Goal: Task Accomplishment & Management: Use online tool/utility

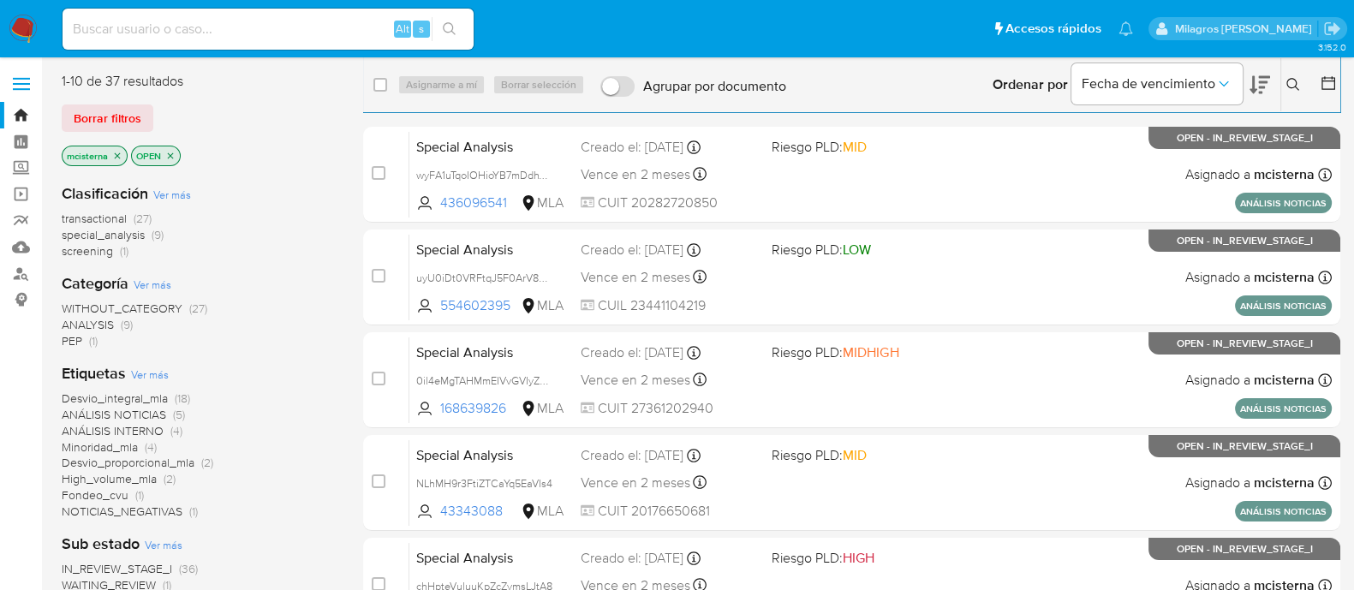
click at [71, 343] on span "PEP" at bounding box center [72, 340] width 21 height 17
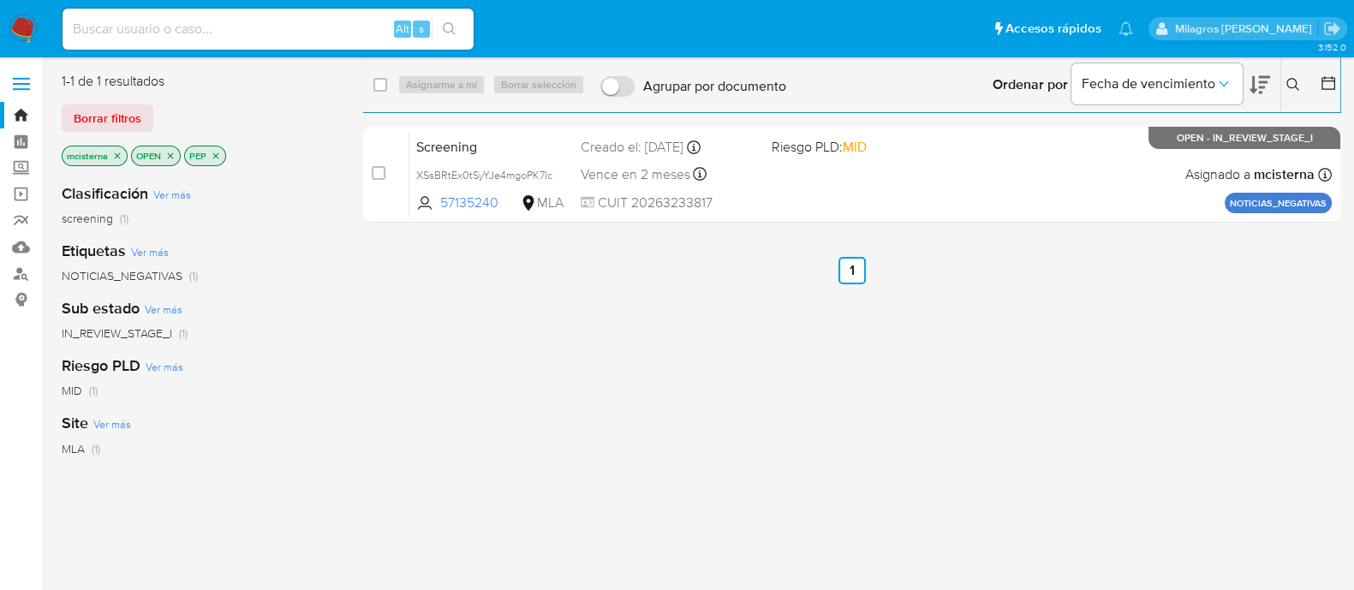
click at [337, 36] on input at bounding box center [268, 29] width 411 height 22
paste input "42416550"
type input "42416550"
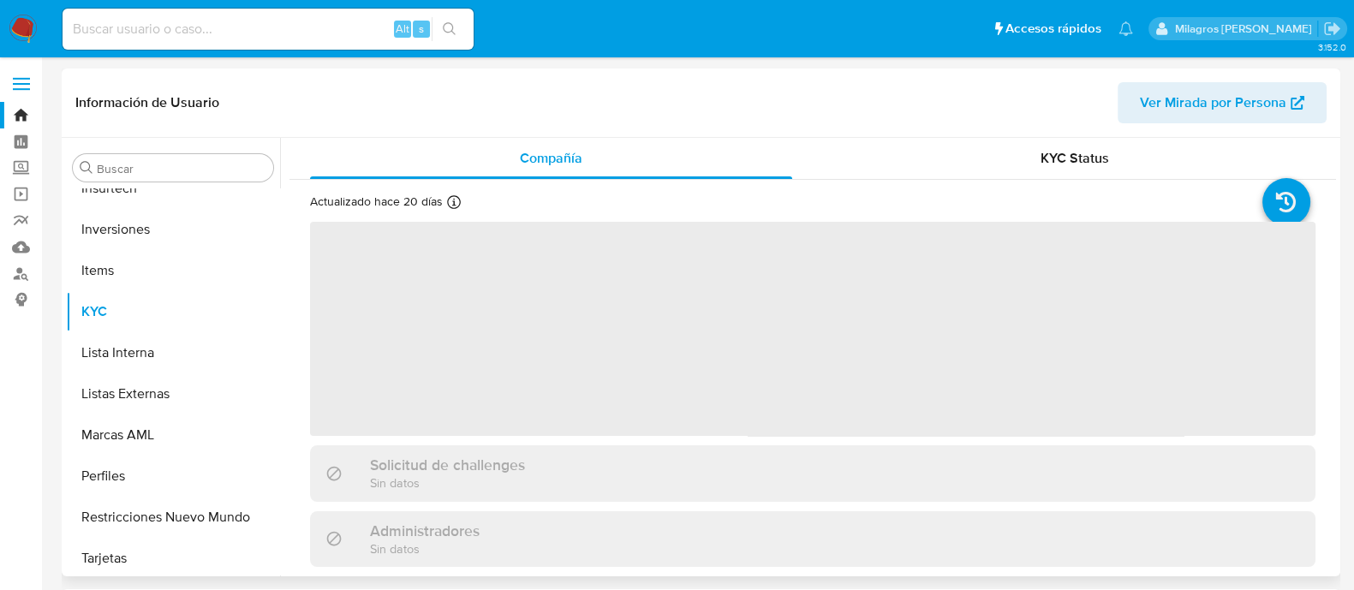
scroll to position [765, 0]
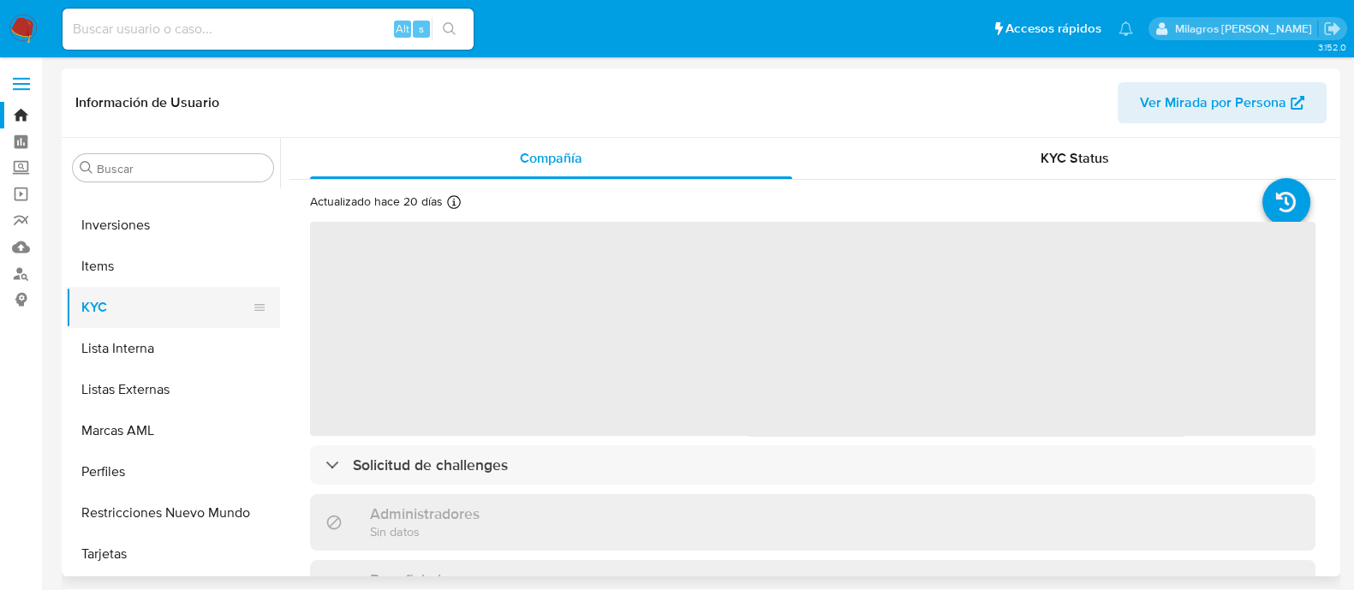
drag, startPoint x: 262, startPoint y: 307, endPoint x: 248, endPoint y: 311, distance: 14.4
click at [250, 310] on li "KYC" at bounding box center [173, 307] width 214 height 41
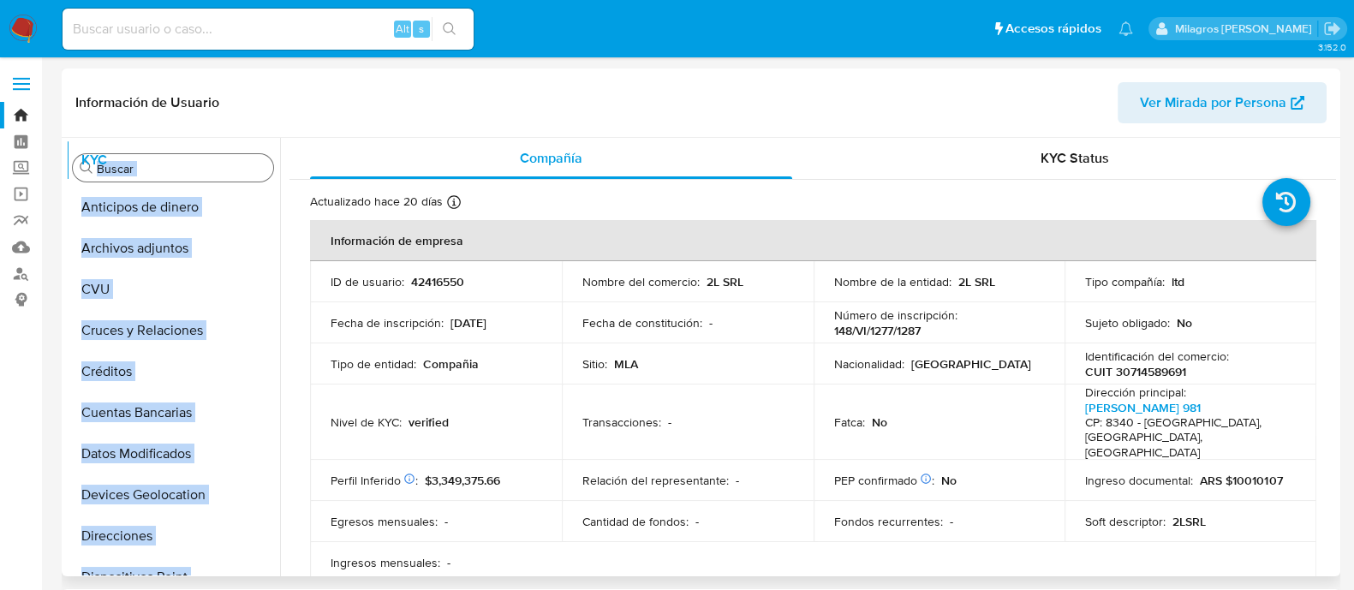
scroll to position [0, 0]
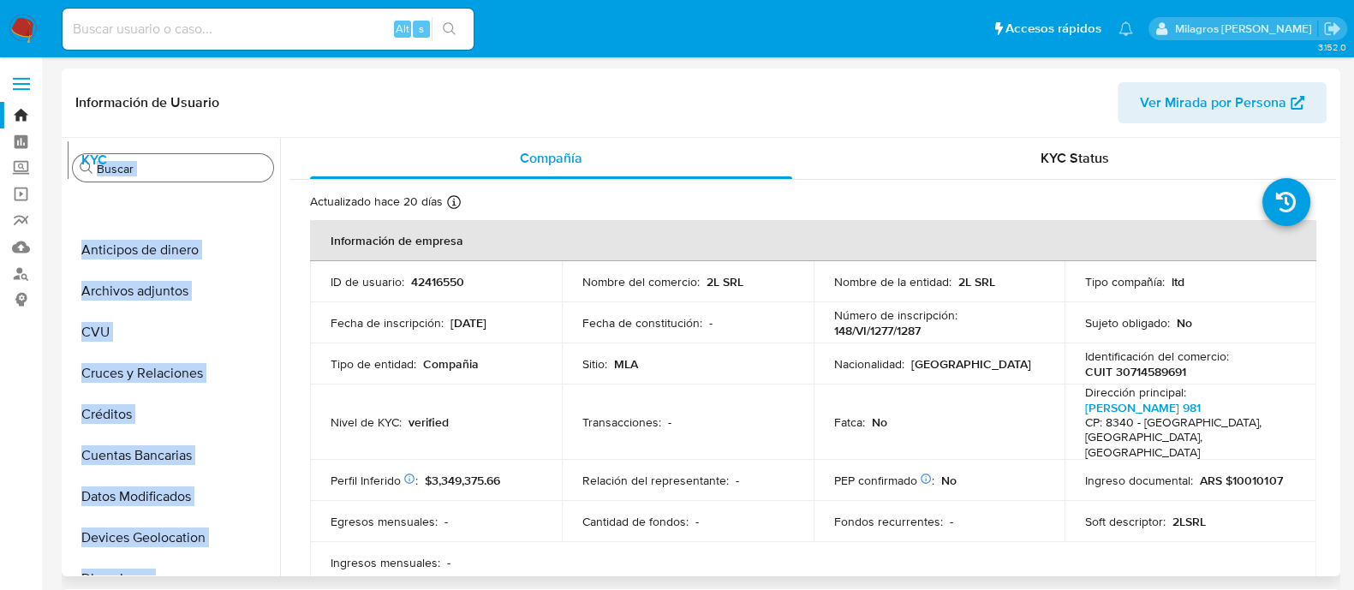
select select "10"
drag, startPoint x: 248, startPoint y: 311, endPoint x: 254, endPoint y: 181, distance: 130.3
click at [254, 181] on div "Buscar Anticipos de dinero Archivos adjuntos CVU Cruces y Relaciones Créditos C…" at bounding box center [173, 358] width 214 height 436
click at [330, 310] on td "Fecha de inscripción : 08/09/2014" at bounding box center [436, 322] width 252 height 41
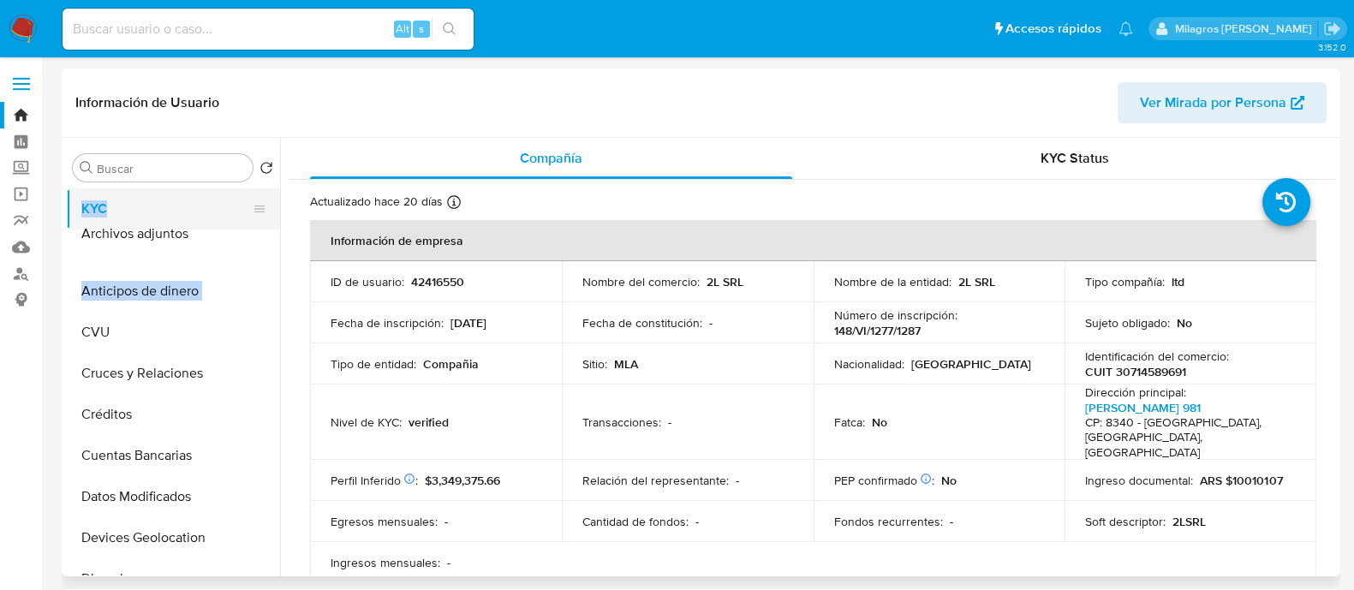
drag, startPoint x: 253, startPoint y: 285, endPoint x: 254, endPoint y: 229, distance: 56.6
click at [254, 229] on ul "KYC Anticipos de dinero Archivos adjuntos CVU Cruces y Relaciones Créditos Cuen…" at bounding box center [173, 381] width 214 height 386
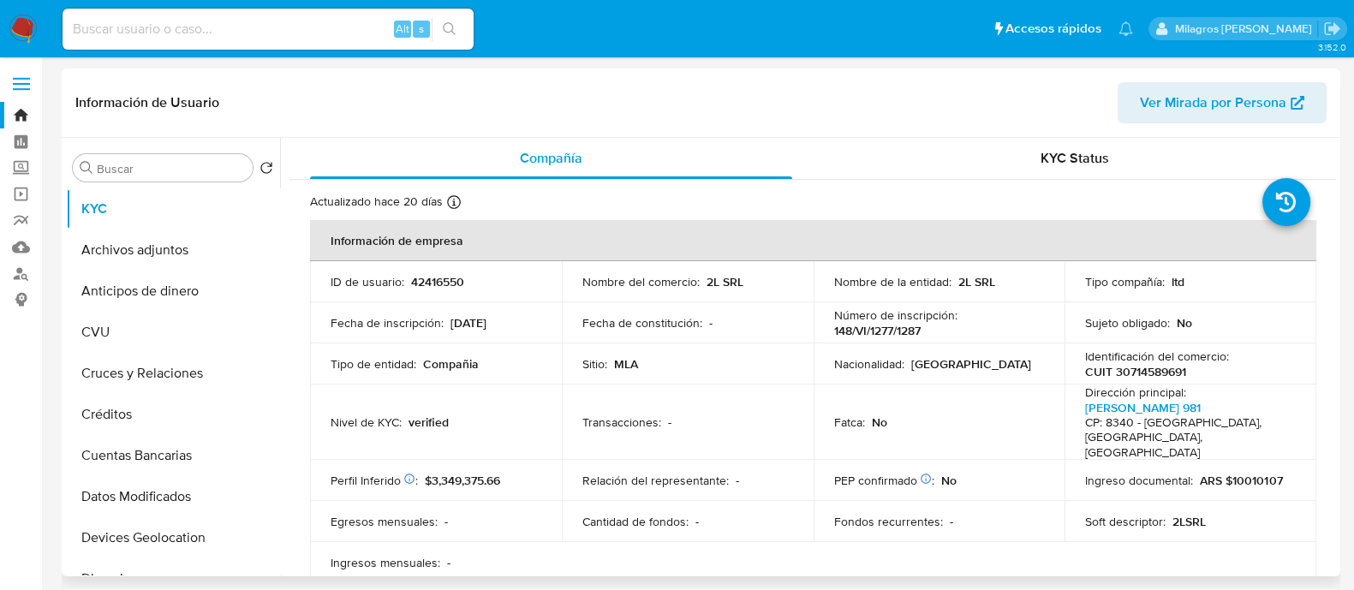
click at [357, 286] on p "ID de usuario :" at bounding box center [368, 281] width 74 height 15
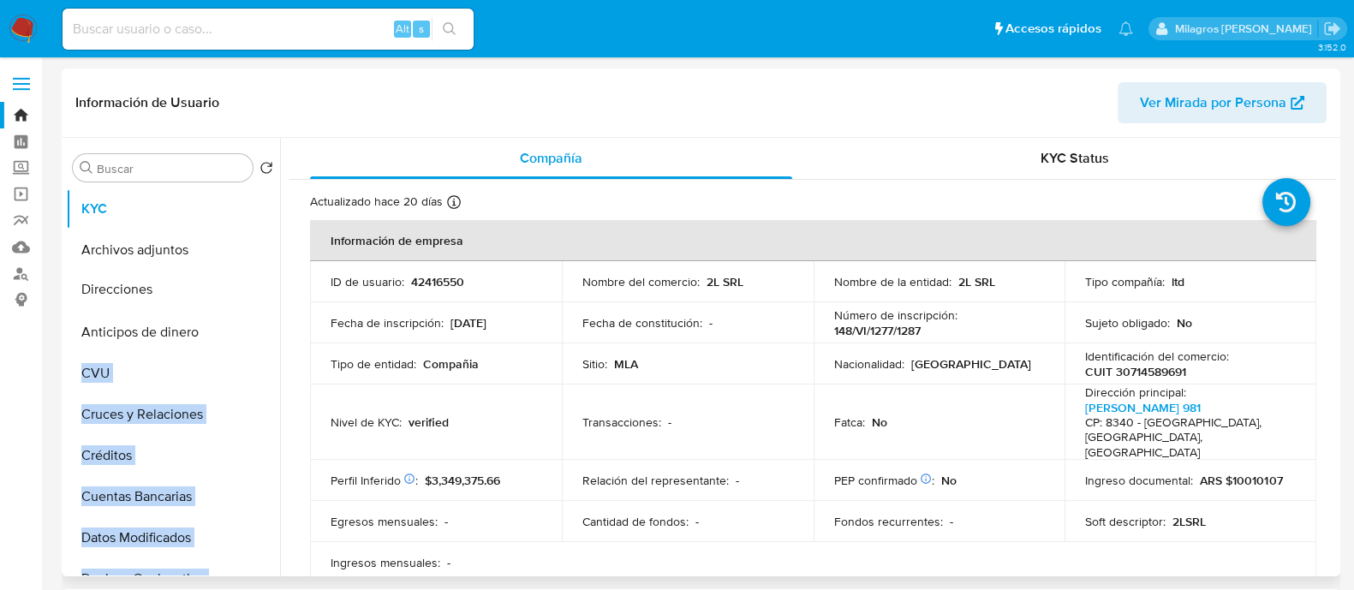
drag, startPoint x: 248, startPoint y: 258, endPoint x: 237, endPoint y: 289, distance: 32.5
click at [237, 289] on ul "KYC Archivos adjuntos Anticipos de dinero CVU Cruces y Relaciones Créditos Cuen…" at bounding box center [173, 381] width 214 height 386
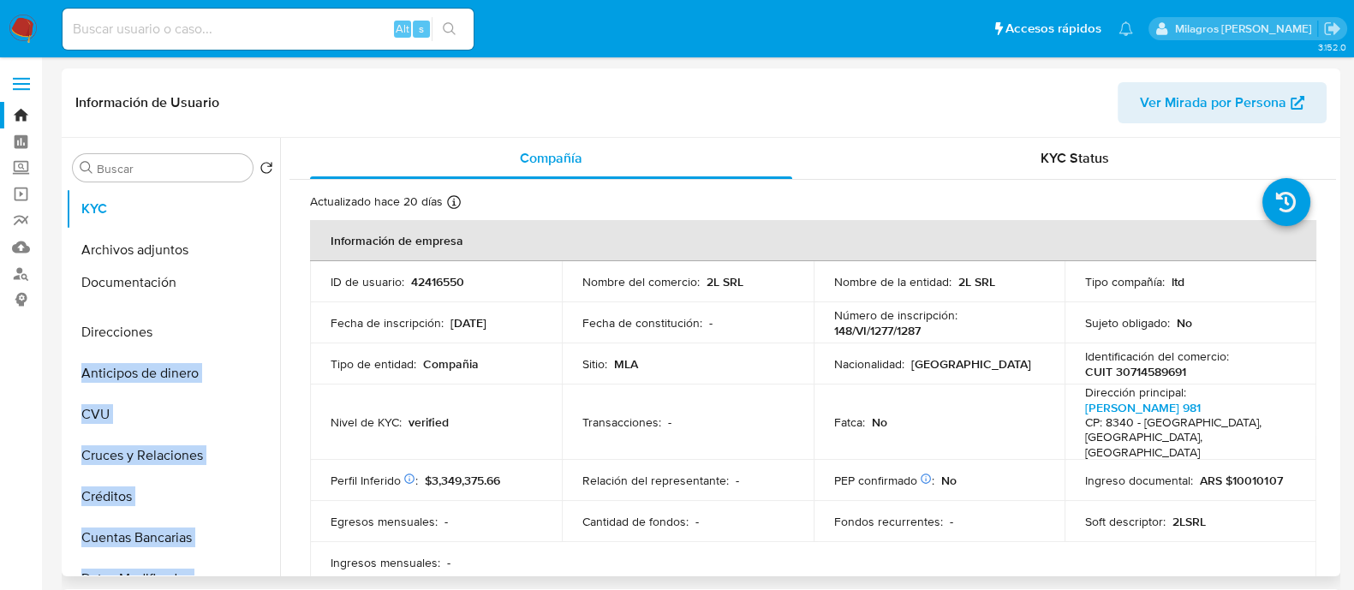
drag, startPoint x: 250, startPoint y: 444, endPoint x: 238, endPoint y: 280, distance: 164.0
click at [238, 280] on ul "KYC Archivos adjuntos Direcciones Anticipos de dinero CVU Cruces y Relaciones C…" at bounding box center [173, 381] width 214 height 386
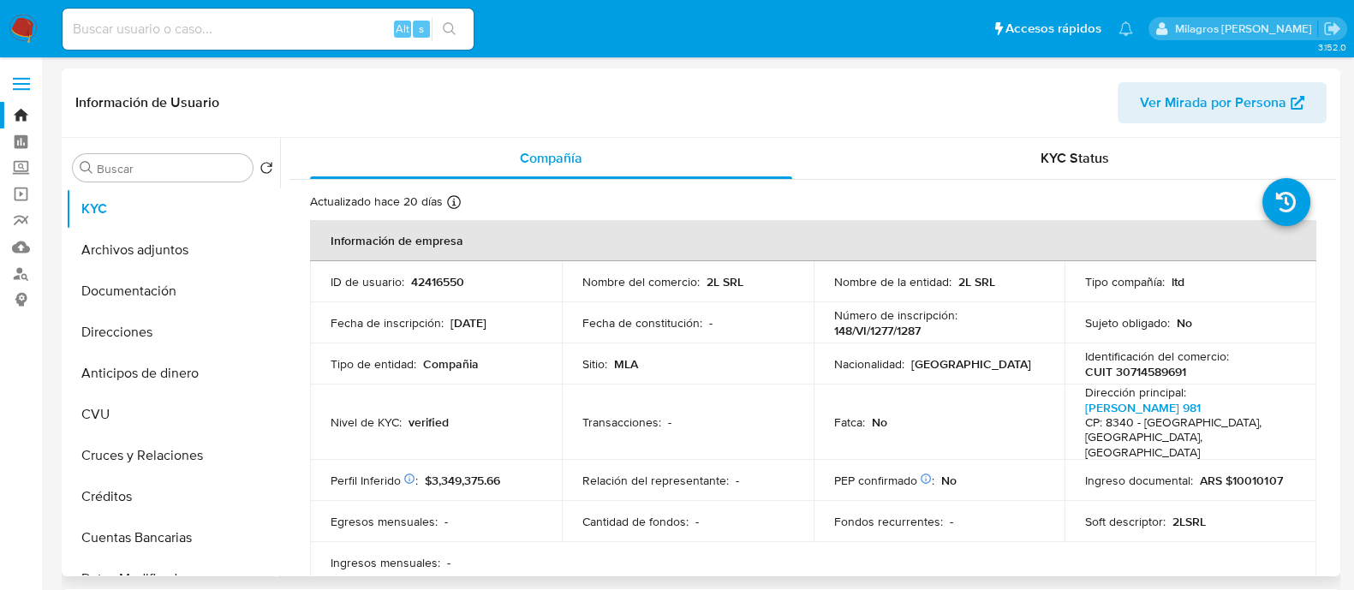
click at [370, 331] on td "Fecha de inscripción : 08/09/2014" at bounding box center [436, 322] width 252 height 41
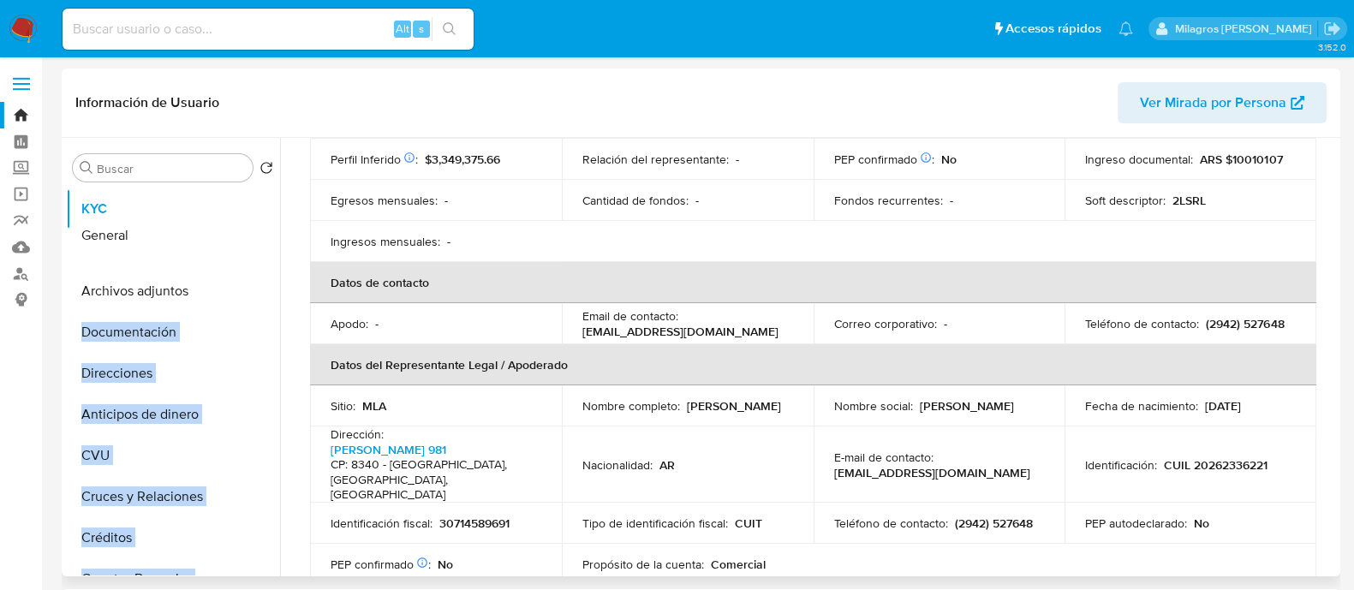
drag, startPoint x: 254, startPoint y: 424, endPoint x: 231, endPoint y: 236, distance: 188.9
click at [231, 236] on ul "KYC Archivos adjuntos Documentación Direcciones Anticipos de dinero CVU Cruces …" at bounding box center [173, 381] width 214 height 386
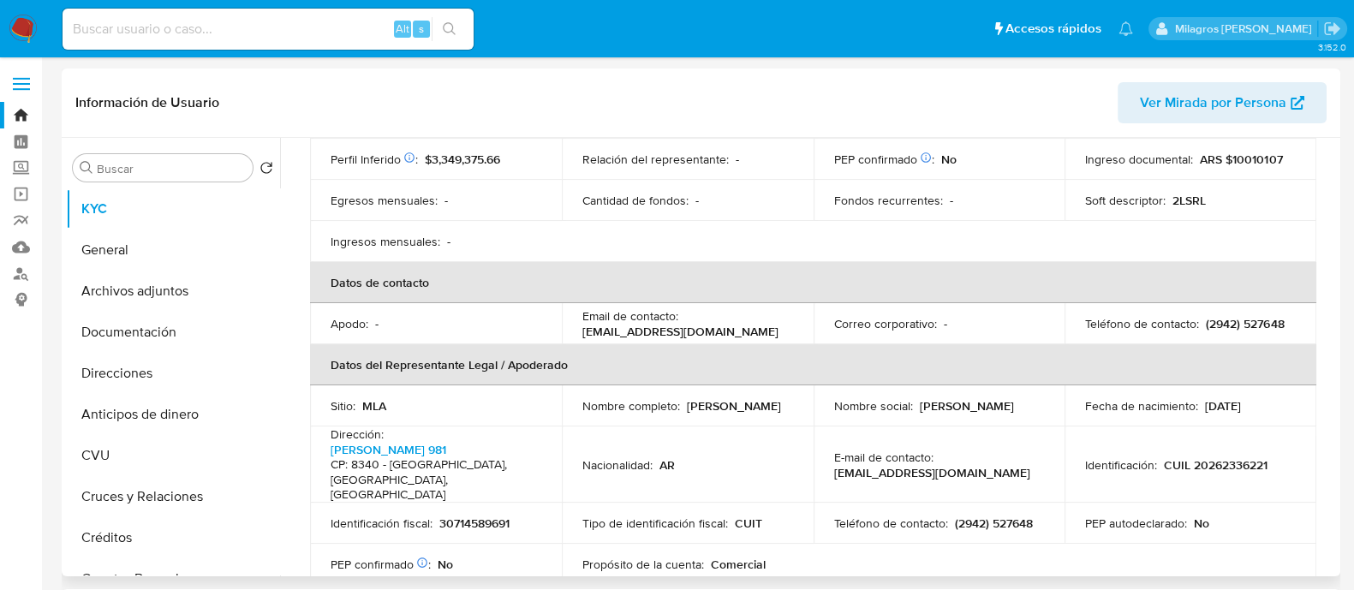
click at [359, 317] on td "Apodo : -" at bounding box center [436, 323] width 252 height 41
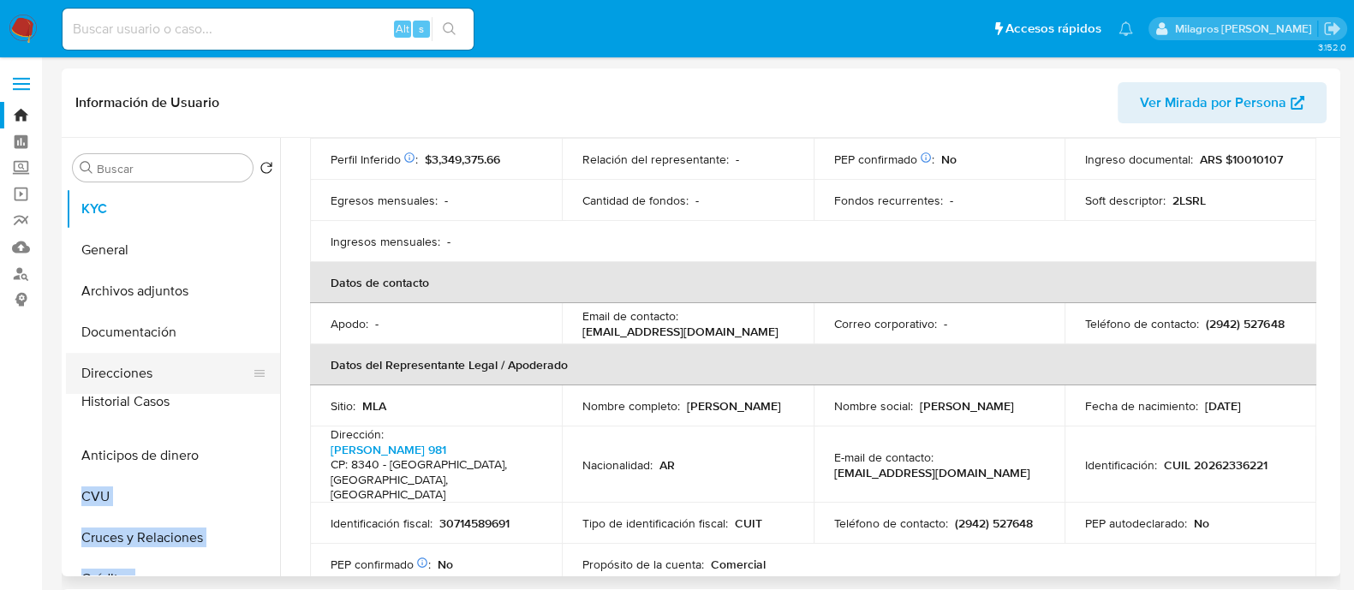
drag, startPoint x: 251, startPoint y: 350, endPoint x: 236, endPoint y: 396, distance: 47.9
click at [236, 396] on ul "KYC General Archivos adjuntos Documentación Direcciones Anticipos de dinero CVU…" at bounding box center [173, 381] width 214 height 386
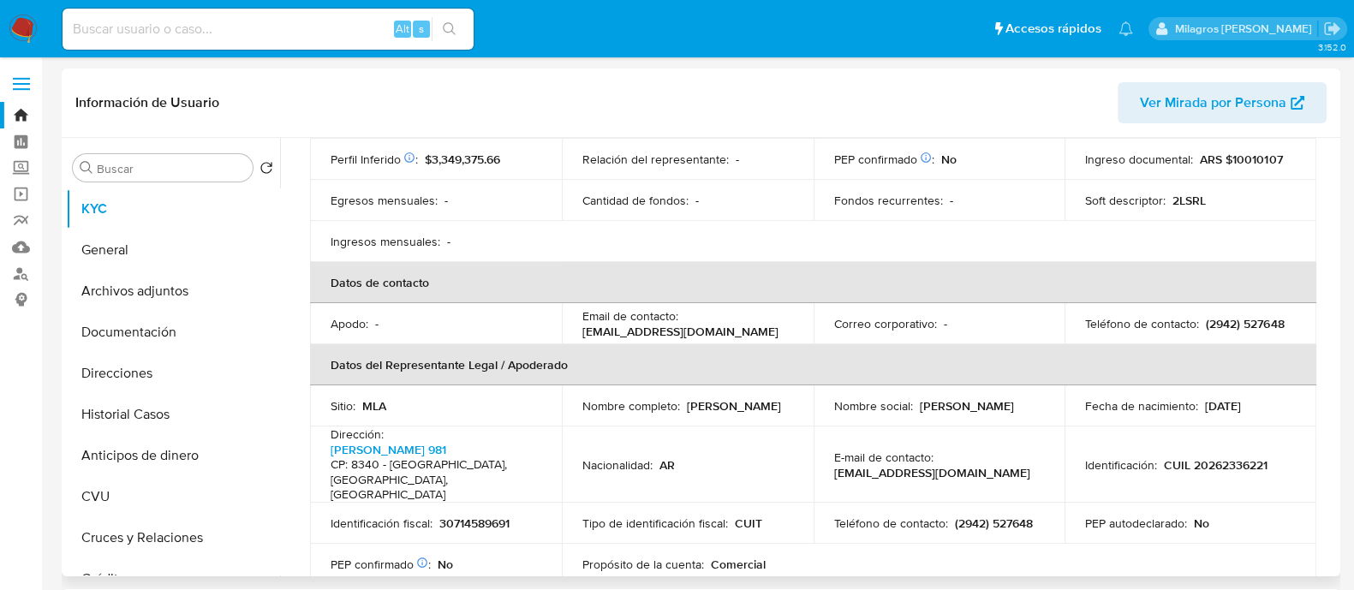
click at [337, 409] on td "Sitio : MLA" at bounding box center [436, 405] width 252 height 41
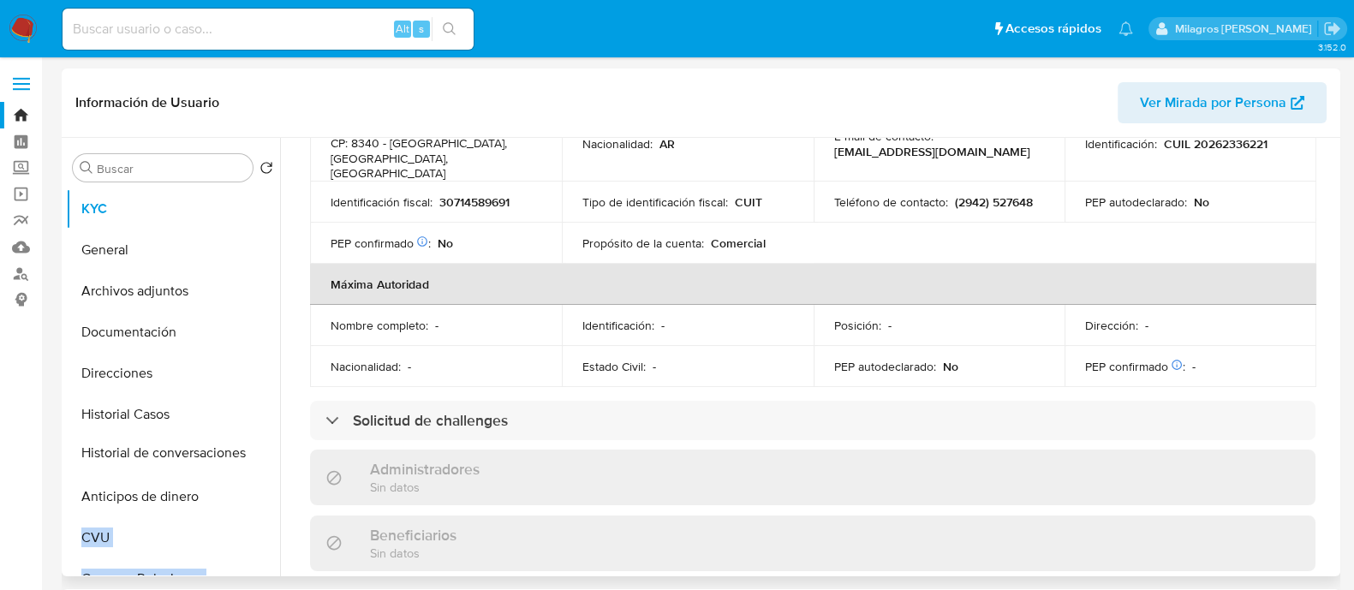
drag, startPoint x: 246, startPoint y: 436, endPoint x: 306, endPoint y: 405, distance: 67.4
click at [235, 451] on ul "KYC General Archivos adjuntos Documentación Direcciones Historial Casos Anticip…" at bounding box center [173, 381] width 214 height 386
click at [302, 400] on div "Actualizado hace 20 días Creado: 13/03/2020 22:49:28 Actualizado: 23/07/2025 22…" at bounding box center [813, 320] width 1047 height 1566
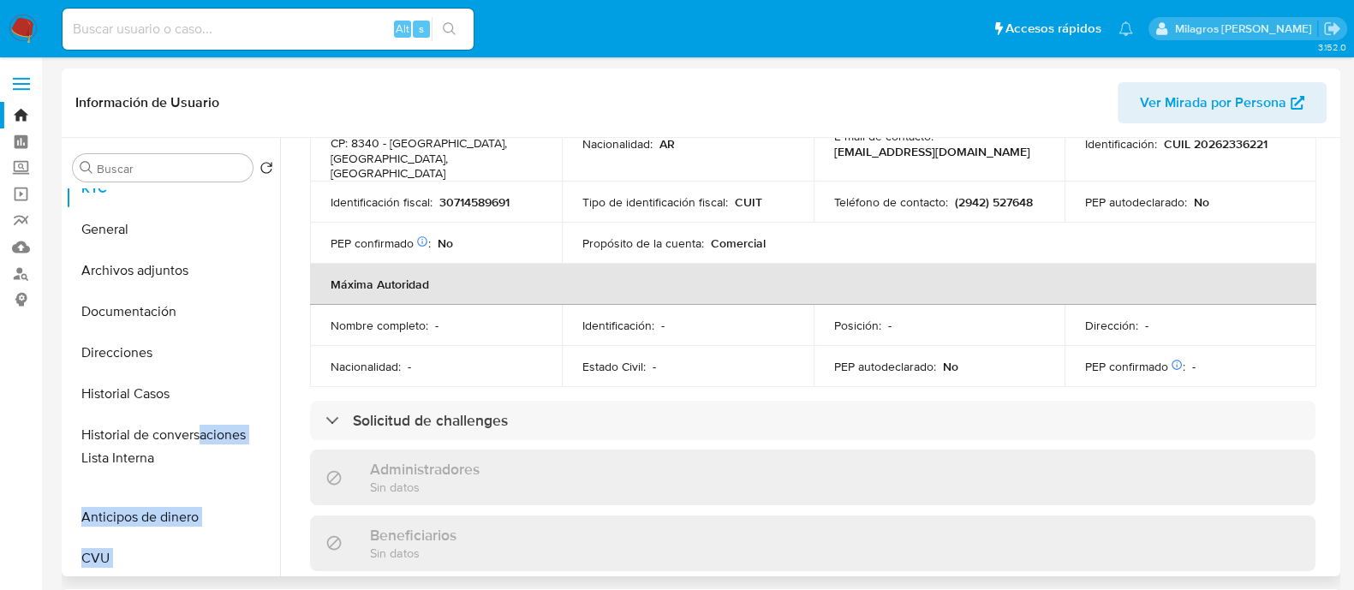
drag, startPoint x: 253, startPoint y: 464, endPoint x: 197, endPoint y: 430, distance: 65.4
click at [198, 431] on ul "KYC General Archivos adjuntos Documentación Direcciones Historial Casos Histori…" at bounding box center [173, 381] width 214 height 386
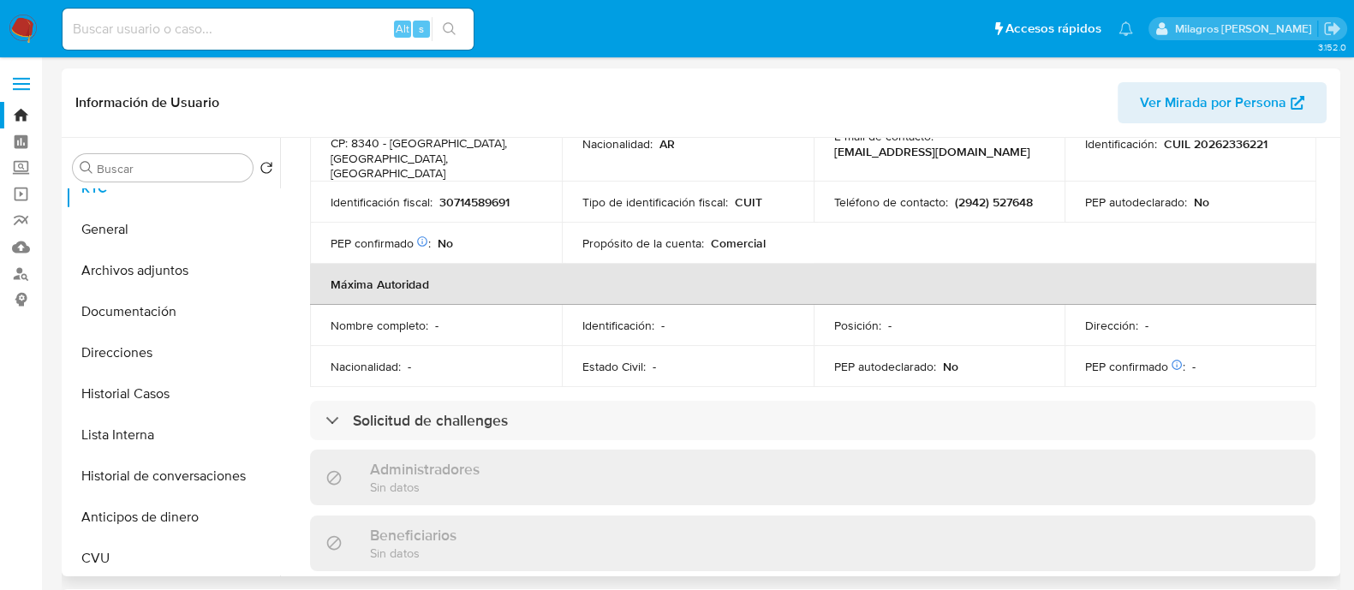
click at [305, 397] on div "Actualizado hace 20 días Creado: 13/03/2020 22:49:28 Actualizado: 23/07/2025 22…" at bounding box center [813, 320] width 1047 height 1566
drag, startPoint x: 257, startPoint y: 434, endPoint x: 256, endPoint y: 469, distance: 34.3
drag, startPoint x: 304, startPoint y: 415, endPoint x: 265, endPoint y: 420, distance: 39.6
click at [305, 415] on div "Actualizado hace 20 días Creado: 13/03/2020 22:49:28 Actualizado: 23/07/2025 22…" at bounding box center [813, 320] width 1047 height 1566
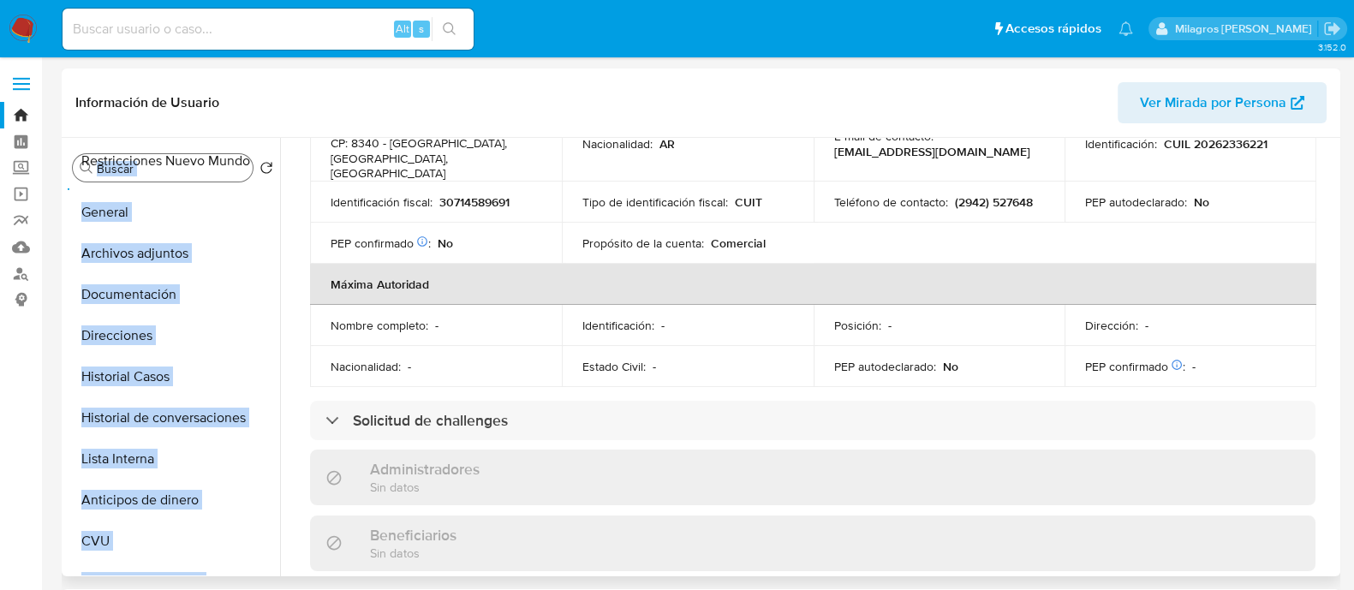
scroll to position [0, 0]
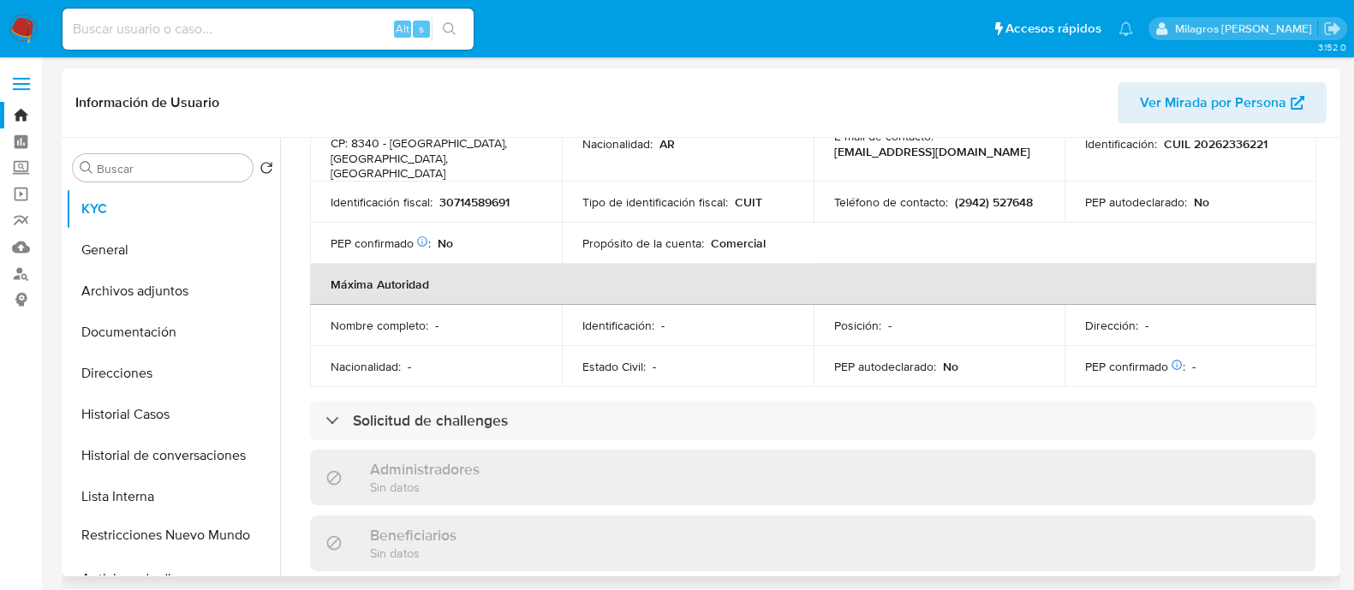
drag, startPoint x: 252, startPoint y: 512, endPoint x: 263, endPoint y: 535, distance: 24.9
click at [263, 535] on ul "KYC General Archivos adjuntos Documentación Direcciones Historial Casos Histori…" at bounding box center [173, 381] width 214 height 386
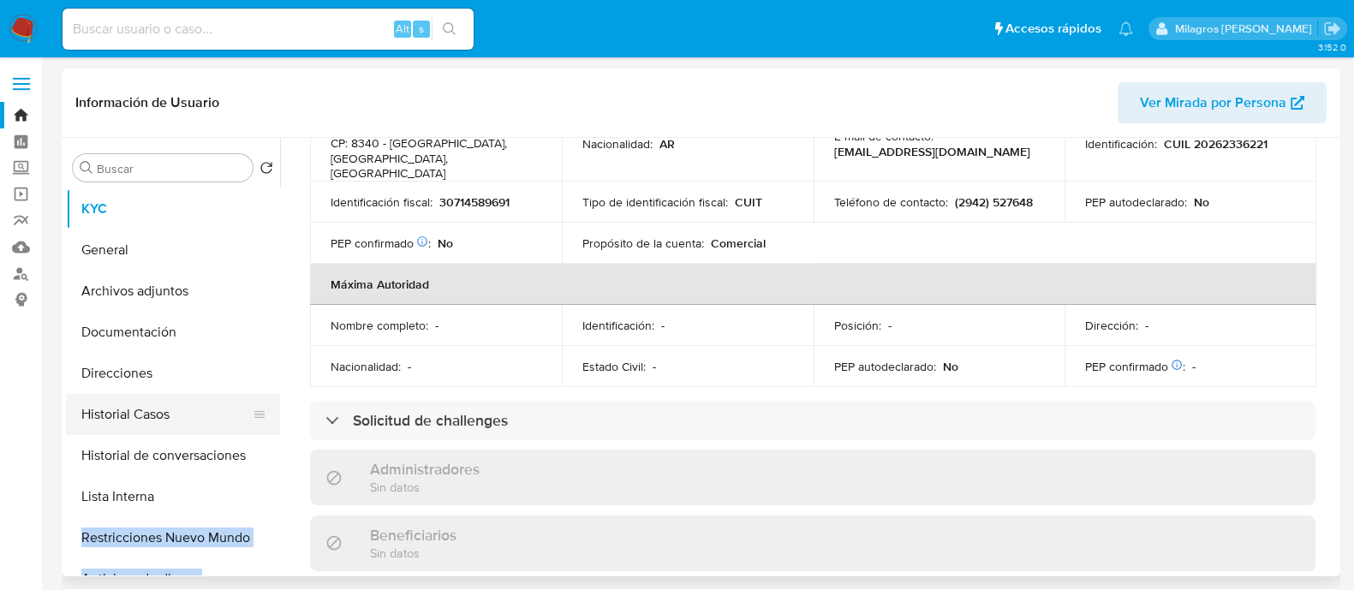
click at [210, 406] on button "Historial Casos" at bounding box center [166, 414] width 200 height 41
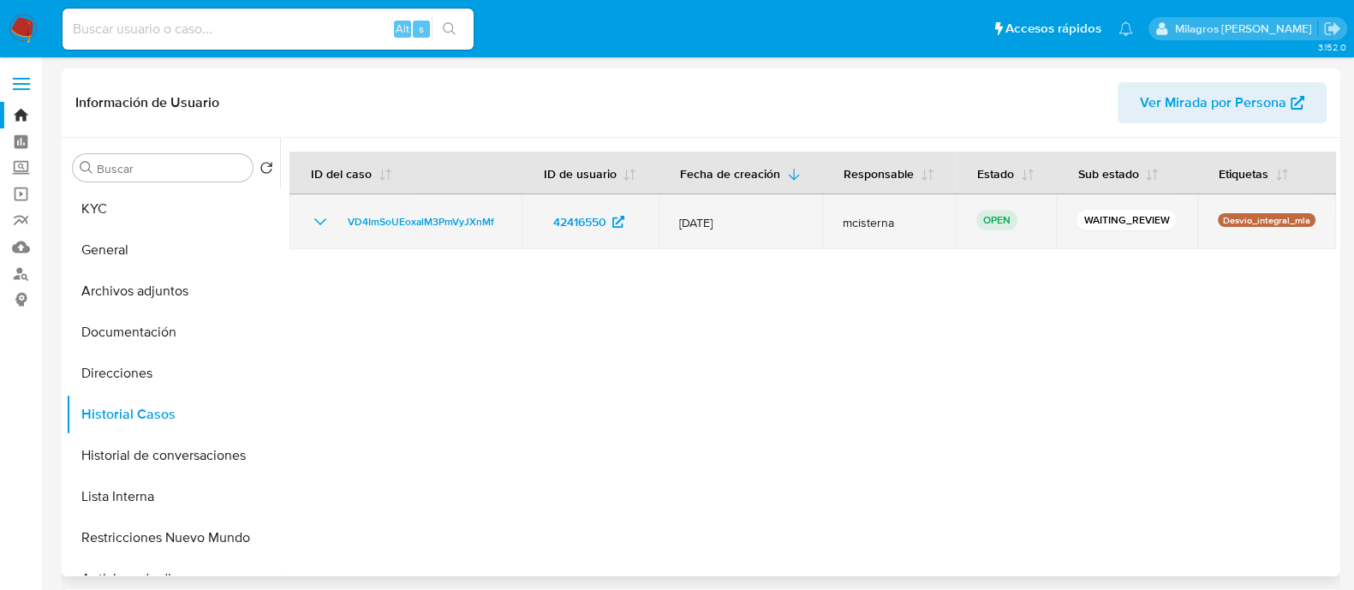
click at [452, 207] on td "VD4ImSoUEoxalM3PmVyJXnMf" at bounding box center [406, 221] width 232 height 55
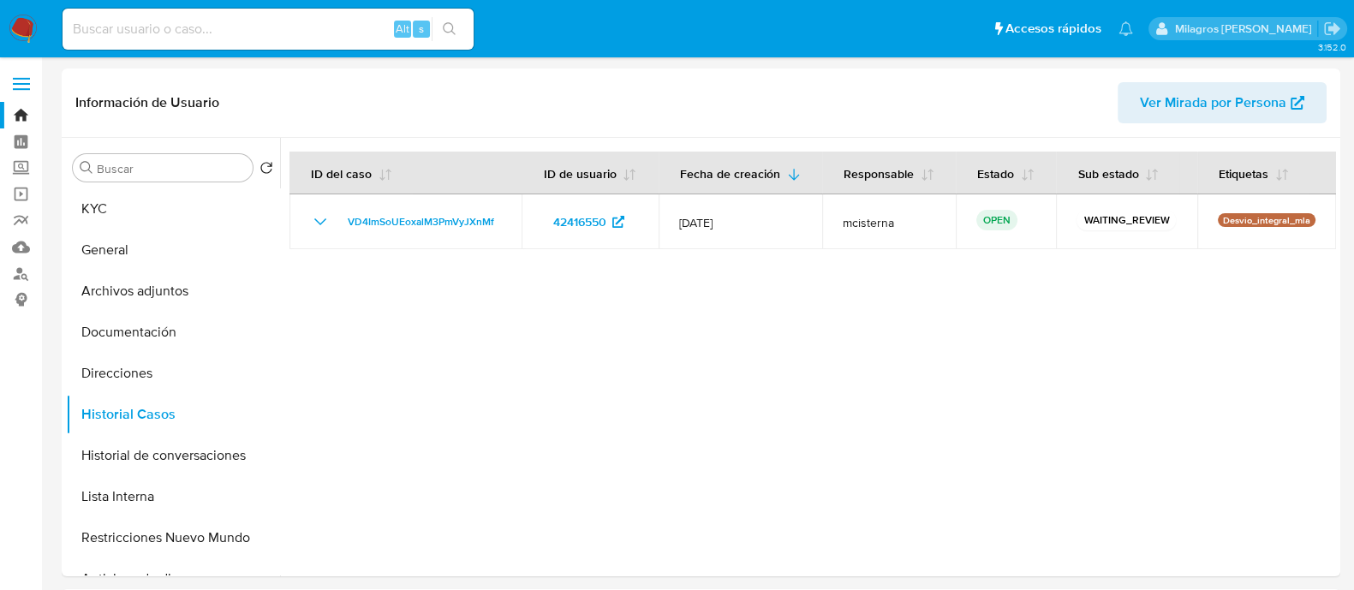
click at [25, 13] on nav "Pausado Ver notificaciones Alt s Accesos rápidos Presiona las siguientes teclas…" at bounding box center [677, 28] width 1354 height 57
click at [26, 17] on img at bounding box center [23, 29] width 29 height 29
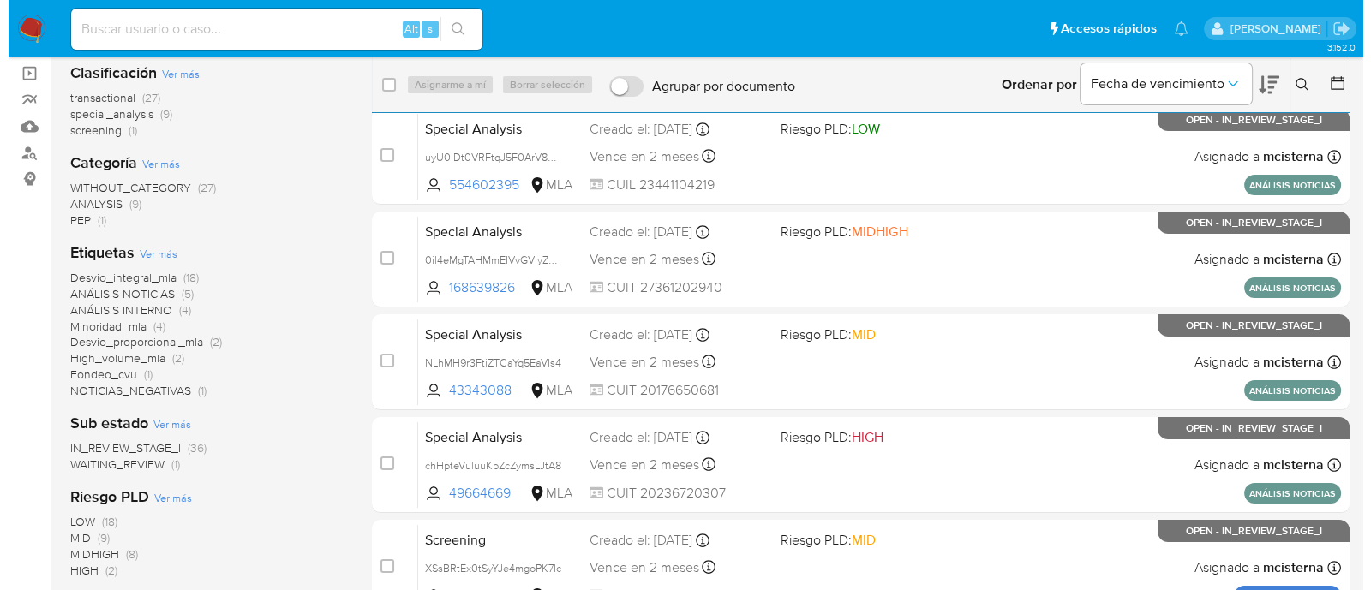
scroll to position [213, 0]
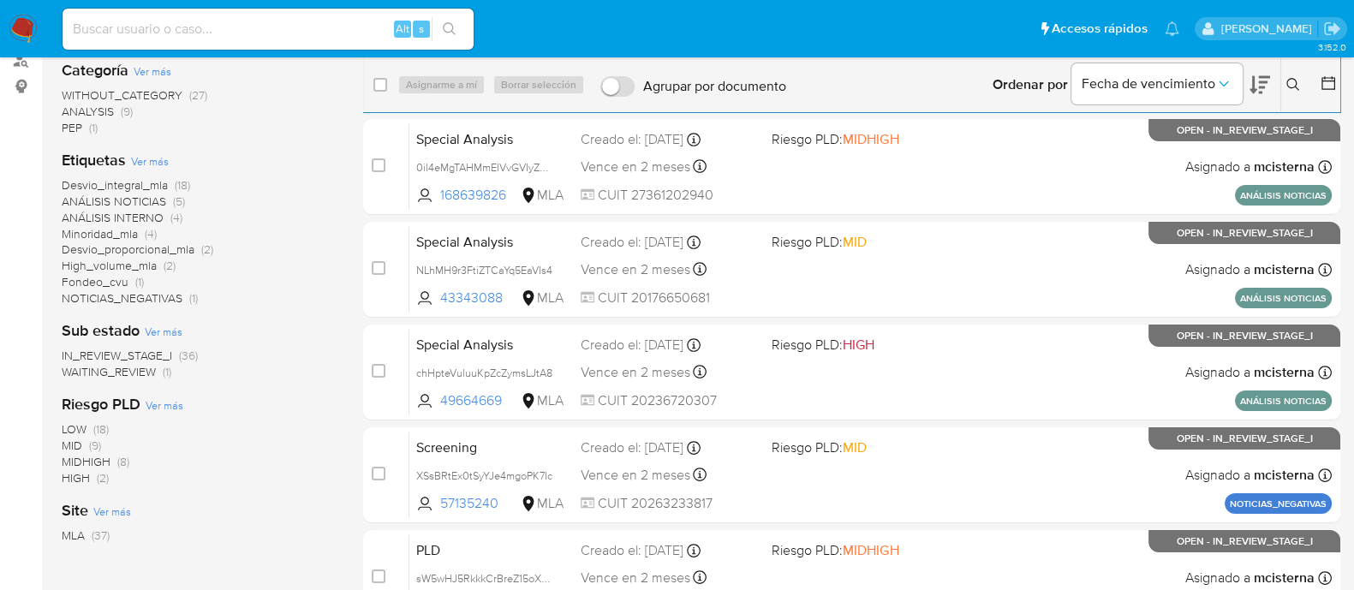
click at [105, 370] on span "WAITING_REVIEW" at bounding box center [109, 371] width 94 height 17
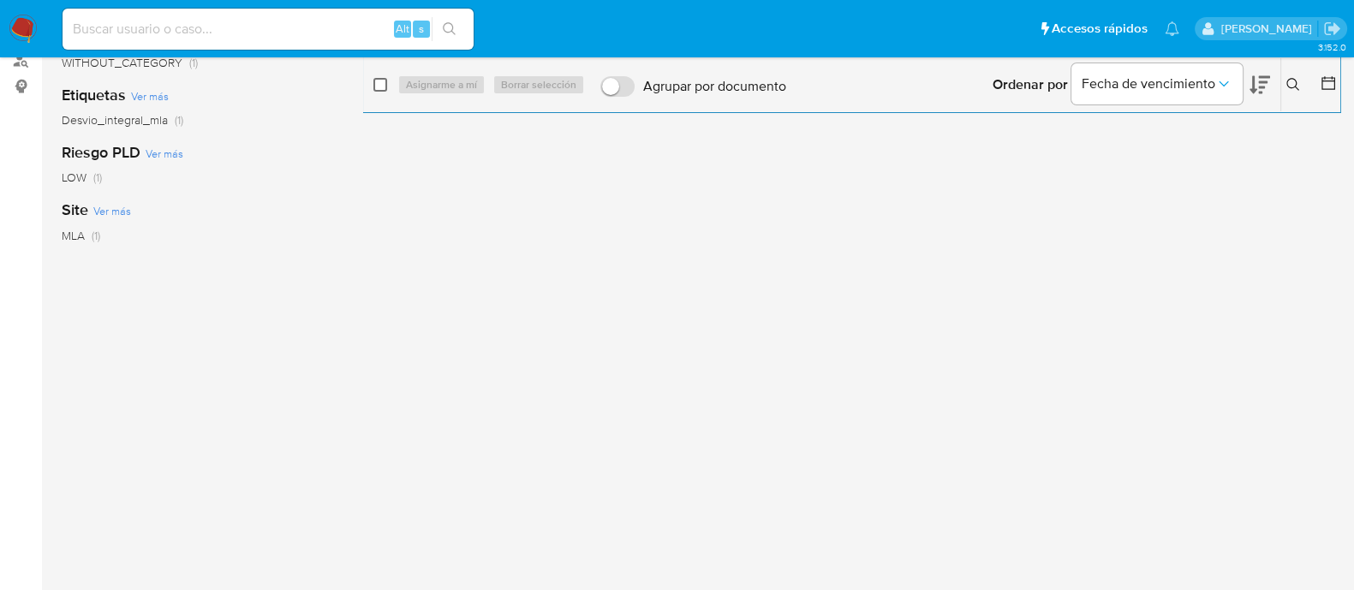
click at [385, 87] on div "select-all-cases-checkbox" at bounding box center [383, 85] width 21 height 21
click at [385, 87] on input "checkbox" at bounding box center [380, 85] width 14 height 14
checkbox input "true"
click at [419, 76] on span "Asignarme a mí" at bounding box center [441, 84] width 71 height 17
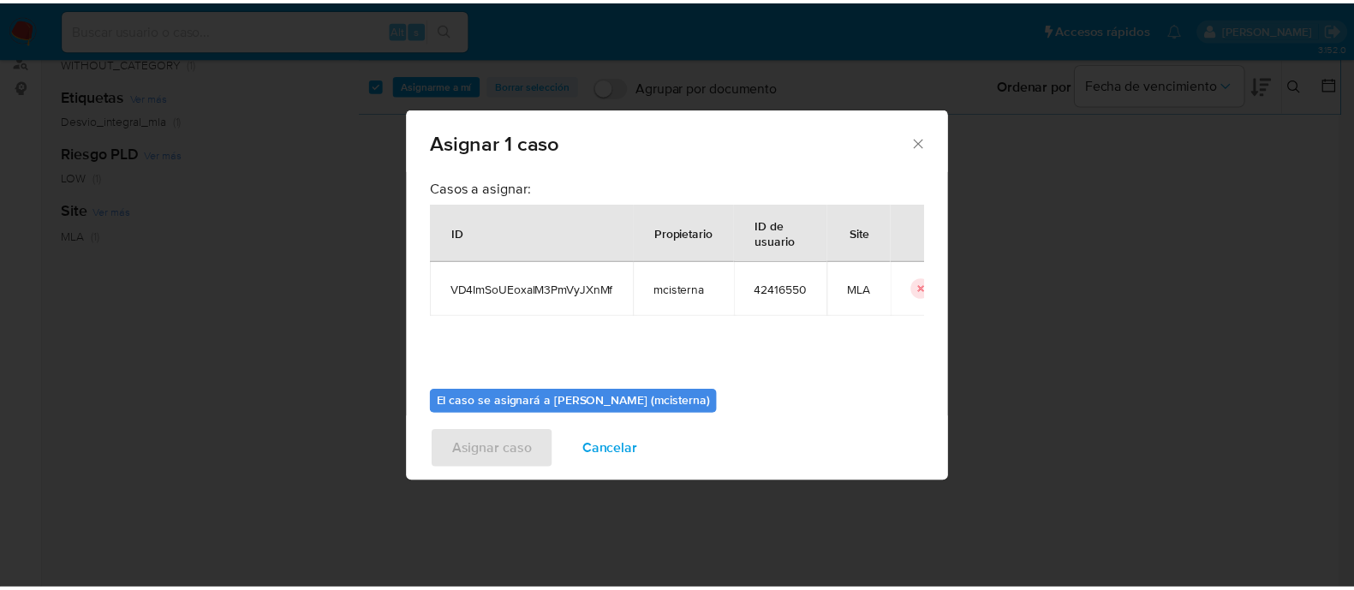
scroll to position [88, 0]
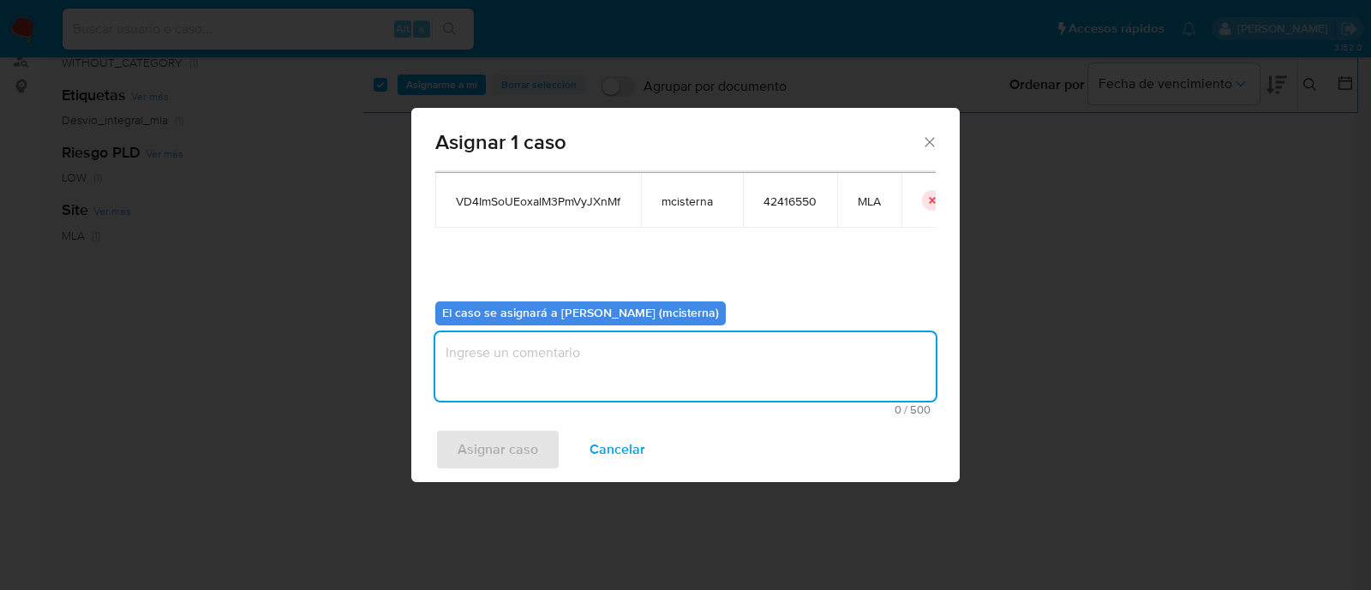
click at [593, 356] on textarea "assign-modal" at bounding box center [685, 366] width 500 height 69
type textarea "M"
type textarea "mcisterna"
click at [506, 417] on div "Asignar caso Cancelar" at bounding box center [685, 449] width 548 height 65
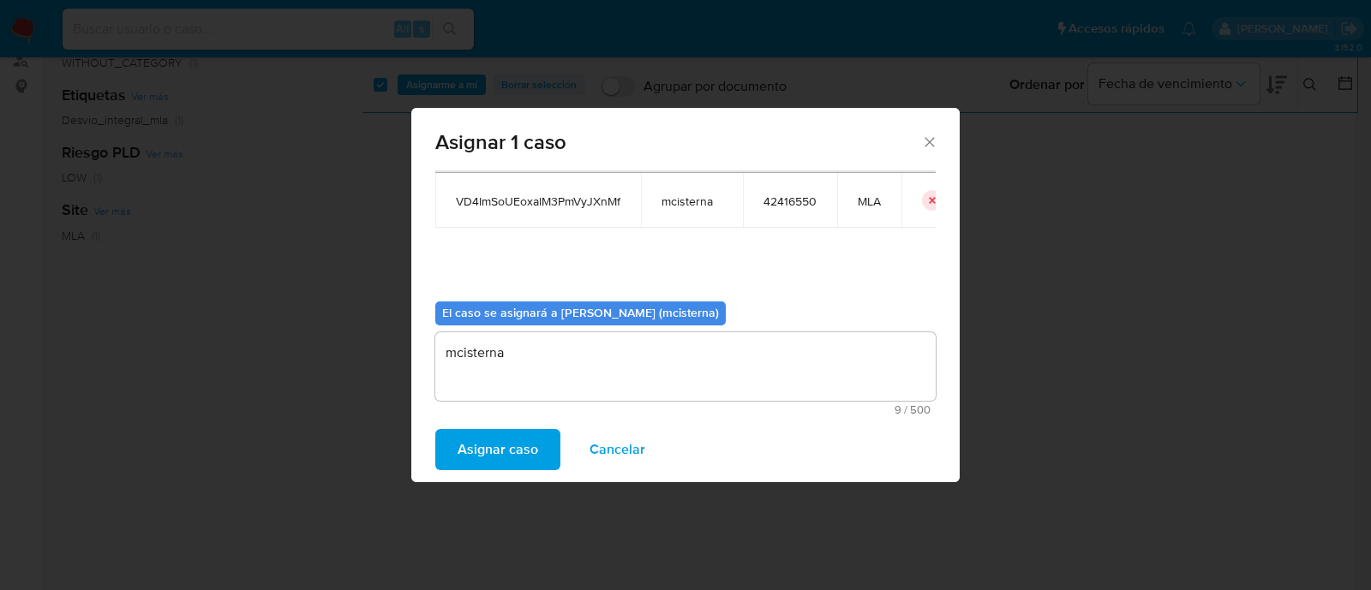
click at [505, 463] on span "Asignar caso" at bounding box center [497, 450] width 81 height 38
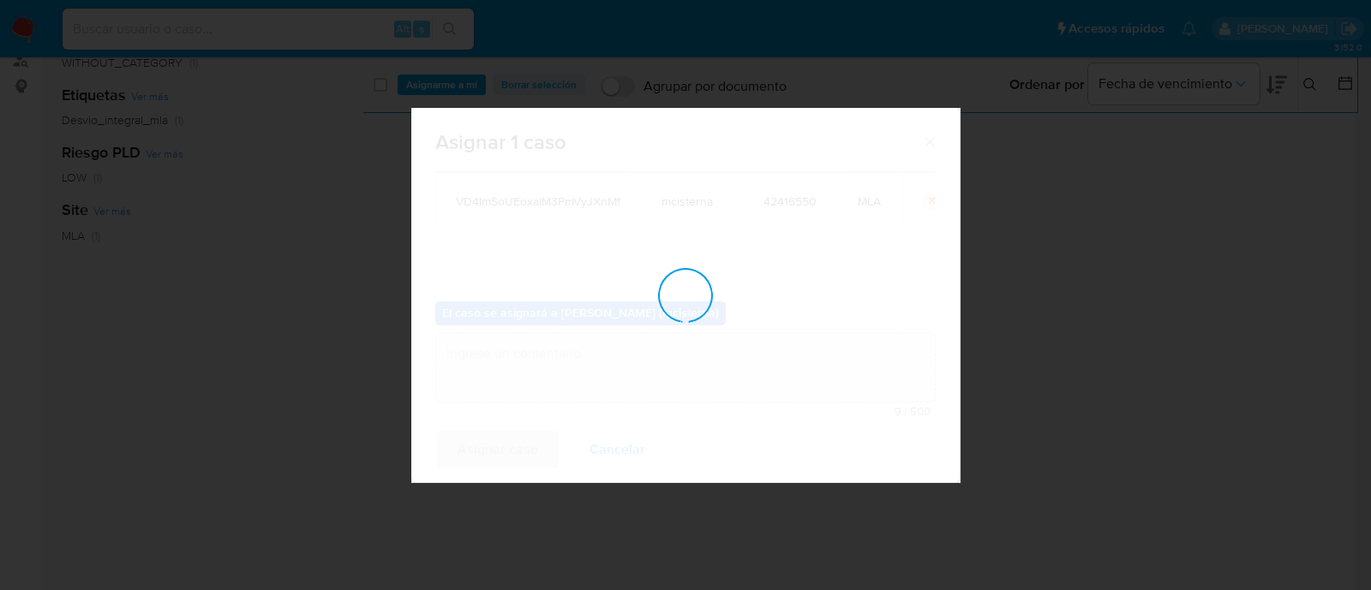
checkbox input "false"
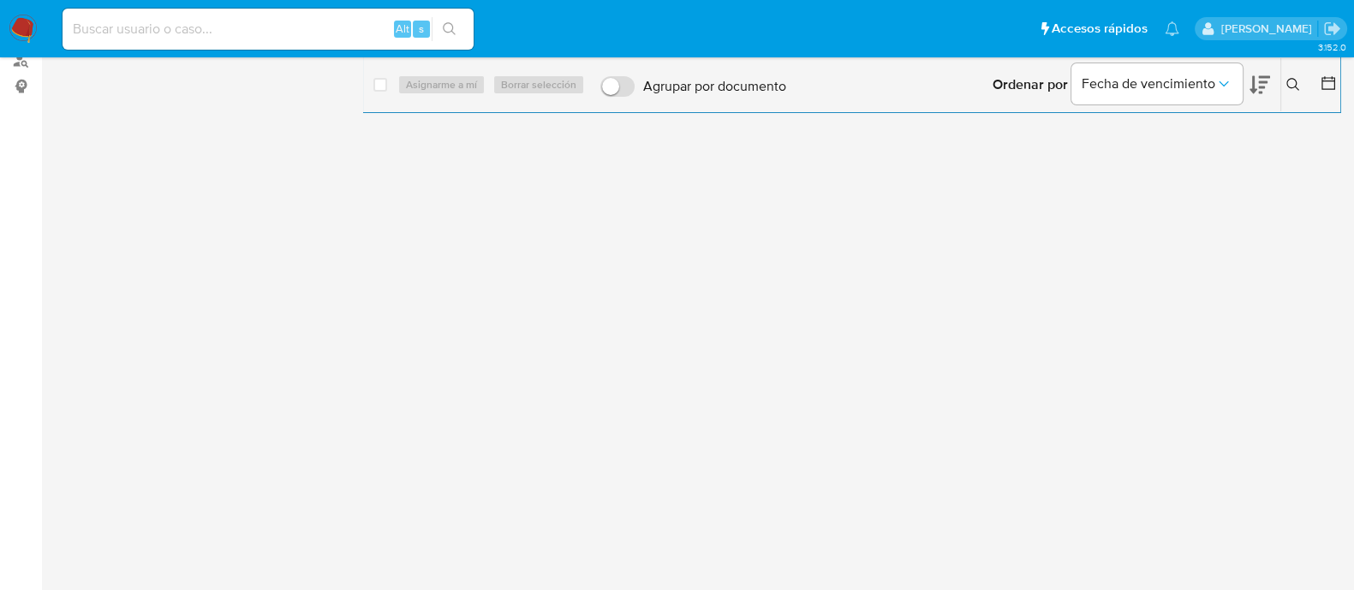
scroll to position [0, 0]
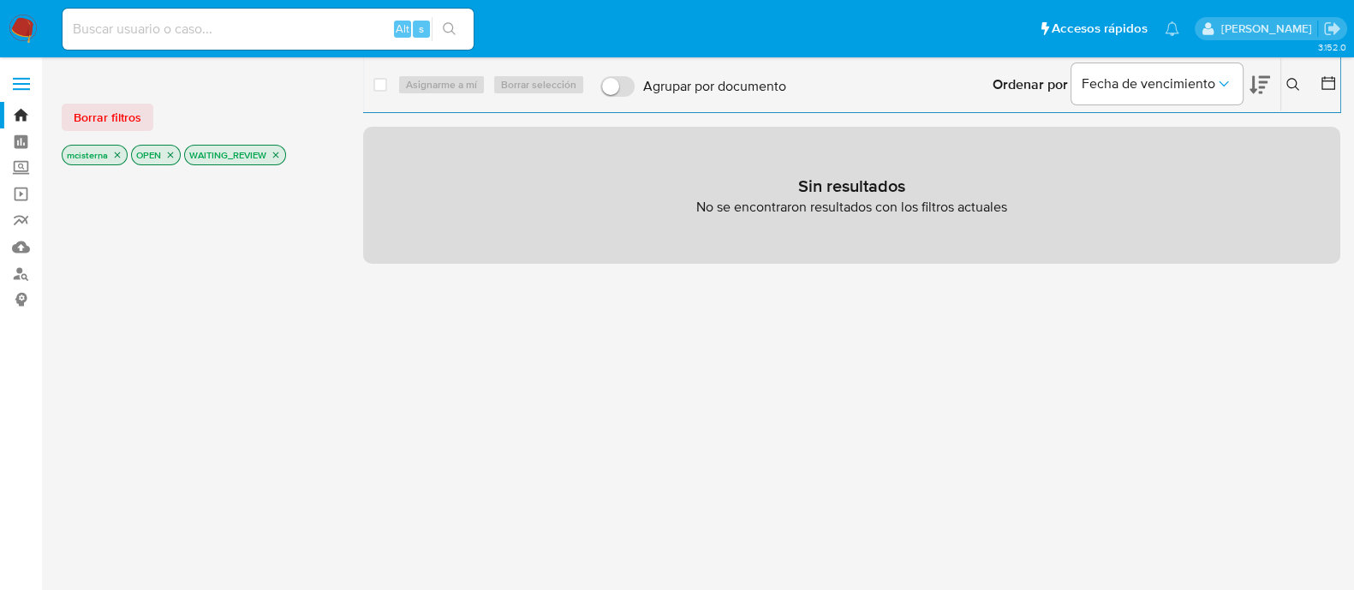
click at [216, 14] on div "Alt s" at bounding box center [268, 29] width 411 height 41
click at [213, 27] on input at bounding box center [268, 29] width 411 height 22
paste input "42416550"
type input "42416550"
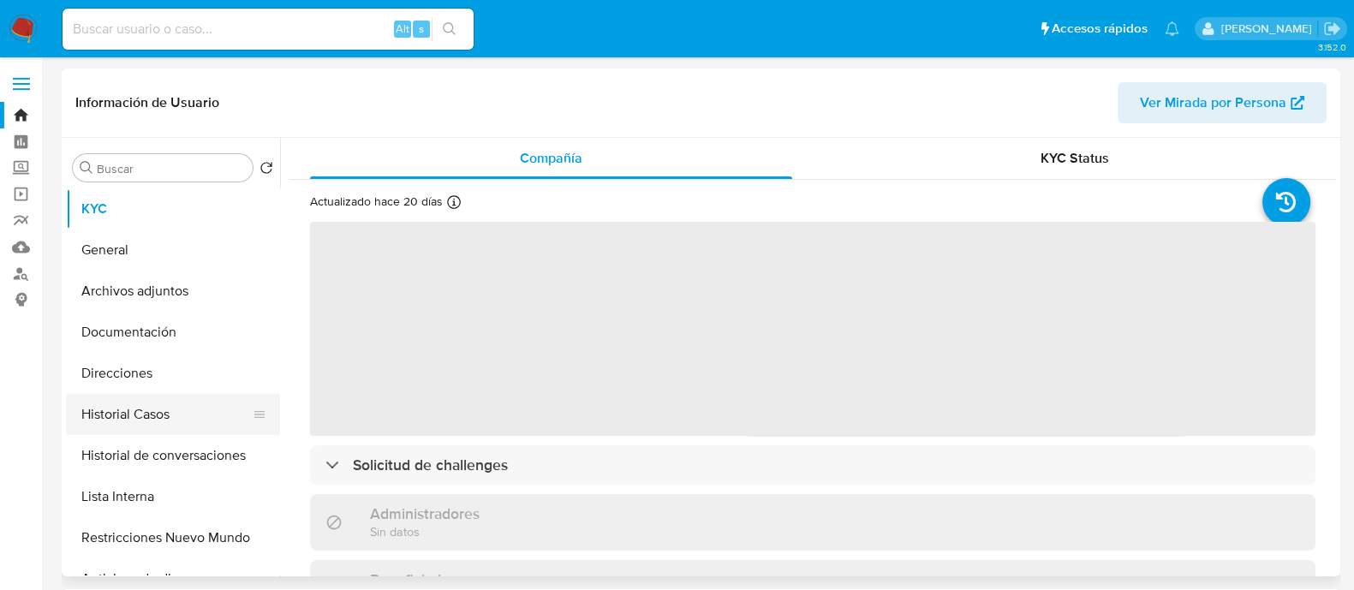
click at [225, 427] on button "Historial Casos" at bounding box center [166, 414] width 200 height 41
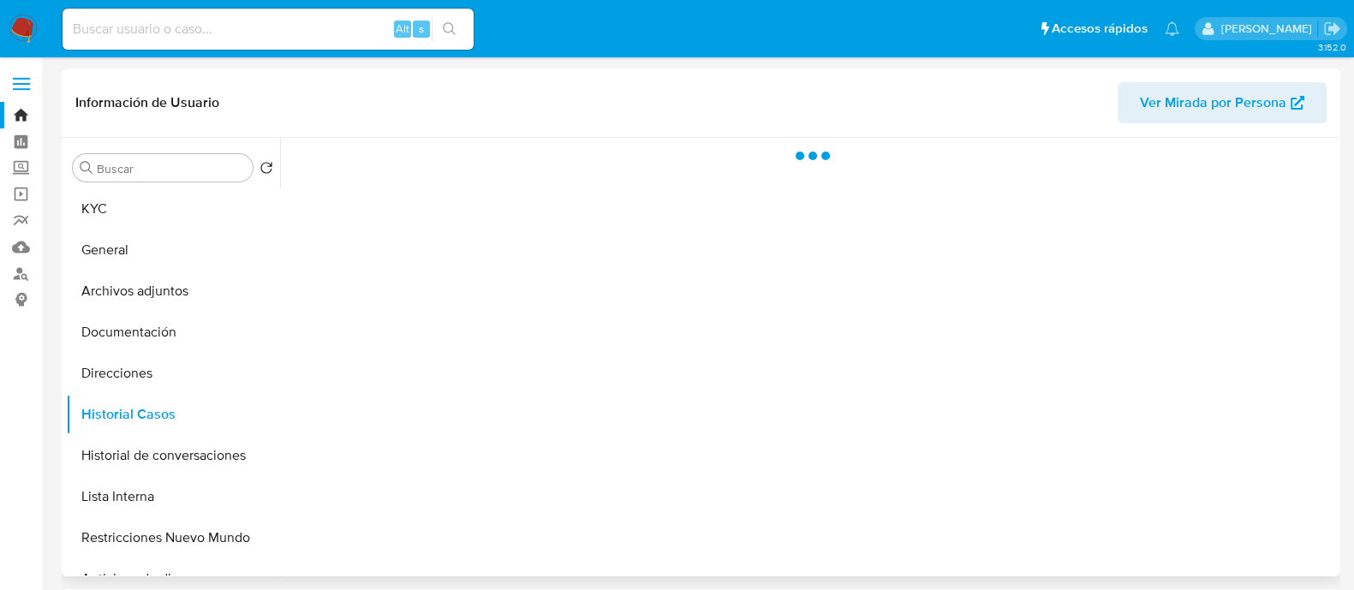
select select "10"
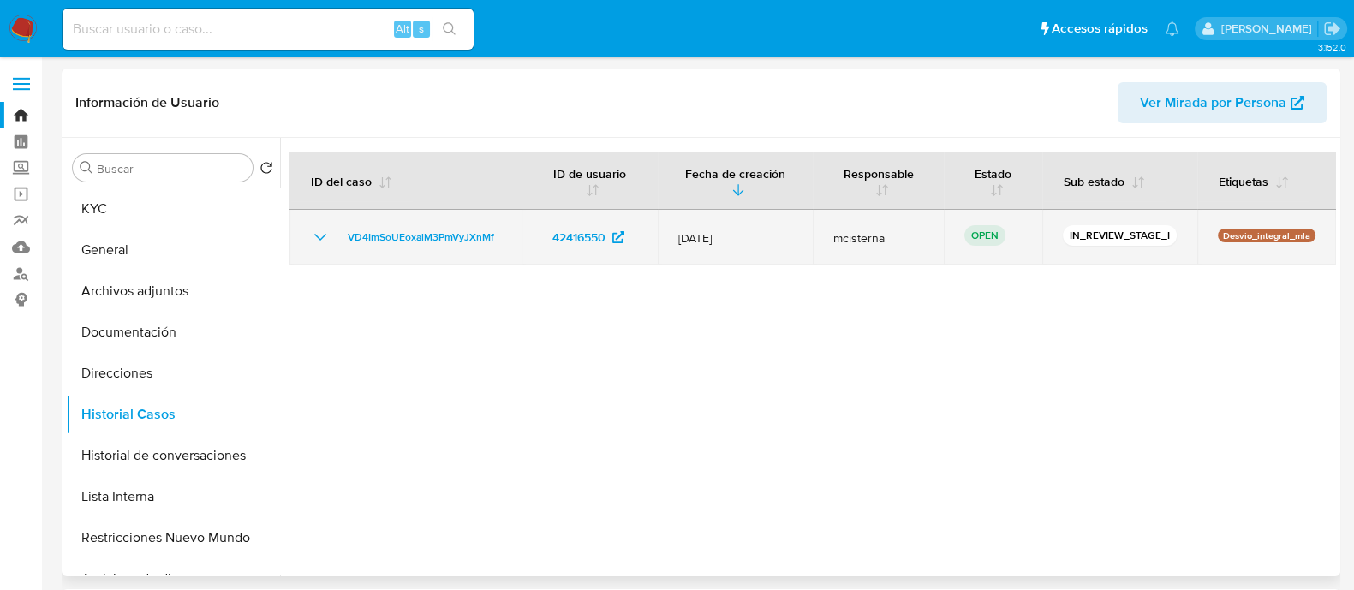
click at [400, 223] on td "VD4ImSoUEoxalM3PmVyJXnMf" at bounding box center [406, 237] width 232 height 55
click at [397, 233] on span "VD4ImSoUEoxalM3PmVyJXnMf" at bounding box center [421, 237] width 146 height 21
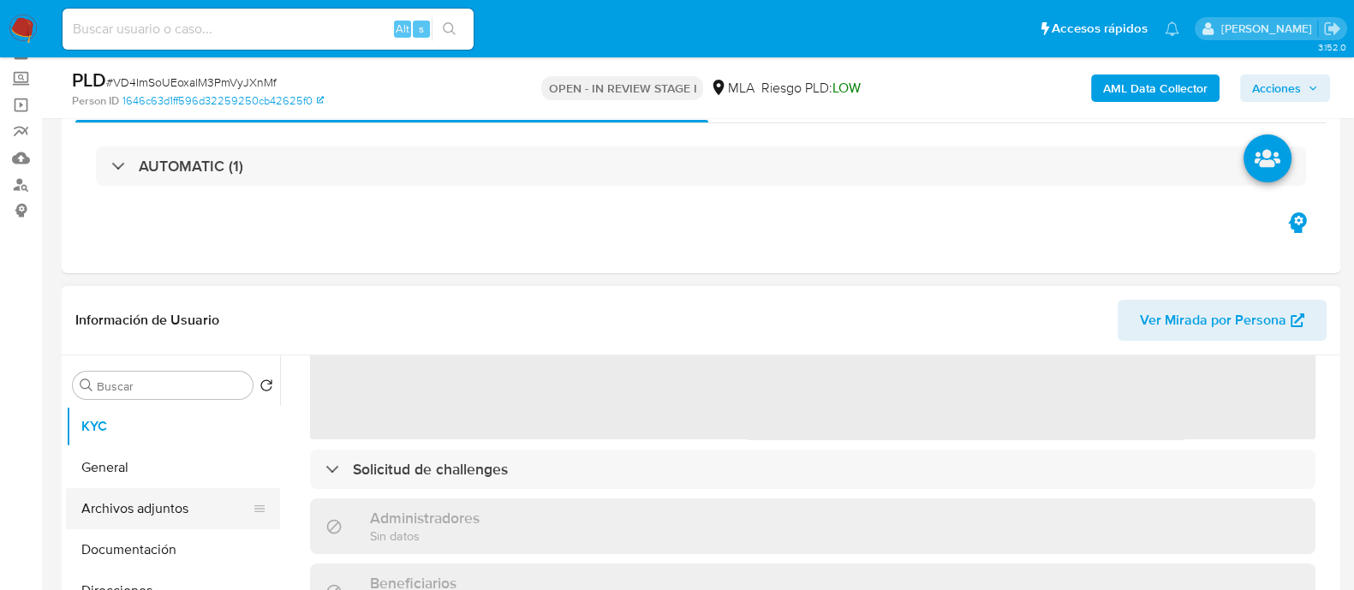
scroll to position [213, 0]
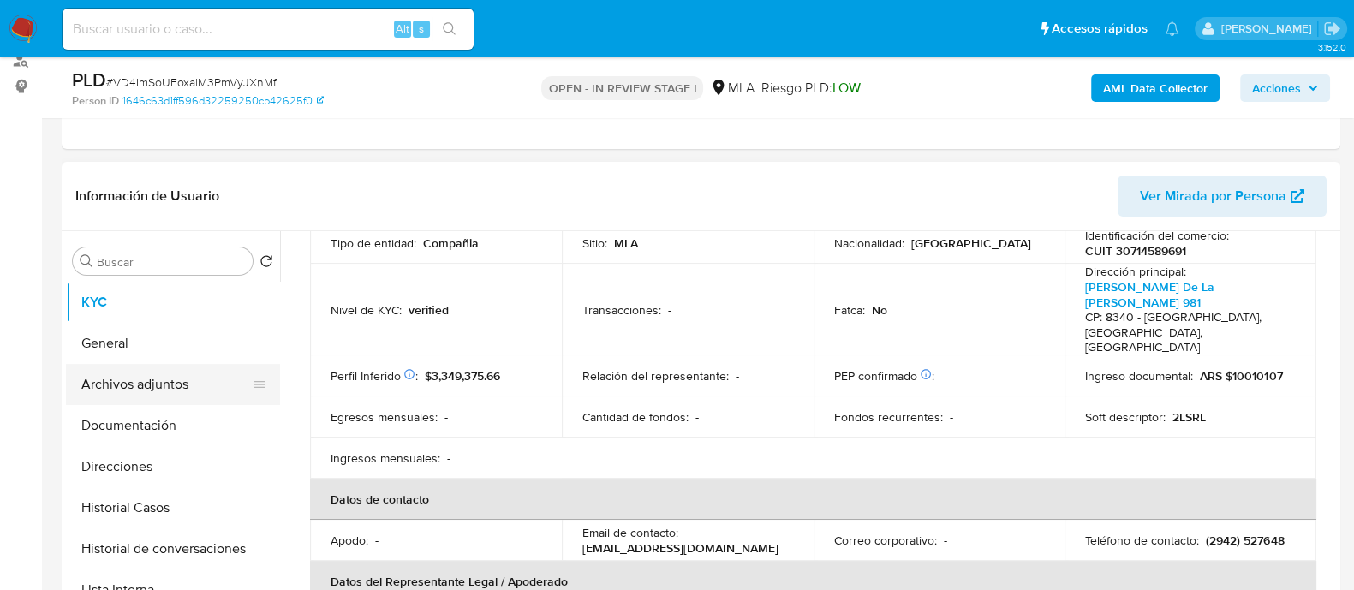
select select "10"
click at [223, 378] on button "Archivos adjuntos" at bounding box center [166, 384] width 200 height 41
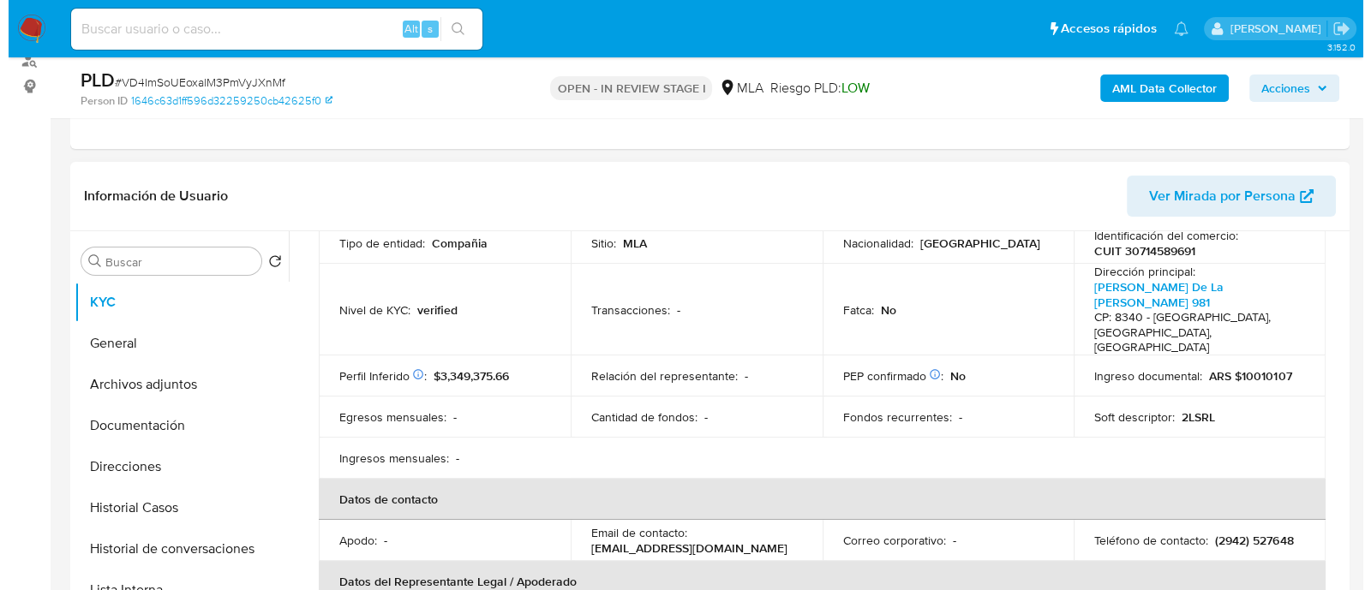
scroll to position [0, 0]
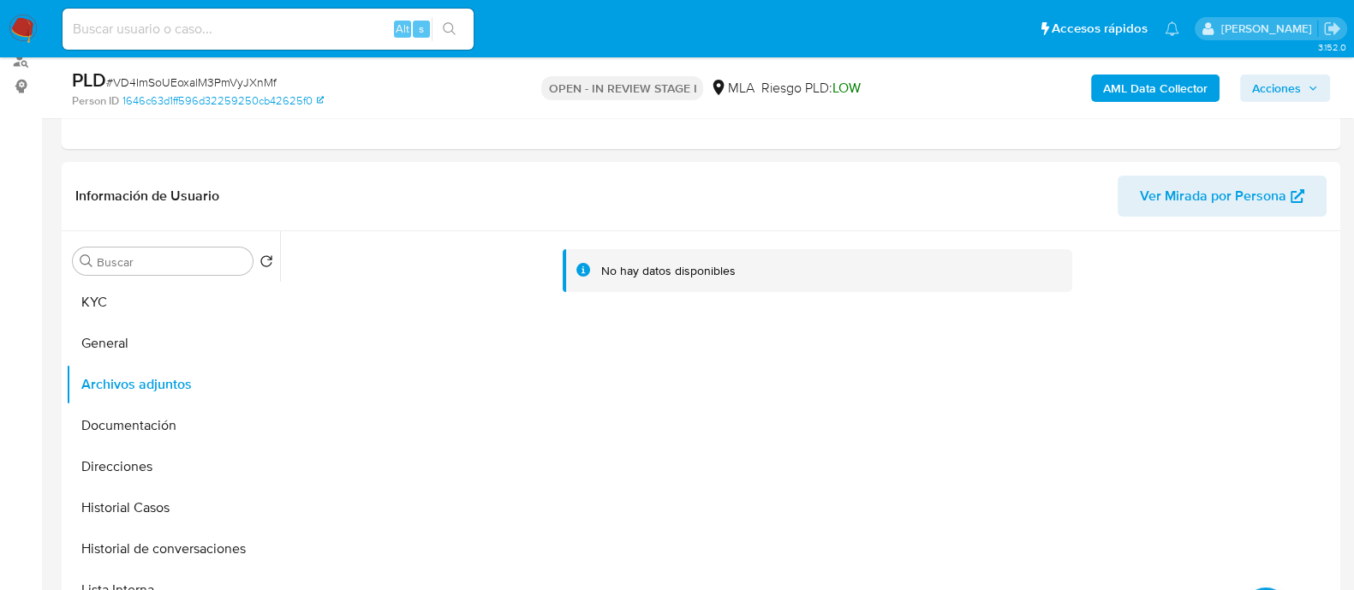
click at [1131, 87] on b "AML Data Collector" at bounding box center [1155, 88] width 105 height 27
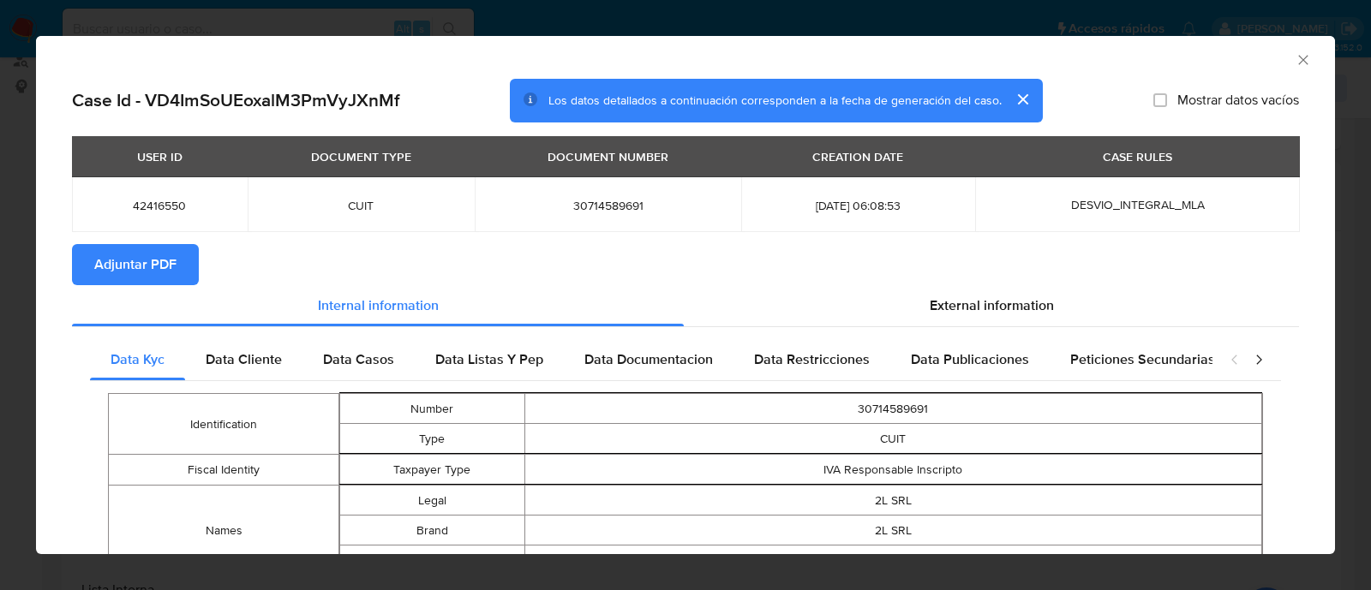
click at [108, 267] on span "Adjuntar PDF" at bounding box center [135, 265] width 82 height 38
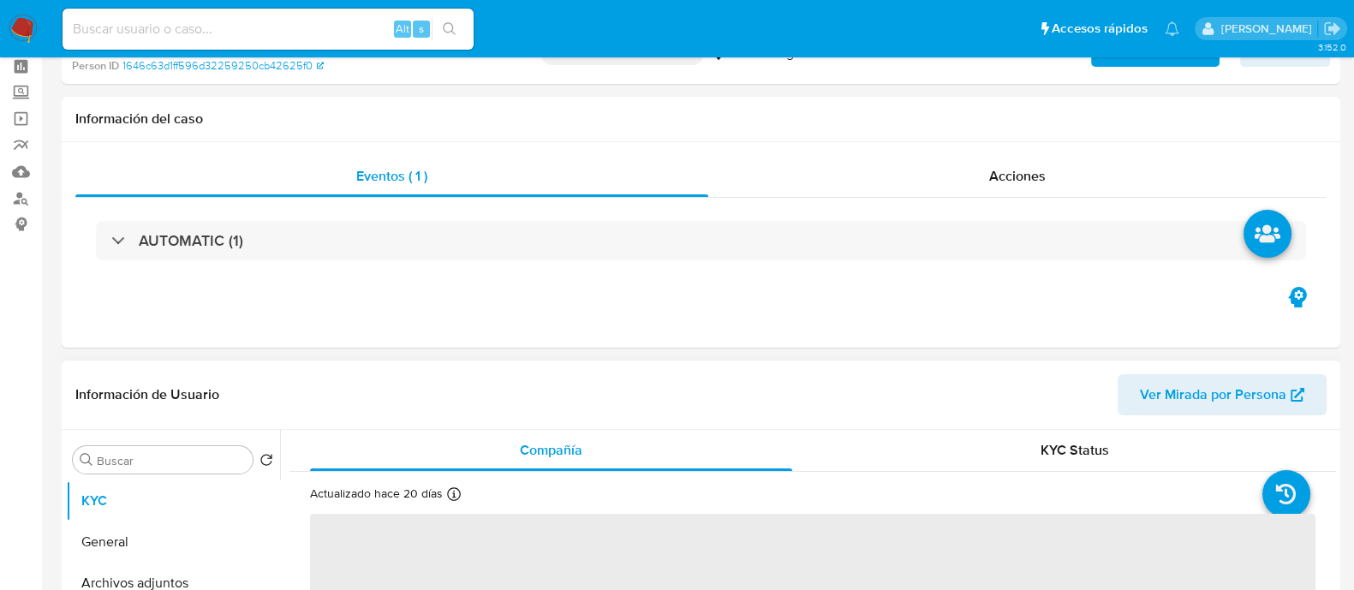
scroll to position [213, 0]
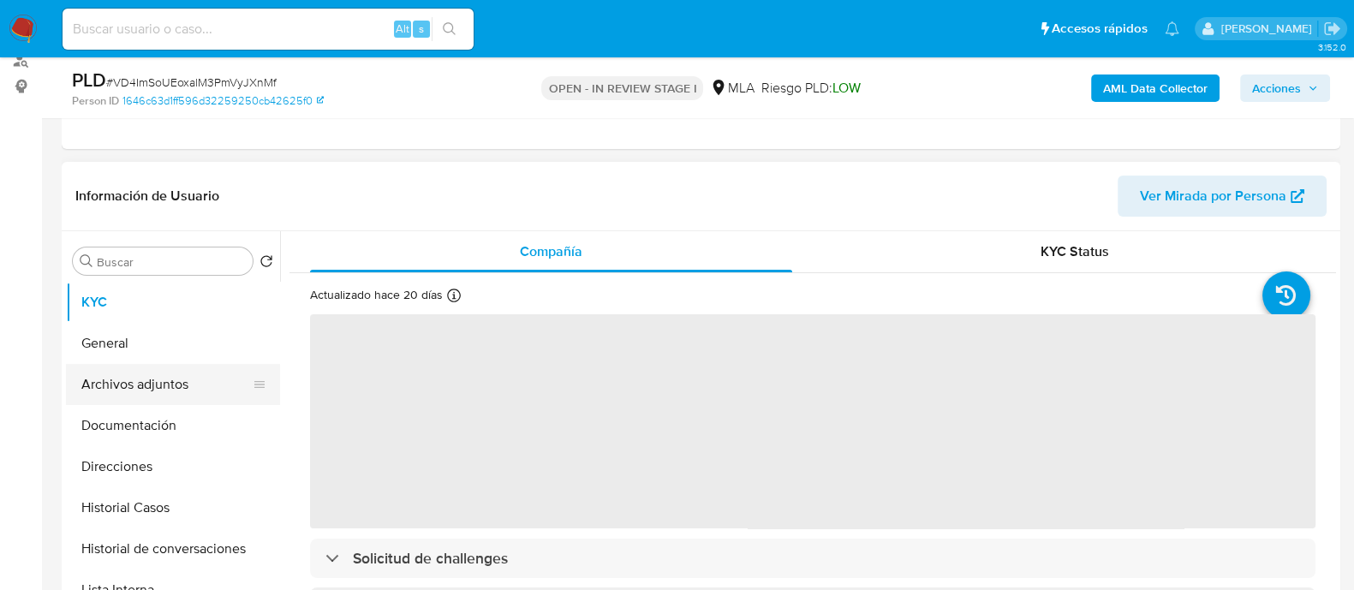
drag, startPoint x: 230, startPoint y: 366, endPoint x: 244, endPoint y: 361, distance: 15.2
click at [230, 364] on button "Archivos adjuntos" at bounding box center [166, 384] width 200 height 41
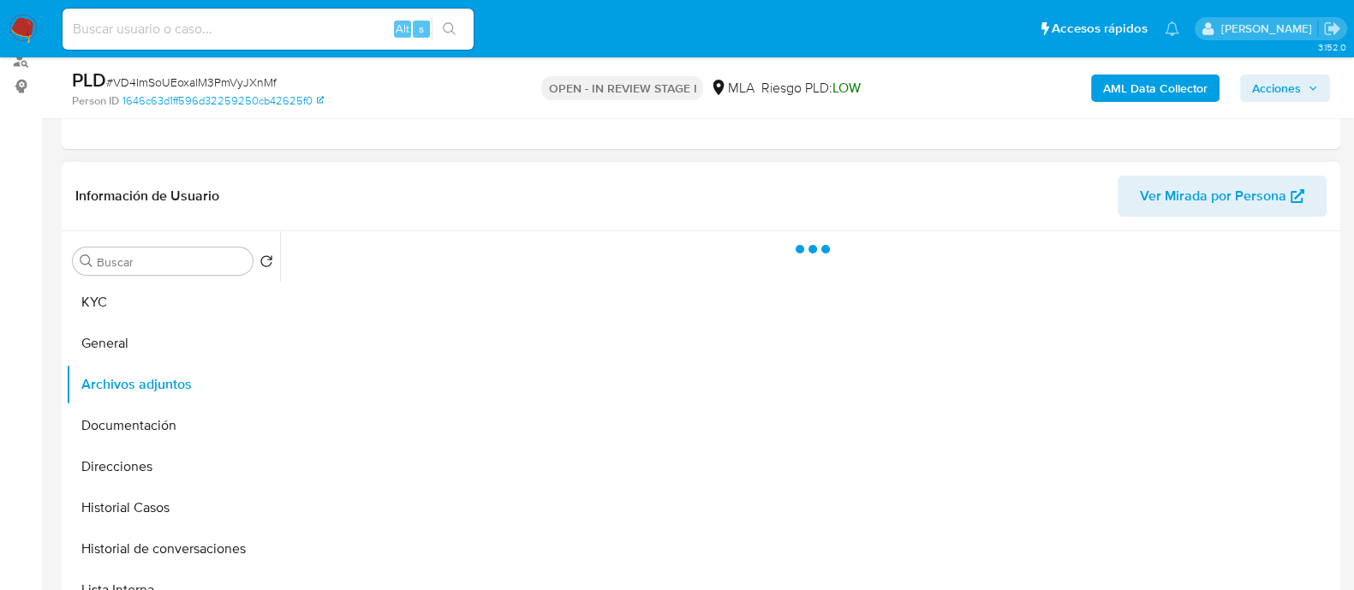
select select "10"
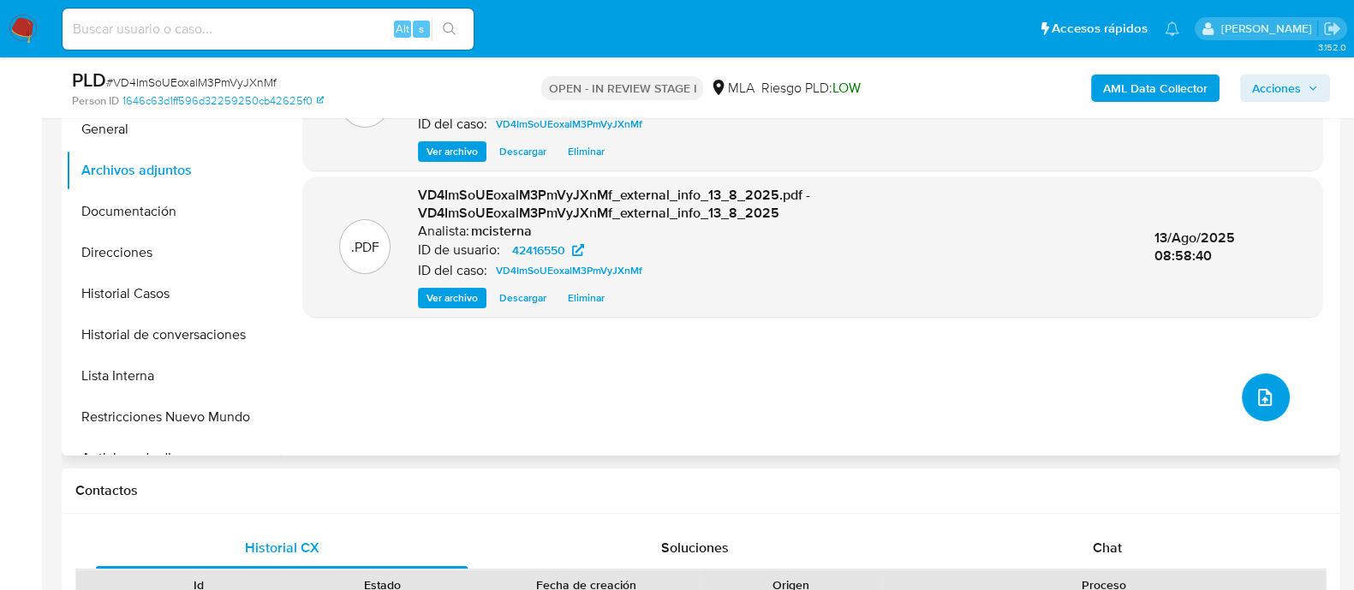
click at [1242, 403] on button "upload-file" at bounding box center [1266, 397] width 48 height 48
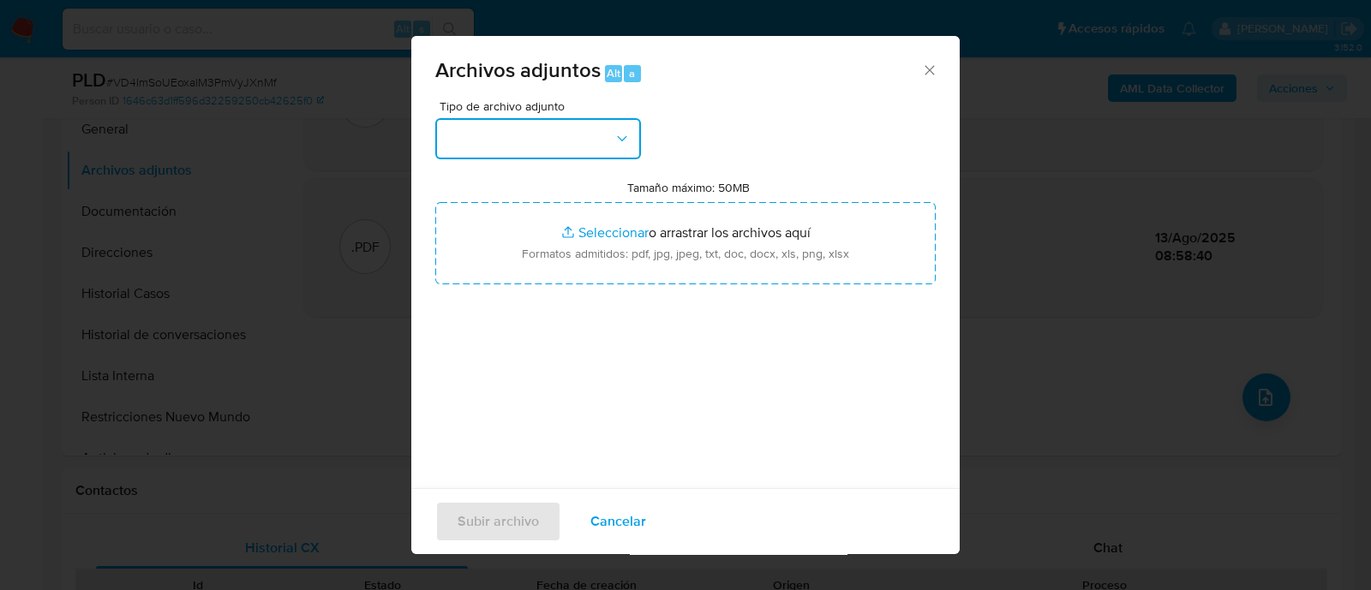
click at [564, 134] on button "button" at bounding box center [538, 138] width 206 height 41
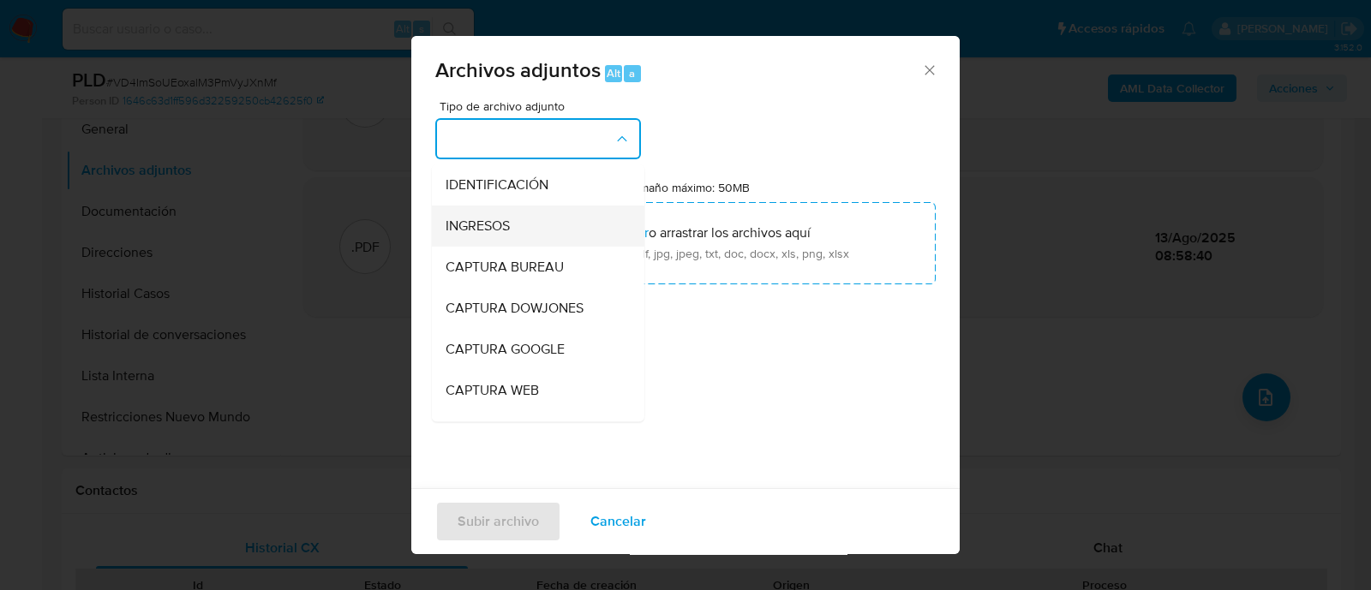
click at [545, 220] on div "INGRESOS" at bounding box center [532, 226] width 175 height 41
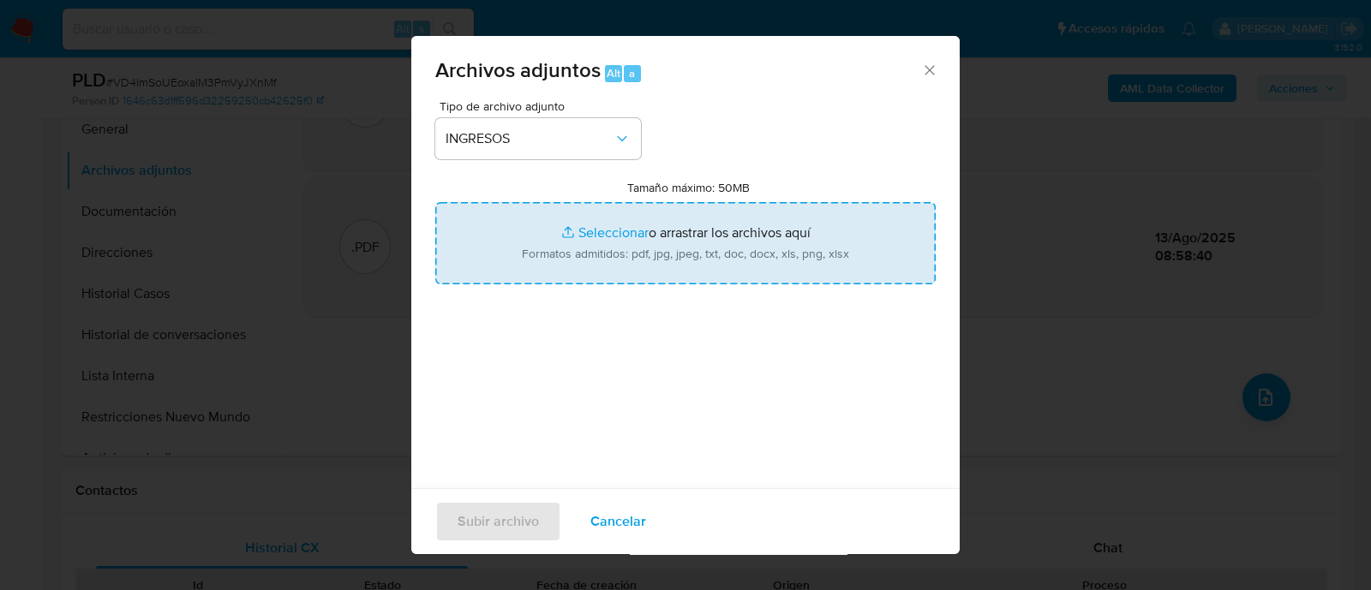
type input "C:\fakepath\DDJJ IIBB 2025.pdf"
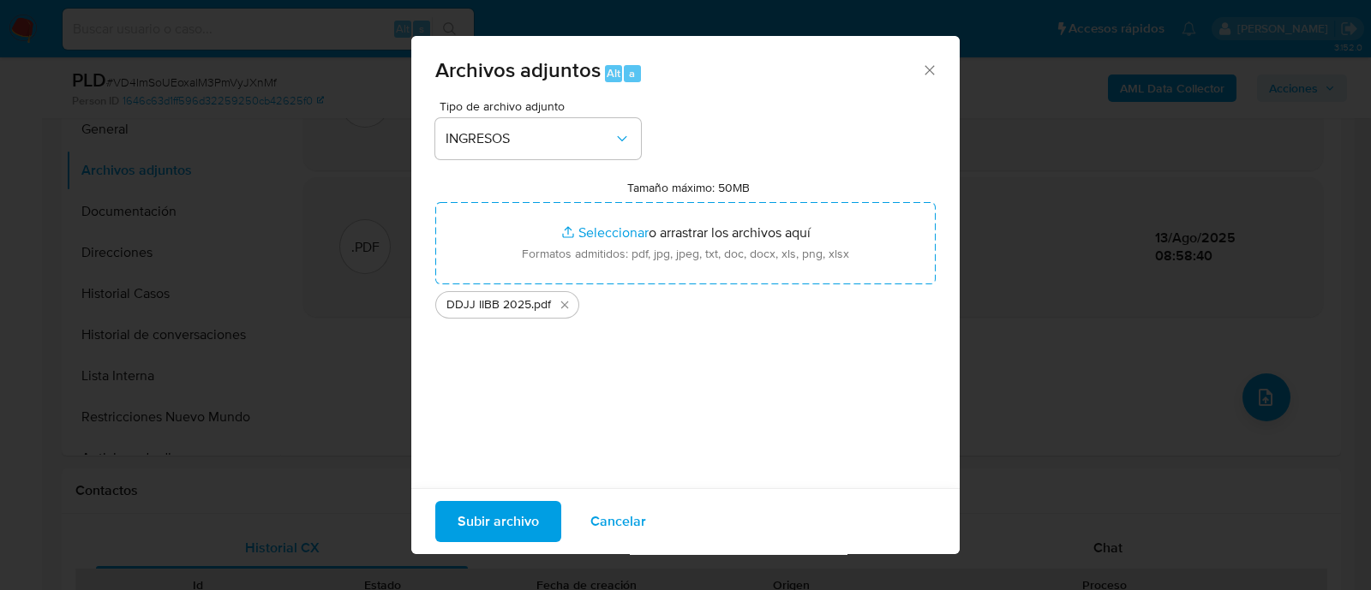
click at [480, 515] on span "Subir archivo" at bounding box center [497, 522] width 81 height 38
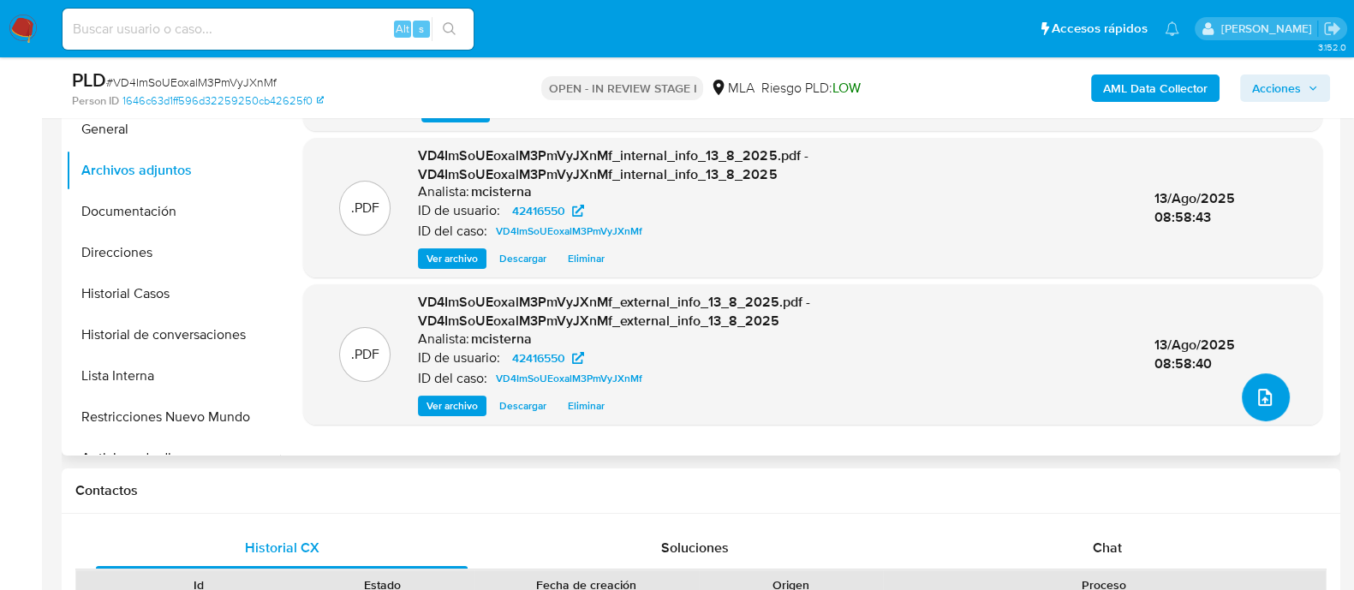
click at [1255, 389] on icon "upload-file" at bounding box center [1265, 397] width 21 height 21
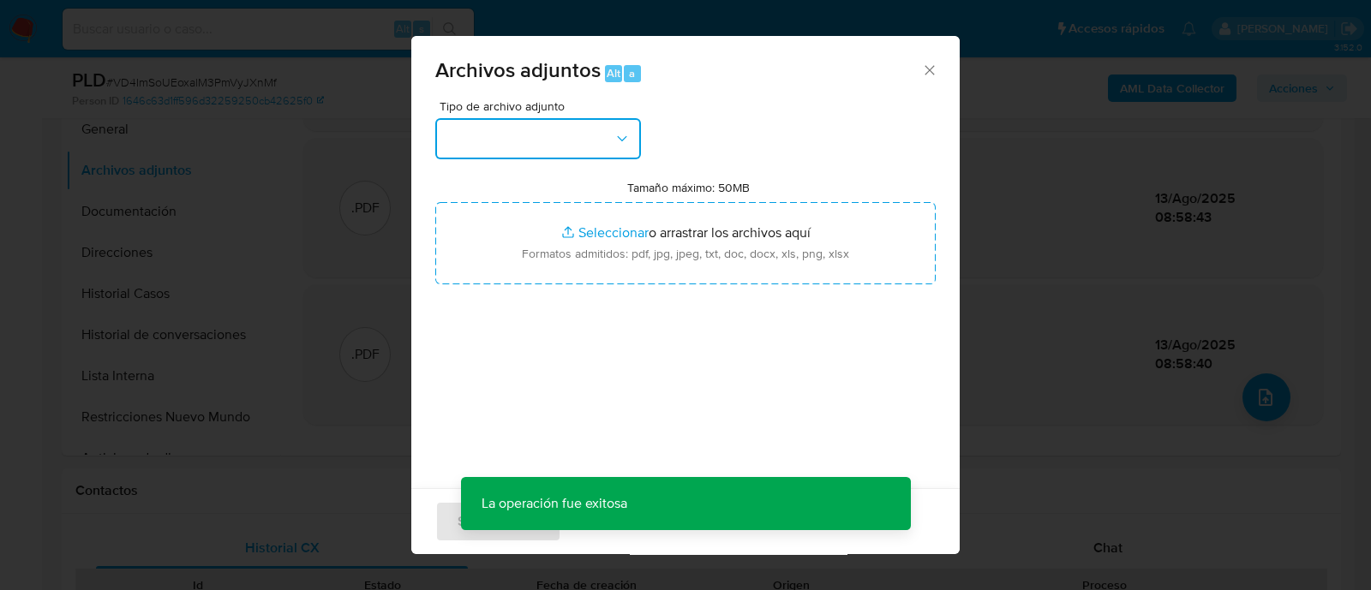
click at [544, 151] on button "button" at bounding box center [538, 138] width 206 height 41
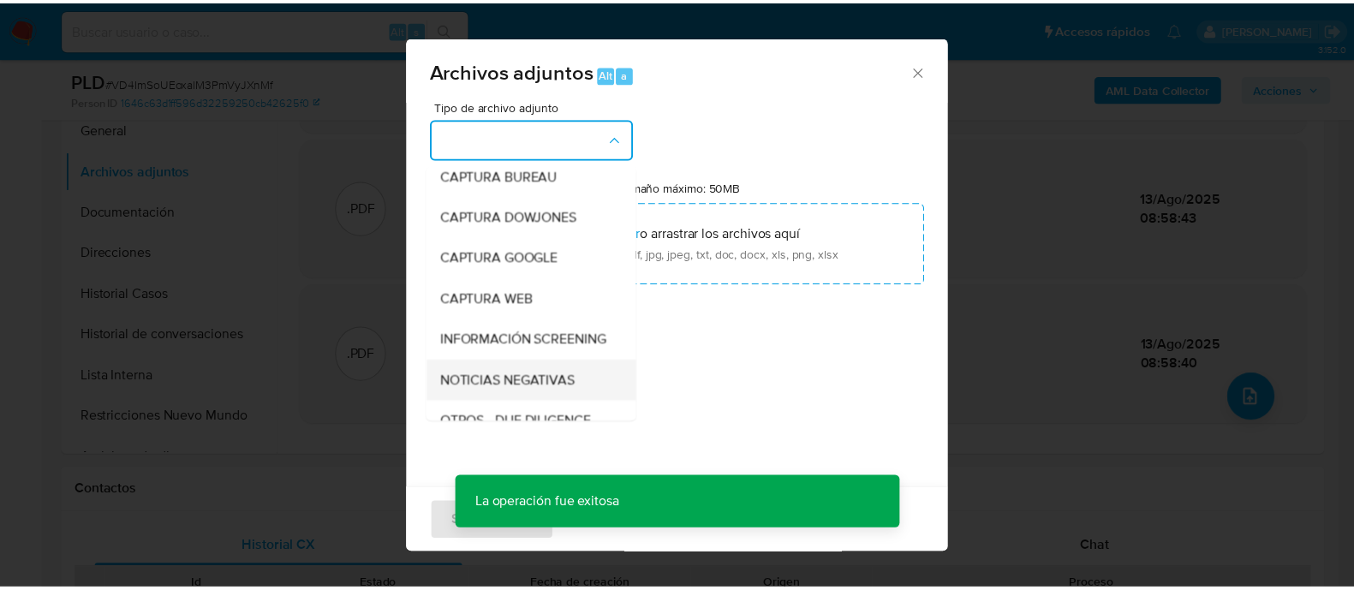
scroll to position [213, 0]
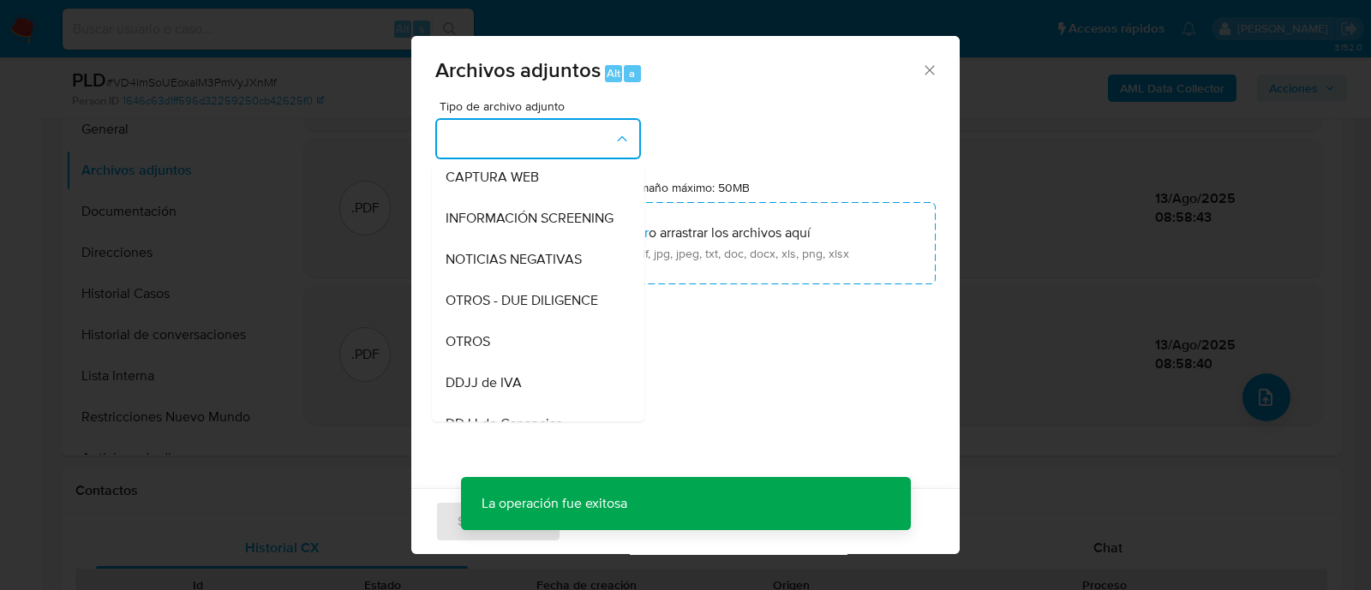
drag, startPoint x: 523, startPoint y: 348, endPoint x: 702, endPoint y: 455, distance: 209.3
click at [521, 349] on div "OTROS" at bounding box center [532, 341] width 175 height 41
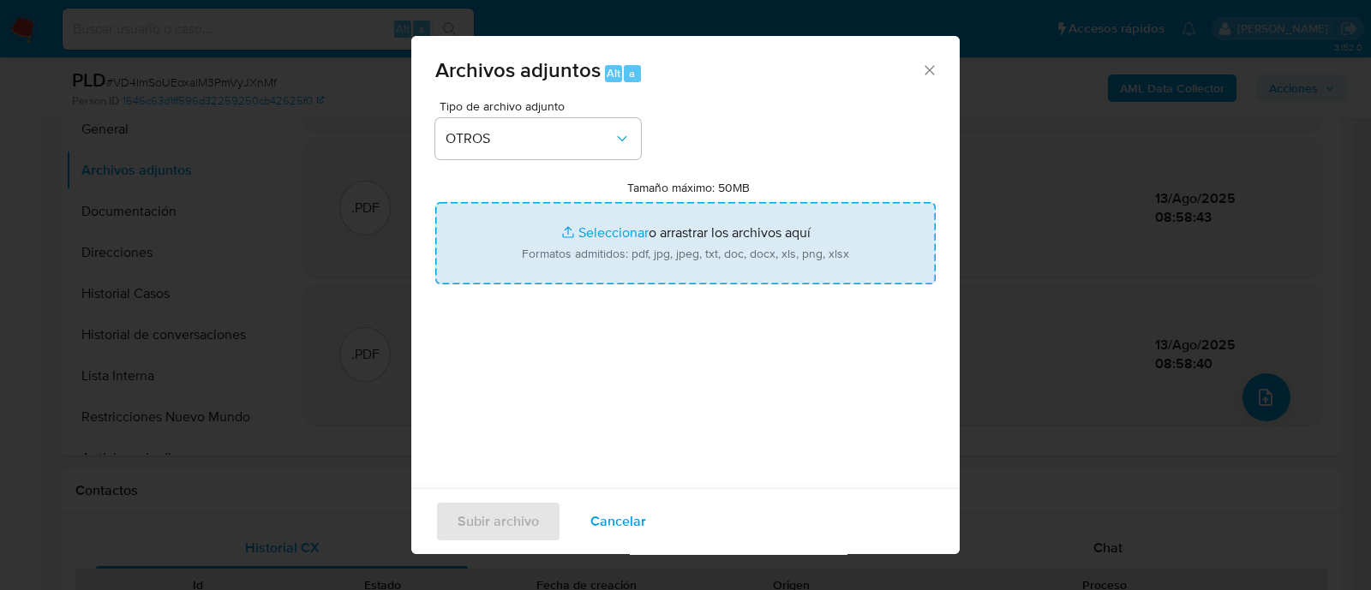
type input "C:\fakepath\correo electronico.pdf"
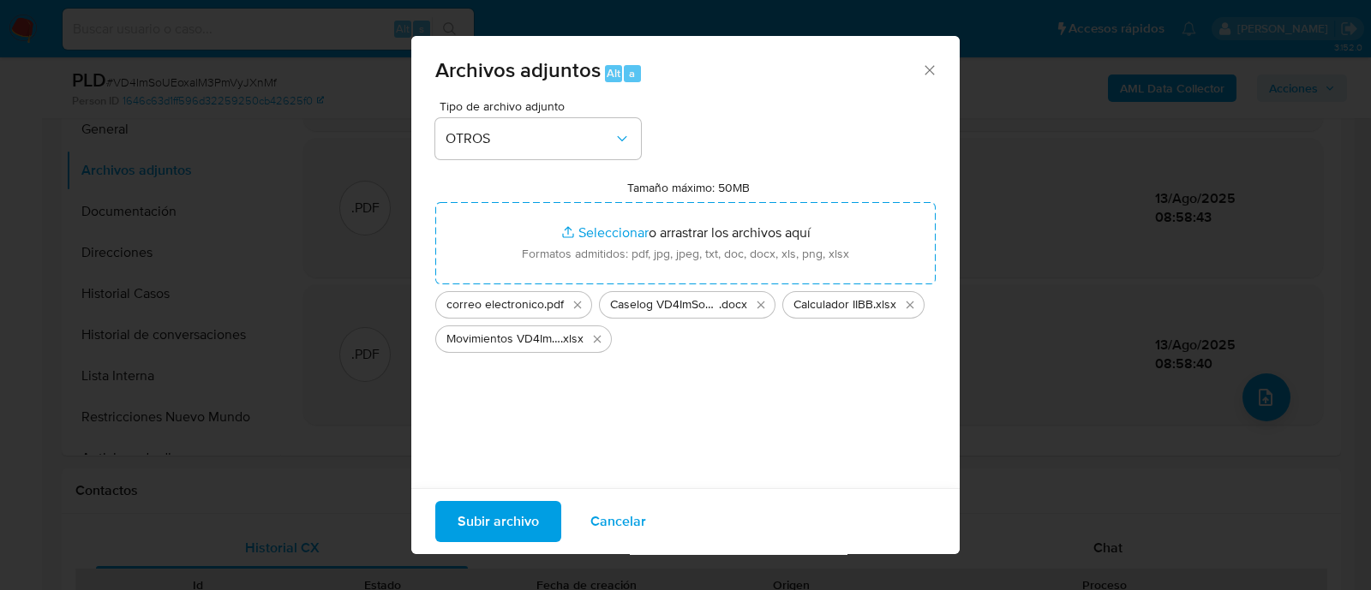
click at [505, 483] on div "Tipo de archivo adjunto OTROS Tamaño máximo: 50MB Seleccionar archivos Seleccio…" at bounding box center [685, 302] width 500 height 404
click at [510, 493] on div "Subir archivo Cancelar" at bounding box center [685, 521] width 548 height 66
click at [513, 518] on span "Subir archivo" at bounding box center [497, 522] width 81 height 38
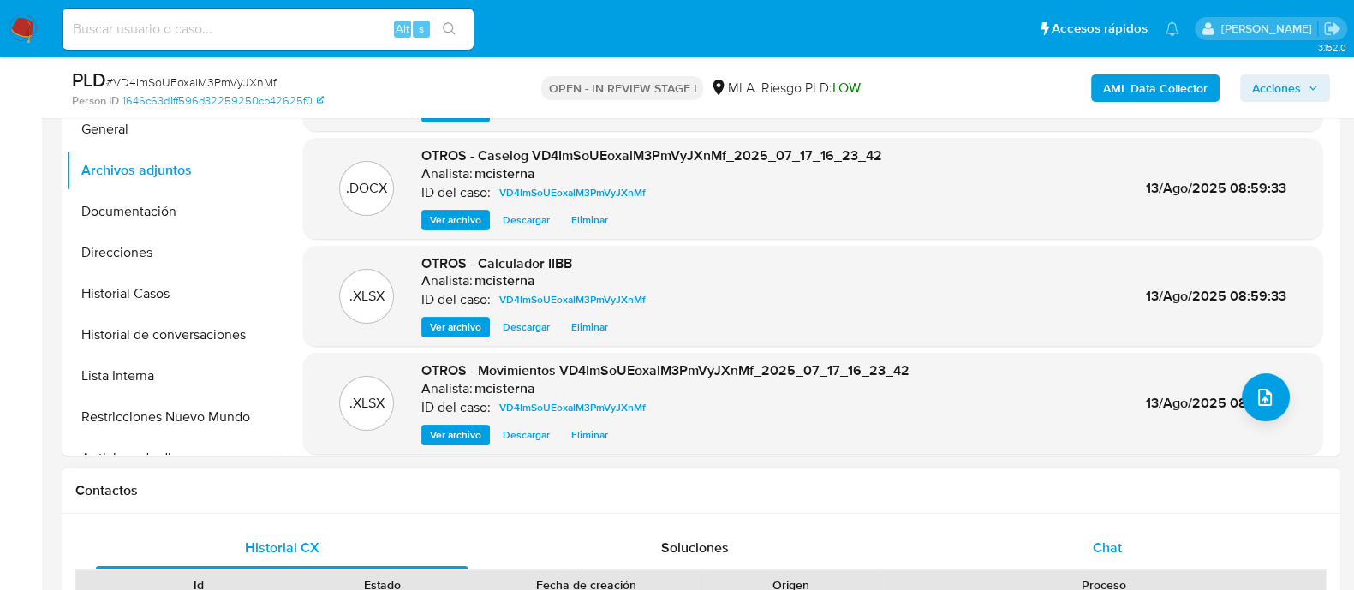
click at [1084, 546] on div "Chat" at bounding box center [1108, 548] width 372 height 41
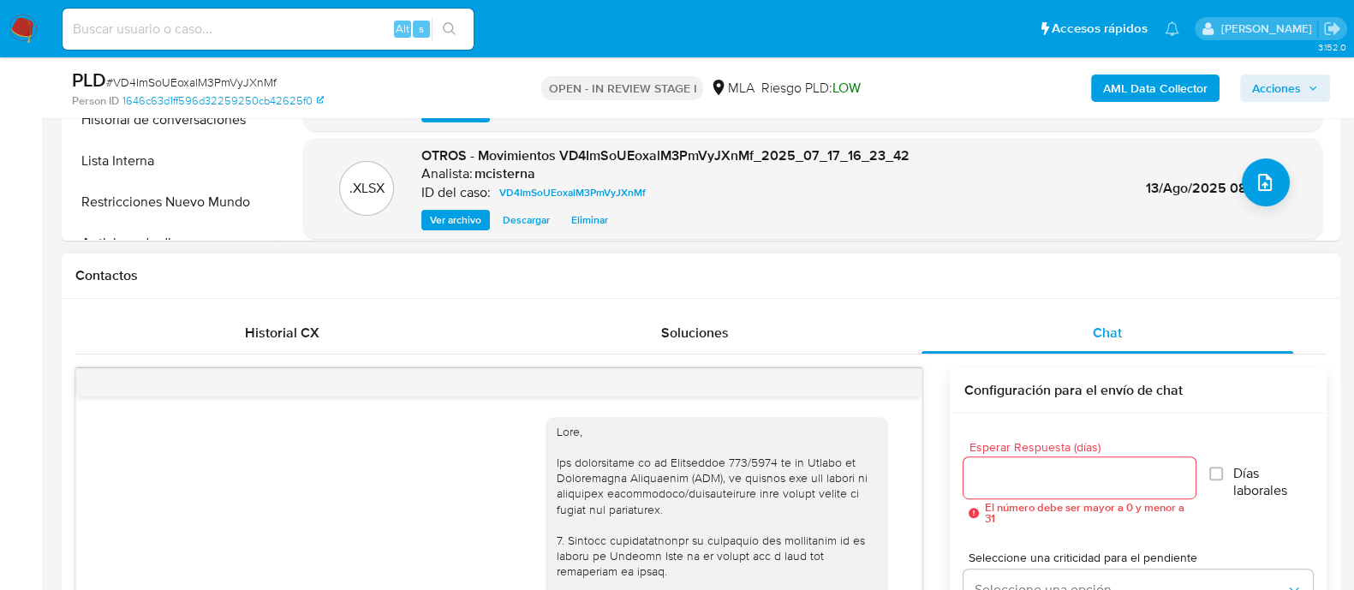
scroll to position [1323, 0]
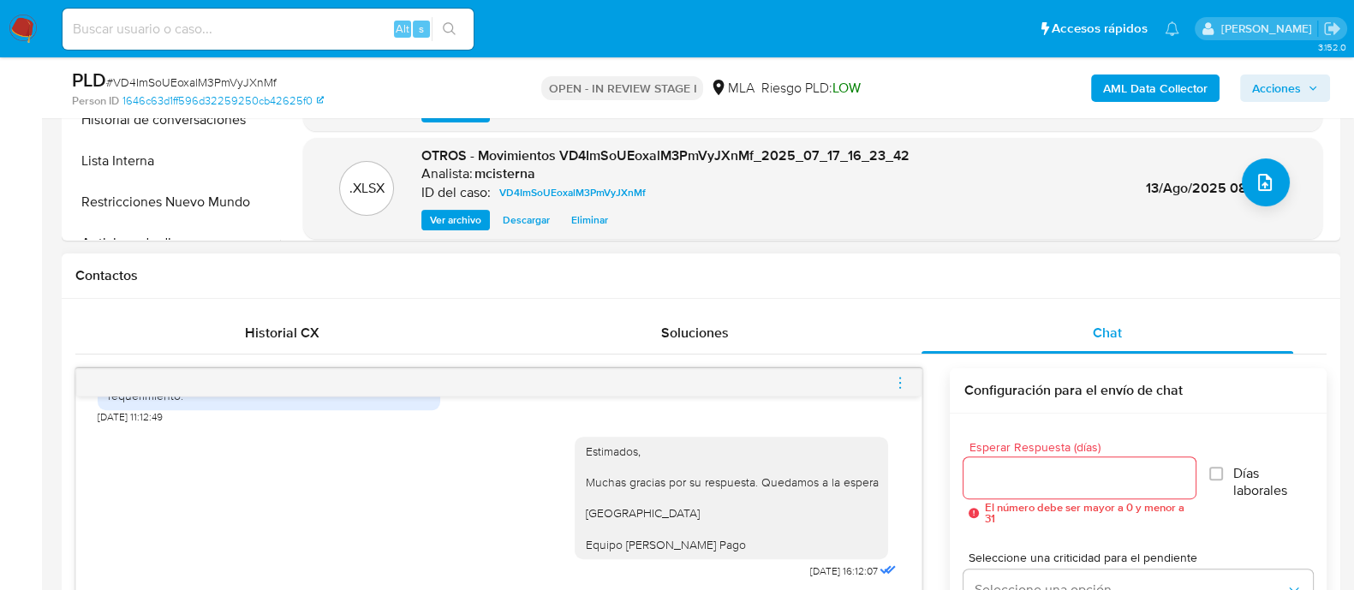
click at [904, 382] on icon "menu-action" at bounding box center [900, 382] width 15 height 15
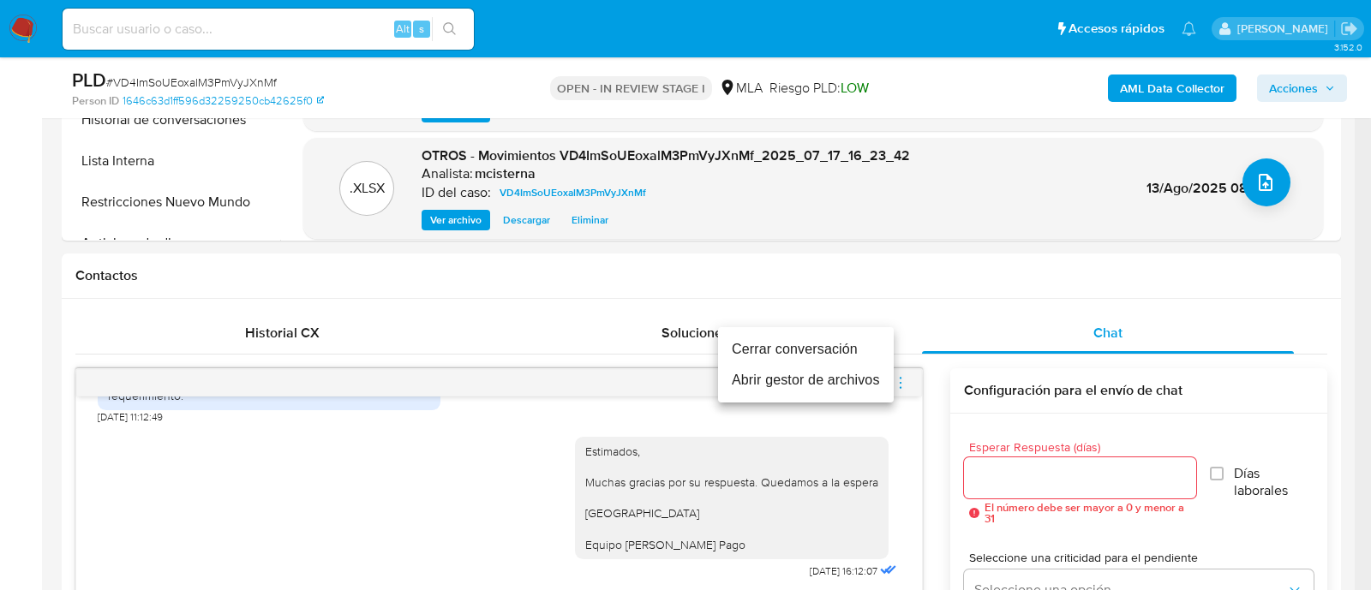
click at [830, 344] on li "Cerrar conversación" at bounding box center [806, 349] width 176 height 31
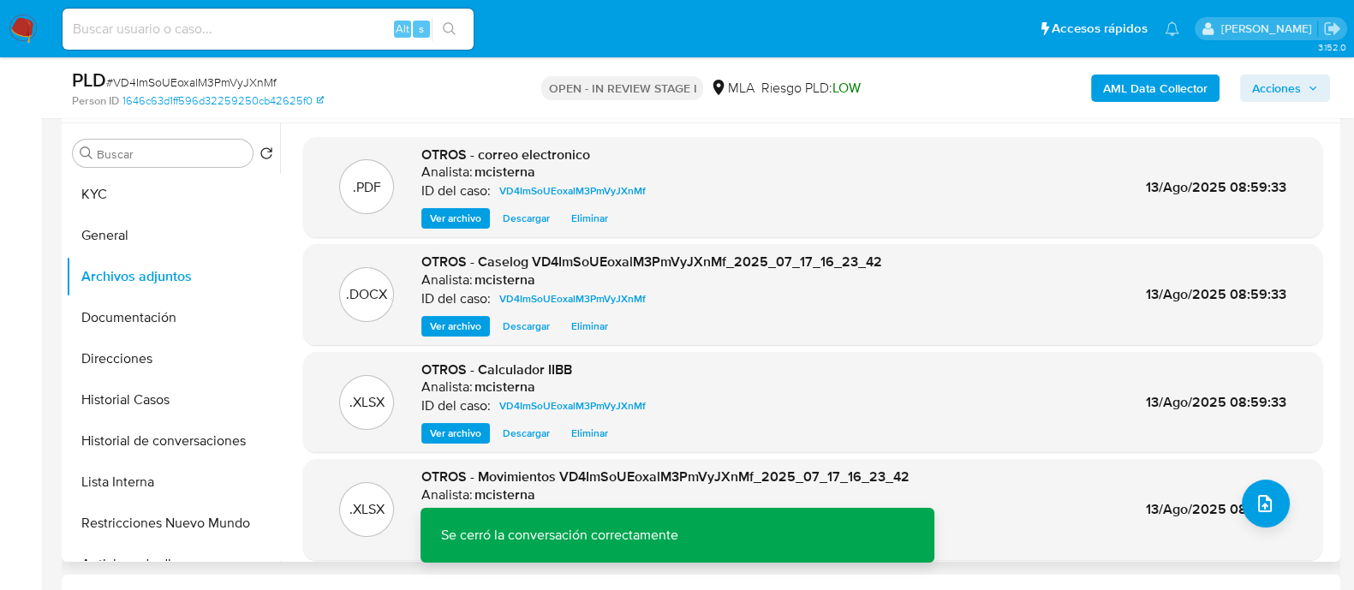
scroll to position [14, 0]
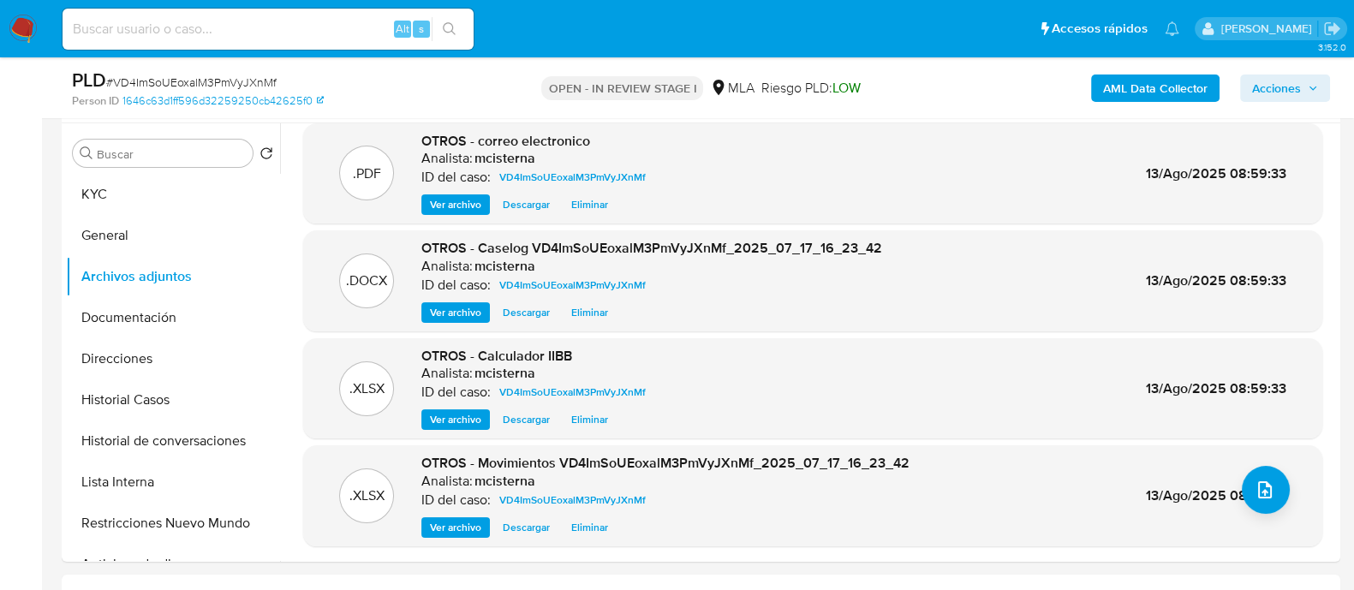
click at [1287, 91] on span "Acciones" at bounding box center [1276, 88] width 49 height 27
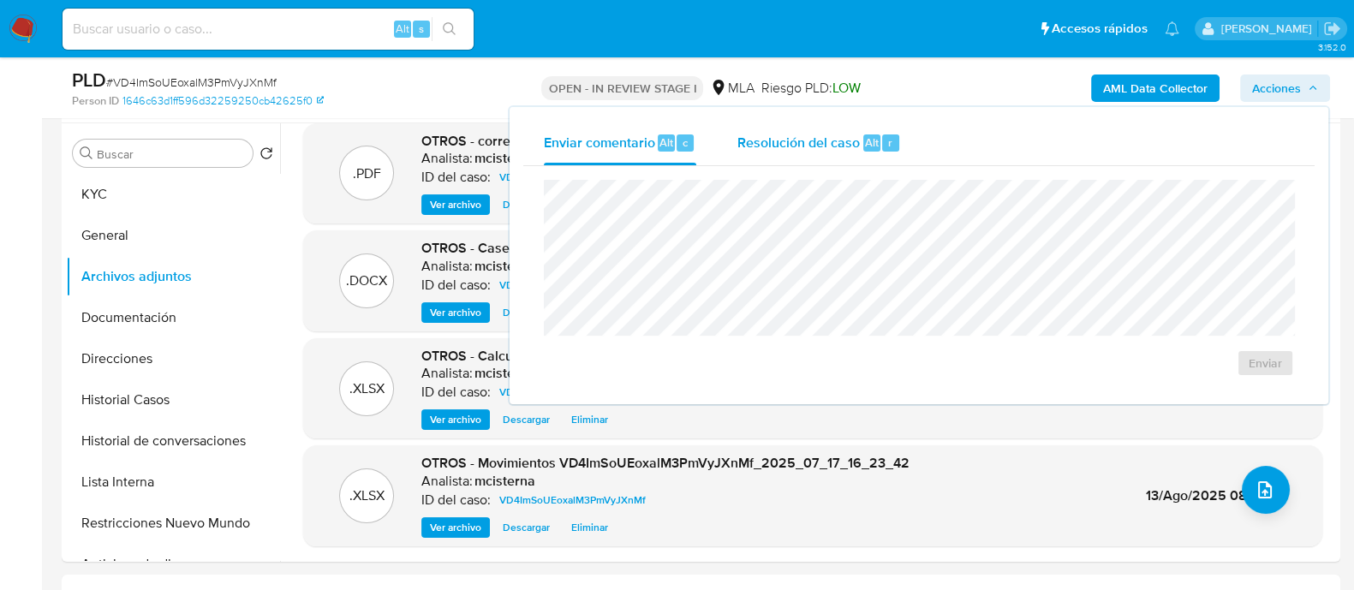
click at [854, 137] on span "Resolución del caso" at bounding box center [799, 142] width 122 height 20
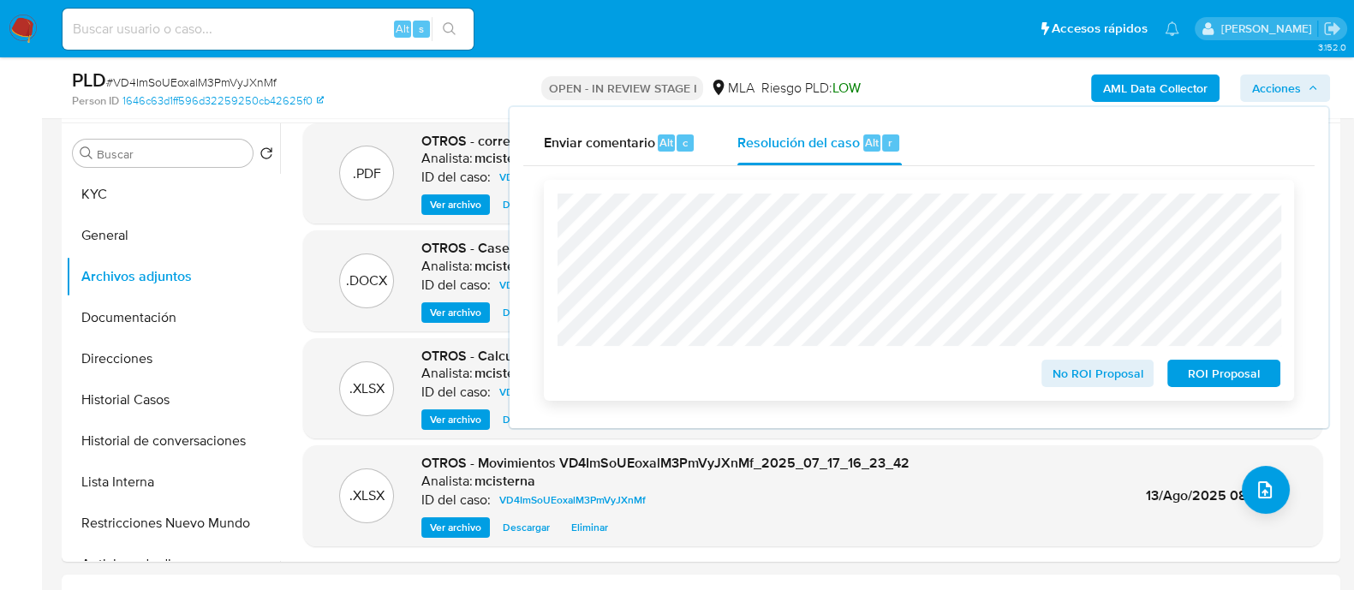
click at [1091, 371] on span "No ROI Proposal" at bounding box center [1098, 373] width 89 height 24
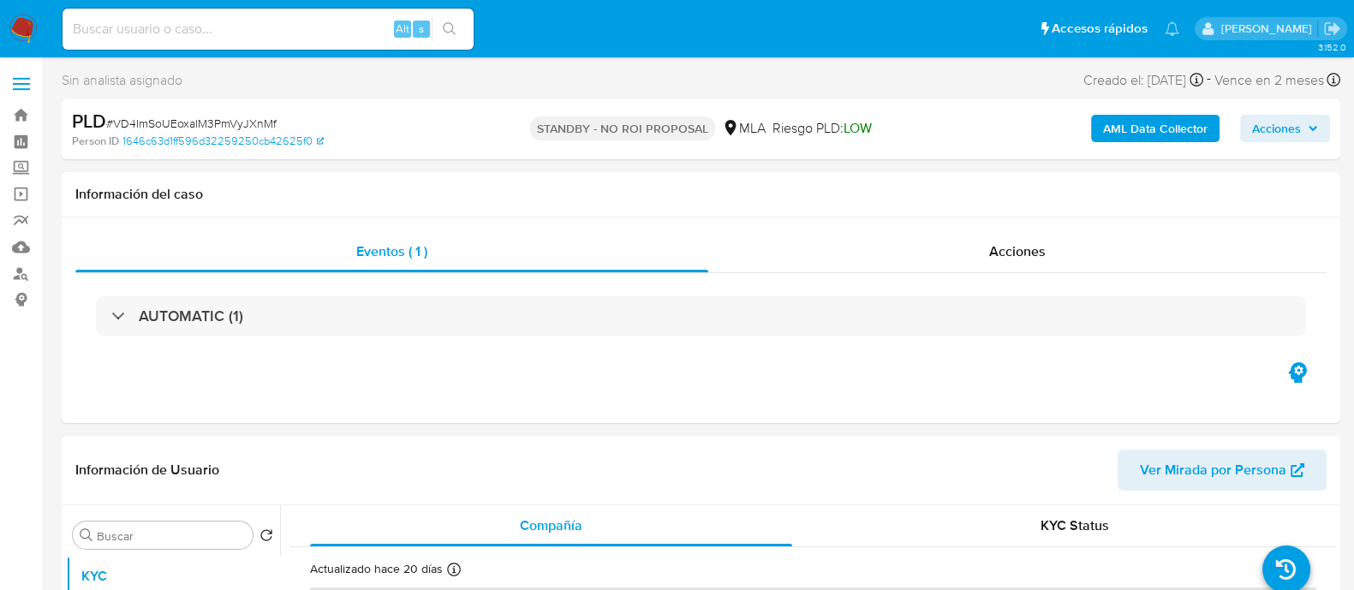
select select "10"
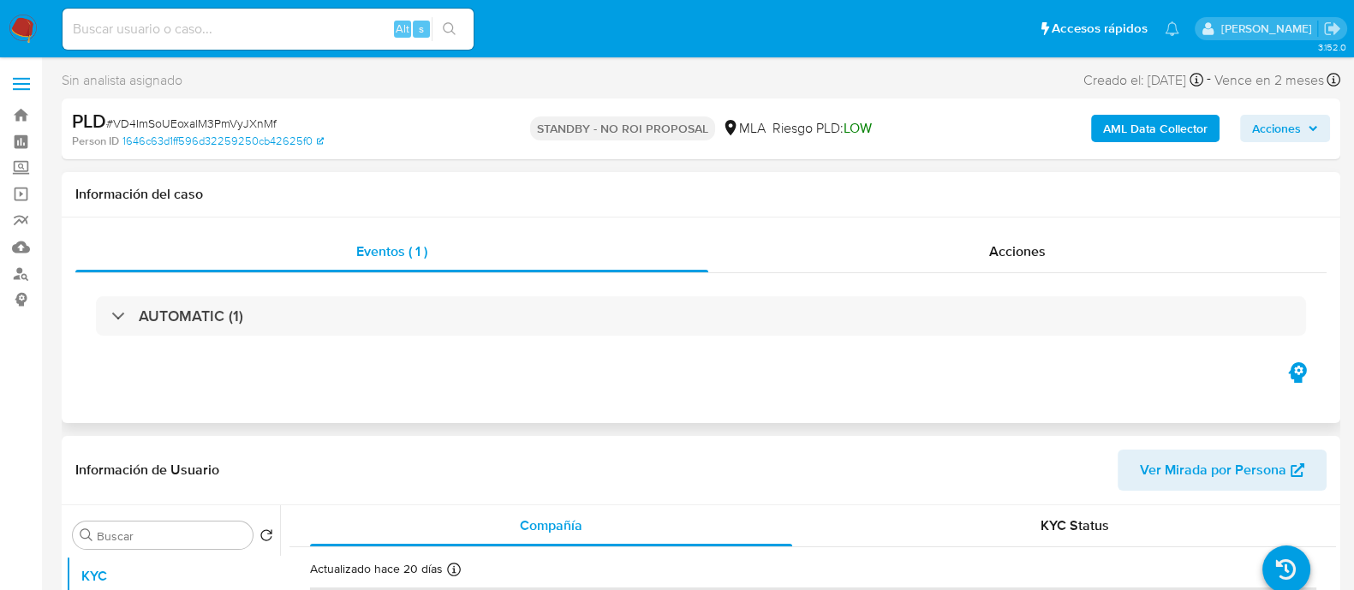
click at [944, 404] on div "Eventos ( 1 ) Acciones AUTOMATIC (1)" at bounding box center [701, 321] width 1279 height 206
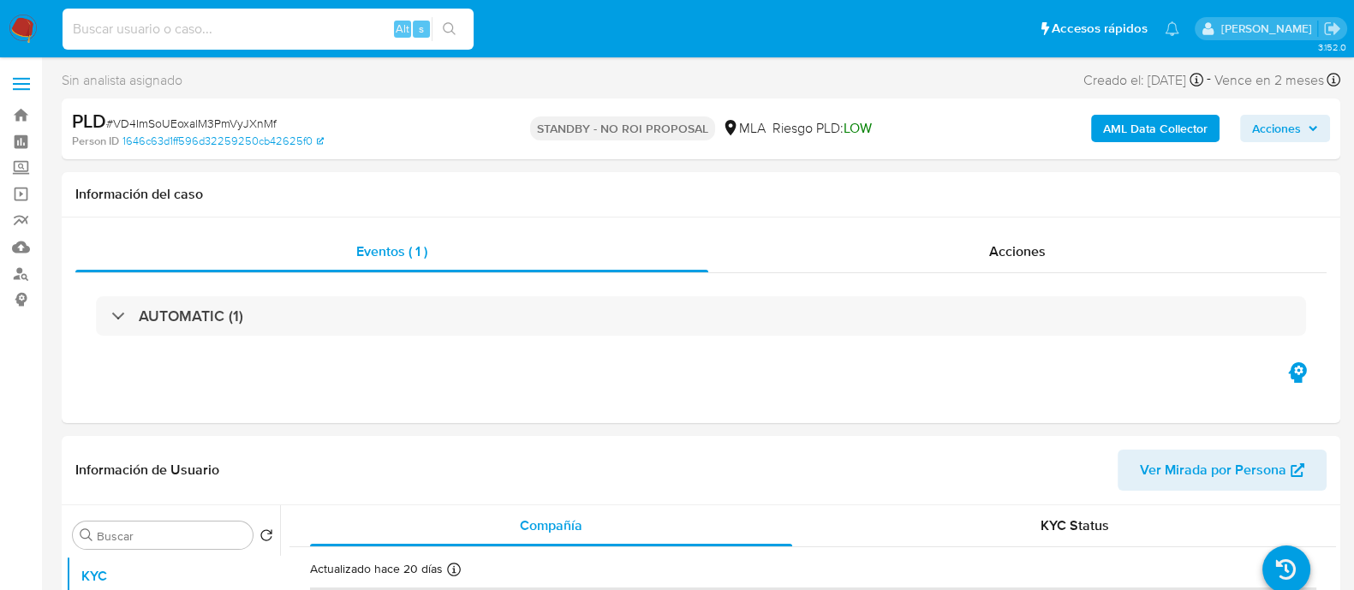
click at [351, 33] on input at bounding box center [268, 29] width 411 height 22
paste input "1028553375"
type input "1028553375"
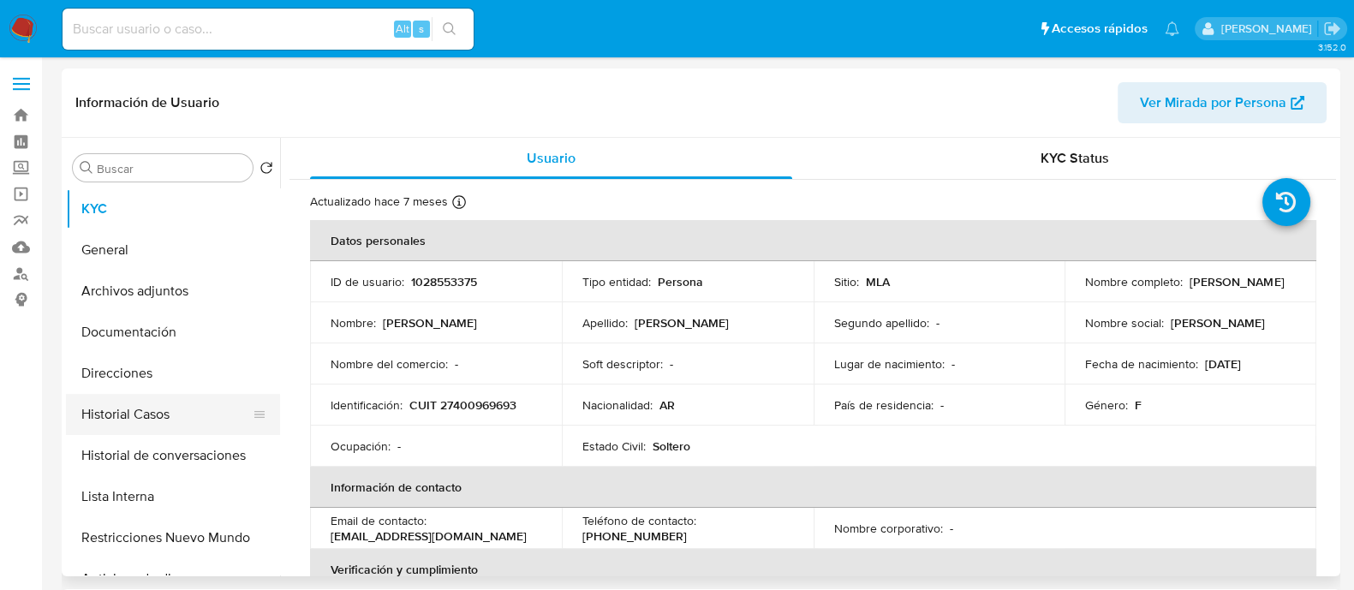
click at [194, 421] on button "Historial Casos" at bounding box center [166, 414] width 200 height 41
select select "10"
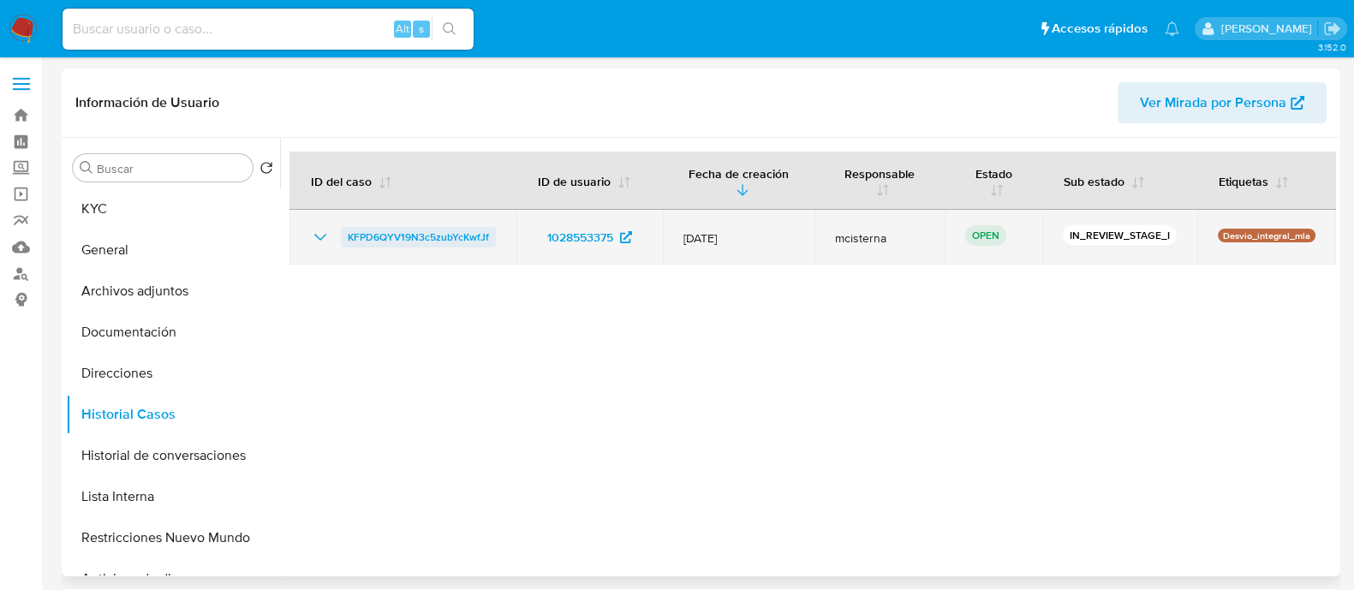
click at [470, 236] on span "KFPD6QYV19N3c5zubYcKwfJf" at bounding box center [418, 237] width 141 height 21
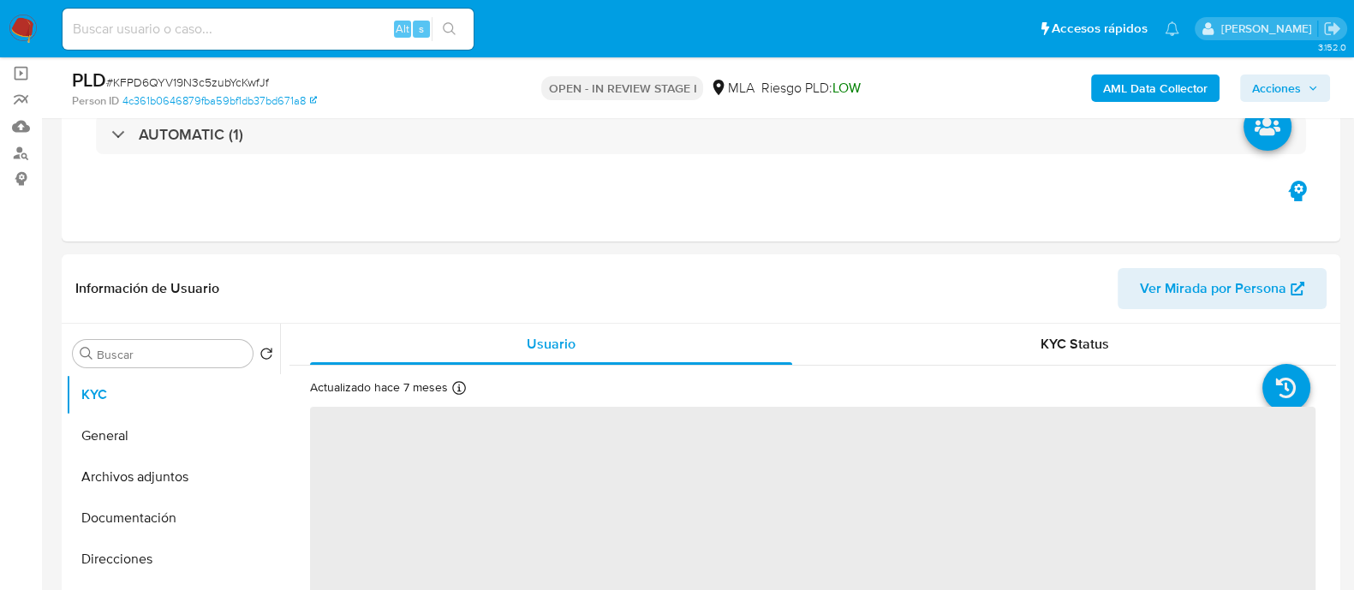
scroll to position [427, 0]
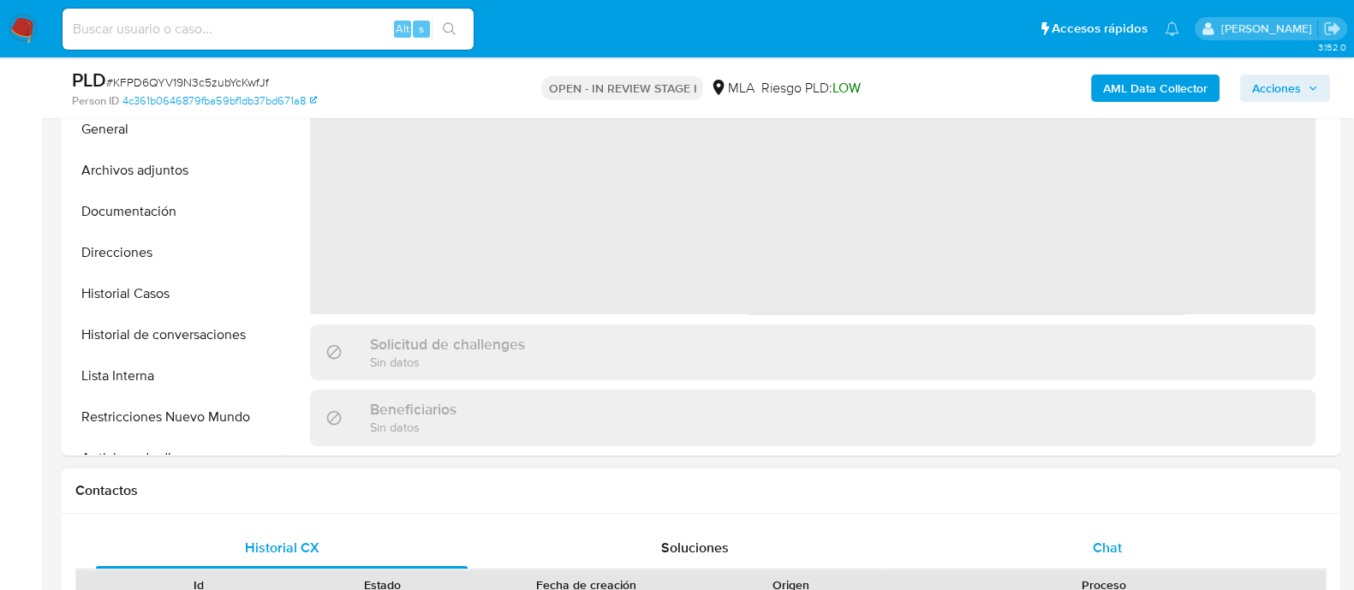
click at [1106, 552] on span "Chat" at bounding box center [1107, 548] width 29 height 20
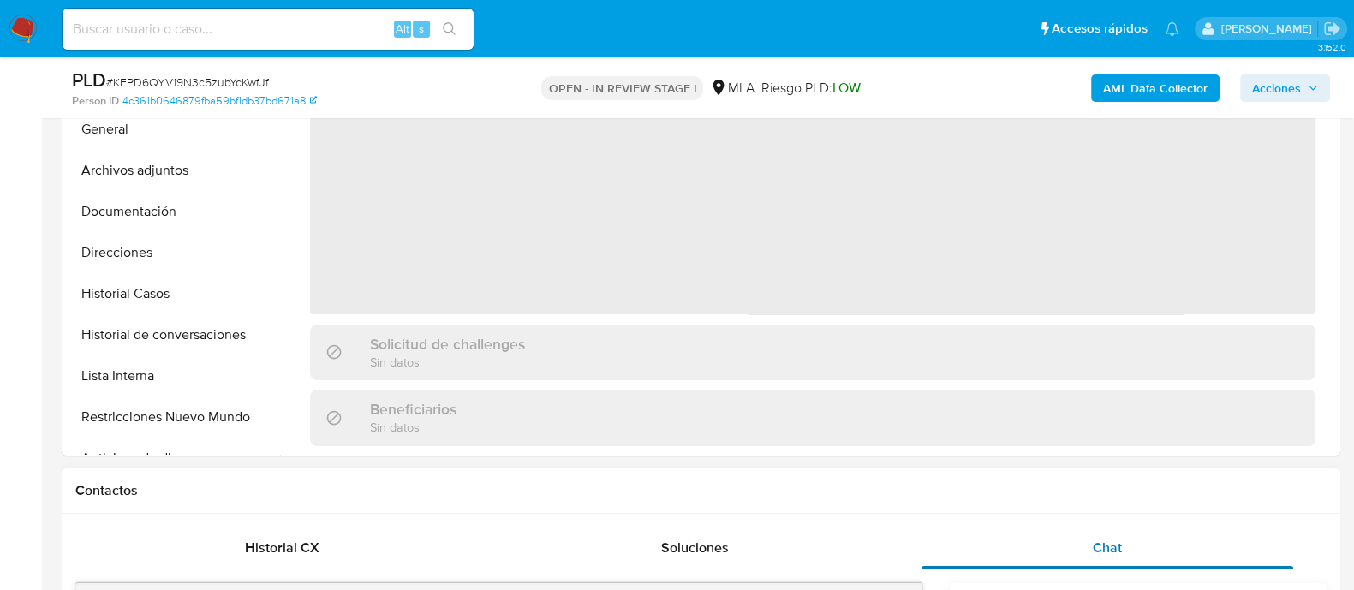
select select "10"
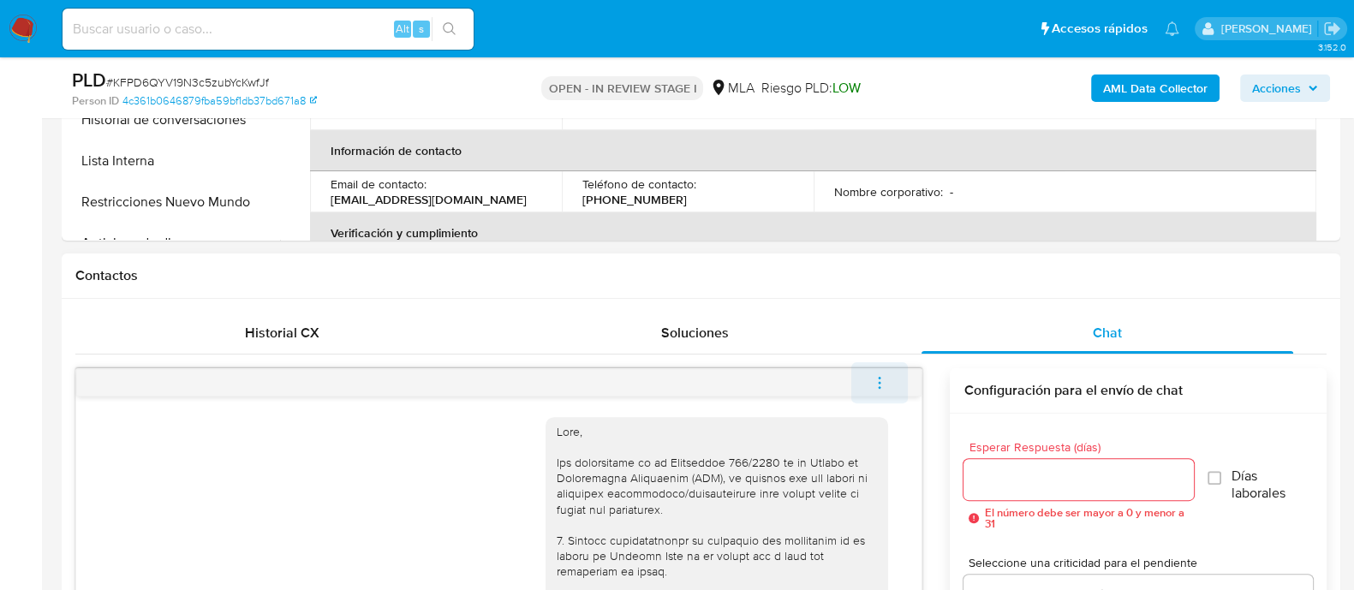
scroll to position [1459, 0]
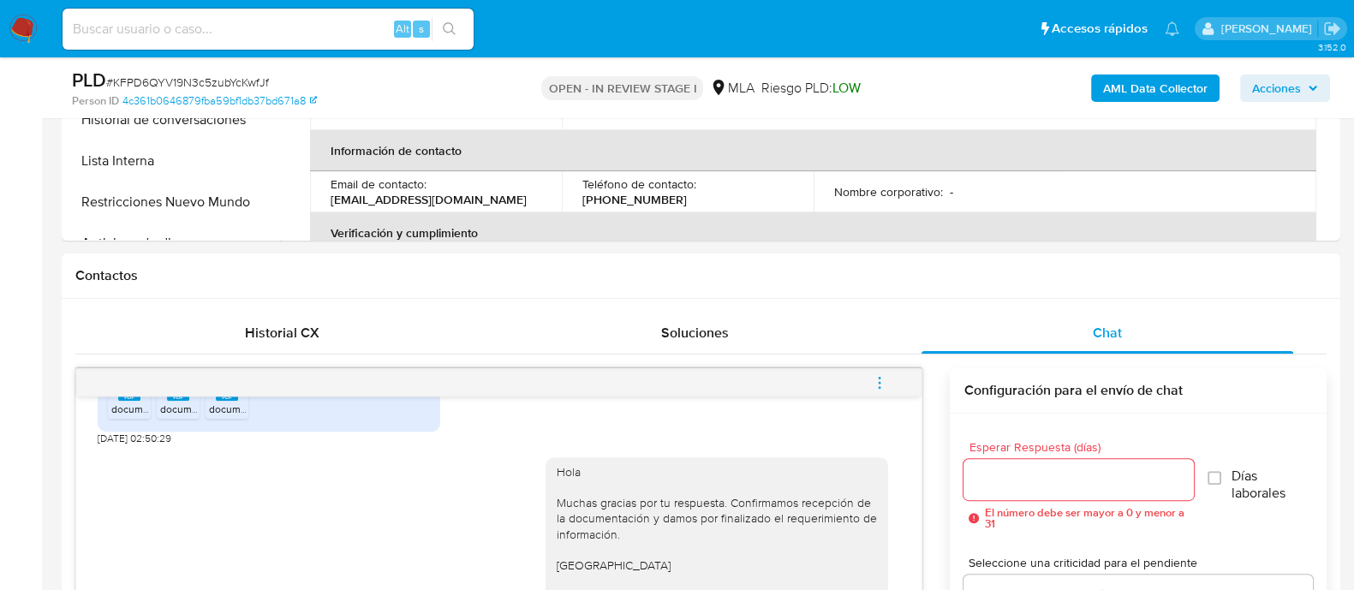
drag, startPoint x: 899, startPoint y: 379, endPoint x: 867, endPoint y: 341, distance: 49.2
click at [907, 374] on button "menu-action" at bounding box center [879, 382] width 57 height 41
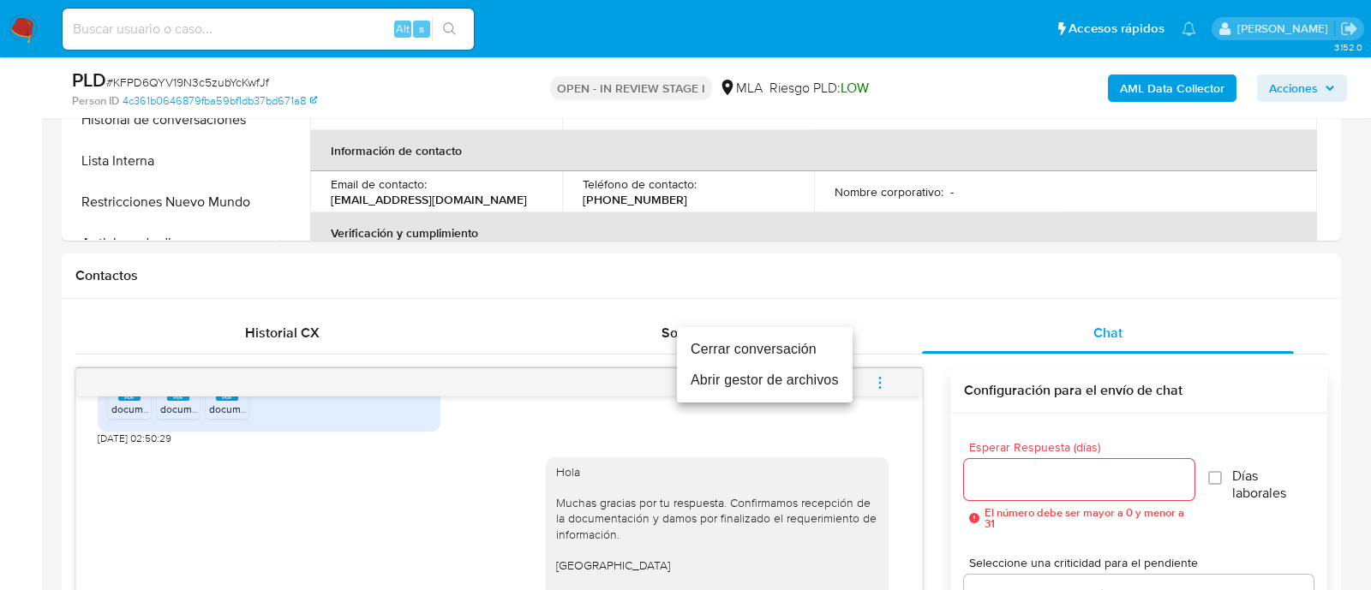
click at [802, 318] on div "Cerrar conversación Abrir gestor de archivos" at bounding box center [685, 295] width 1371 height 590
click at [690, 353] on li "Cerrar conversación" at bounding box center [765, 349] width 176 height 31
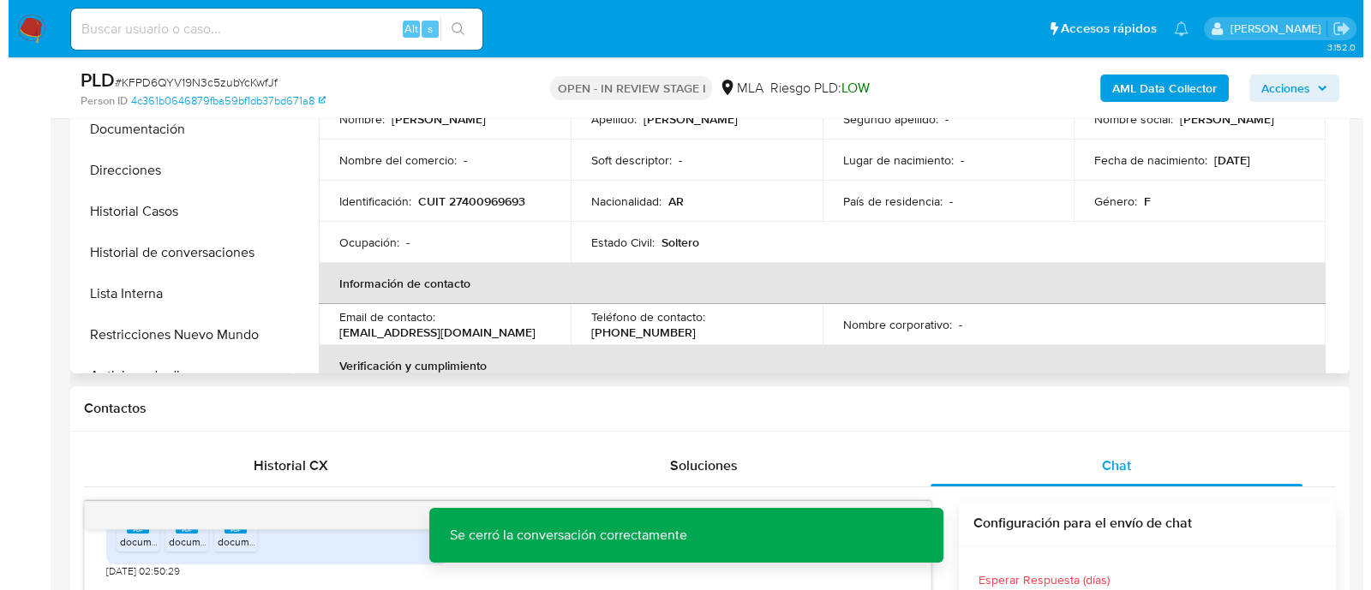
scroll to position [321, 0]
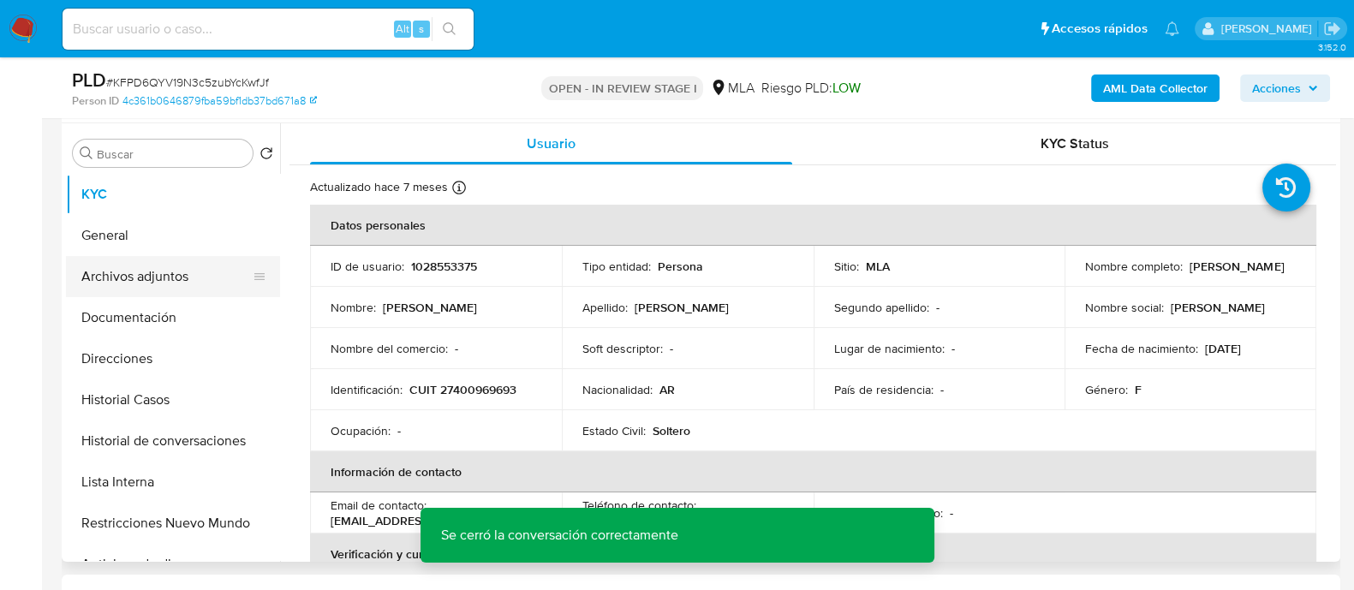
click at [184, 289] on button "Archivos adjuntos" at bounding box center [166, 276] width 200 height 41
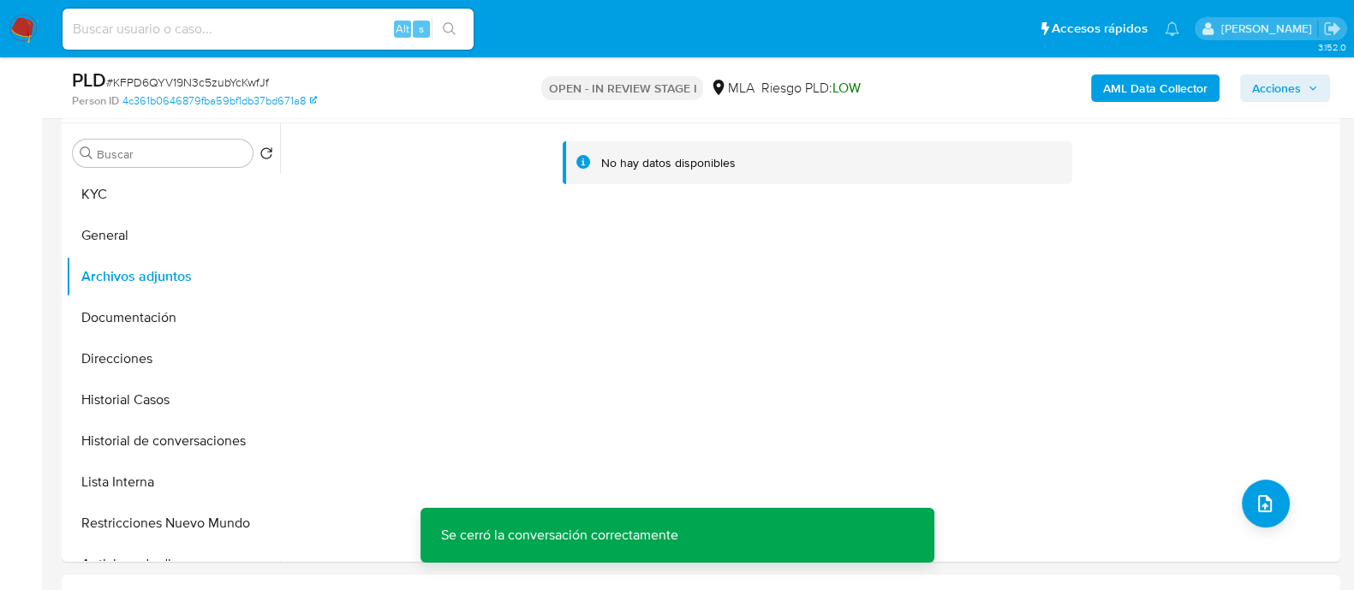
click at [1145, 87] on b "AML Data Collector" at bounding box center [1155, 88] width 105 height 27
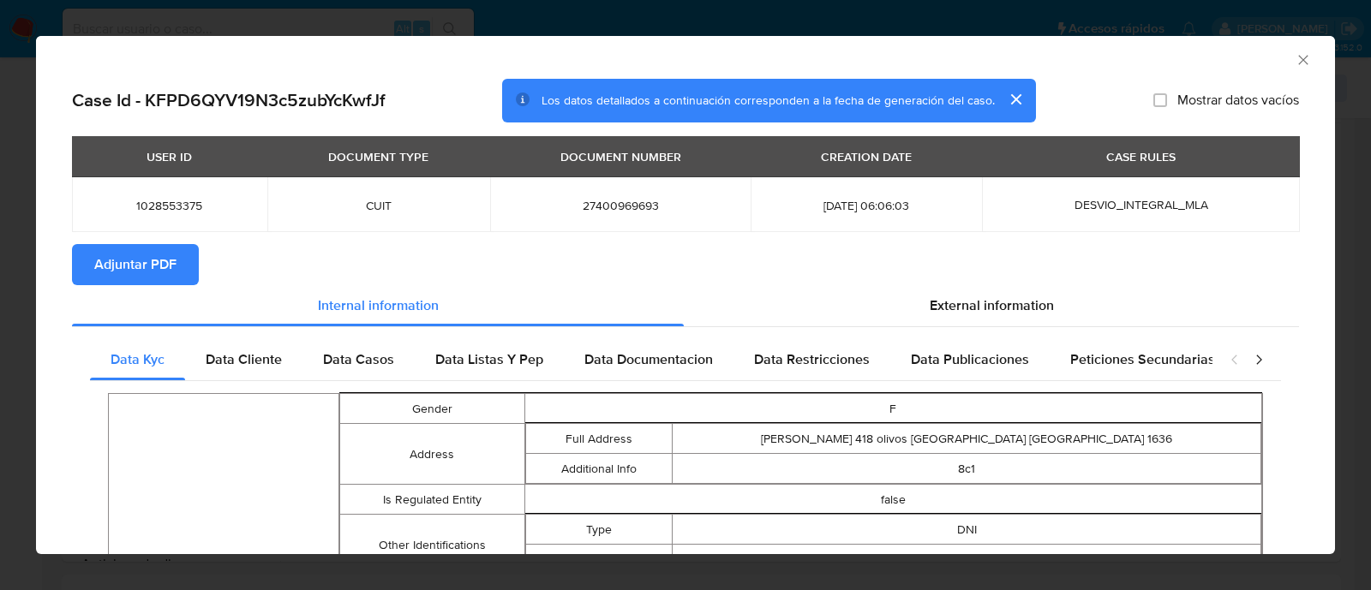
click at [122, 250] on span "Adjuntar PDF" at bounding box center [135, 265] width 82 height 38
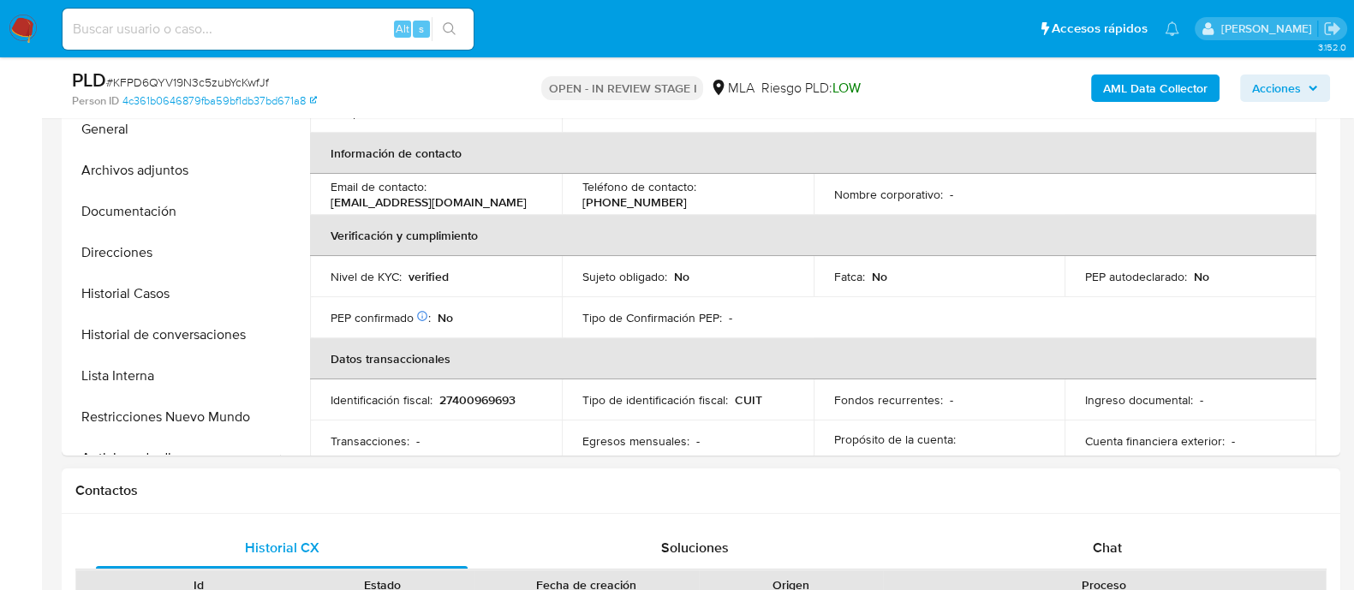
scroll to position [213, 0]
select select "10"
click at [1054, 530] on div "Chat" at bounding box center [1108, 548] width 372 height 41
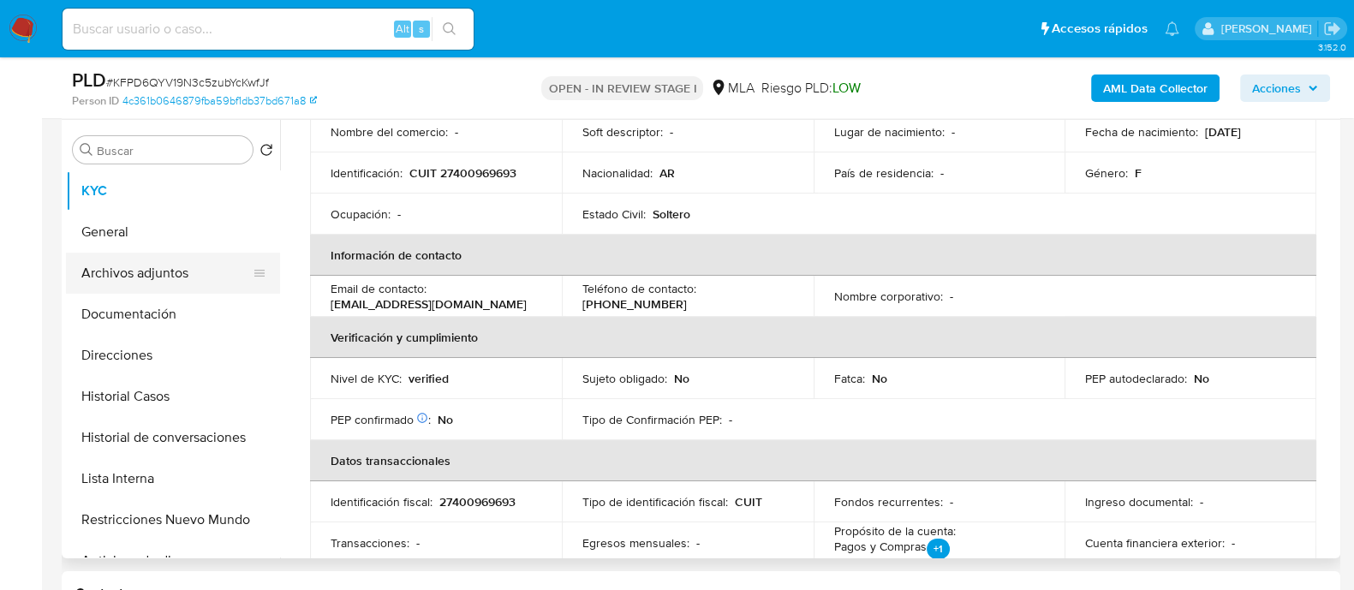
scroll to position [321, 0]
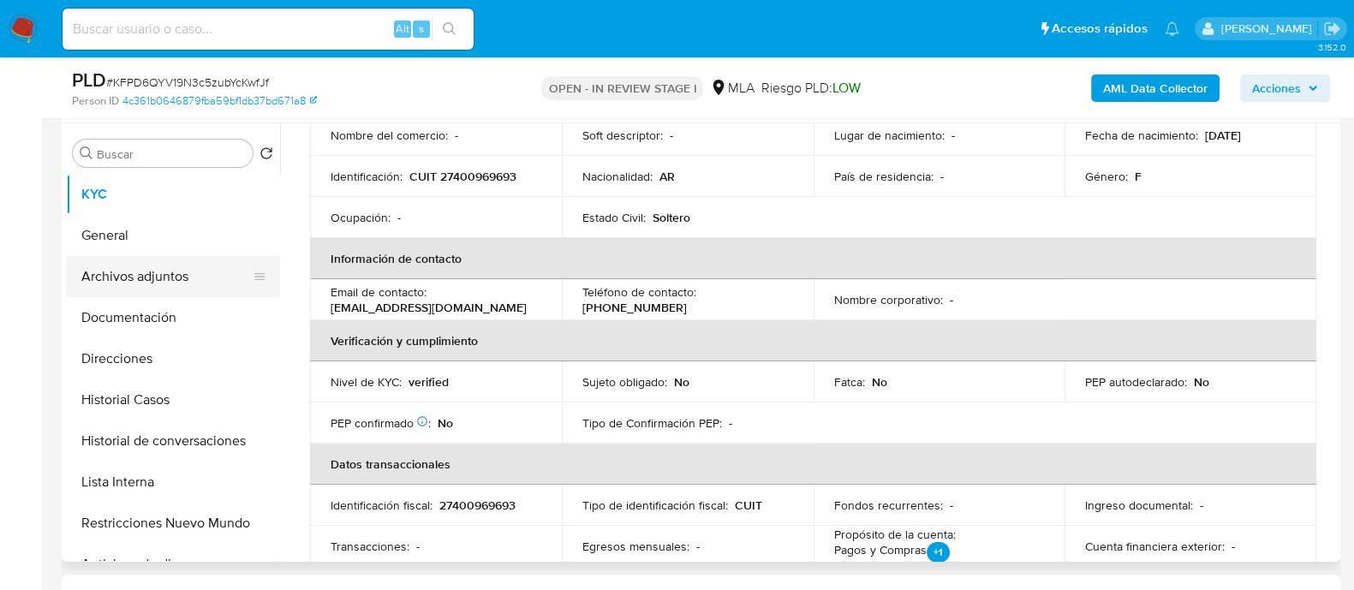
click at [218, 276] on button "Archivos adjuntos" at bounding box center [166, 276] width 200 height 41
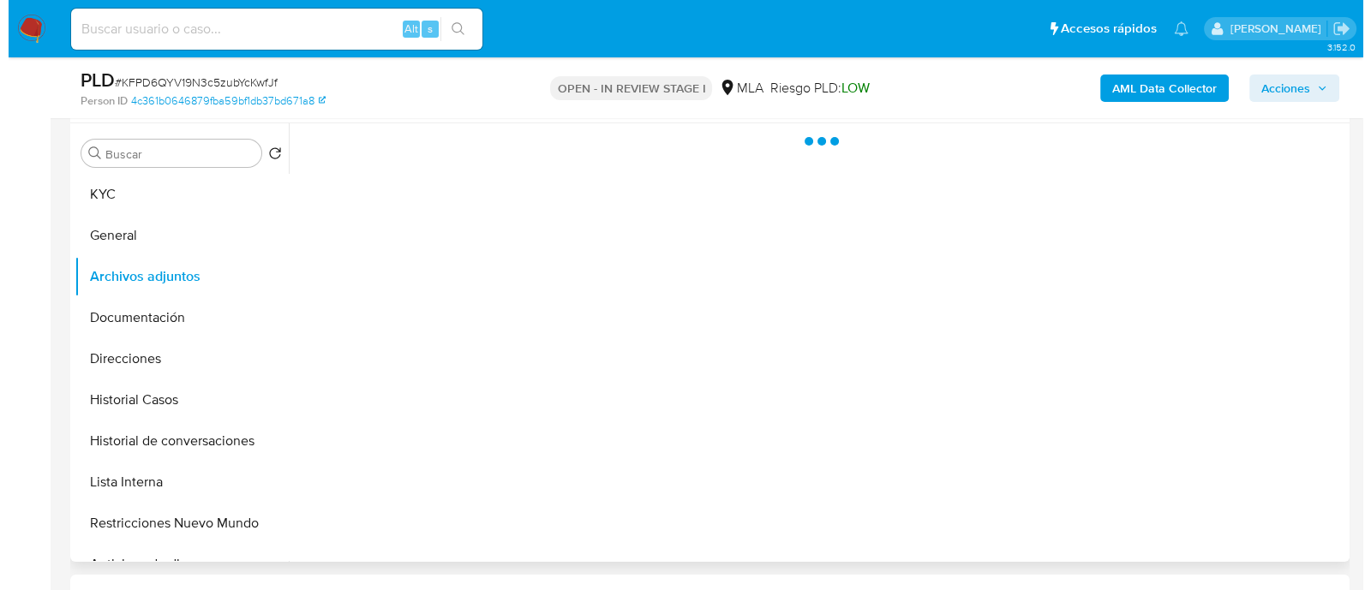
scroll to position [0, 0]
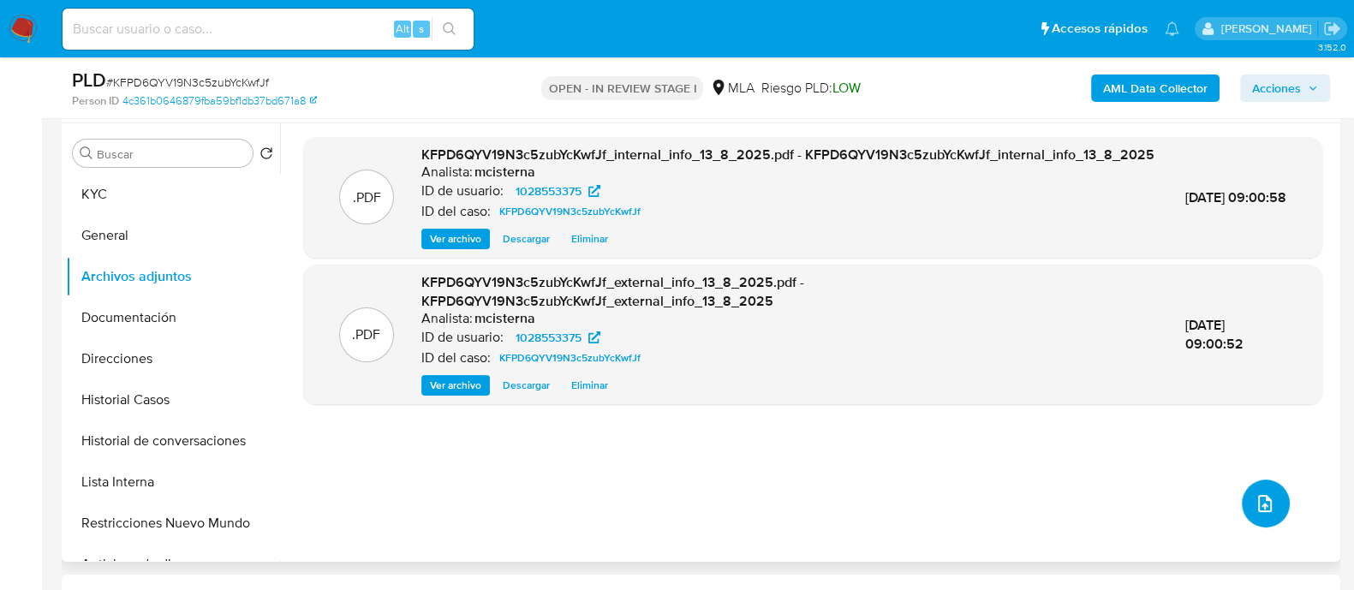
click at [1258, 494] on icon "upload-file" at bounding box center [1265, 503] width 21 height 21
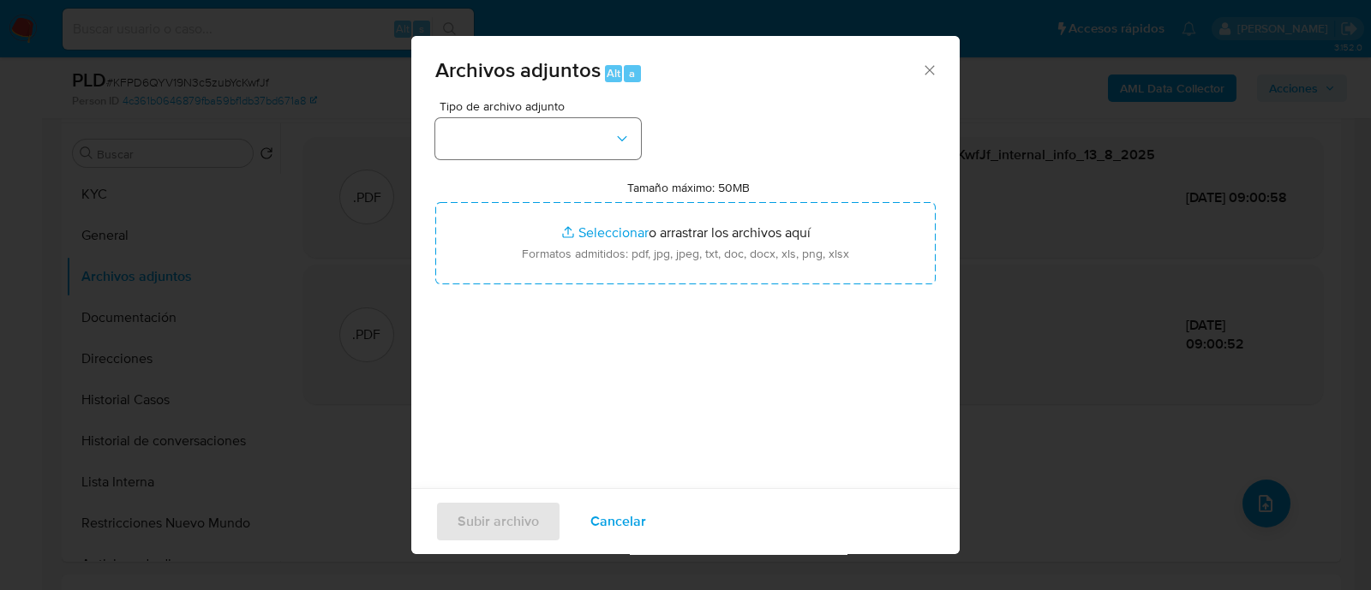
drag, startPoint x: 592, startPoint y: 168, endPoint x: 585, endPoint y: 156, distance: 13.8
click at [592, 164] on div "Tipo de archivo adjunto Tamaño máximo: 50MB Seleccionar archivos Seleccionar o …" at bounding box center [685, 302] width 500 height 404
click at [578, 143] on button "button" at bounding box center [538, 138] width 206 height 41
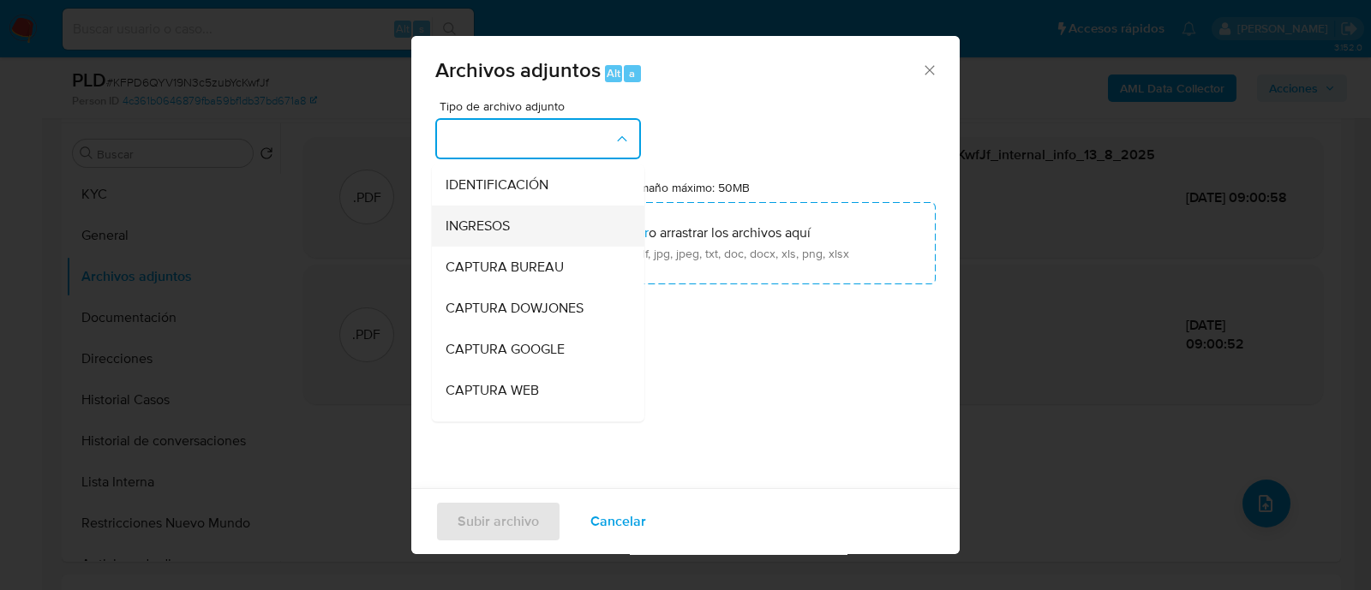
click at [487, 224] on span "INGRESOS" at bounding box center [477, 226] width 64 height 17
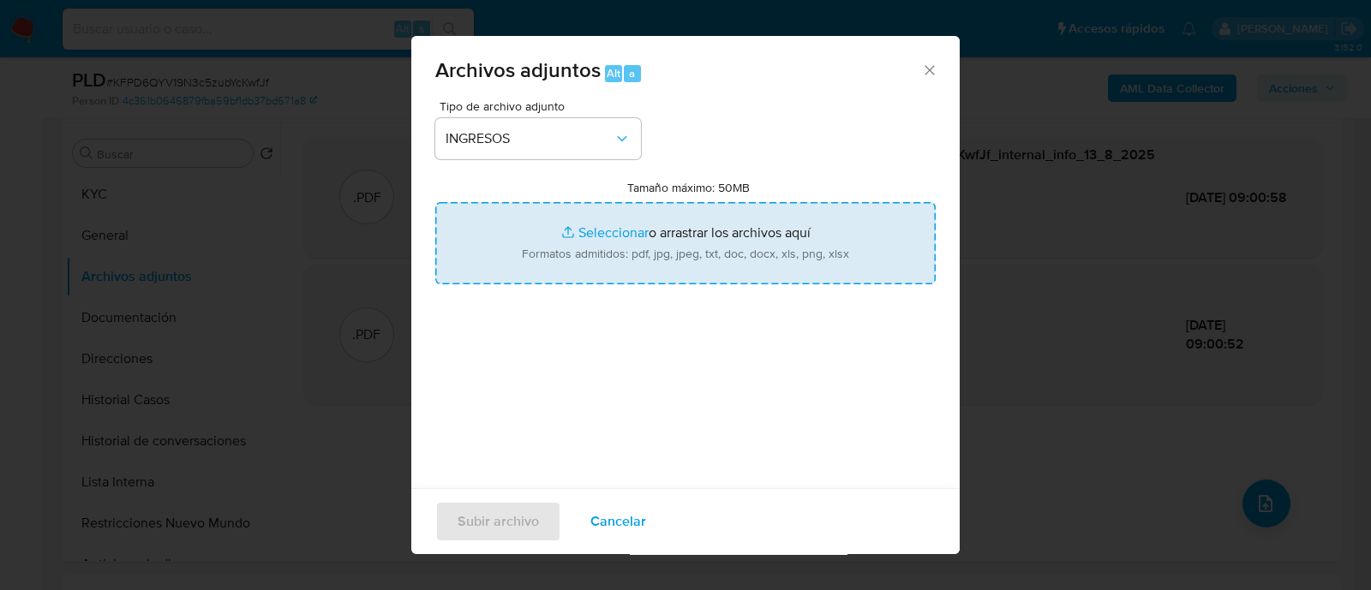
type input "C:\fakepath\Recibo de sueldo 05-2025.pdf"
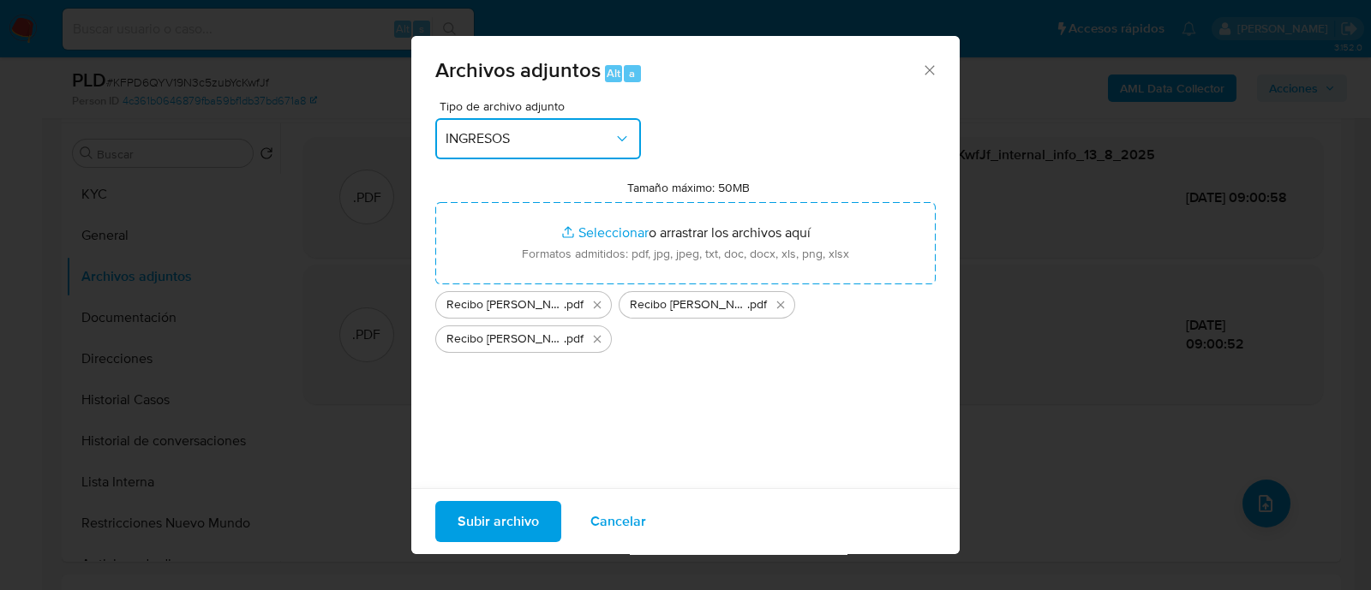
click at [494, 520] on span "Subir archivo" at bounding box center [497, 522] width 81 height 38
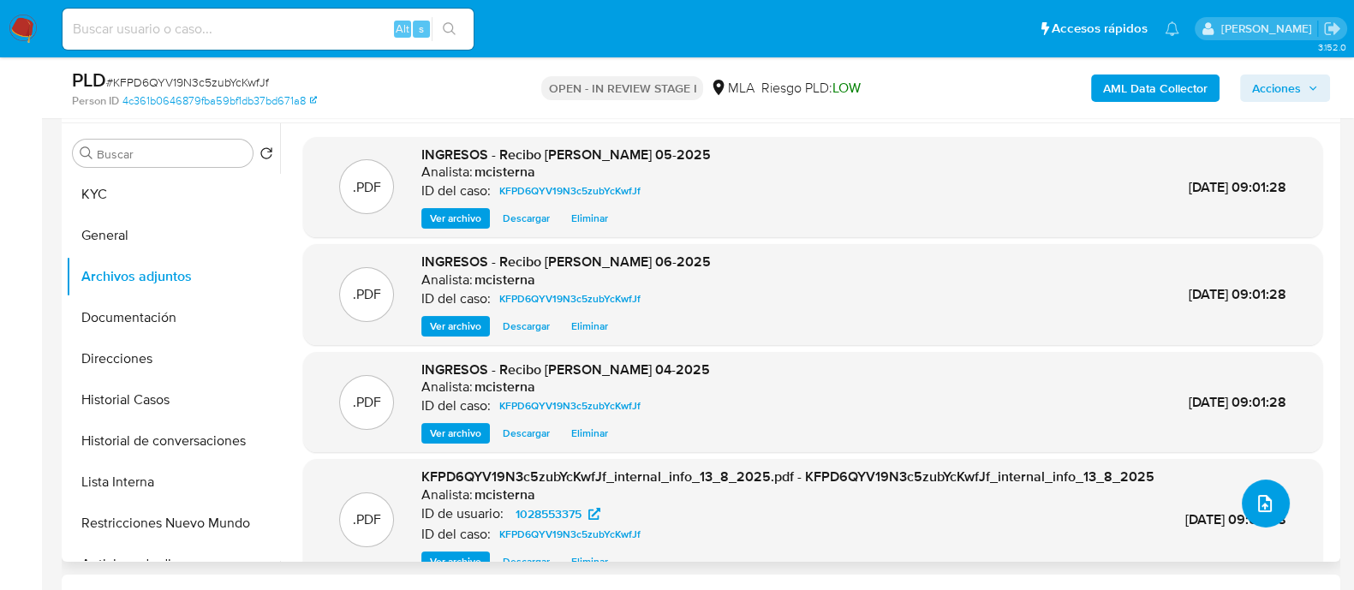
click at [1255, 511] on icon "upload-file" at bounding box center [1265, 503] width 21 height 21
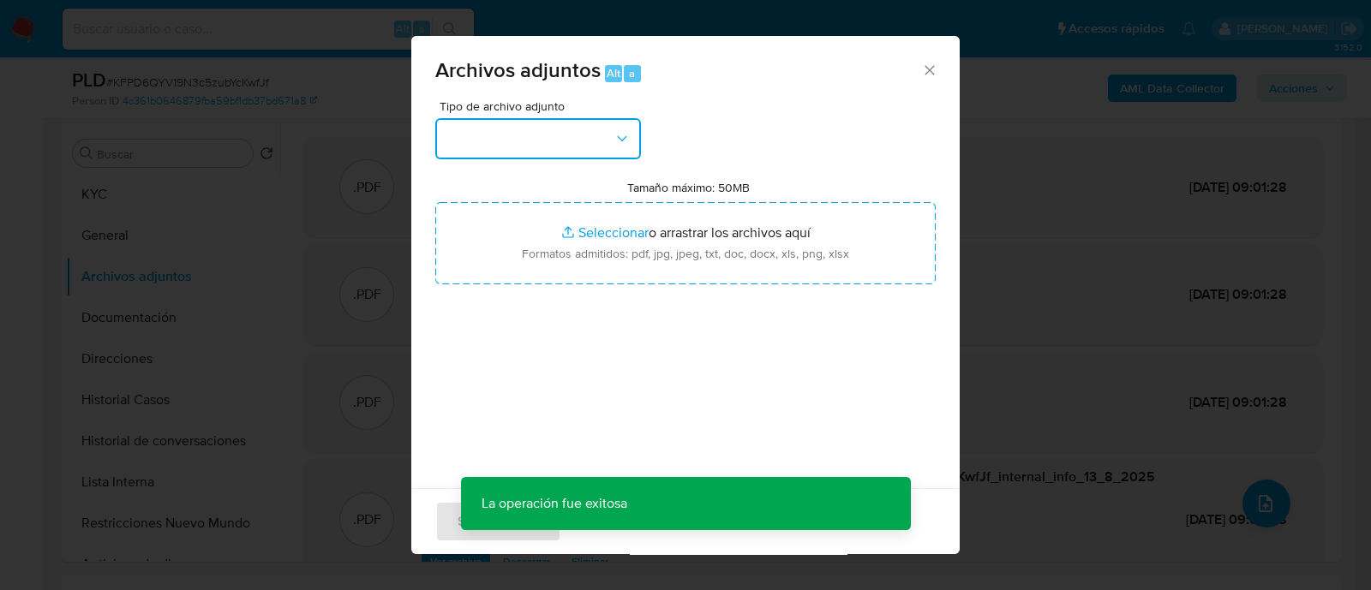
click at [540, 147] on button "button" at bounding box center [538, 138] width 206 height 41
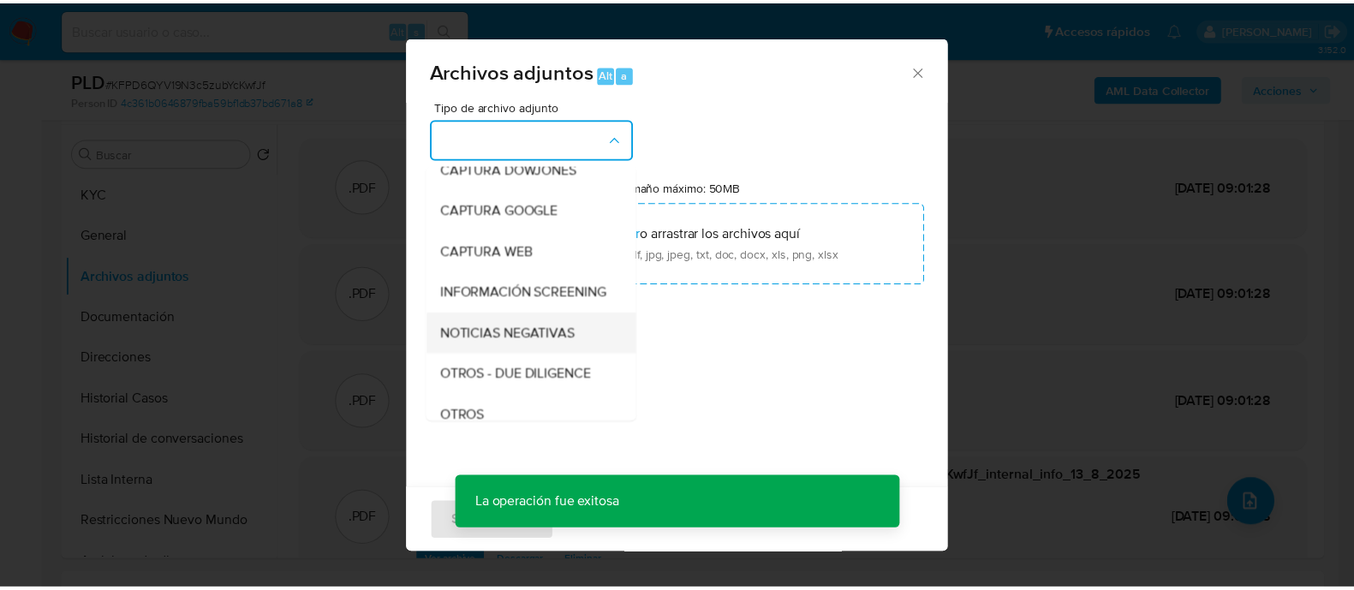
scroll to position [213, 0]
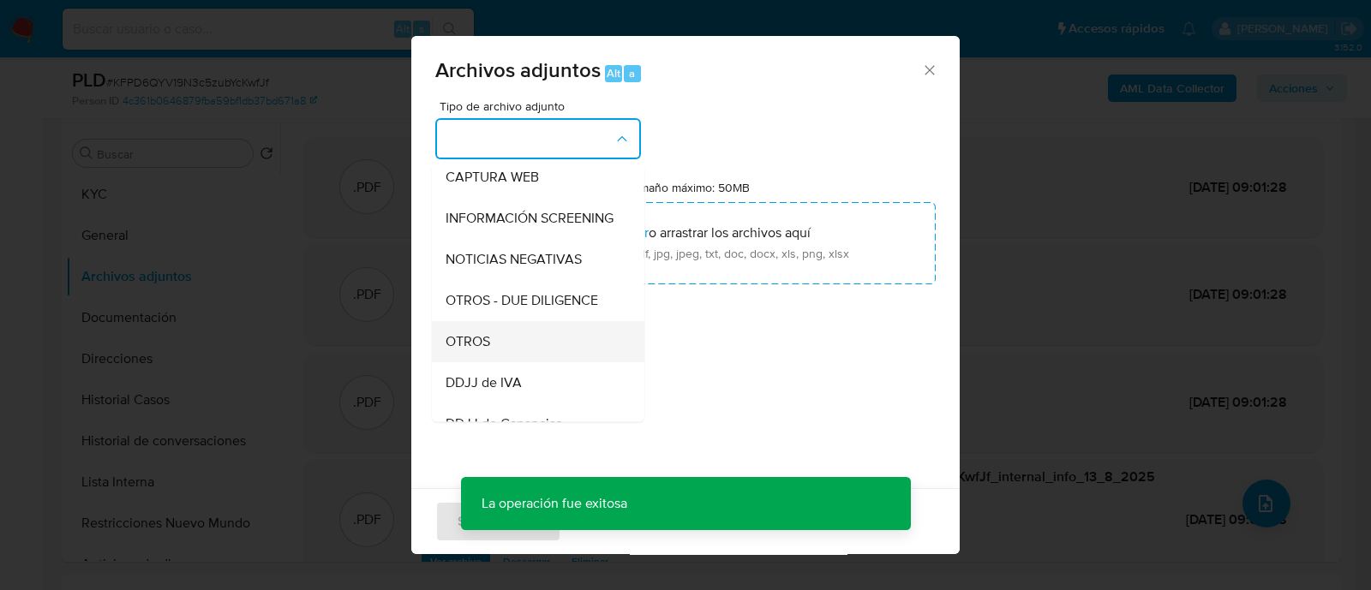
click at [510, 355] on div "OTROS" at bounding box center [532, 341] width 175 height 41
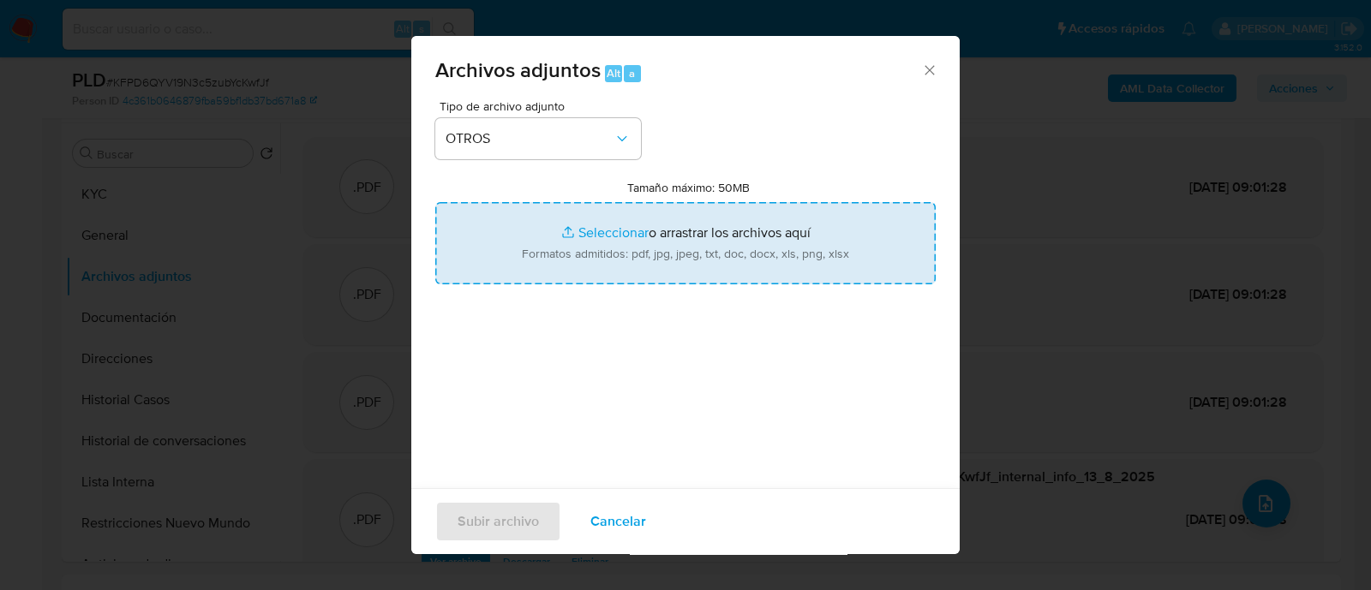
type input "C:\fakepath\NOSIS_Manager_InformeIndividual_27400969693_654932_20250812204747.p…"
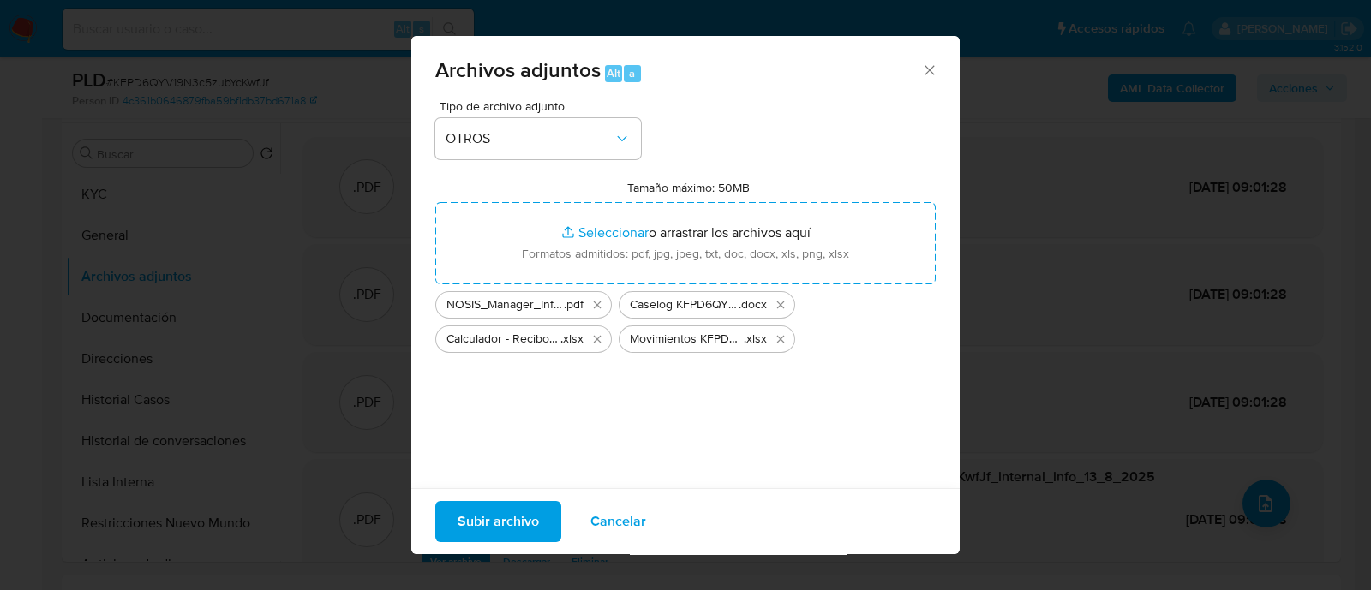
click at [508, 529] on span "Subir archivo" at bounding box center [497, 522] width 81 height 38
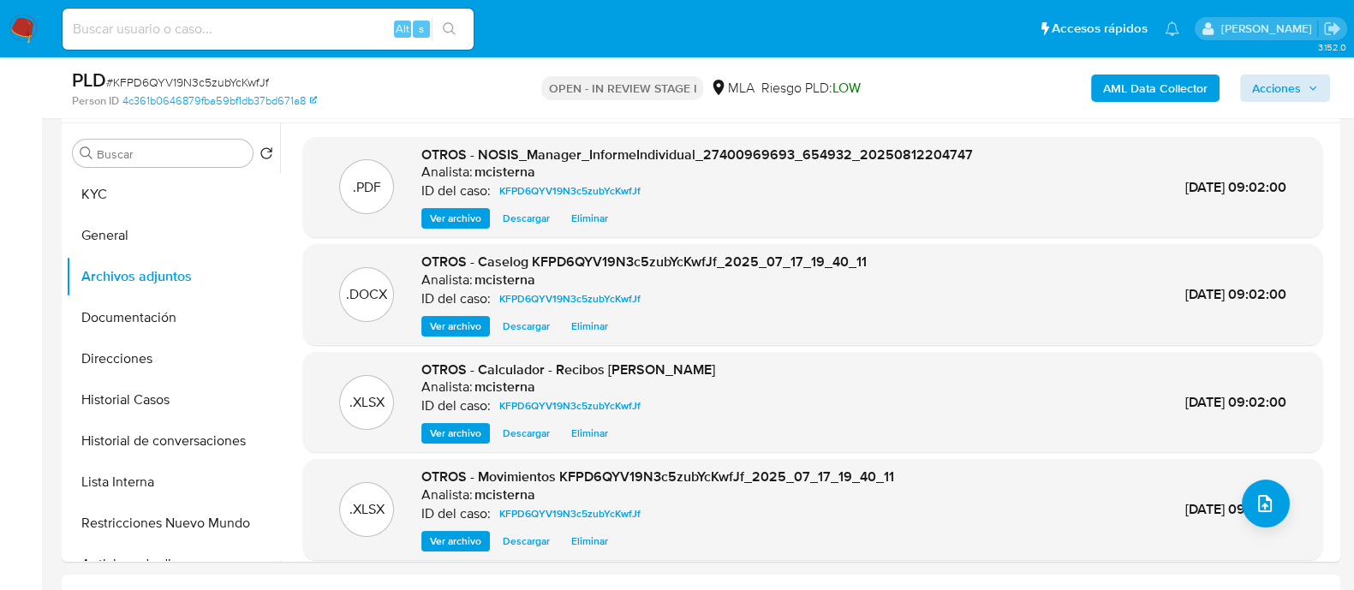
click at [1299, 102] on div "AML Data Collector Acciones" at bounding box center [1123, 88] width 415 height 40
click at [1278, 86] on span "Acciones" at bounding box center [1276, 88] width 49 height 27
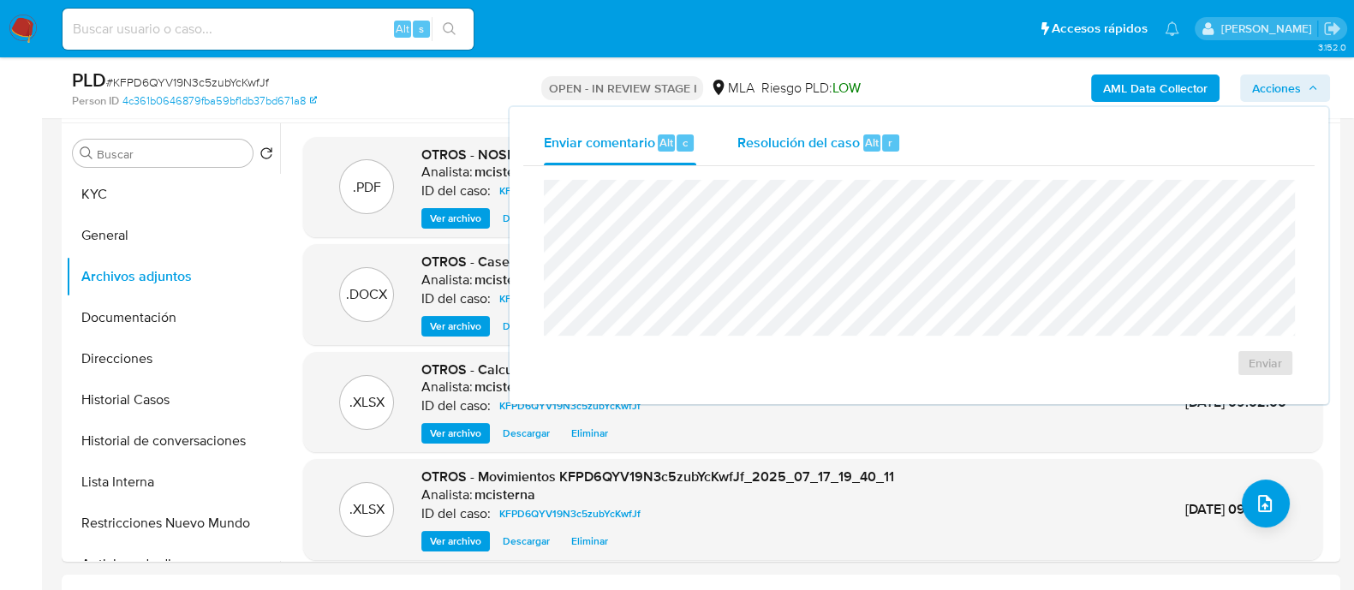
click at [771, 152] on div "Resolución del caso Alt r" at bounding box center [820, 143] width 164 height 45
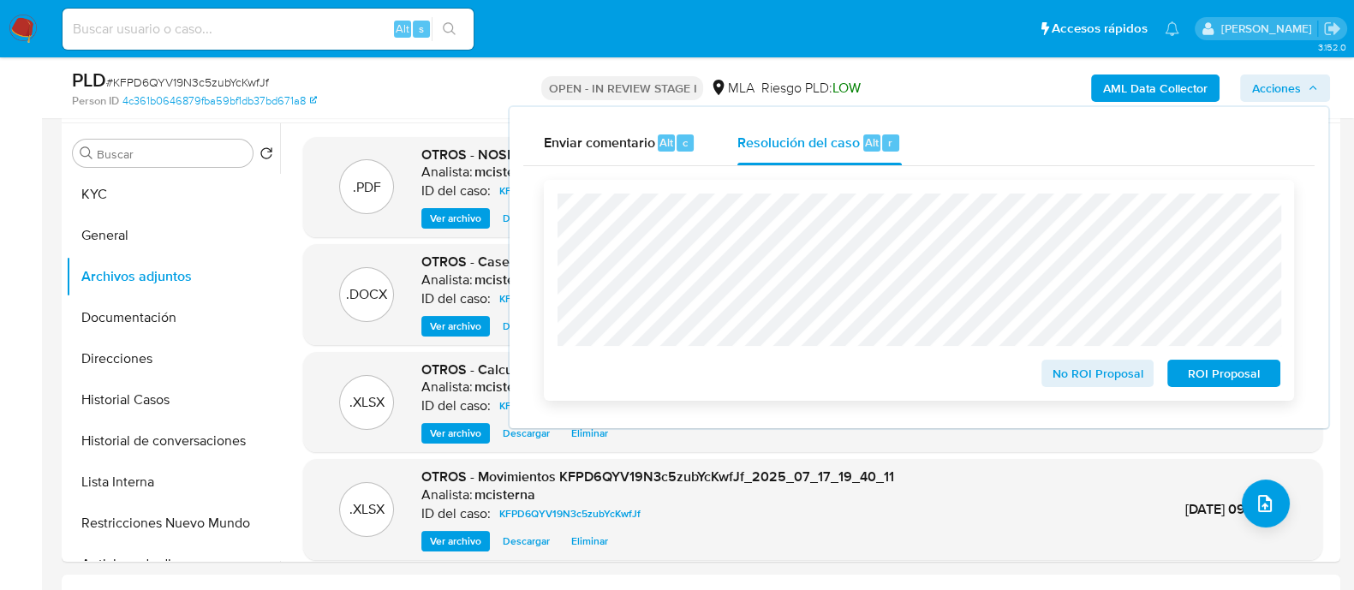
click at [1064, 375] on span "No ROI Proposal" at bounding box center [1098, 373] width 89 height 24
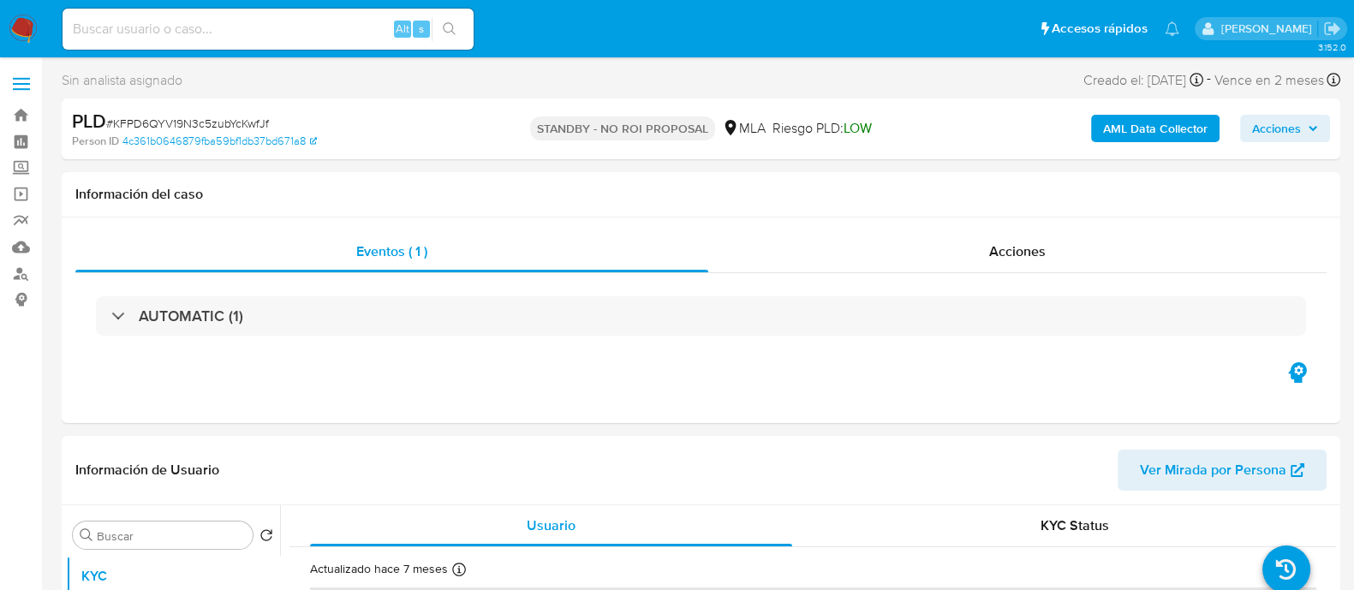
select select "10"
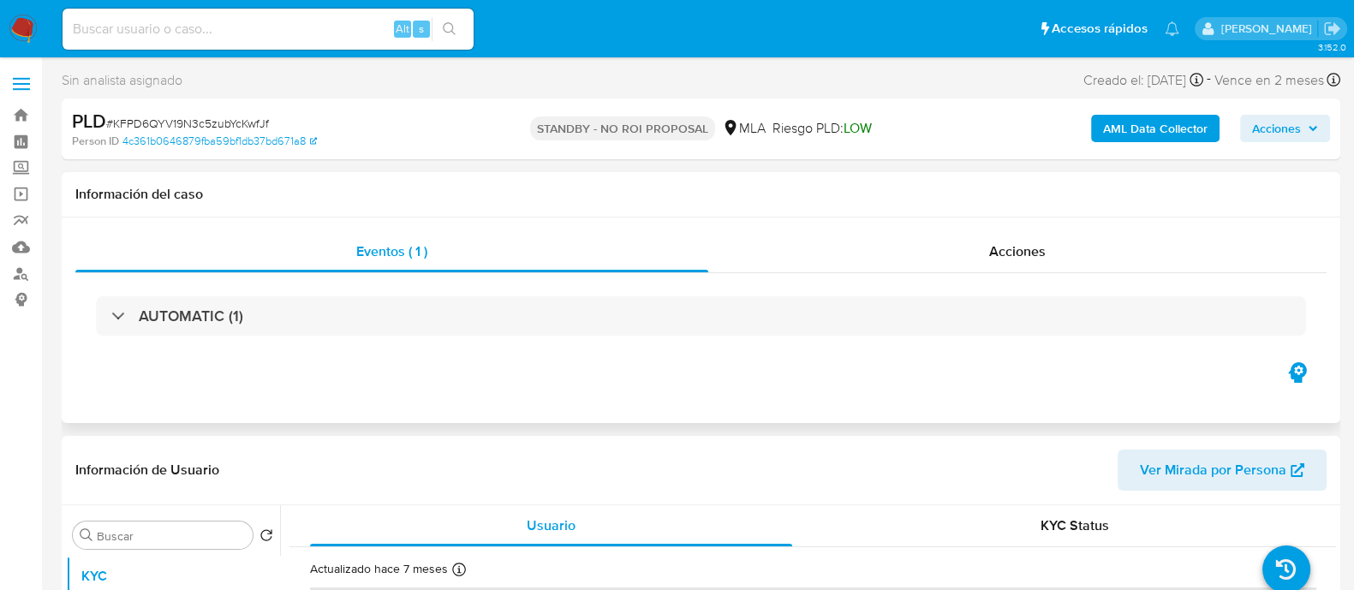
click at [955, 385] on div "Eventos ( 1 ) Acciones AUTOMATIC (1)" at bounding box center [701, 321] width 1279 height 206
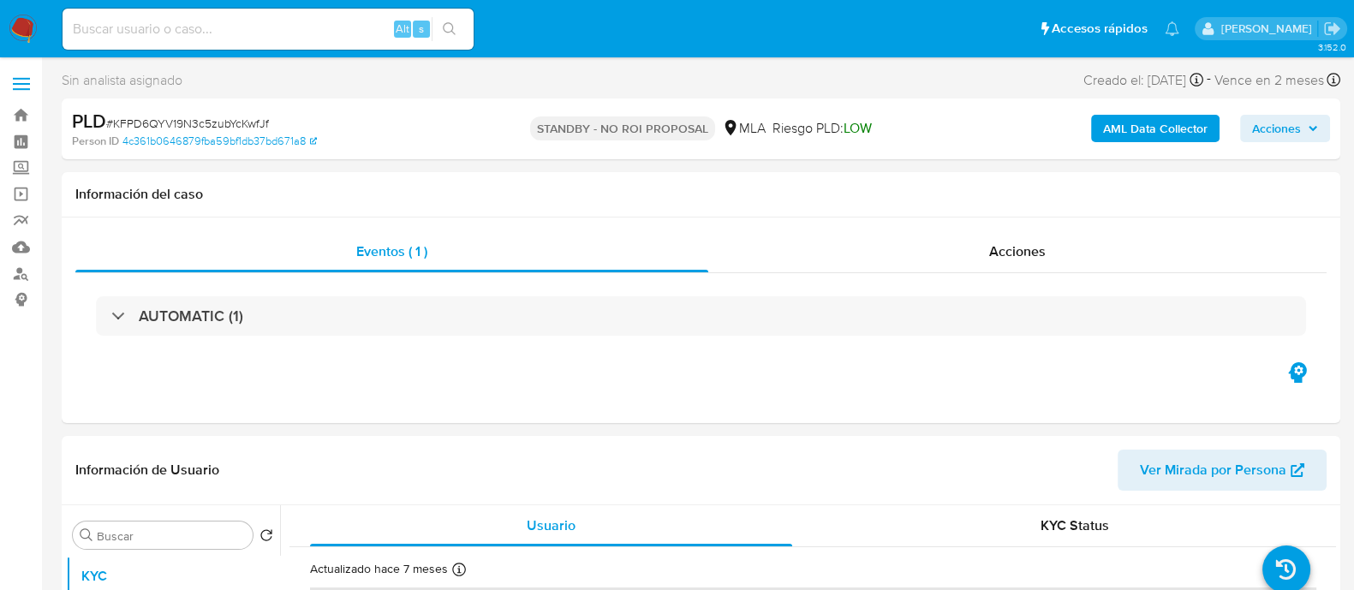
click at [359, 18] on input at bounding box center [268, 29] width 411 height 22
paste input "659094008"
type input "659094008"
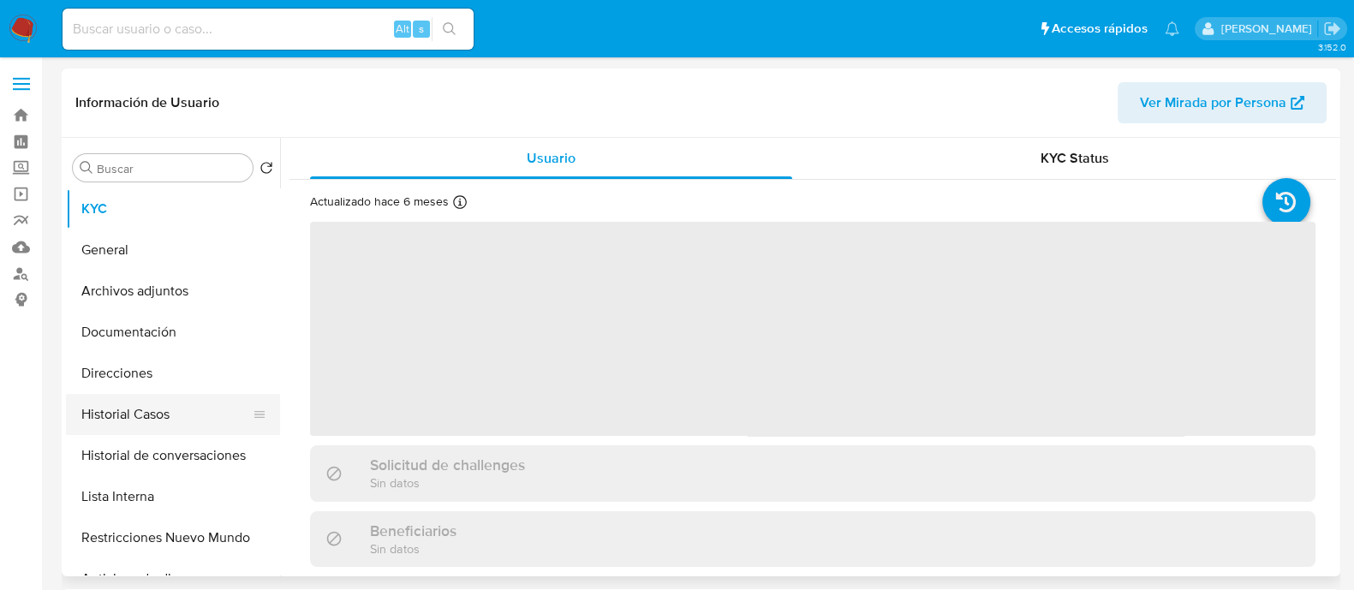
click at [146, 402] on button "Historial Casos" at bounding box center [166, 414] width 200 height 41
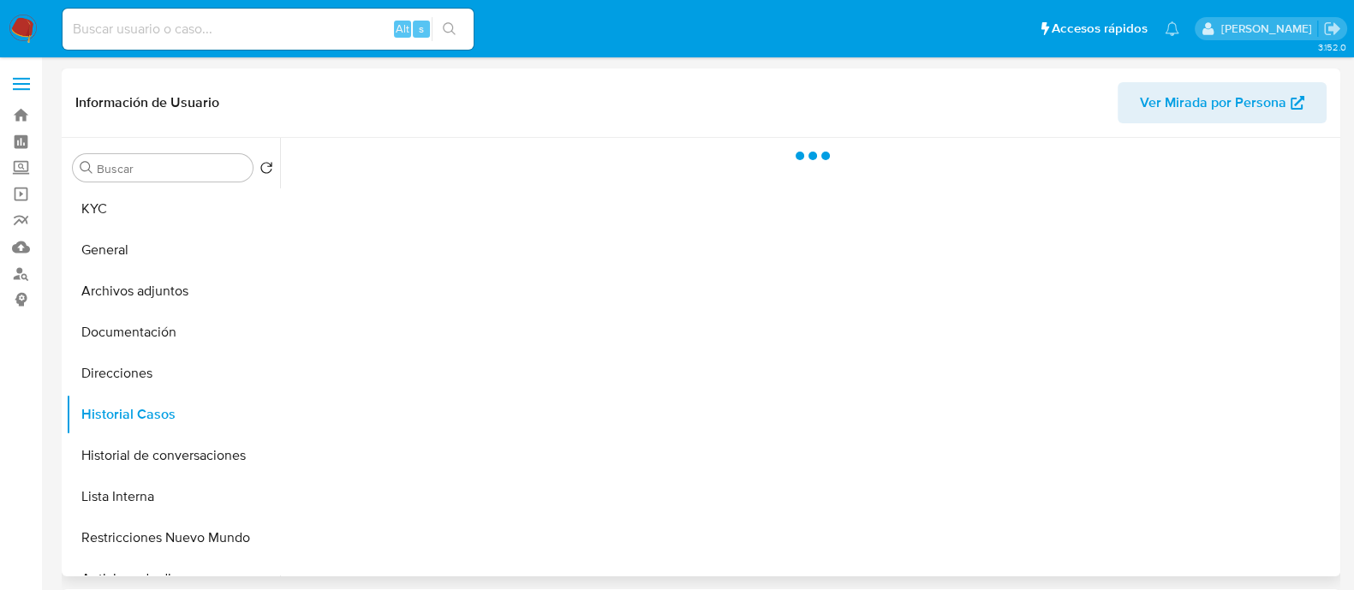
select select "10"
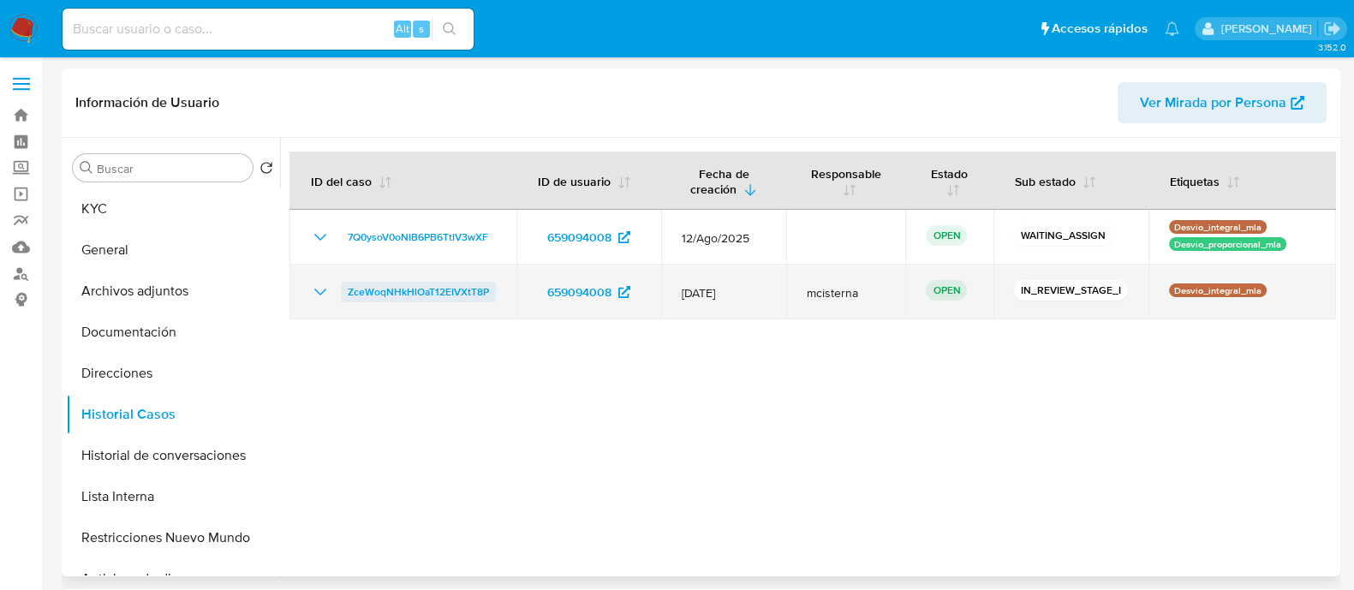
click at [451, 288] on span "ZceWoqNHkHlOaT12EIVXtT8P" at bounding box center [418, 292] width 141 height 21
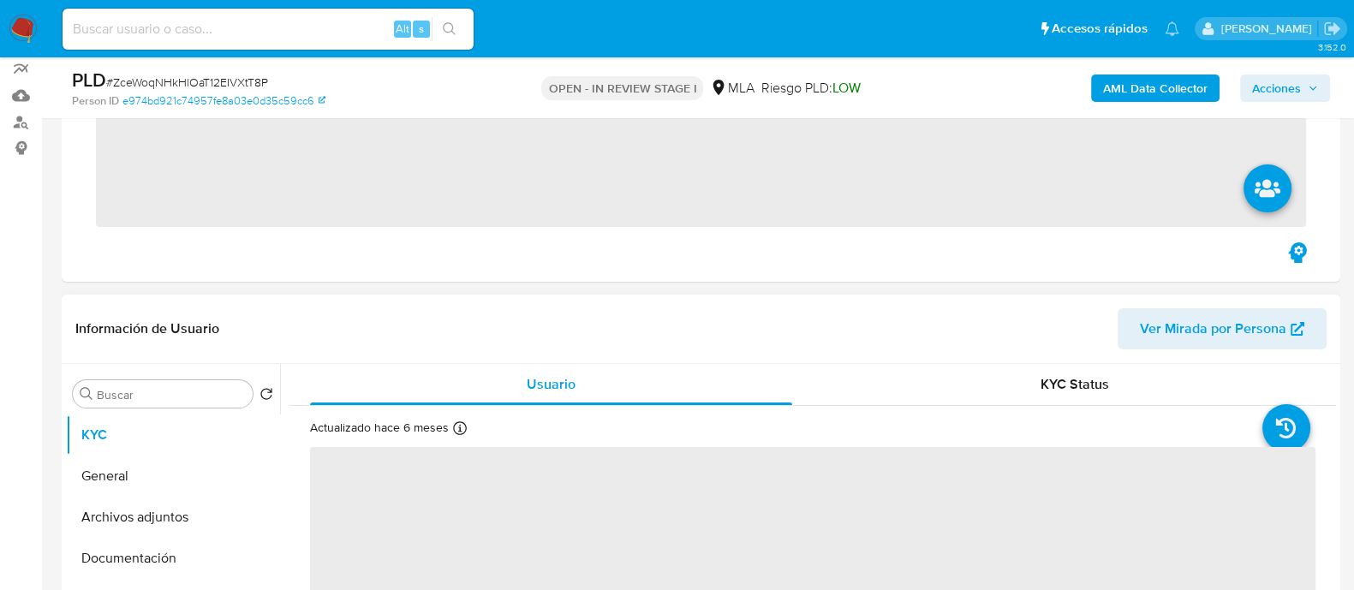
scroll to position [321, 0]
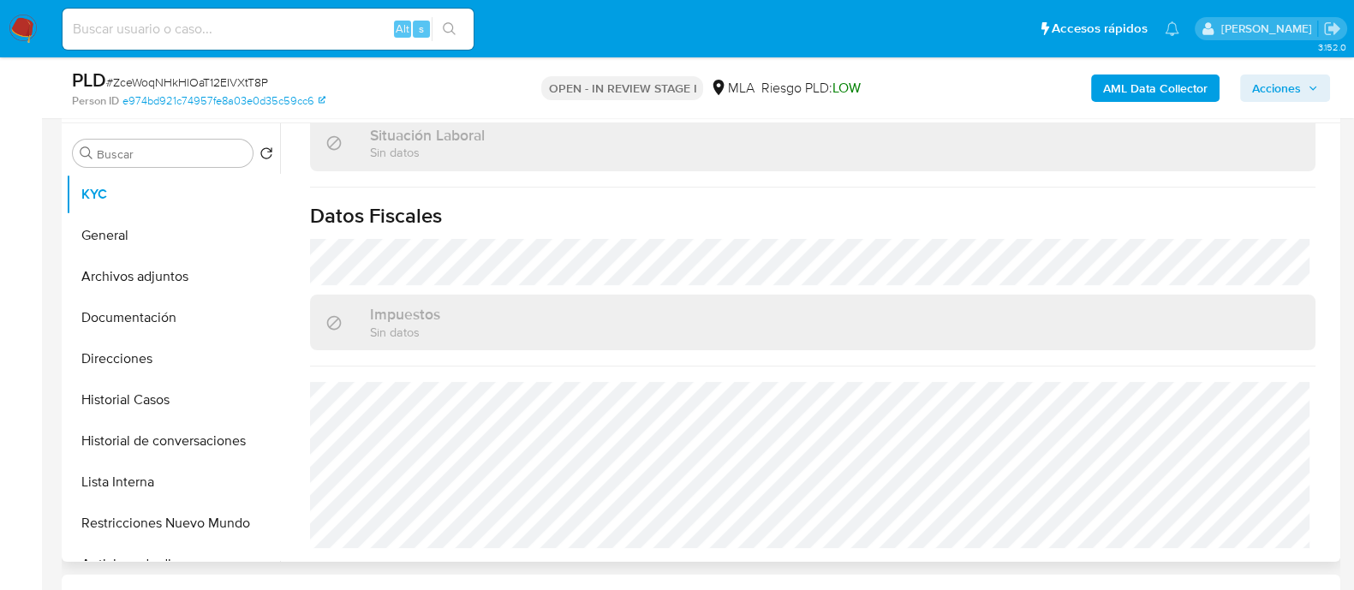
select select "10"
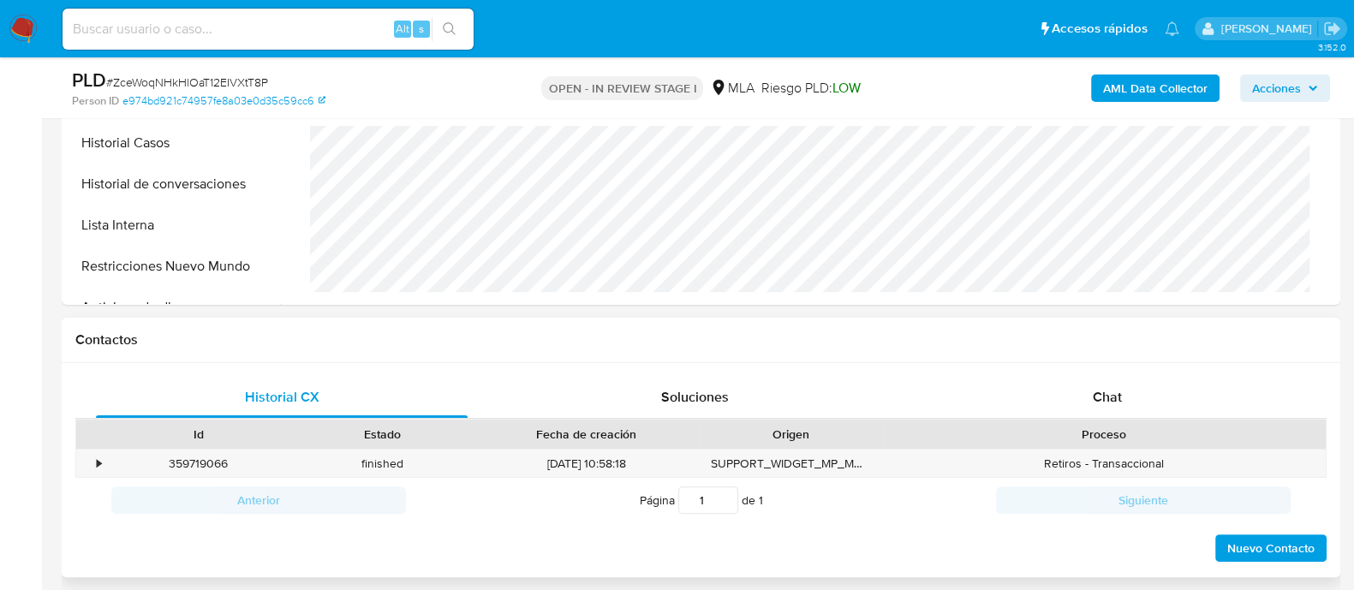
scroll to position [642, 0]
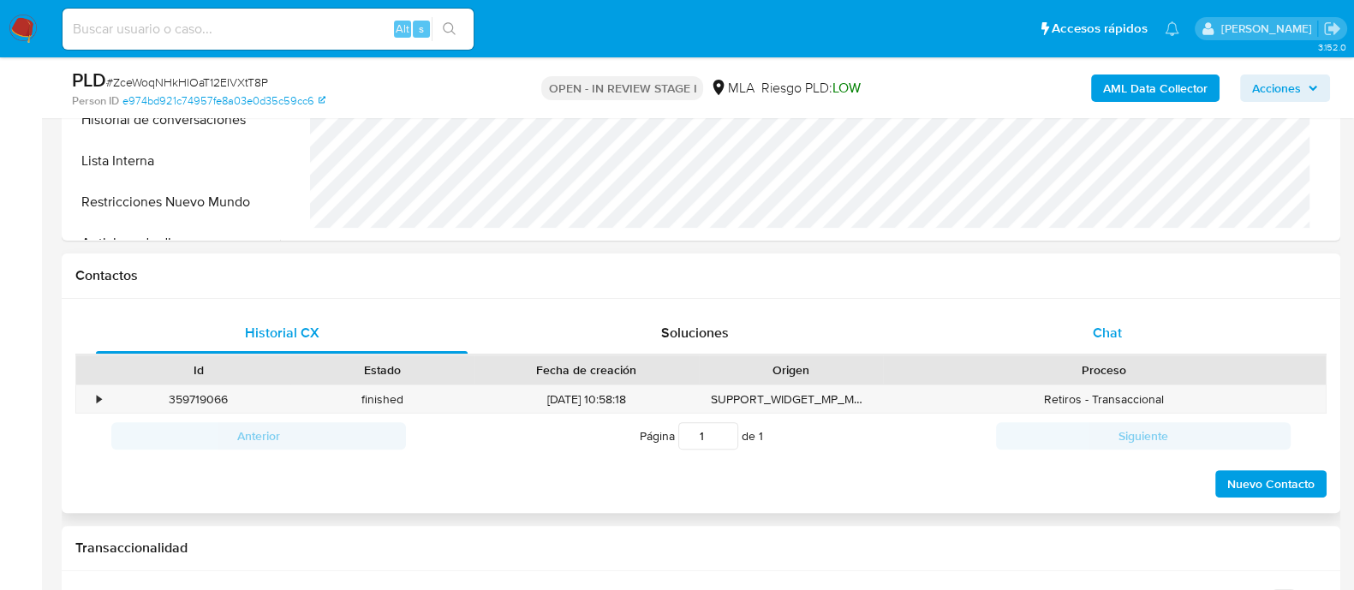
click at [1066, 348] on div "Chat" at bounding box center [1108, 333] width 372 height 41
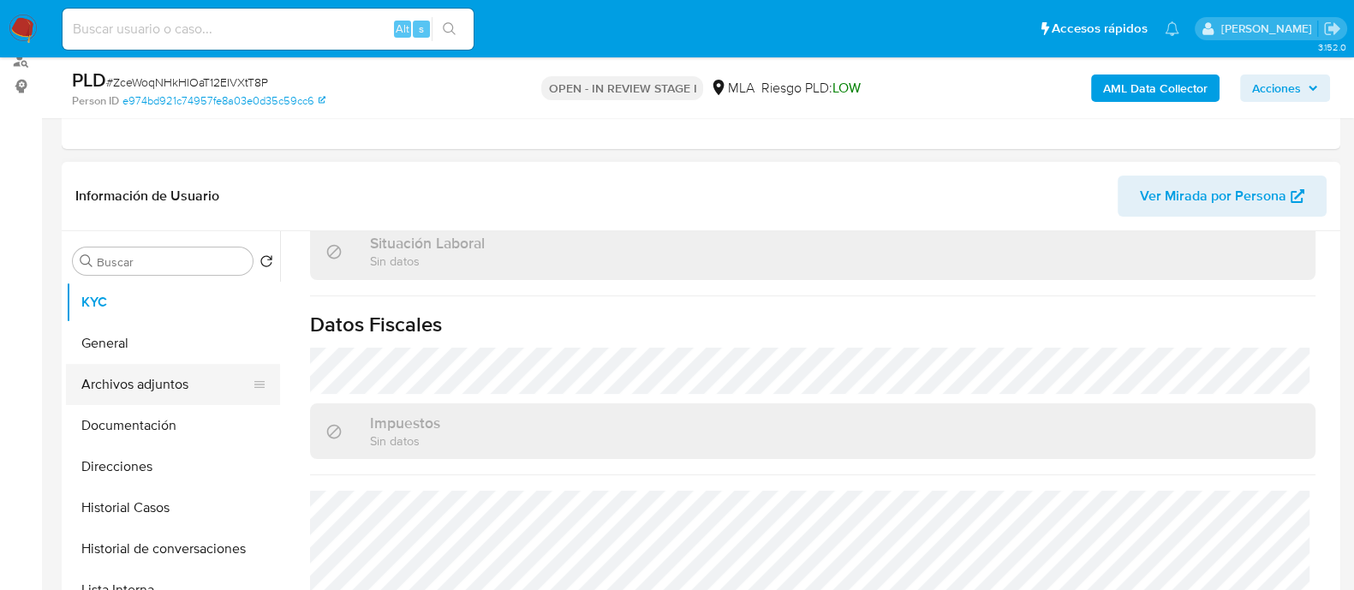
scroll to position [1482, 0]
click at [199, 367] on button "Archivos adjuntos" at bounding box center [166, 384] width 200 height 41
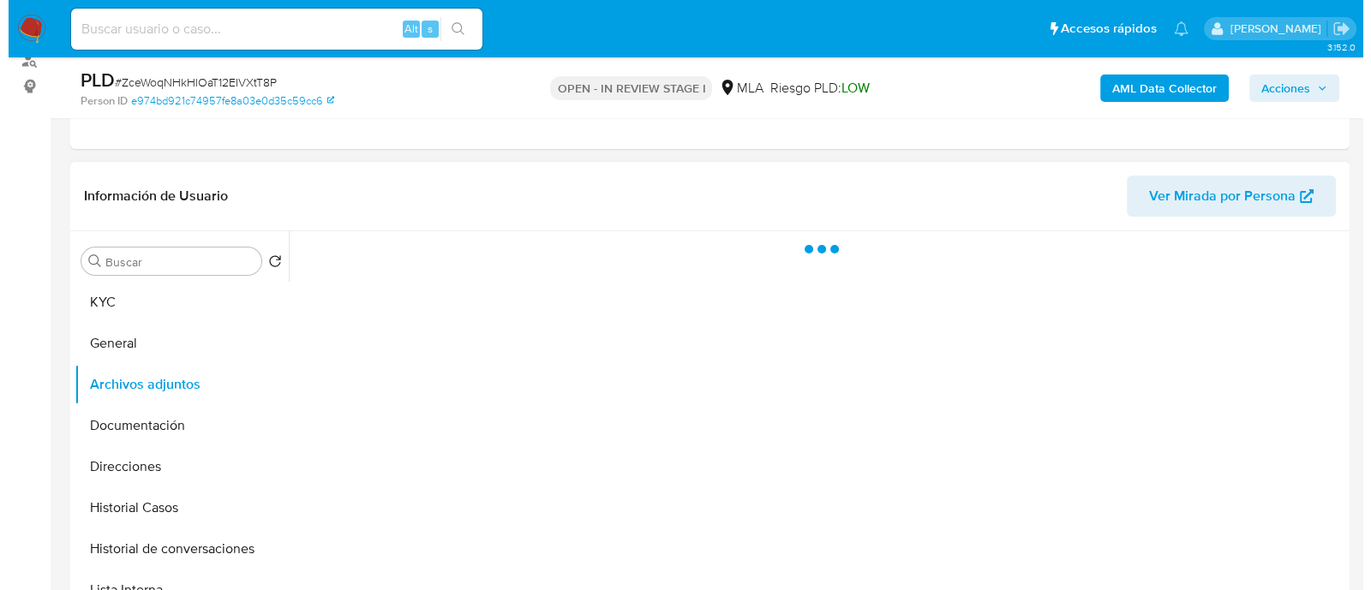
scroll to position [0, 0]
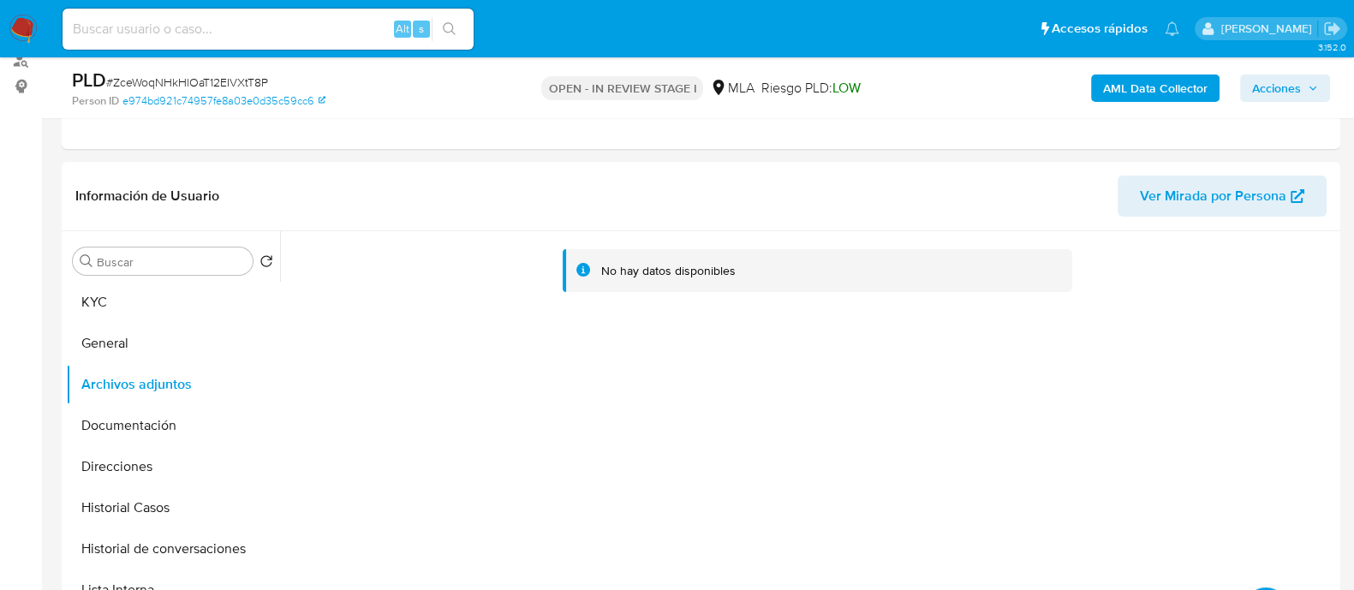
click at [1108, 94] on b "AML Data Collector" at bounding box center [1155, 88] width 105 height 27
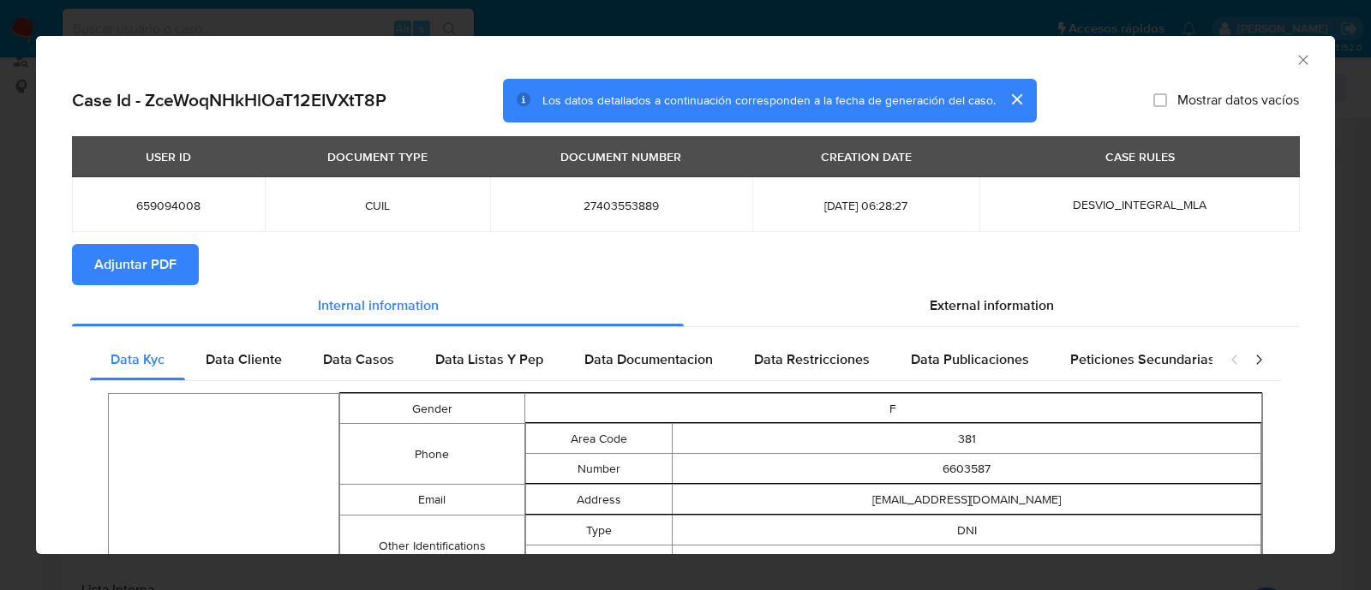
click at [141, 263] on span "Adjuntar PDF" at bounding box center [135, 265] width 82 height 38
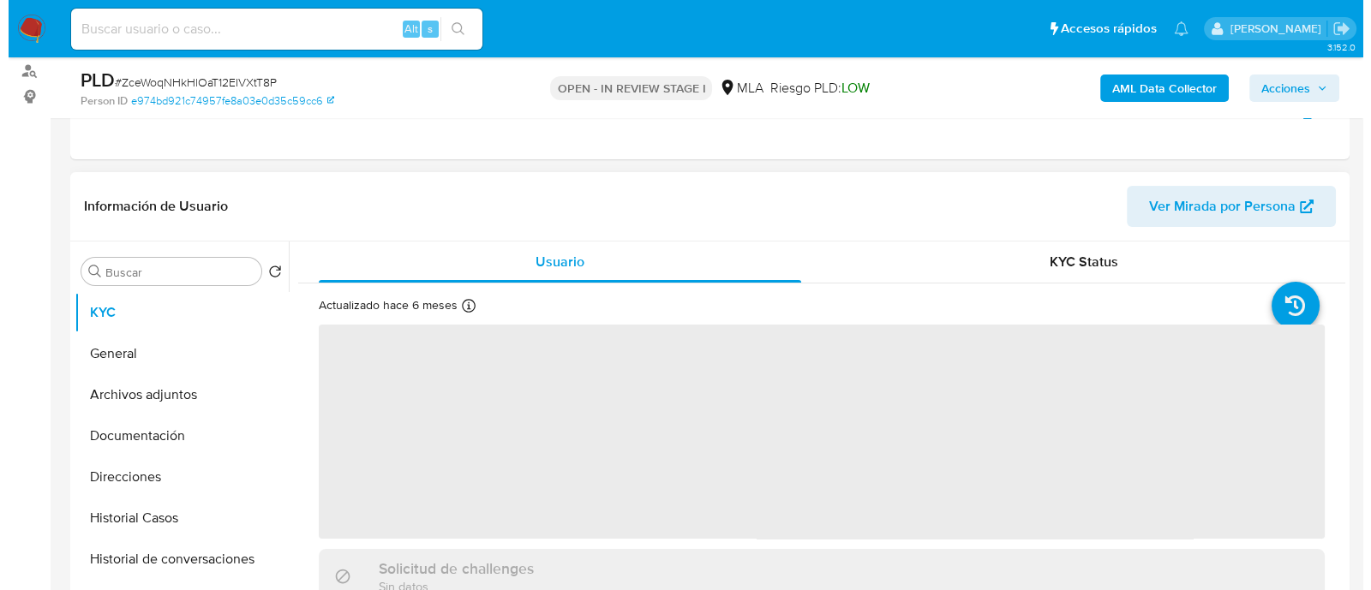
scroll to position [321, 0]
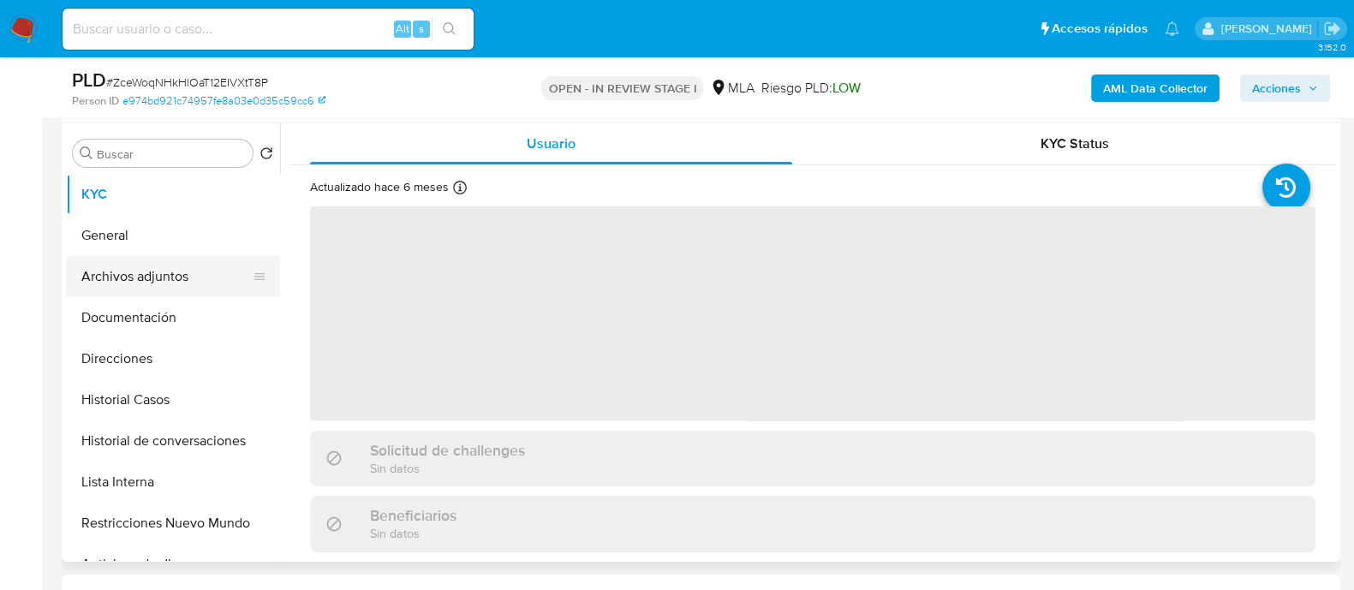
click at [183, 287] on button "Archivos adjuntos" at bounding box center [166, 276] width 200 height 41
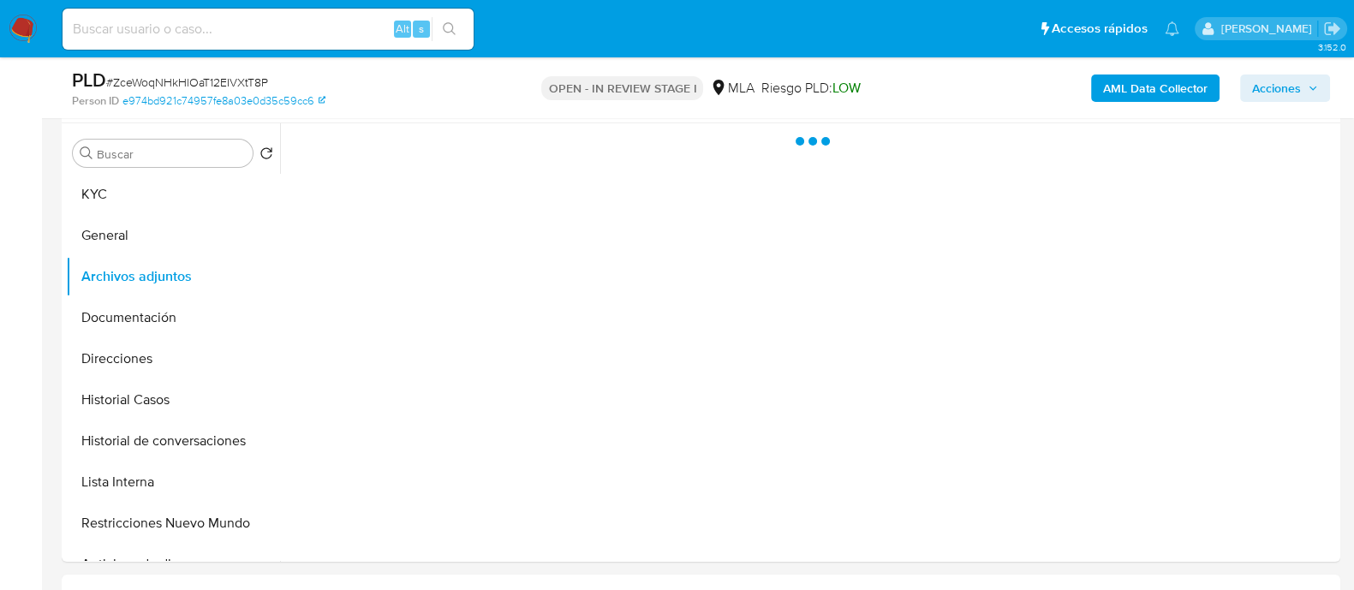
select select "10"
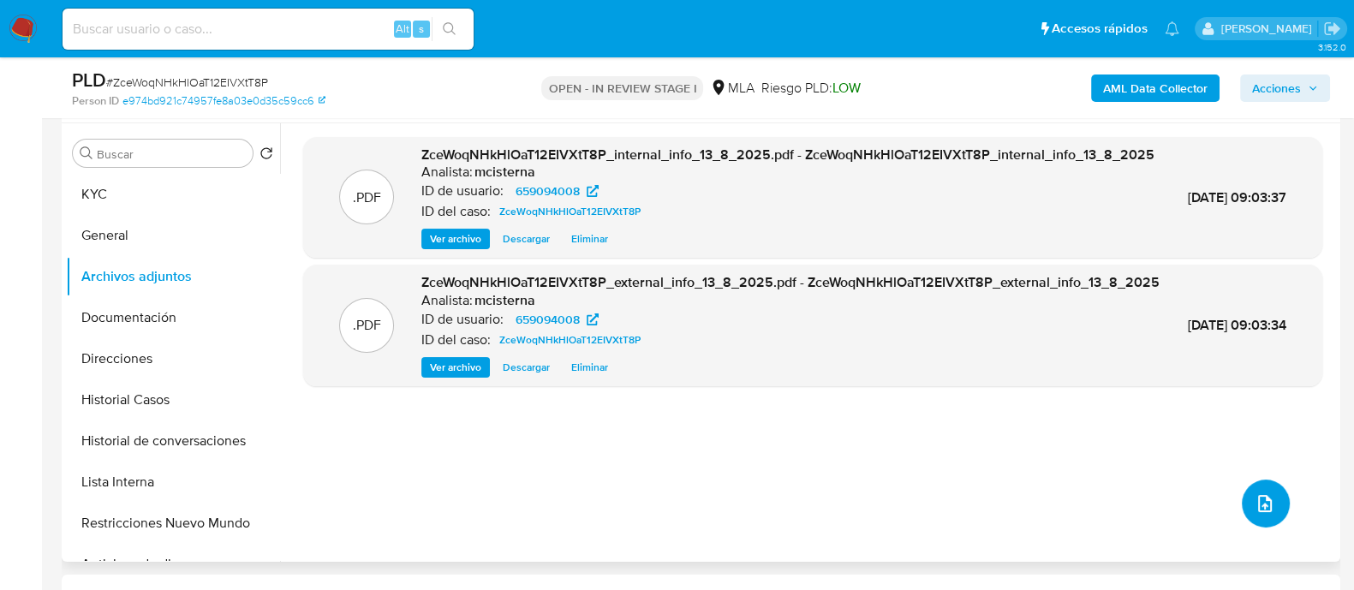
click at [1269, 506] on button "upload-file" at bounding box center [1266, 504] width 48 height 48
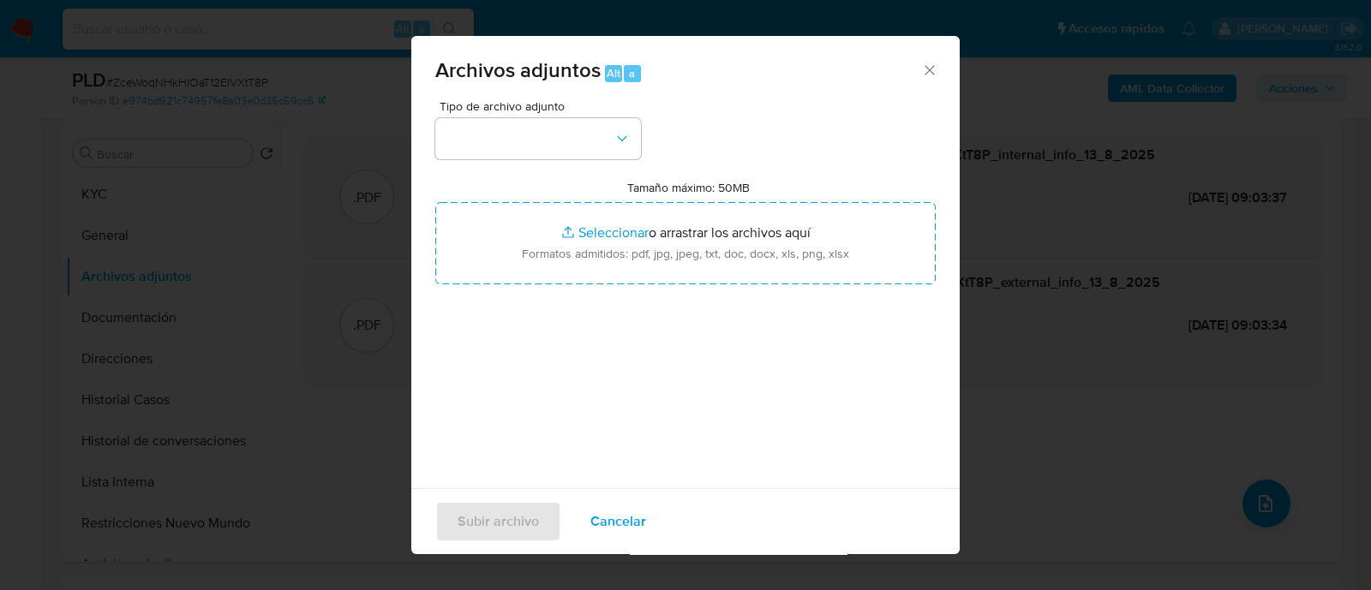
click at [579, 164] on div "Tipo de archivo adjunto Tamaño máximo: 50MB Seleccionar archivos Seleccionar o …" at bounding box center [685, 302] width 500 height 404
click at [571, 144] on button "button" at bounding box center [538, 138] width 206 height 41
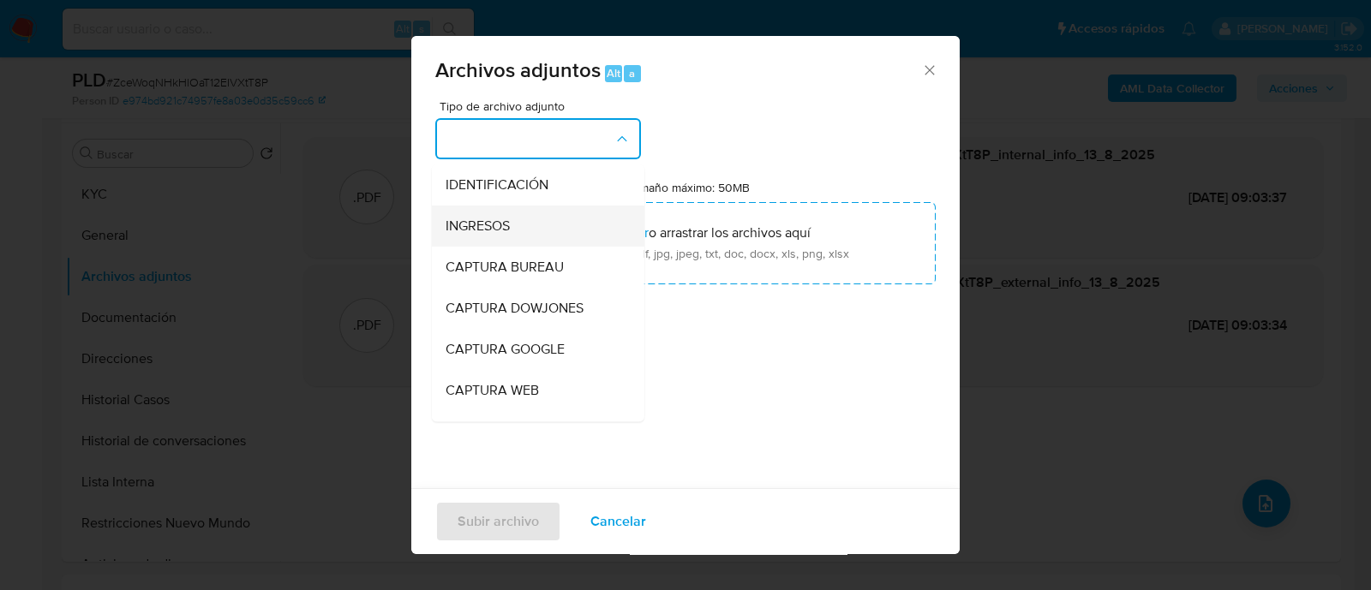
click at [501, 218] on span "INGRESOS" at bounding box center [477, 226] width 64 height 17
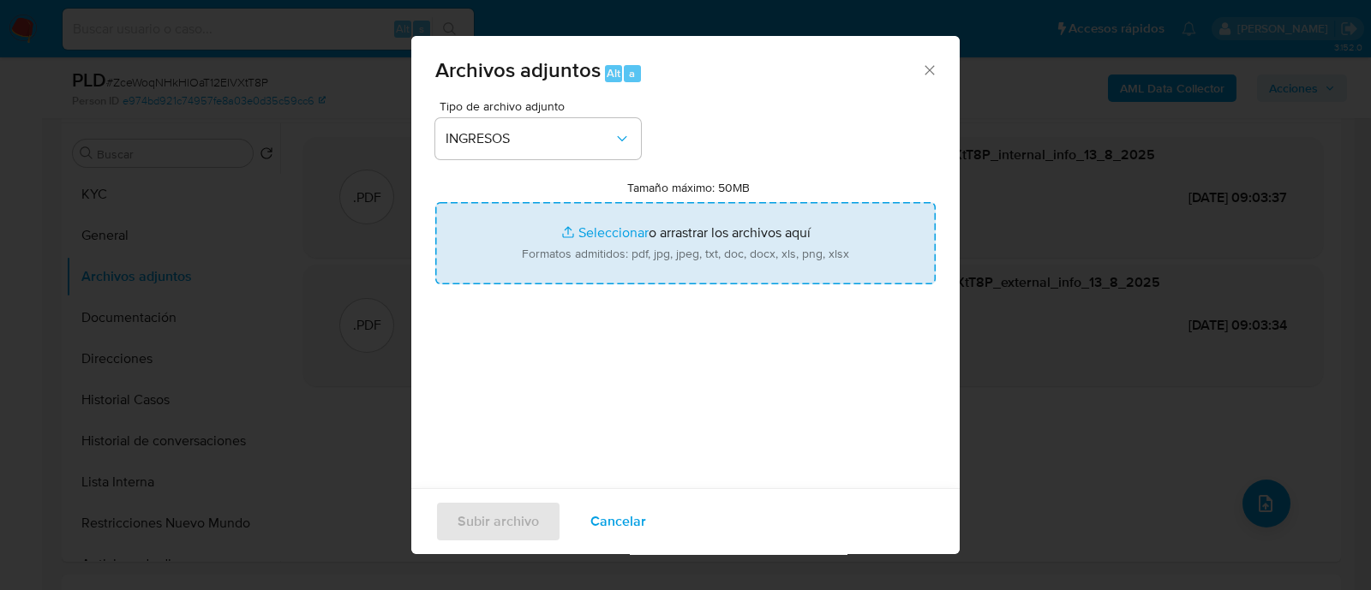
type input "C:\fakepath\Recibo de sueldo 06-2025.pdf"
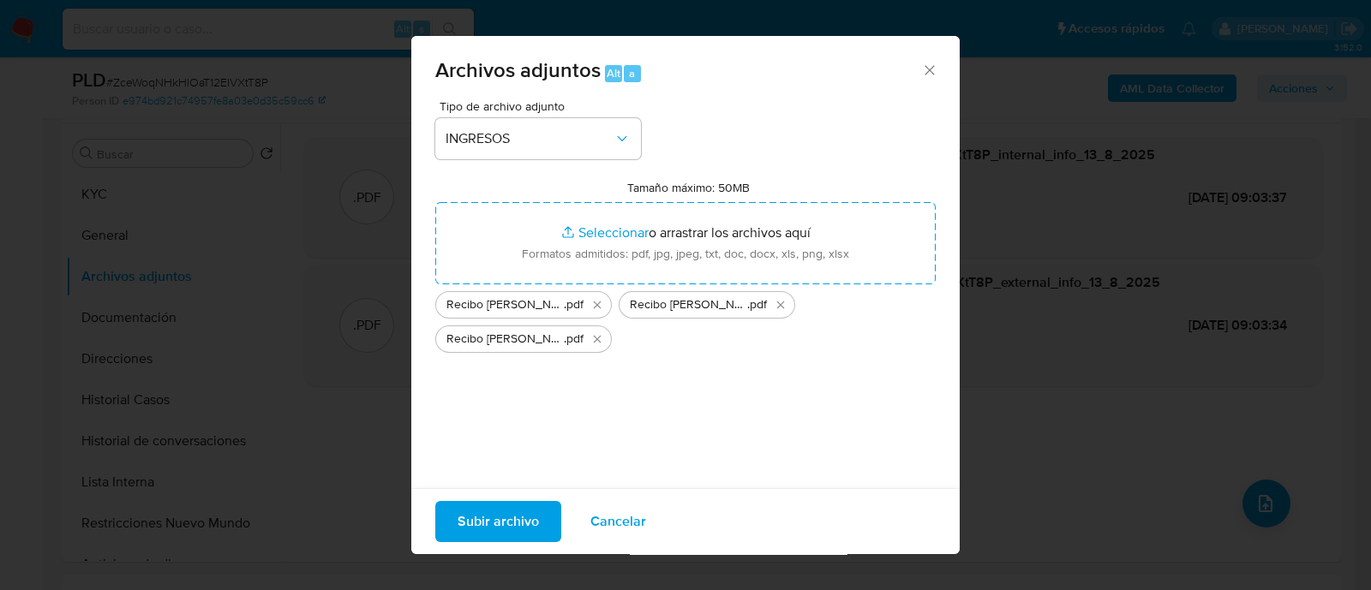
click at [519, 524] on span "Subir archivo" at bounding box center [497, 522] width 81 height 38
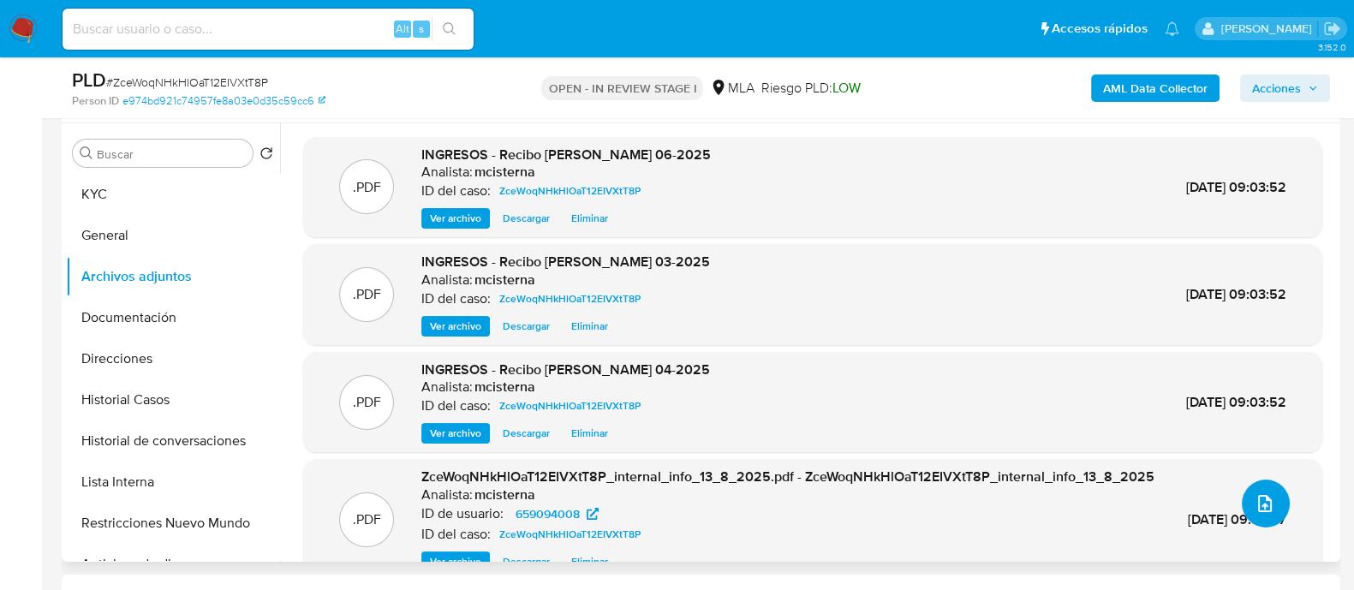
click at [1258, 509] on icon "upload-file" at bounding box center [1265, 503] width 14 height 17
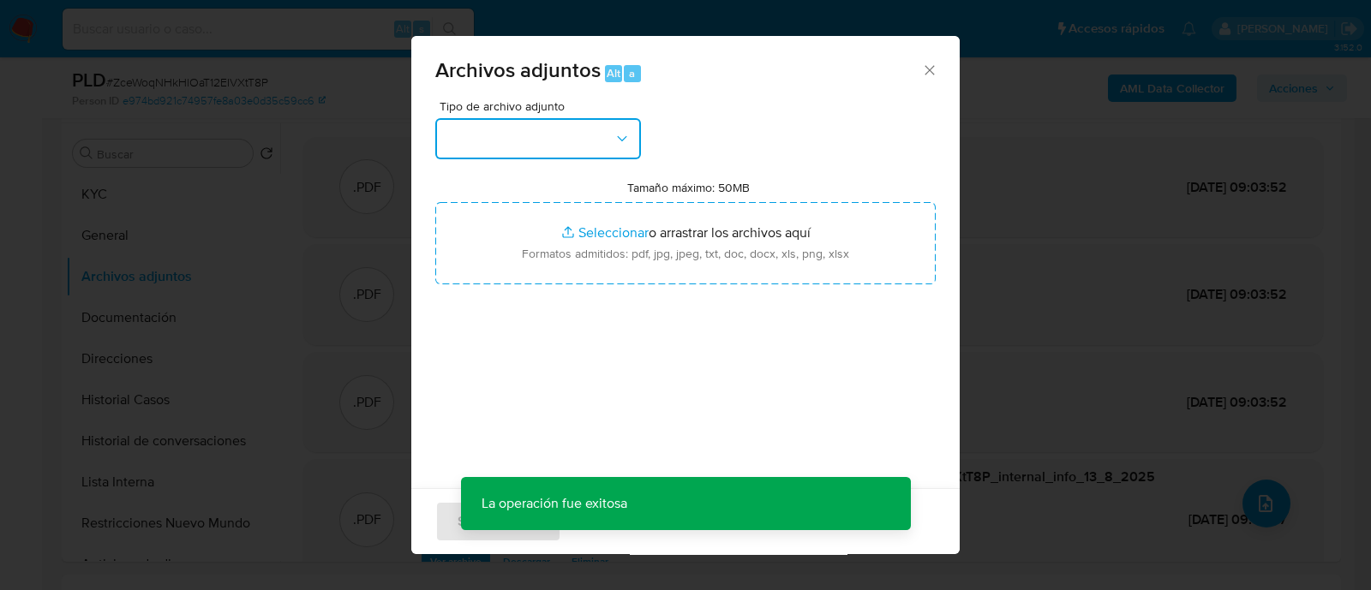
click at [535, 140] on button "button" at bounding box center [538, 138] width 206 height 41
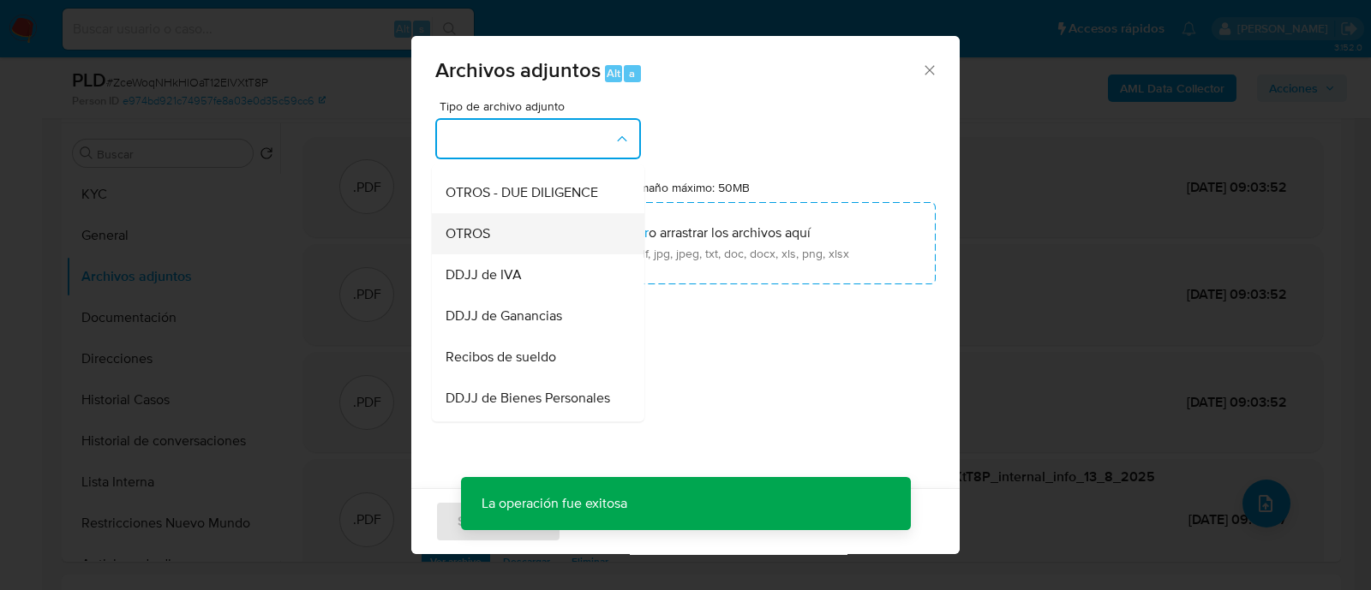
click at [496, 254] on div "OTROS" at bounding box center [532, 233] width 175 height 41
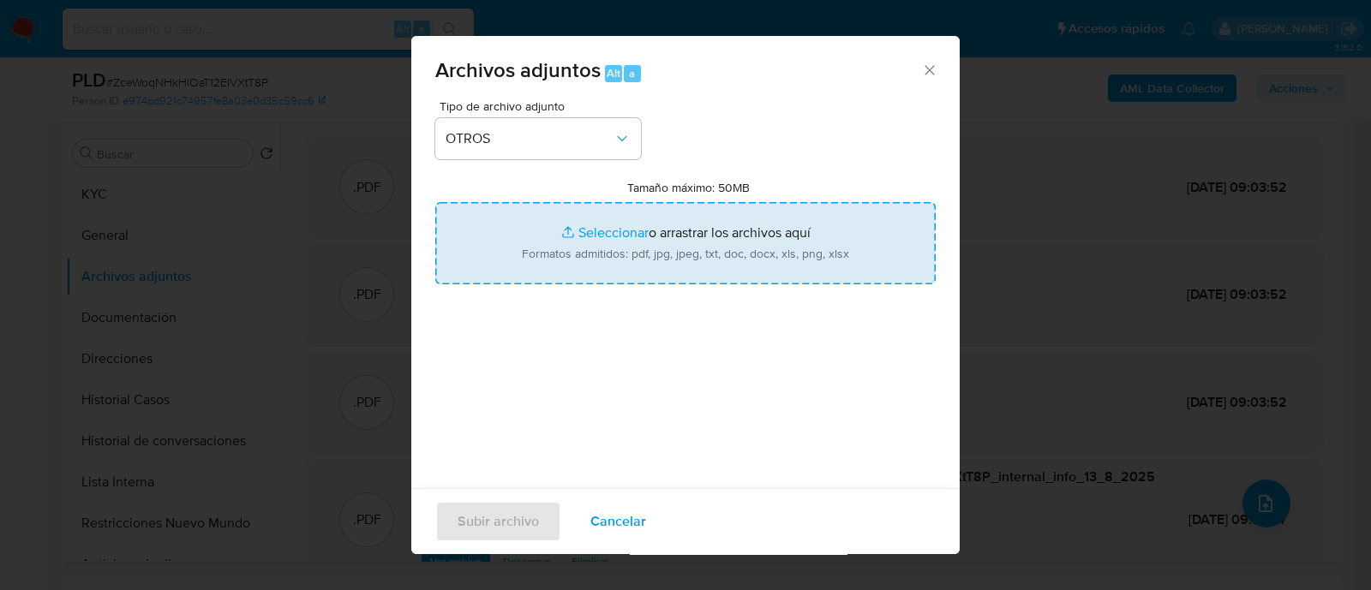
type input "C:\fakepath\Movimientos ZceWoqNHkHlOaT12EIVXtT8P_2025_07_17_18_30_36.xlsx"
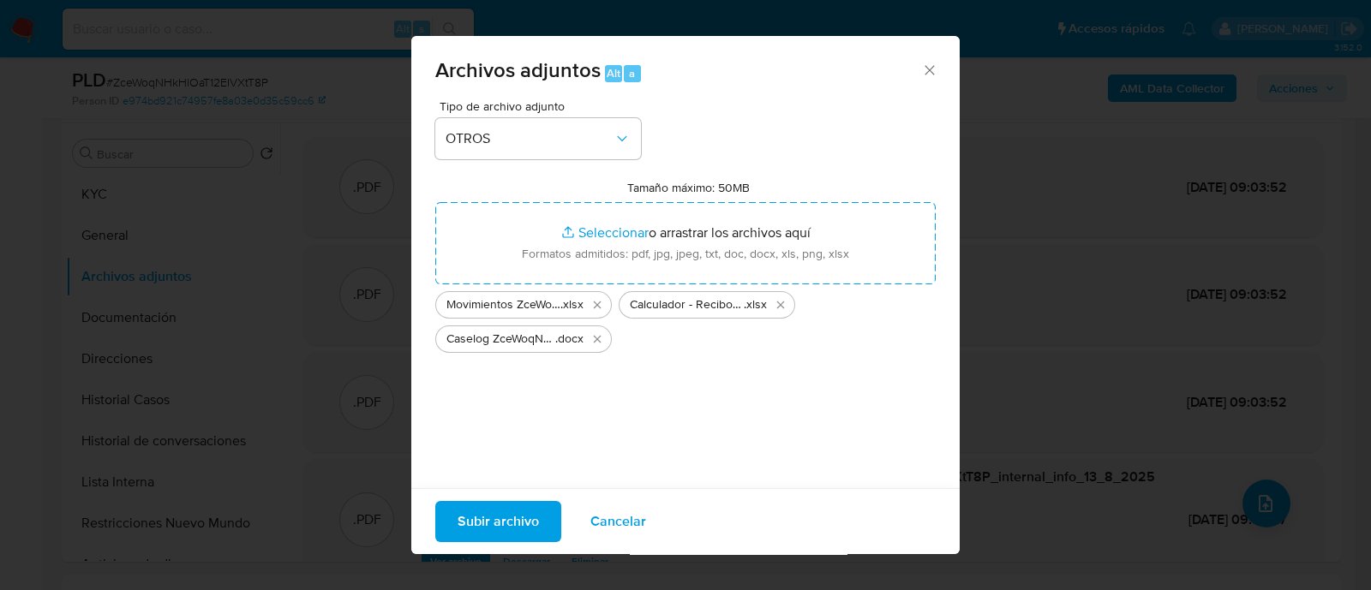
click at [523, 508] on span "Subir archivo" at bounding box center [497, 522] width 81 height 38
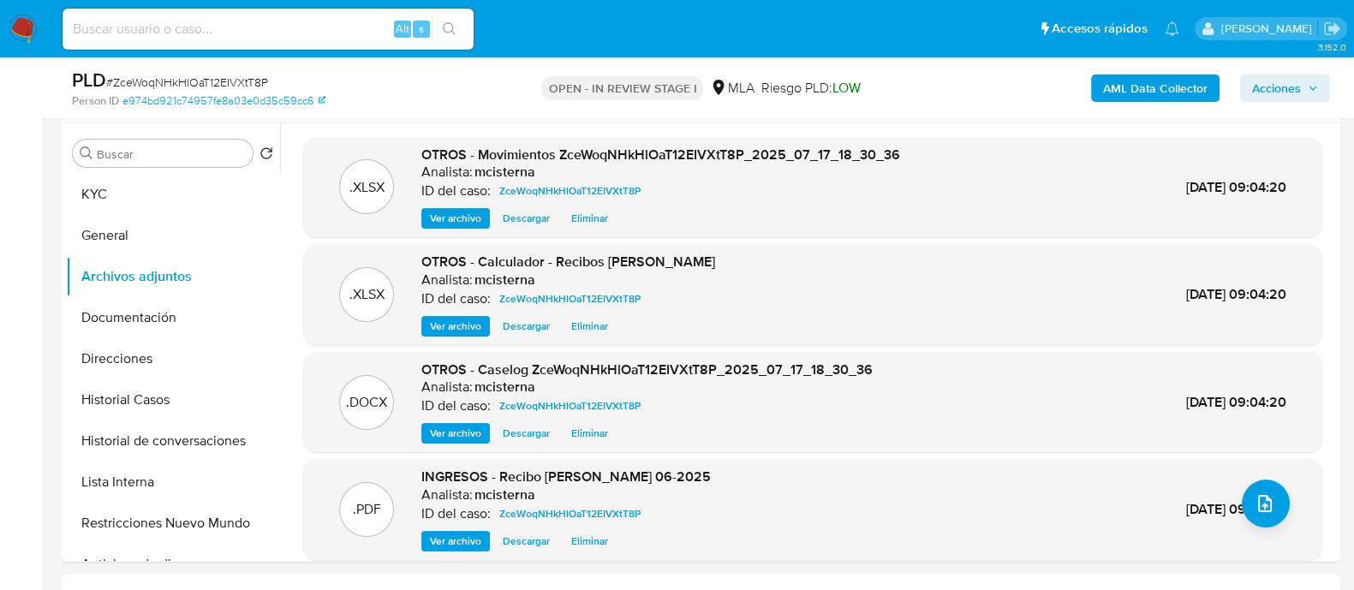
click at [1317, 69] on div "AML Data Collector Acciones" at bounding box center [1123, 88] width 415 height 40
click at [1240, 90] on button "Acciones" at bounding box center [1285, 88] width 90 height 27
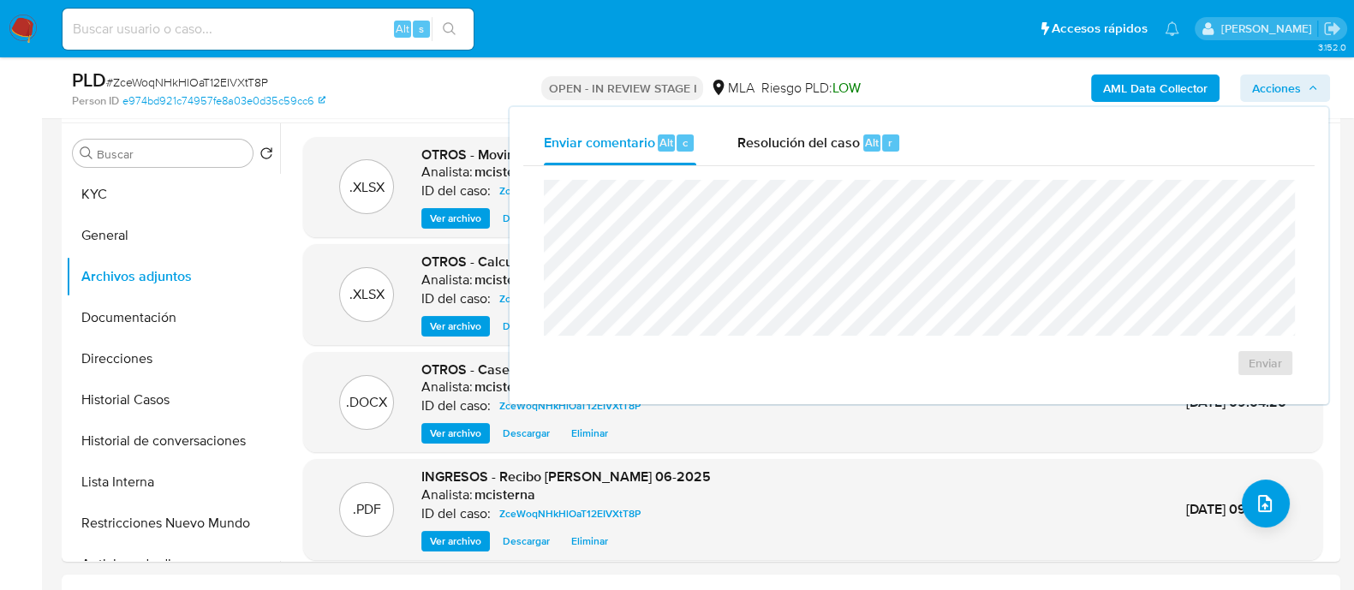
click at [839, 145] on span "Resolución del caso" at bounding box center [799, 142] width 122 height 20
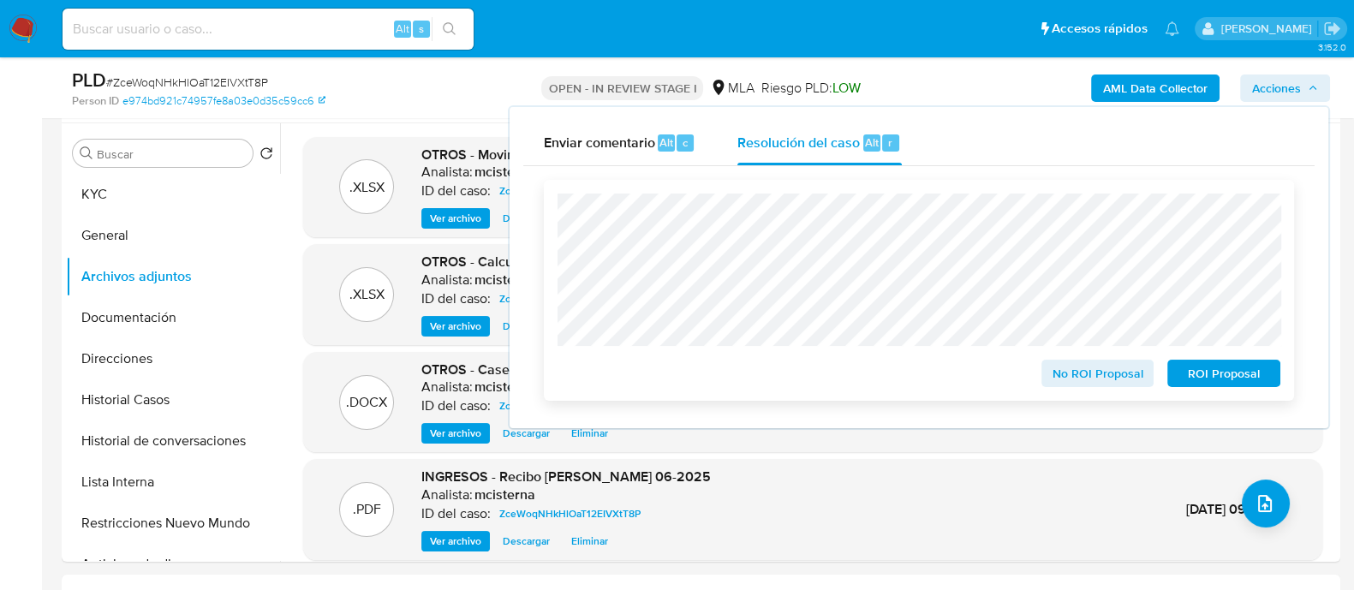
click at [1061, 366] on span "No ROI Proposal" at bounding box center [1098, 373] width 89 height 24
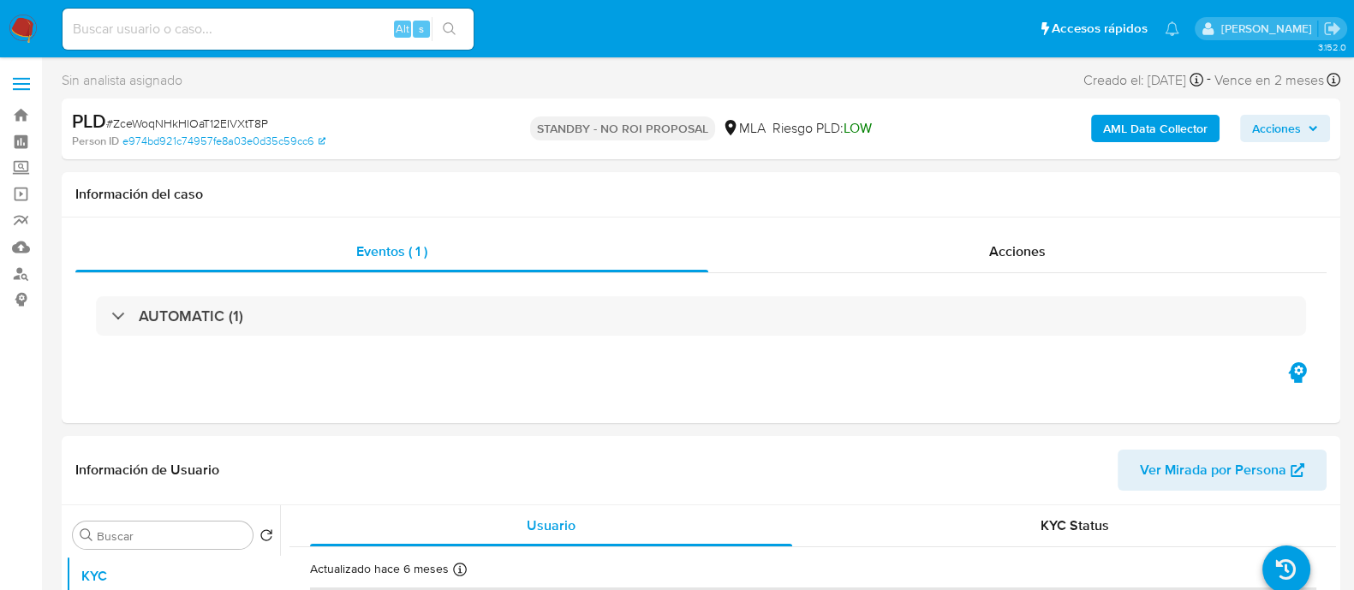
select select "10"
click at [260, 13] on div "Alt s" at bounding box center [268, 29] width 411 height 41
click at [240, 23] on input at bounding box center [268, 29] width 411 height 22
paste input "WXq1mnZnbV1rfkGKW1QvsZSj"
type input "WXq1mnZnbV1rfkGKW1QvsZSj"
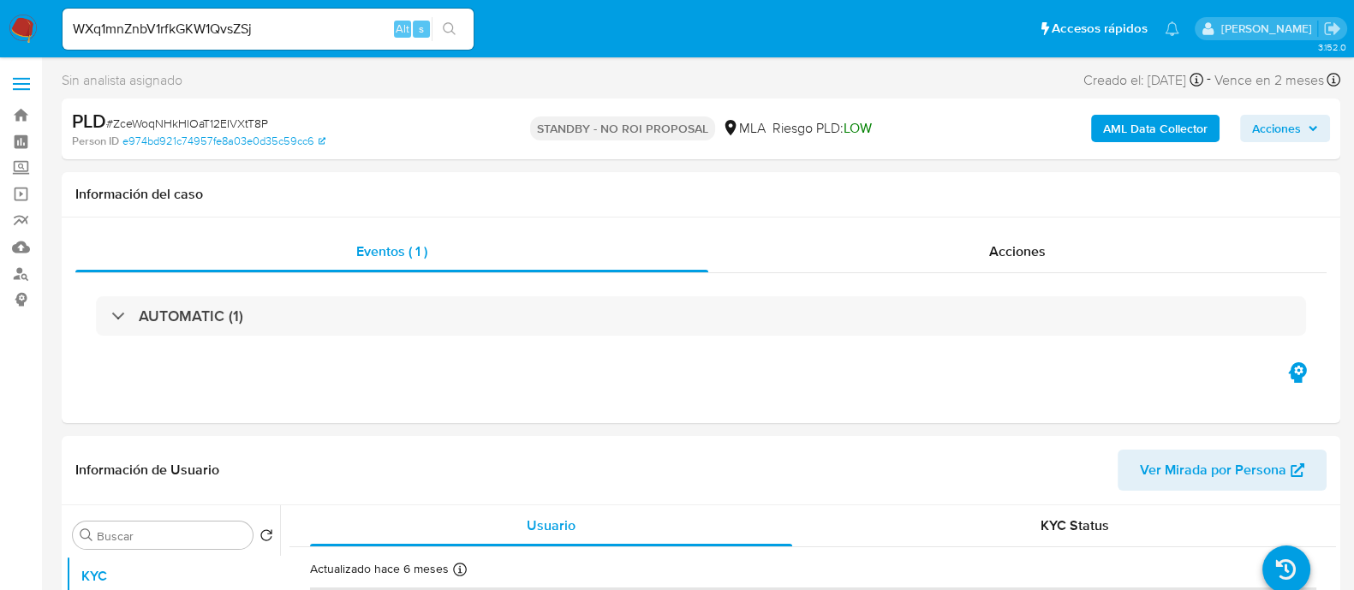
click at [440, 27] on button "search-icon" at bounding box center [449, 29] width 35 height 24
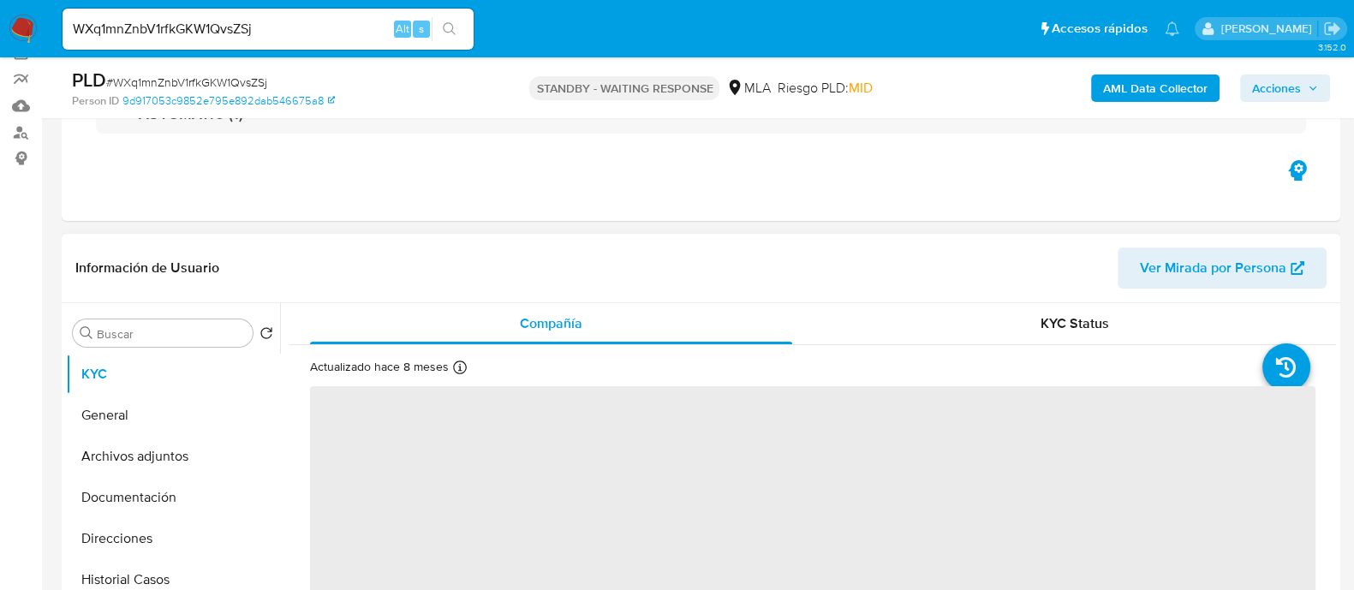
scroll to position [321, 0]
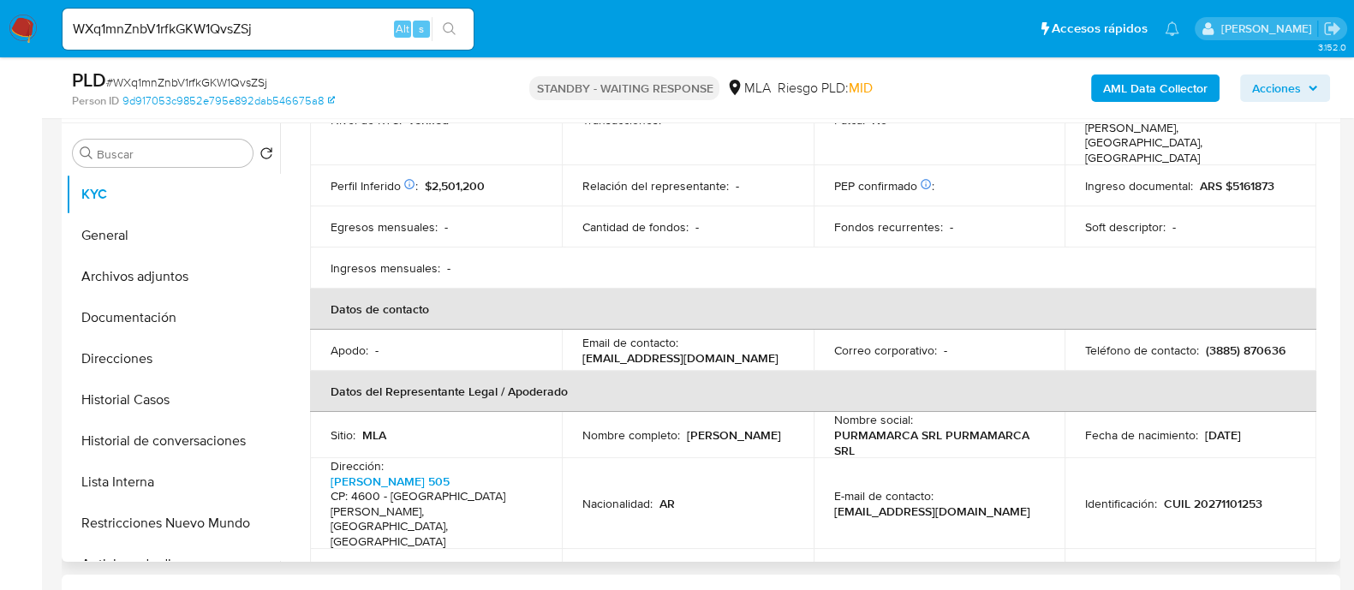
select select "10"
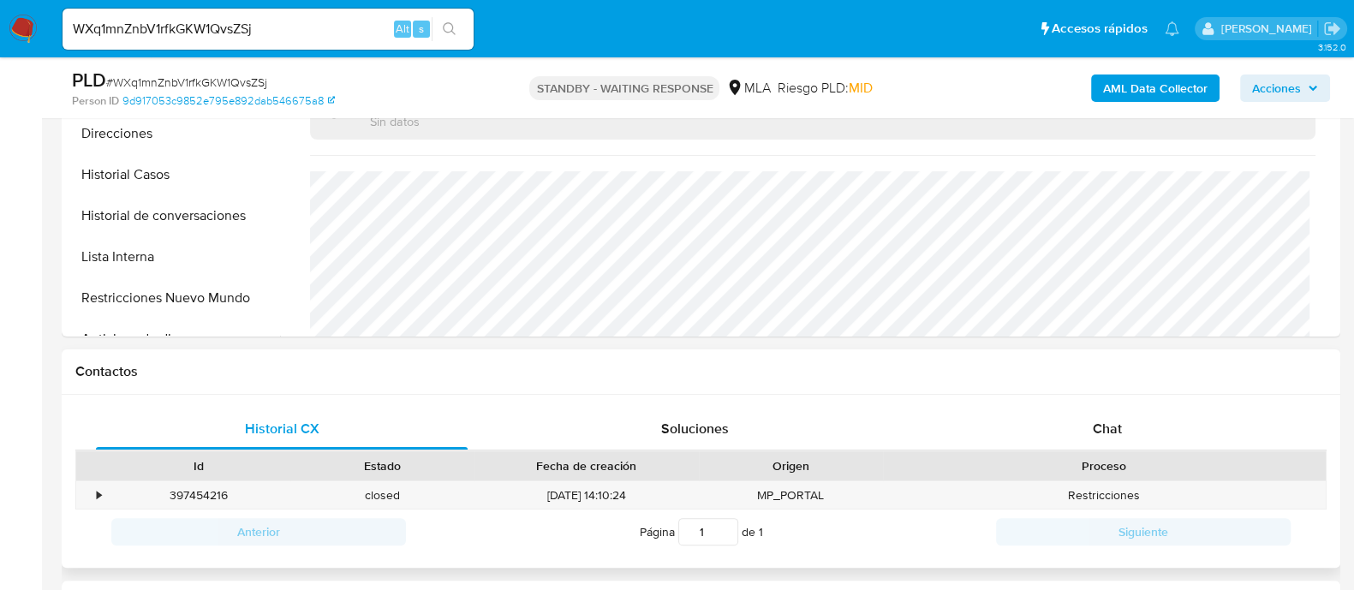
scroll to position [642, 0]
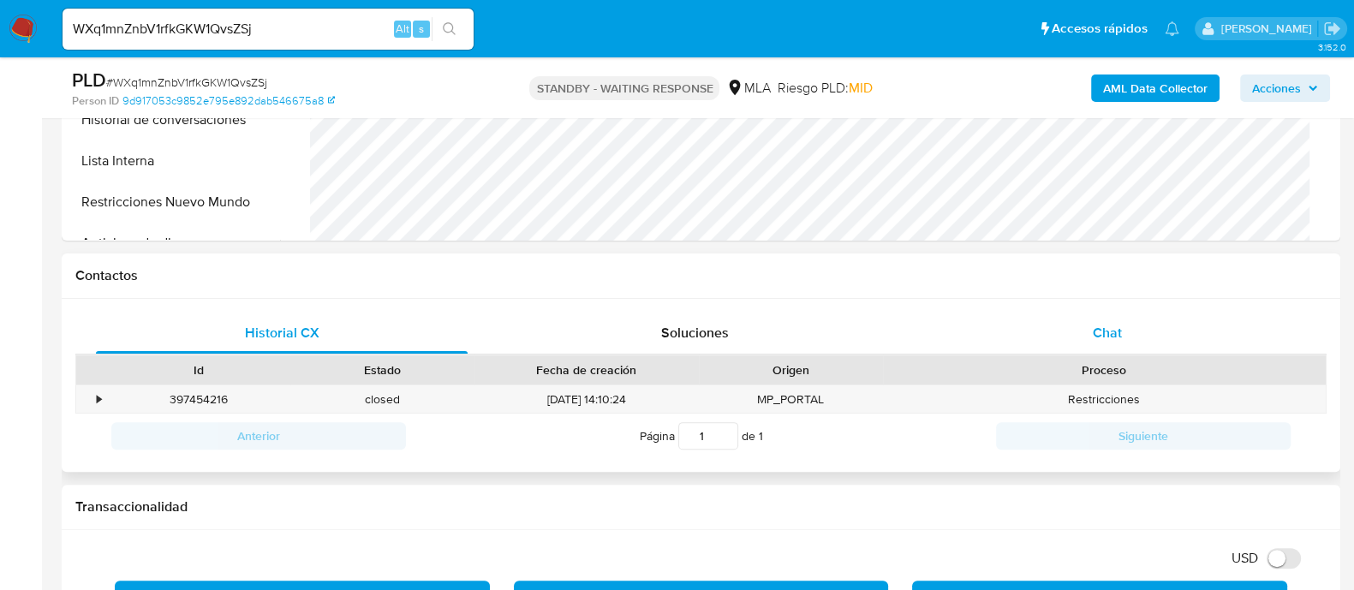
click at [1088, 317] on div "Chat" at bounding box center [1108, 333] width 372 height 41
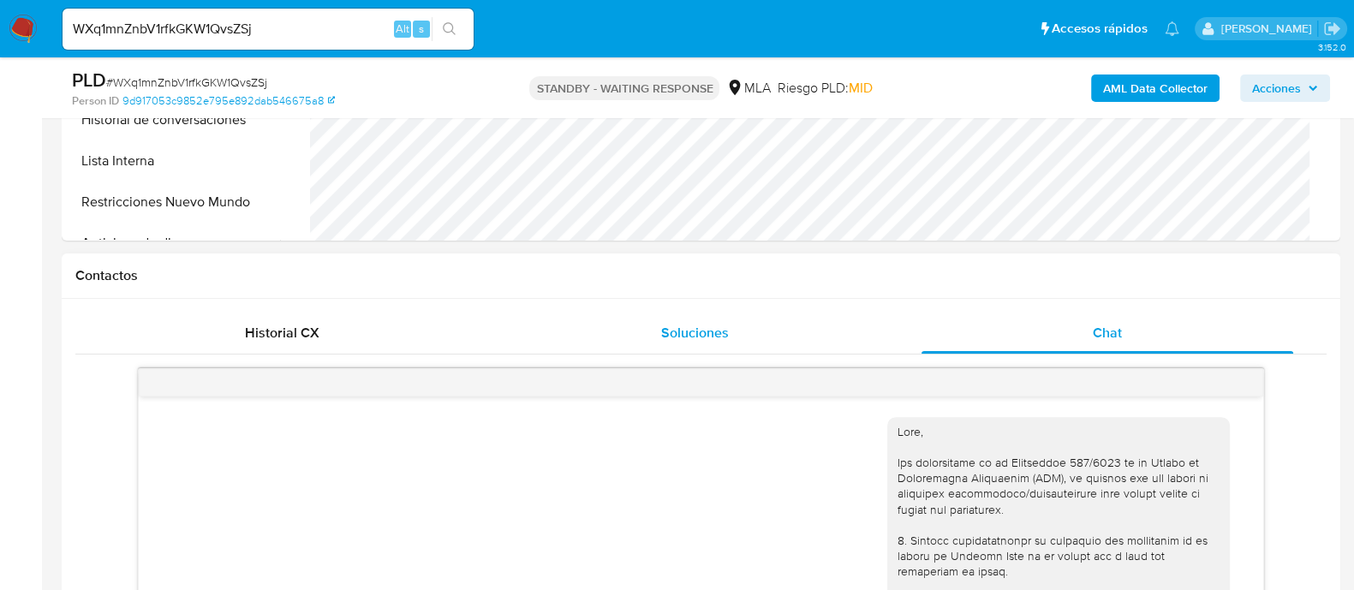
scroll to position [2038, 0]
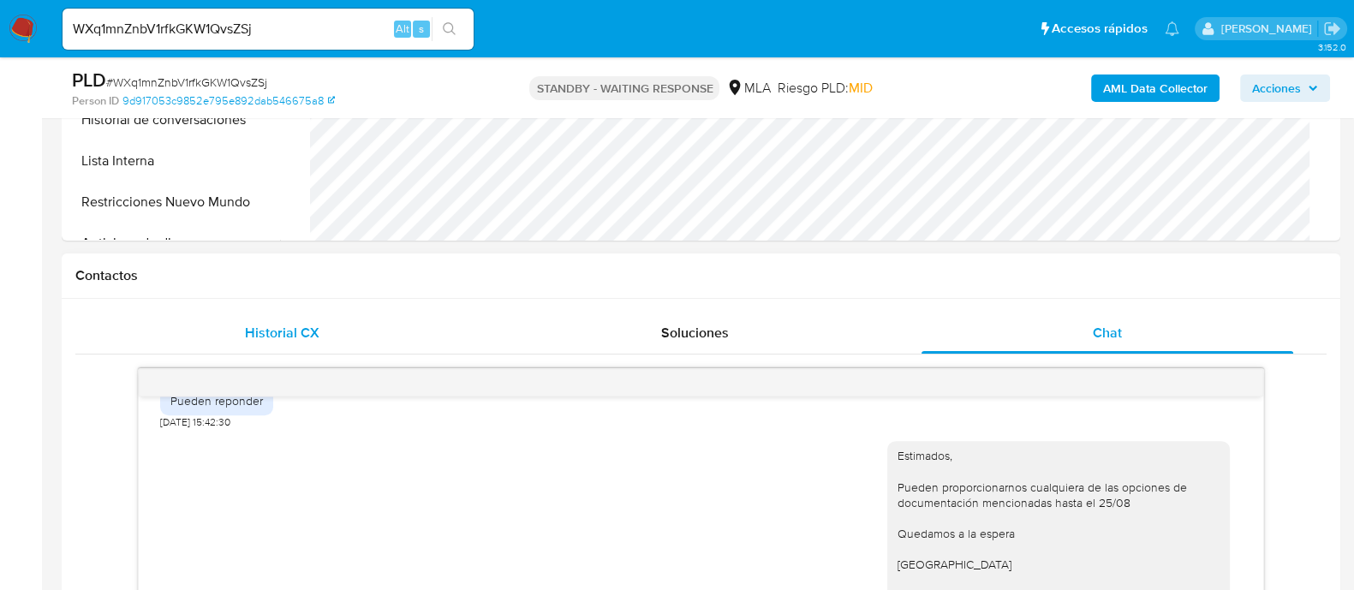
click at [304, 340] on span "Historial CX" at bounding box center [282, 333] width 75 height 20
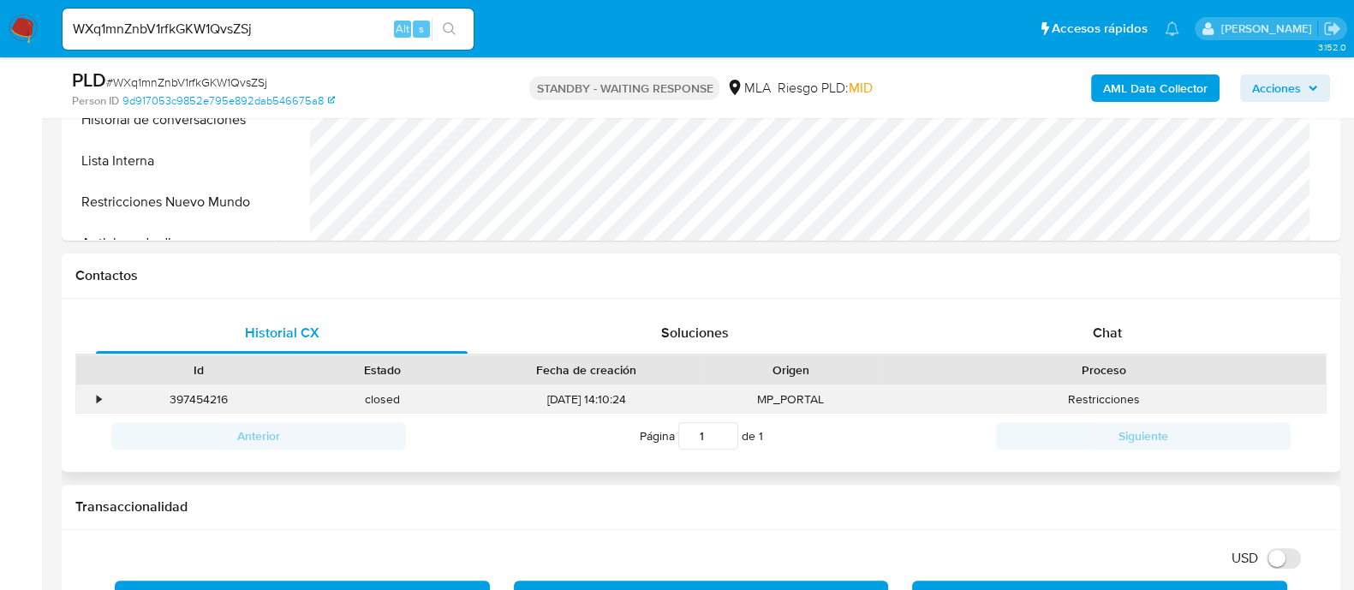
click at [106, 400] on div "397454216" at bounding box center [198, 399] width 184 height 28
click at [103, 400] on div "•" at bounding box center [91, 399] width 30 height 28
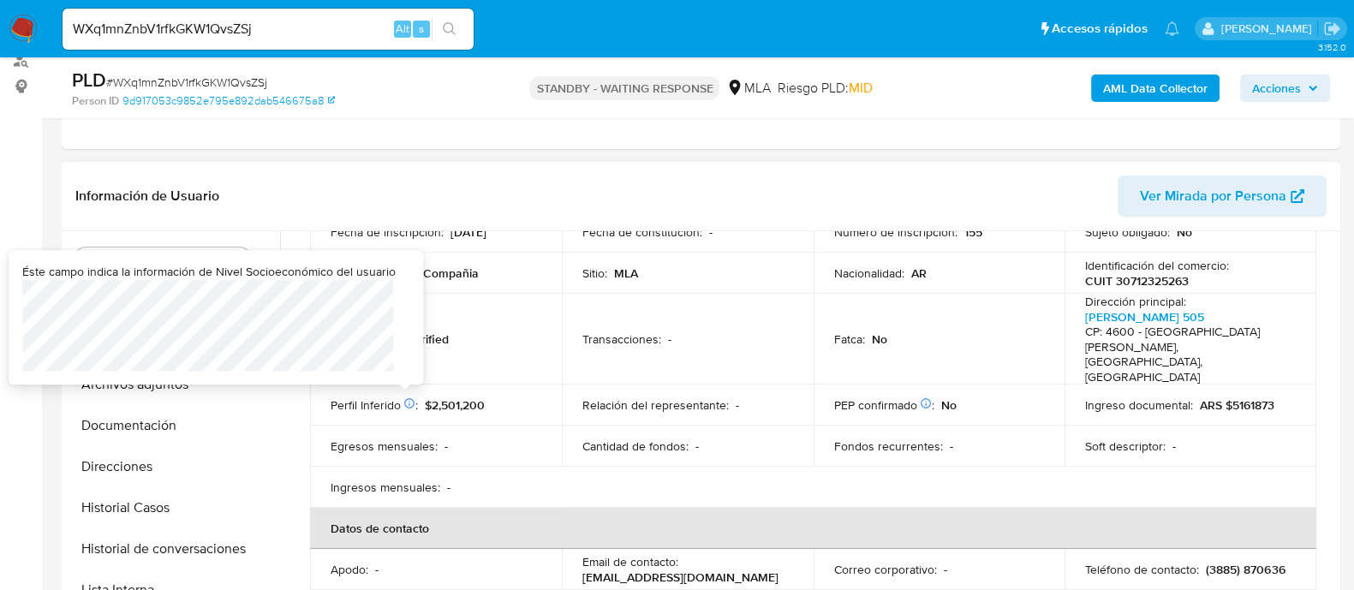
scroll to position [0, 0]
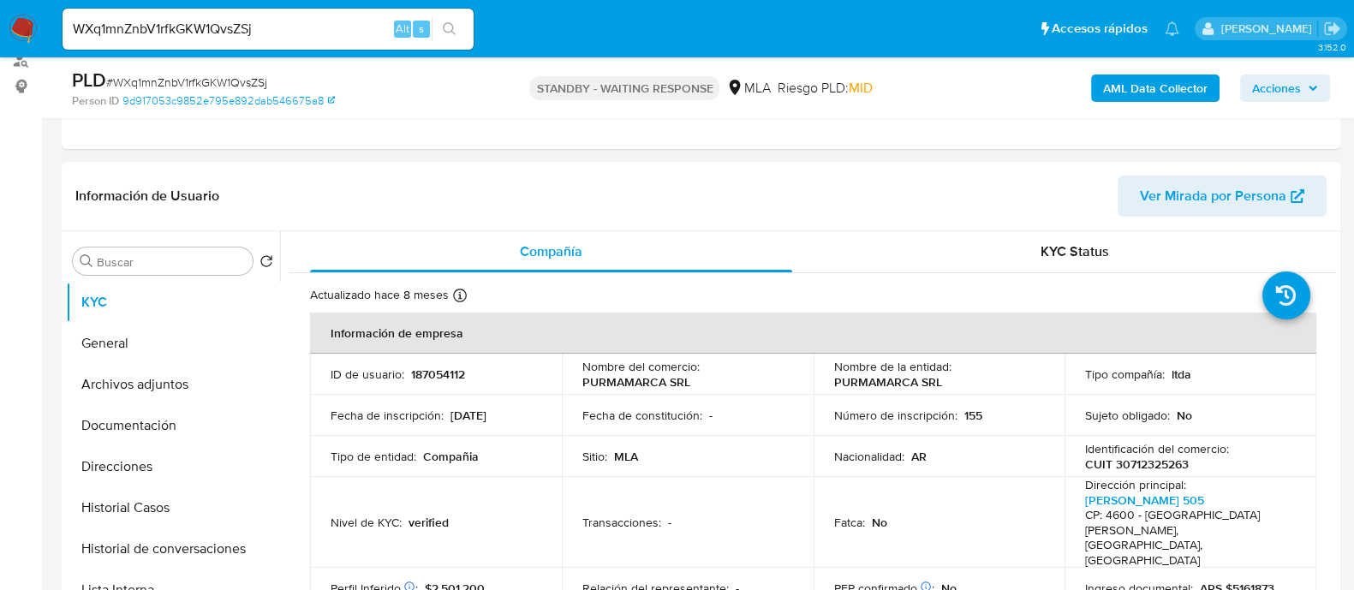
click at [430, 369] on p "187054112" at bounding box center [438, 374] width 54 height 15
copy p "187054112"
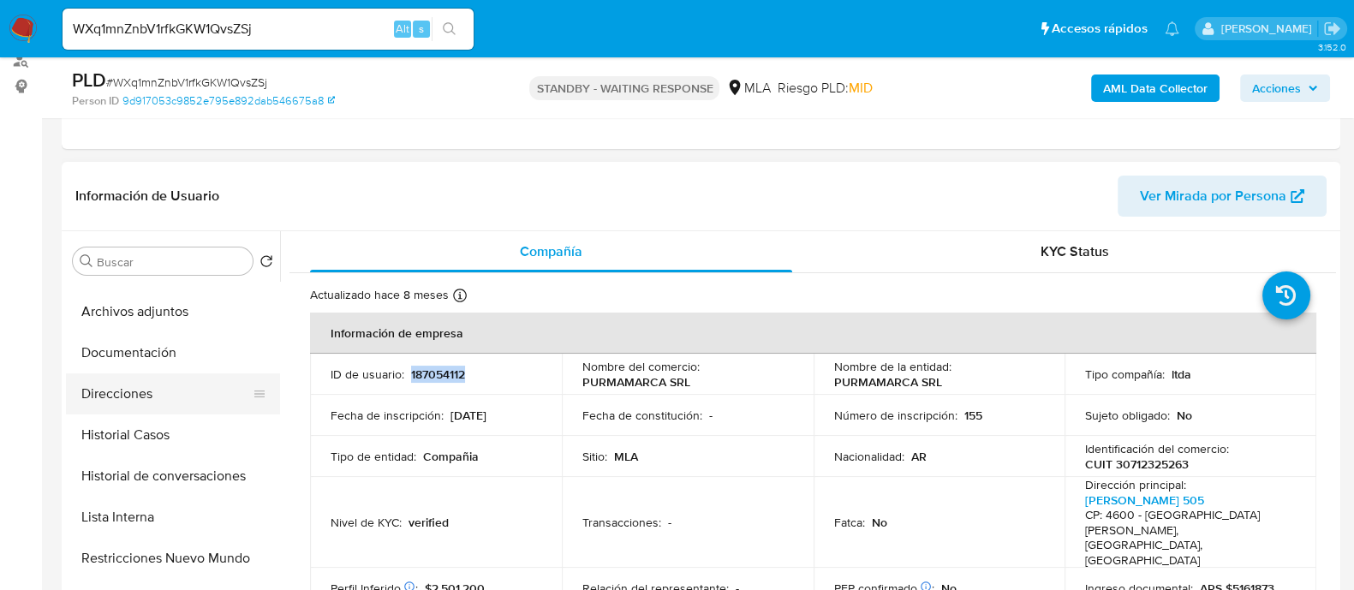
scroll to position [106, 0]
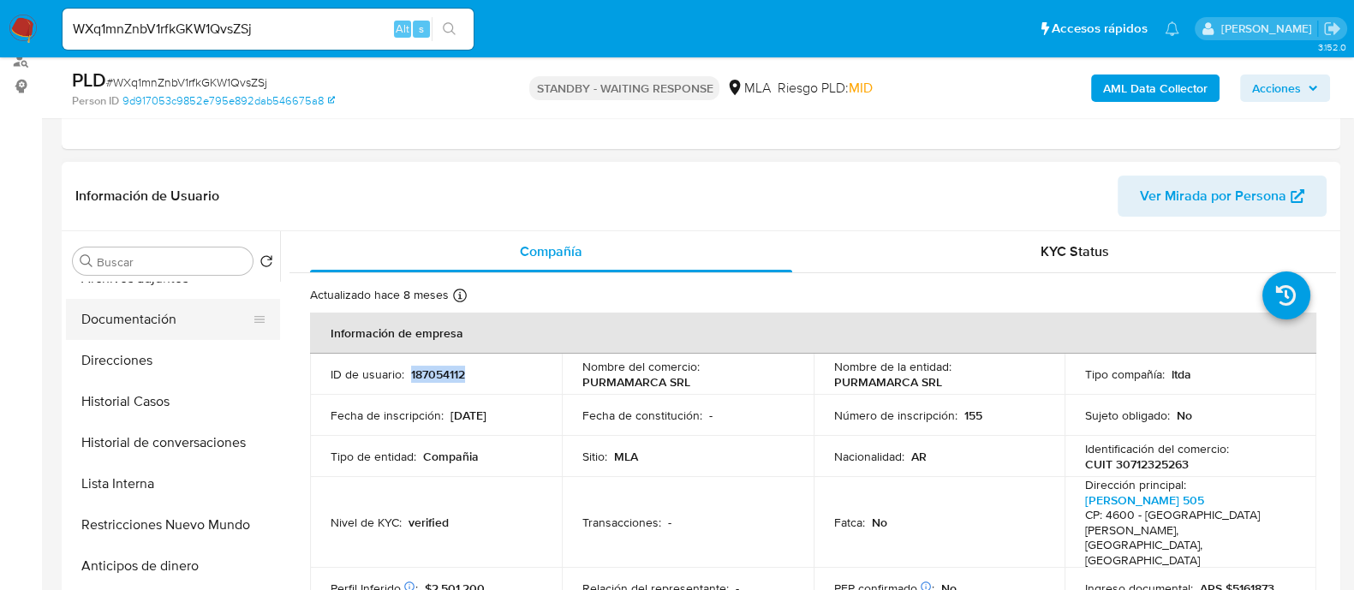
click at [191, 313] on button "Documentación" at bounding box center [166, 319] width 200 height 41
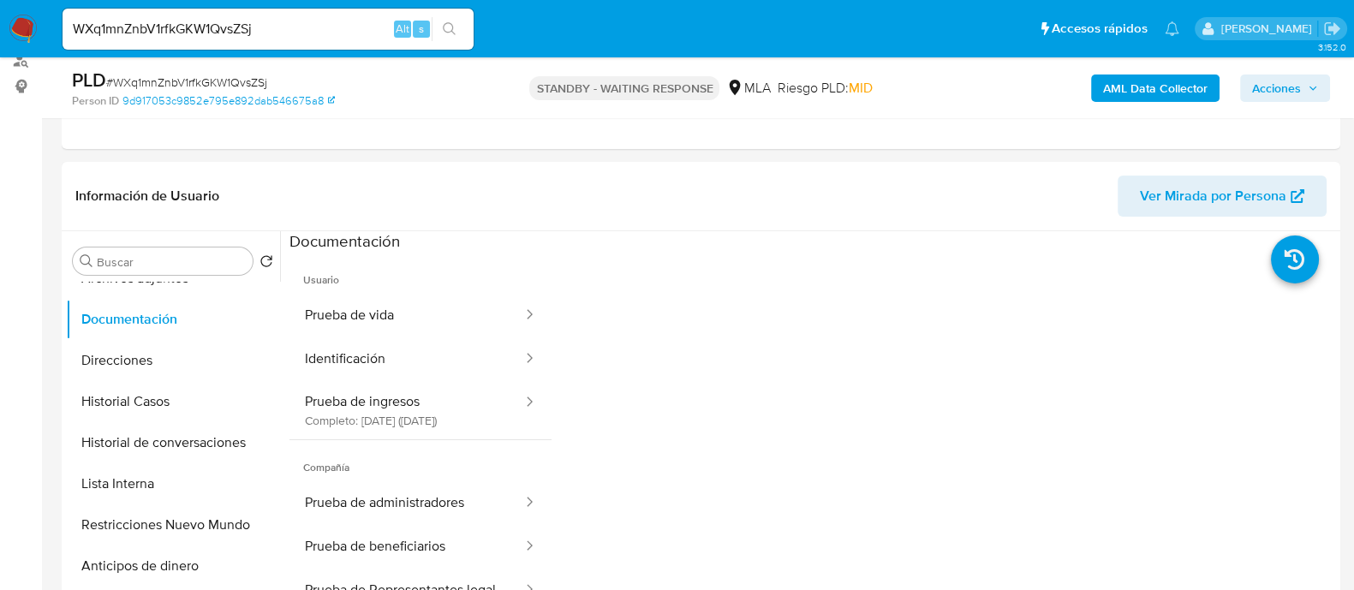
click at [349, 39] on input "WXq1mnZnbV1rfkGKW1QvsZSj" at bounding box center [268, 29] width 411 height 22
paste input "238547506"
type input "238547506"
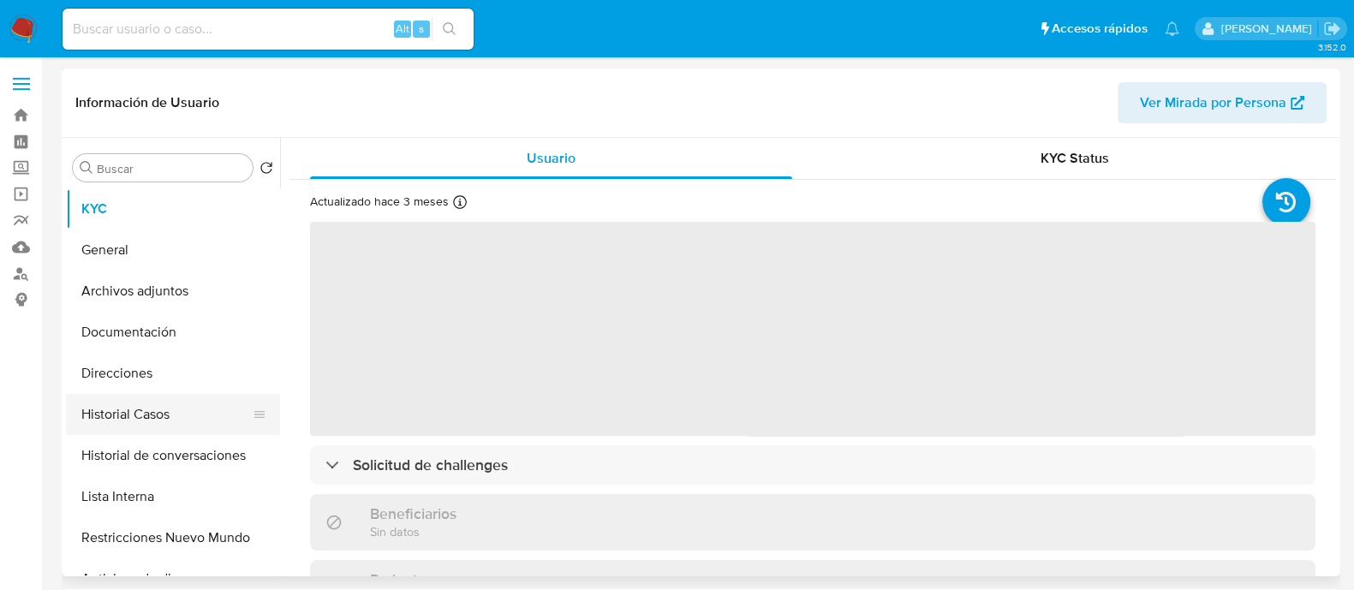
click at [99, 411] on button "Historial Casos" at bounding box center [166, 414] width 200 height 41
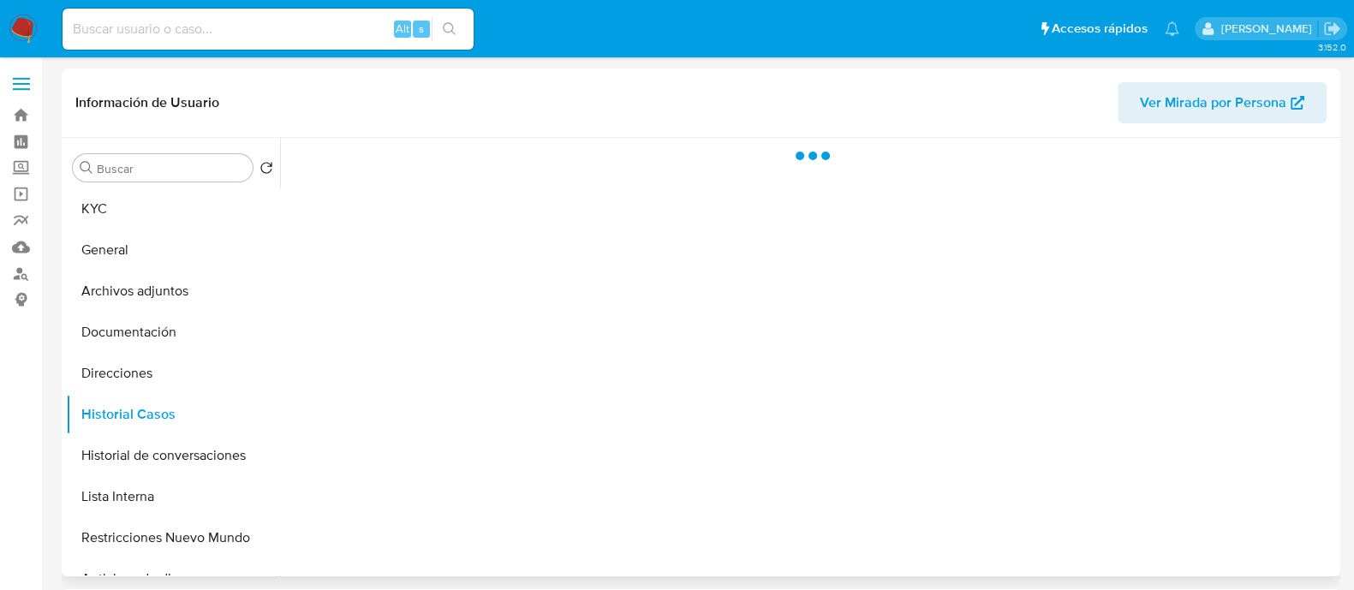
select select "10"
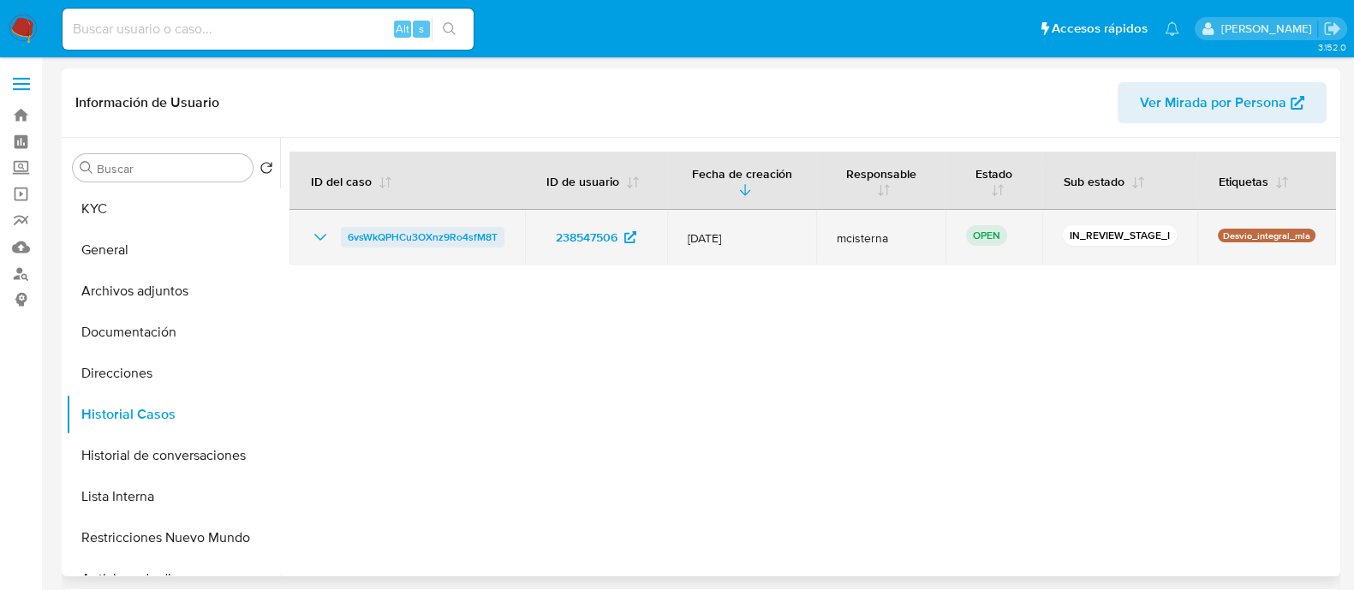
click at [469, 230] on span "6vsWkQPHCu3OXnz9Ro4sfM8T" at bounding box center [423, 237] width 150 height 21
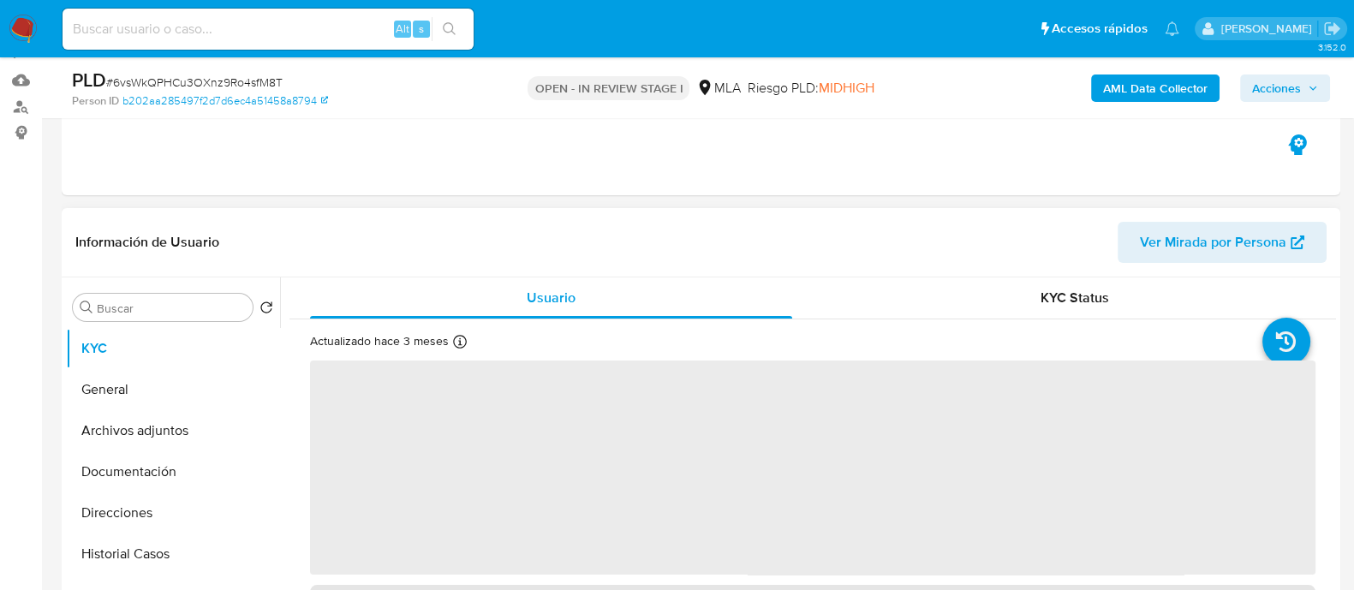
scroll to position [321, 0]
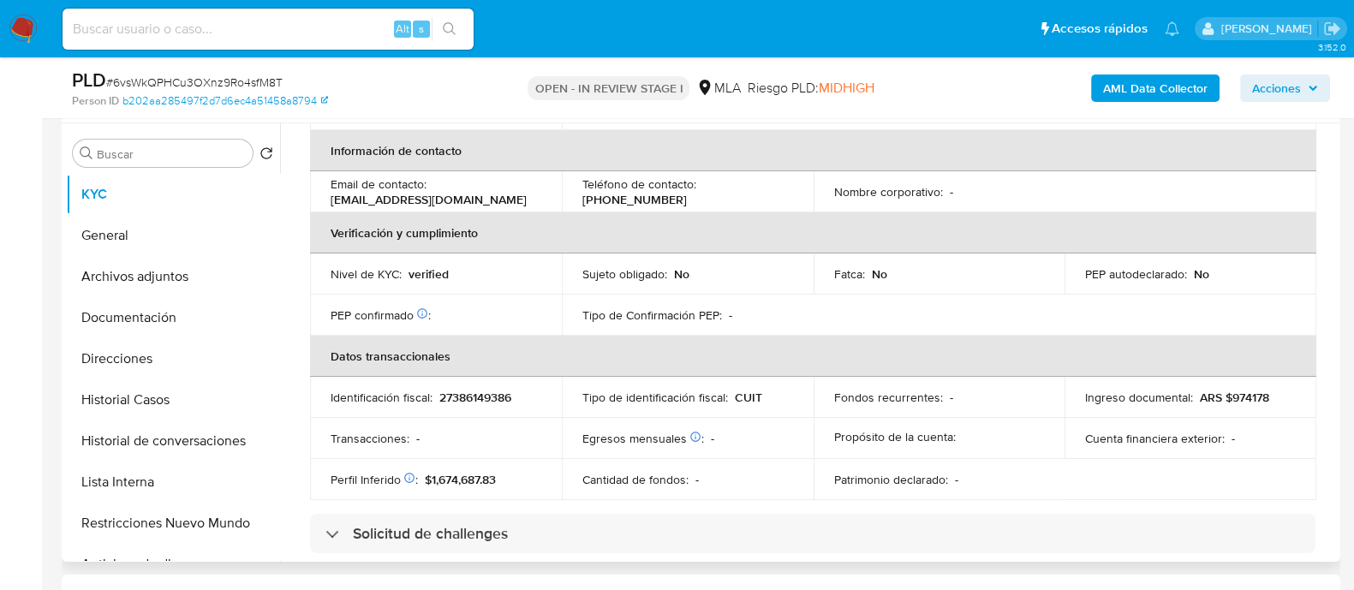
select select "10"
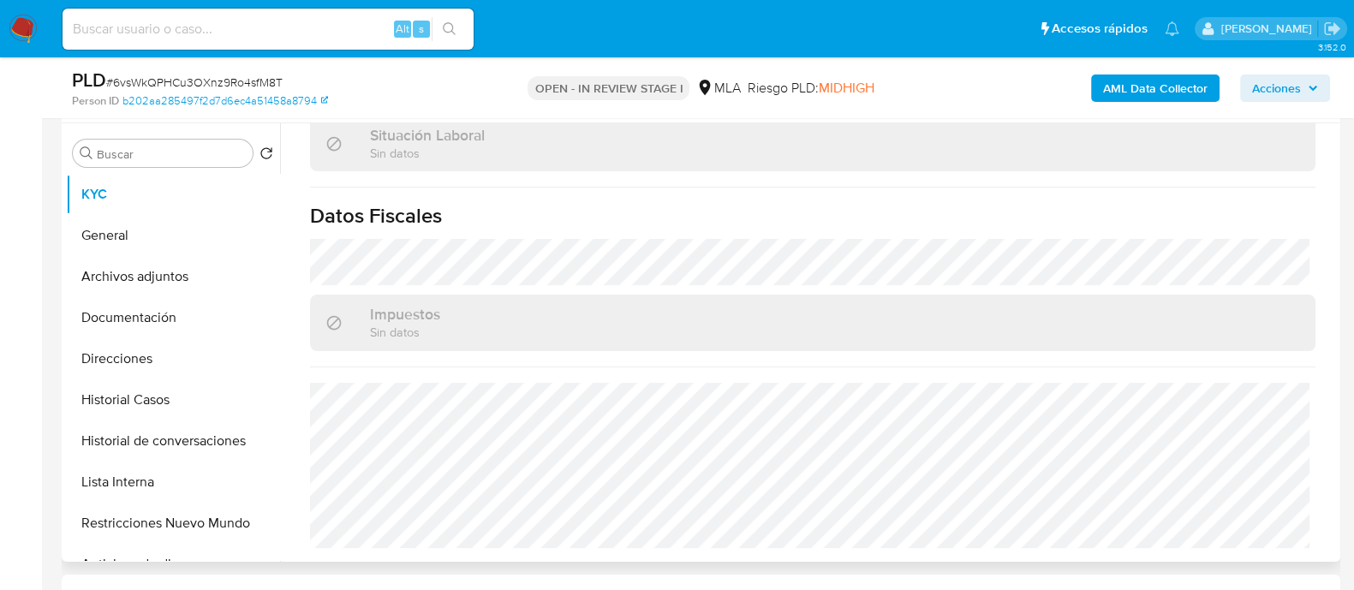
scroll to position [642, 0]
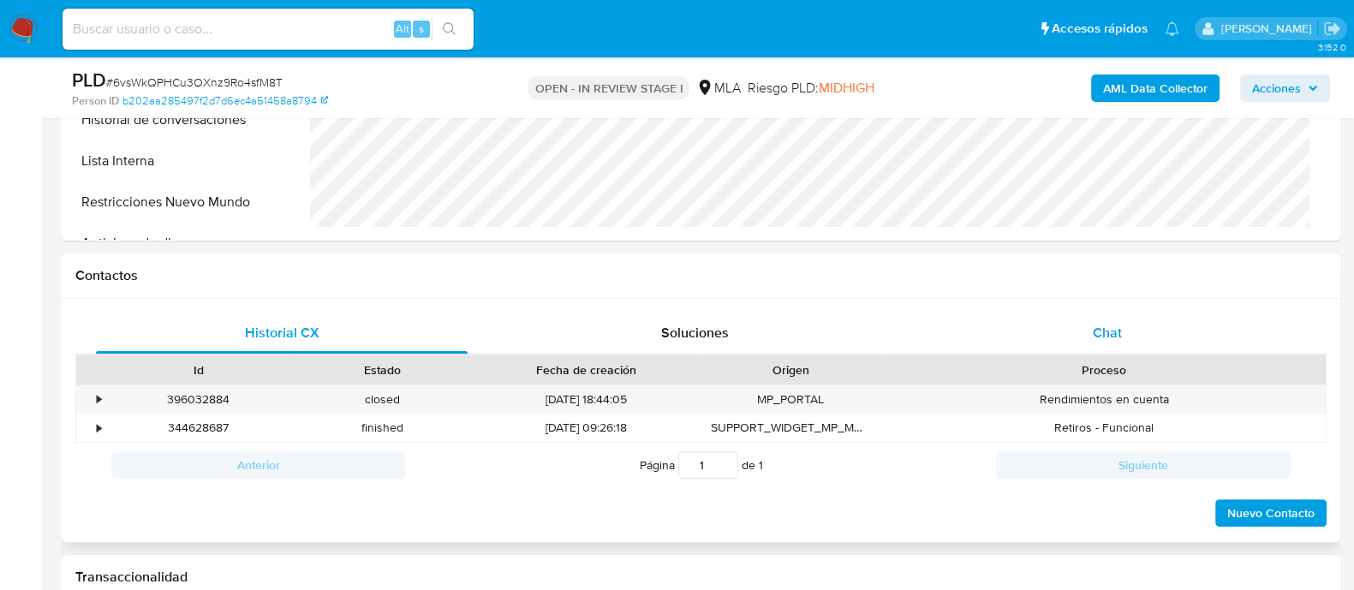
drag, startPoint x: 1136, startPoint y: 334, endPoint x: 941, endPoint y: 334, distance: 195.3
click at [1136, 334] on div "Chat" at bounding box center [1108, 333] width 372 height 41
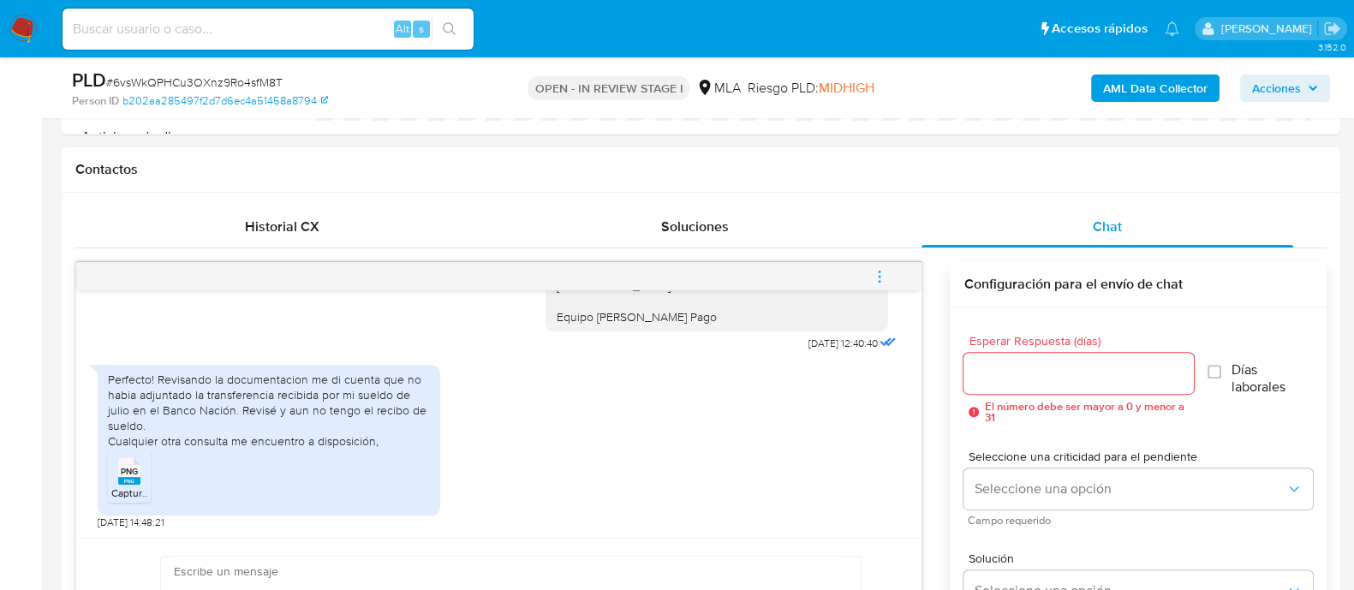
scroll to position [1071, 0]
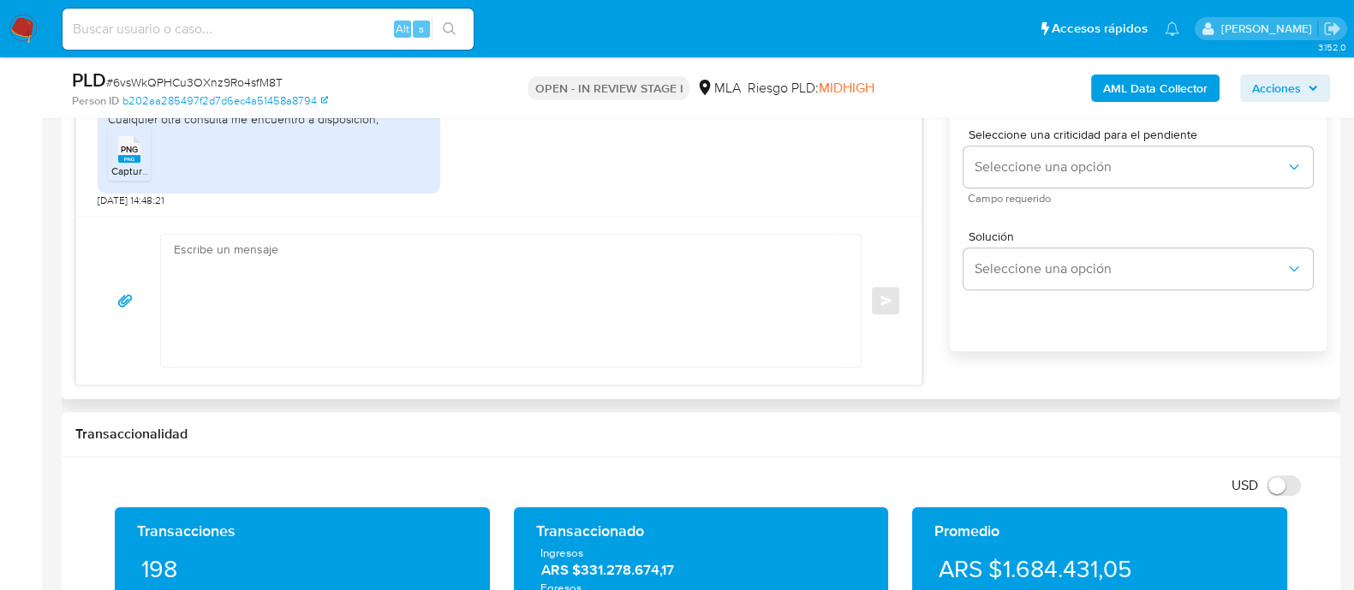
click at [482, 336] on textarea at bounding box center [507, 301] width 666 height 132
paste textarea "Hola Muchas gracias por tu respuesta. Confirmamos recepción de la documentación…"
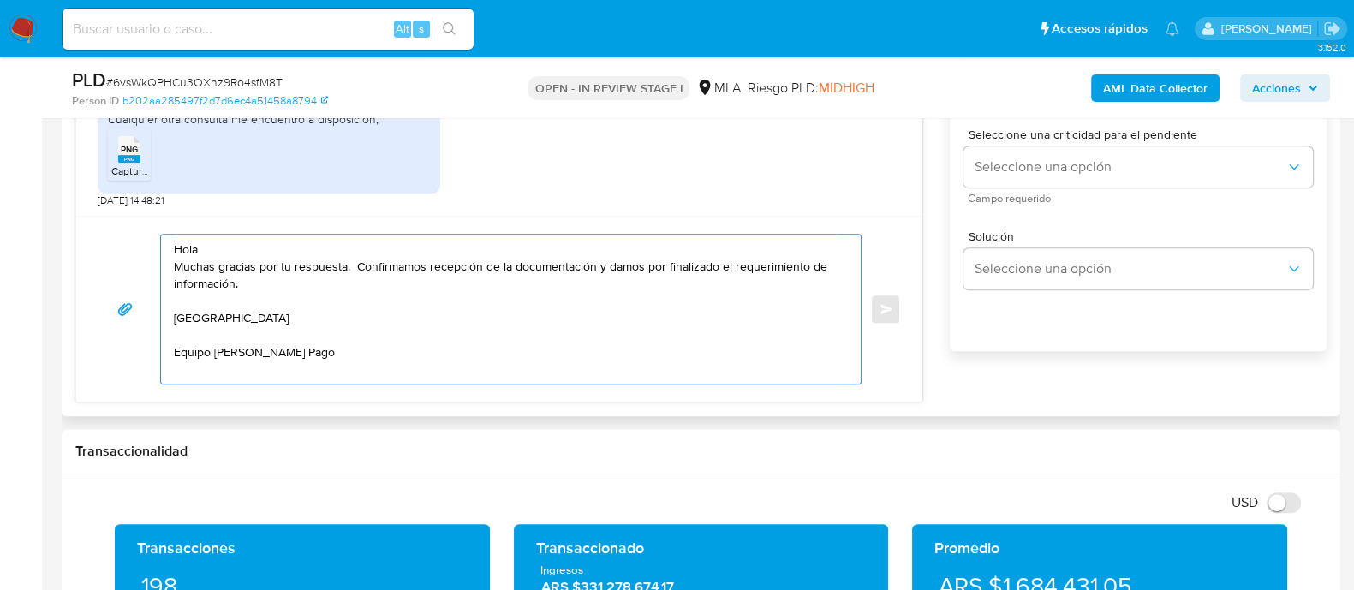
click at [458, 240] on textarea "Hola Muchas gracias por tu respuesta. Confirmamos recepción de la documentación…" at bounding box center [507, 309] width 666 height 149
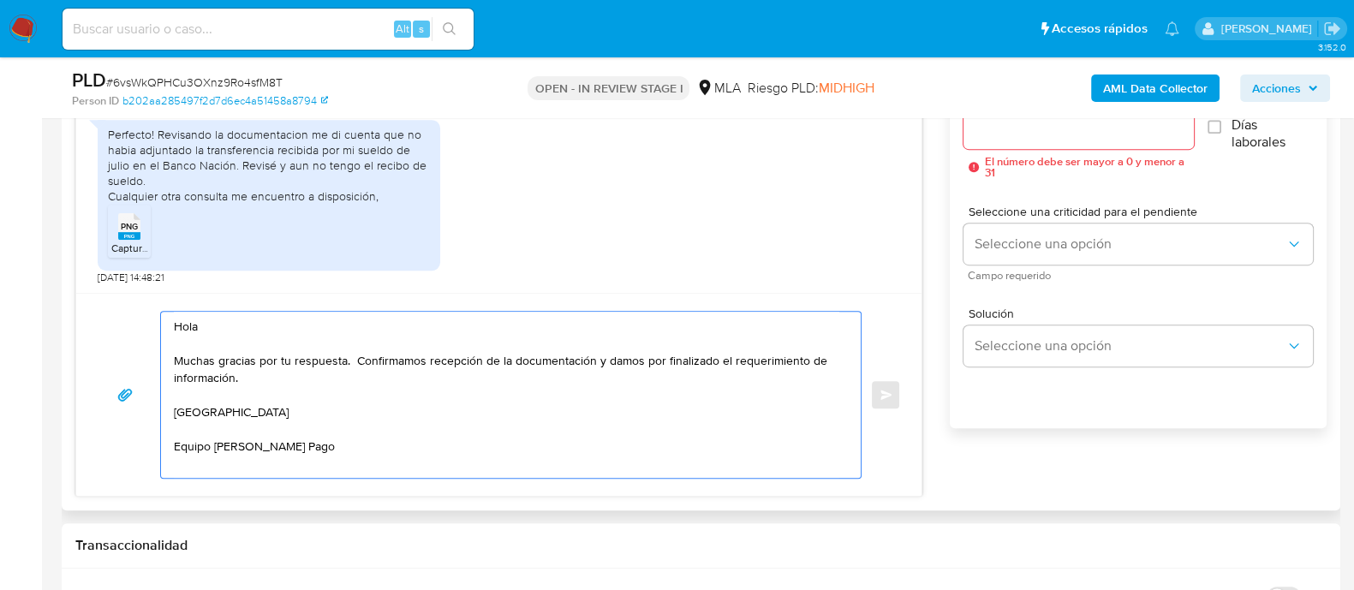
scroll to position [964, 0]
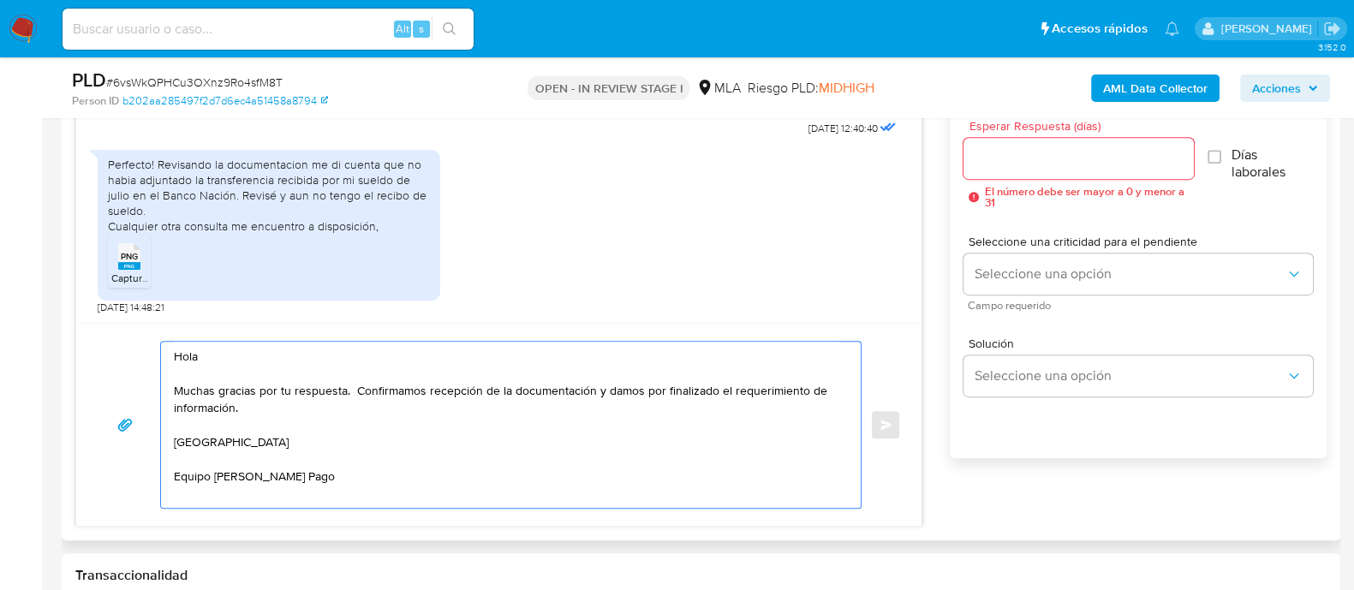
type textarea "Hola Muchas gracias por tu respuesta. Confirmamos recepción de la documentación…"
click at [1062, 174] on div at bounding box center [1079, 158] width 230 height 41
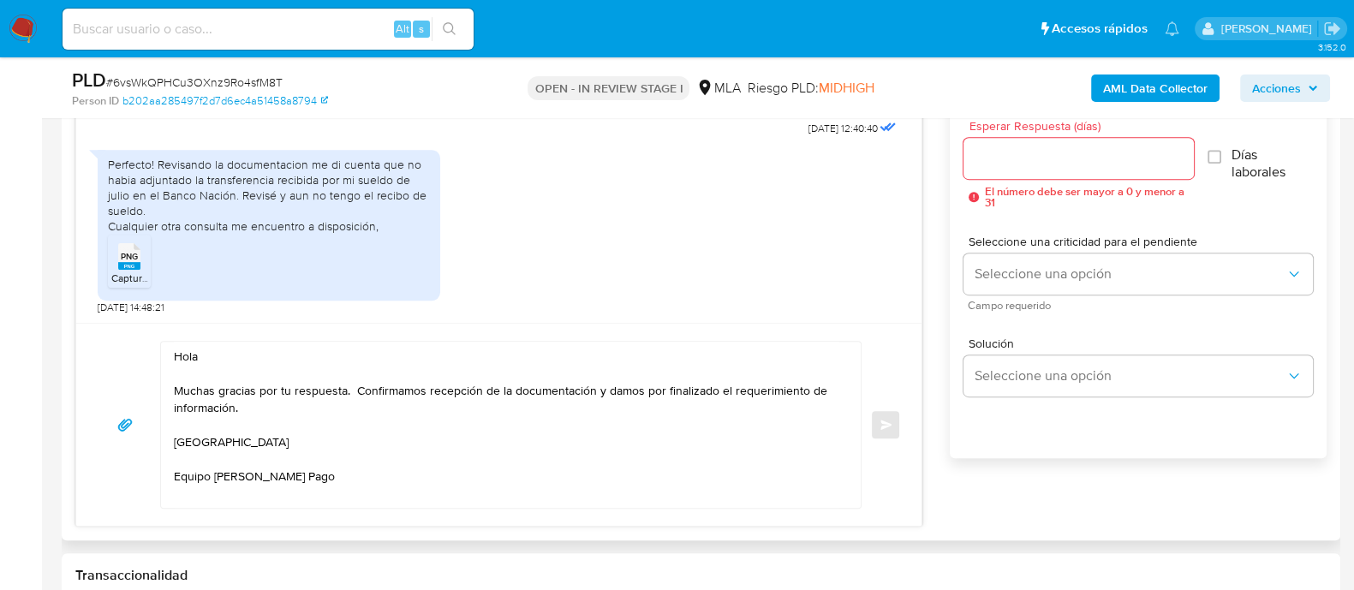
click at [1060, 170] on div at bounding box center [1079, 158] width 230 height 41
click at [1054, 163] on input "Esperar Respuesta (días)" at bounding box center [1079, 158] width 230 height 22
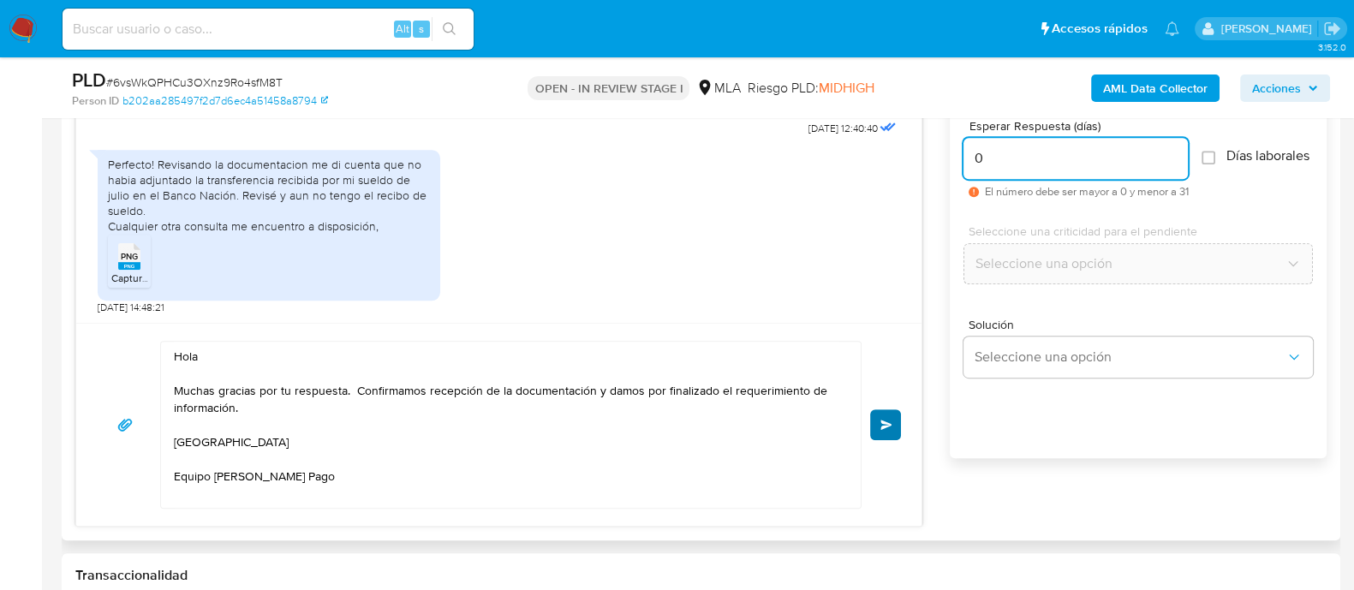
type input "0"
click at [876, 417] on button "Enviar" at bounding box center [885, 424] width 31 height 31
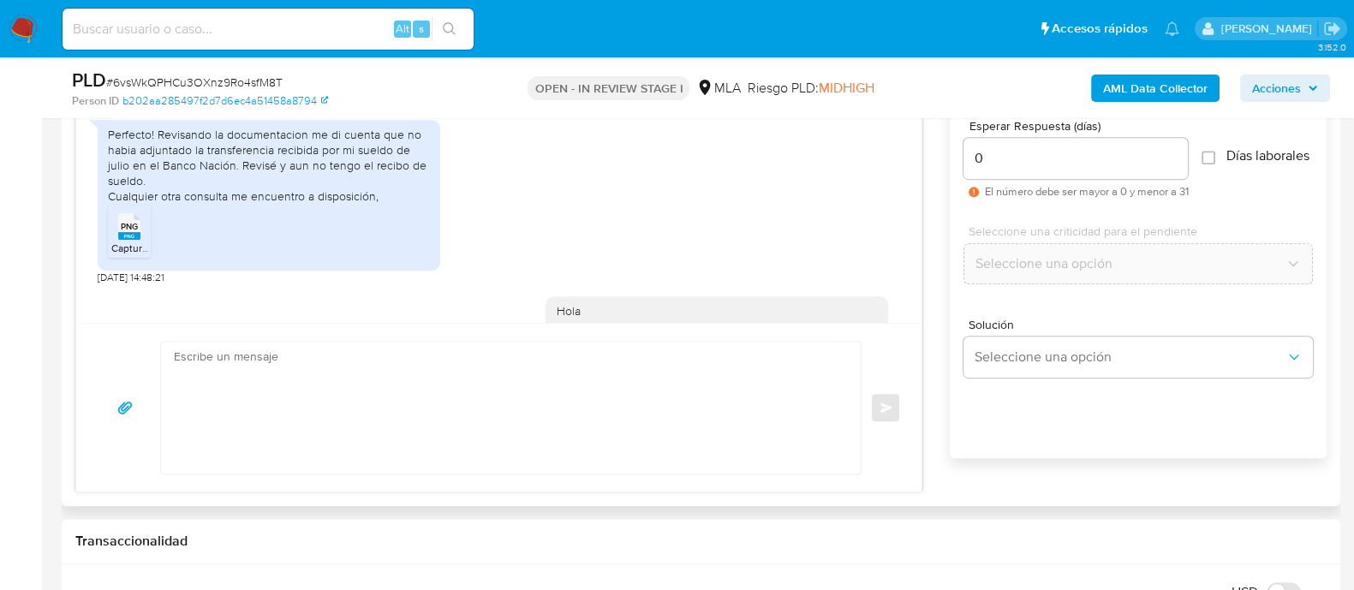
scroll to position [2104, 0]
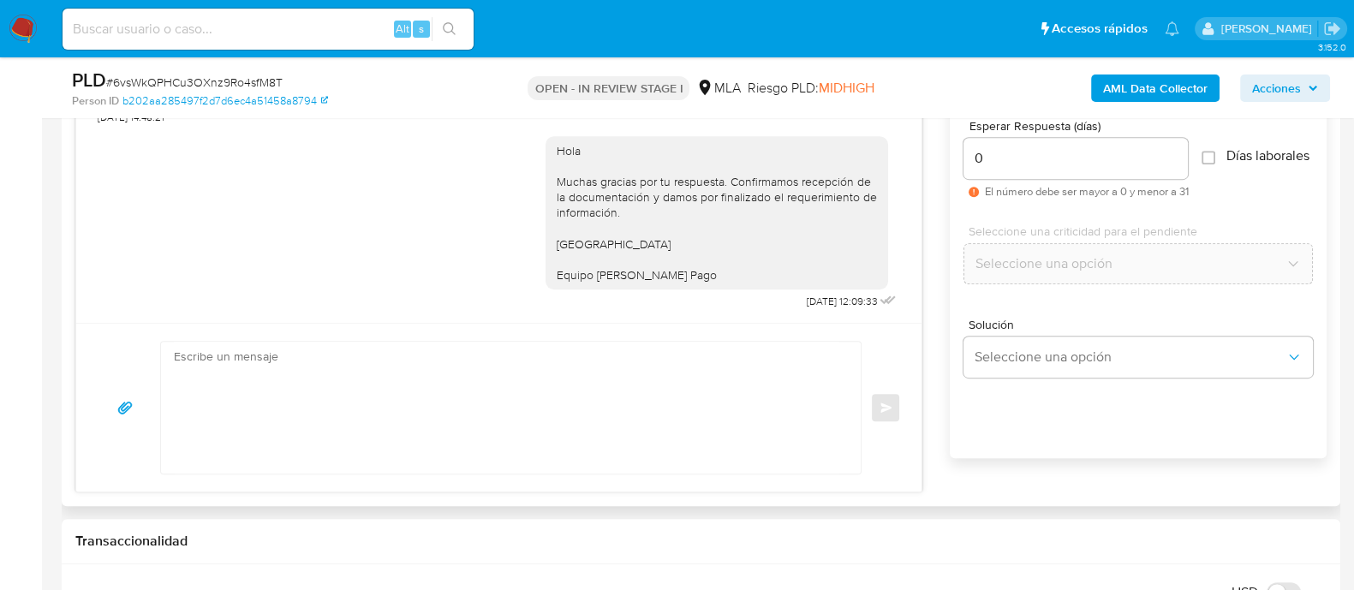
click at [885, 427] on div "Enviar" at bounding box center [499, 408] width 804 height 134
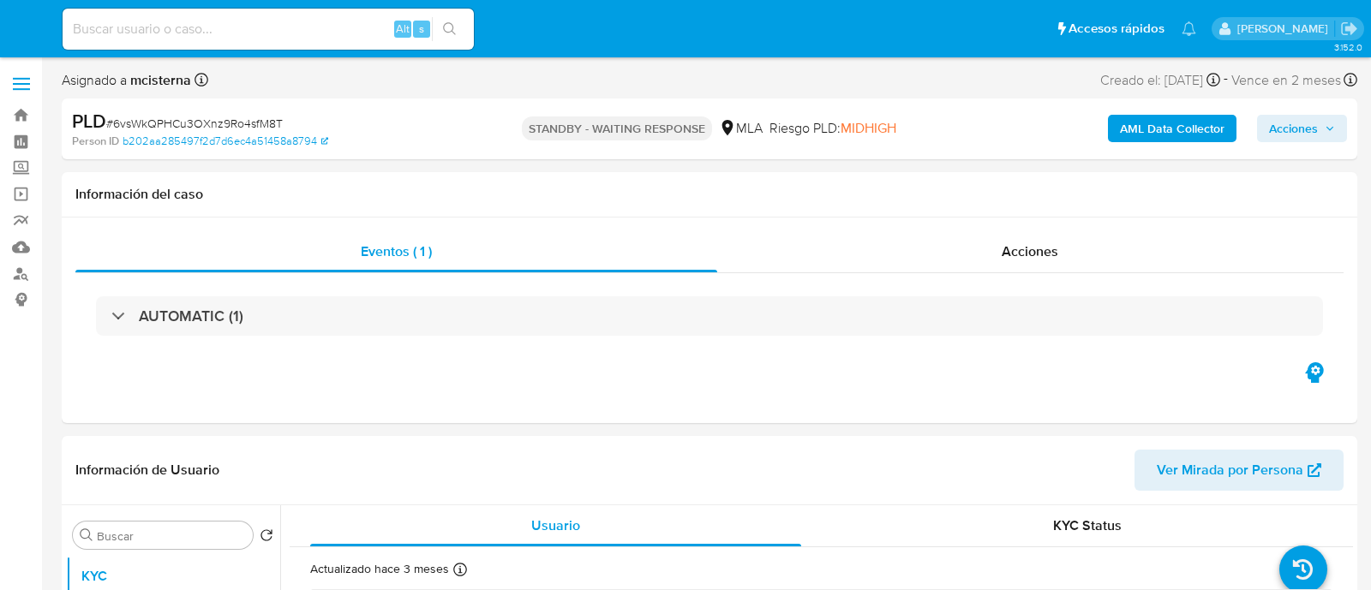
select select "10"
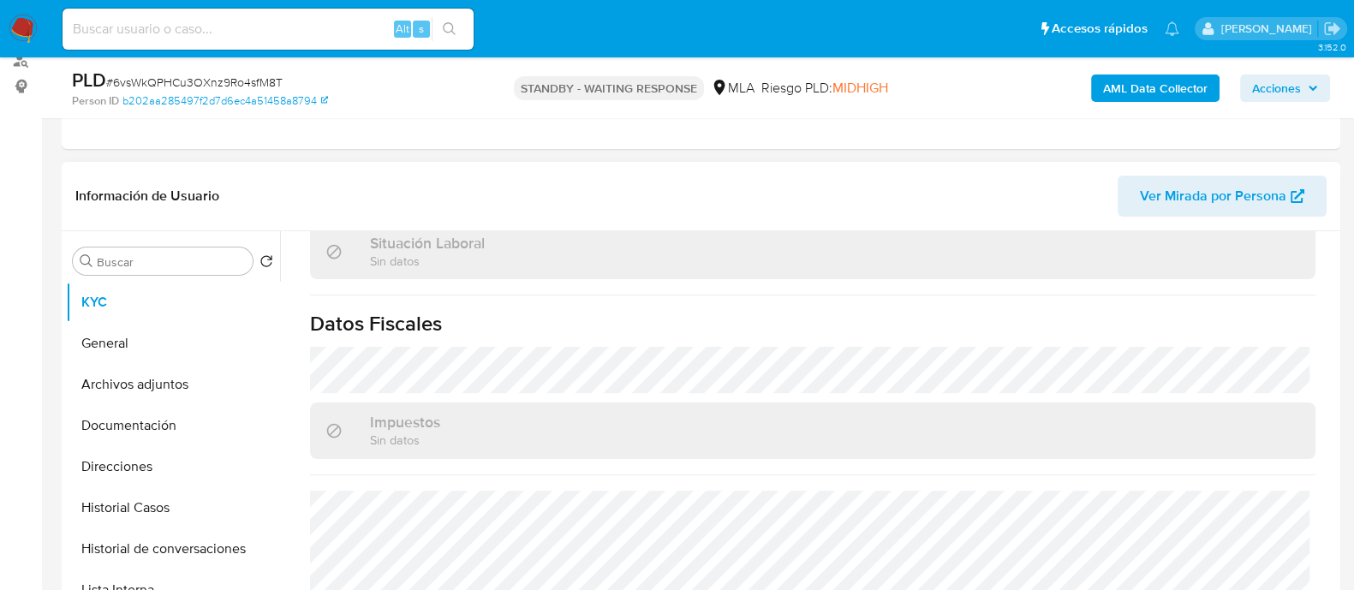
scroll to position [642, 0]
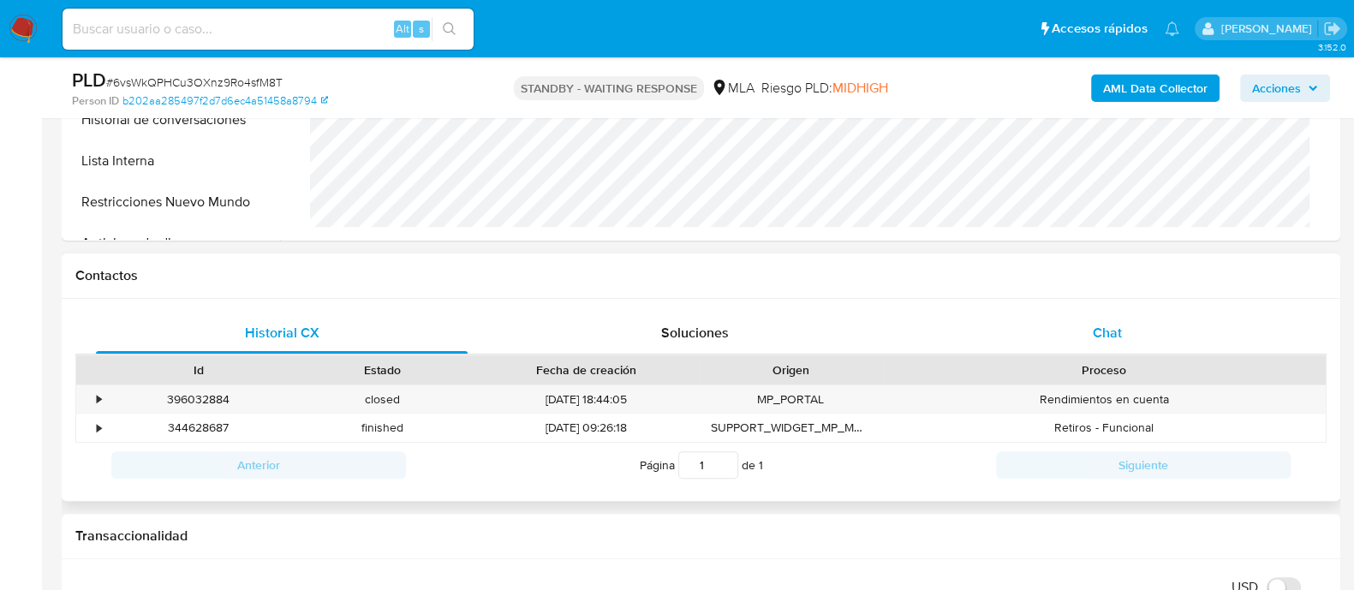
click at [1126, 340] on div "Chat" at bounding box center [1108, 333] width 372 height 41
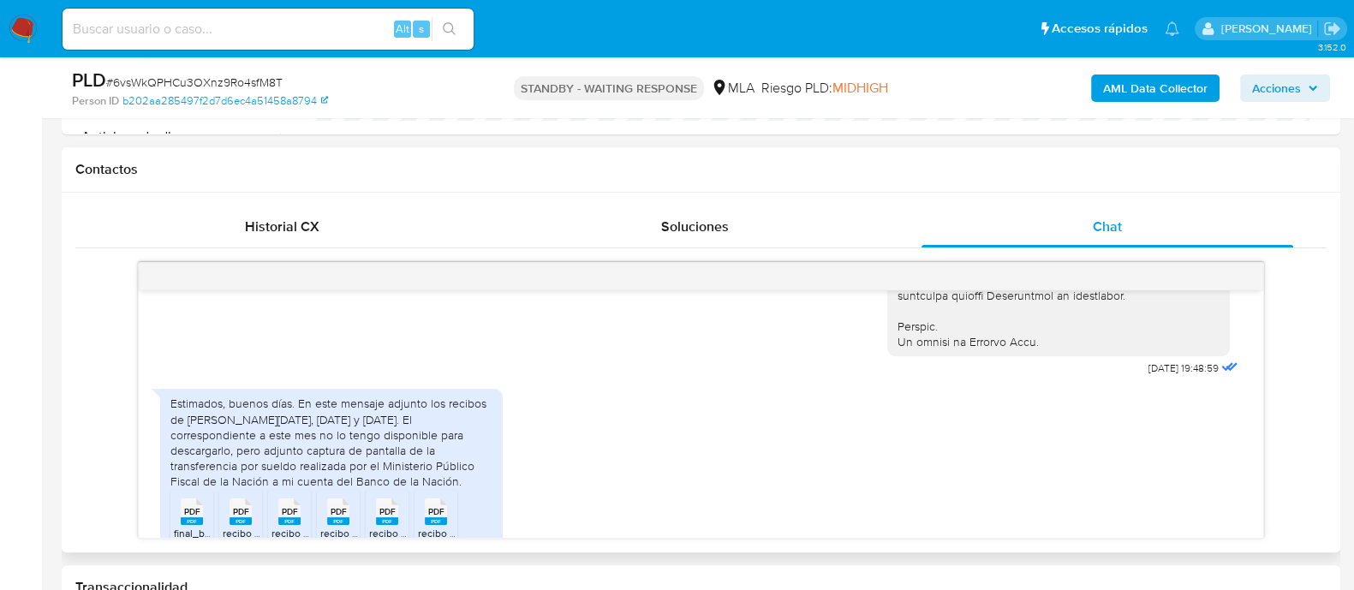
scroll to position [964, 0]
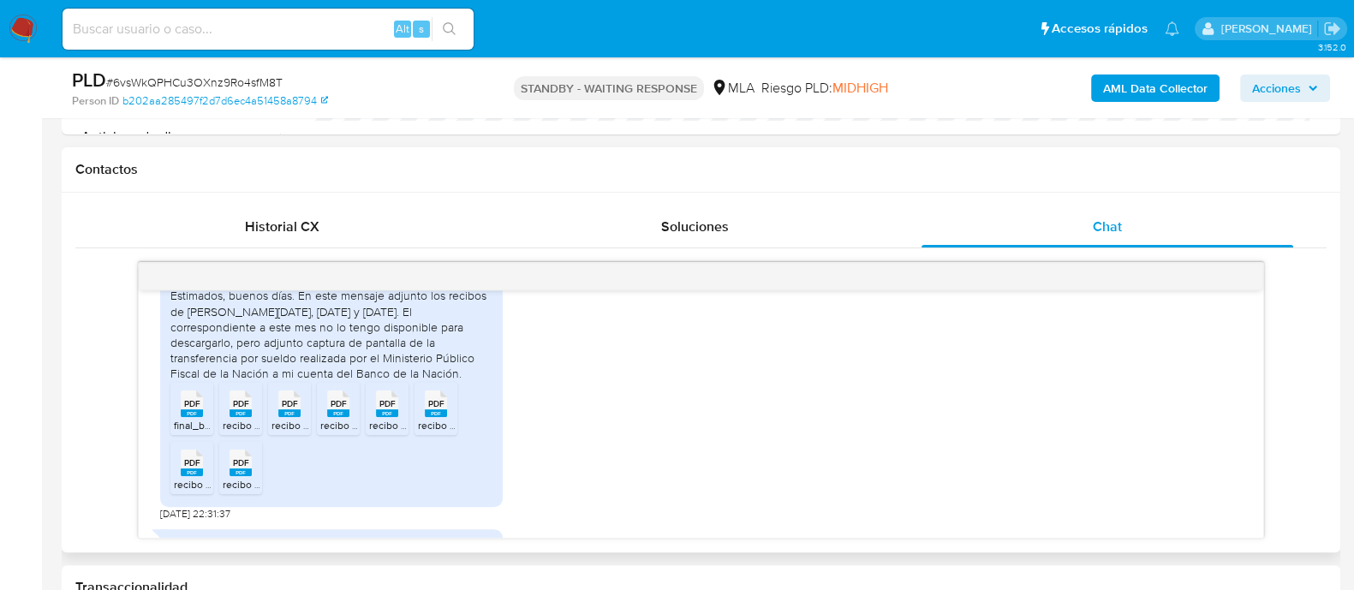
click at [178, 419] on div "PDF PDF" at bounding box center [192, 401] width 36 height 33
click at [240, 409] on span "PDF" at bounding box center [241, 403] width 16 height 11
drag, startPoint x: 284, startPoint y: 434, endPoint x: 317, endPoint y: 434, distance: 33.4
click at [284, 409] on span "PDF" at bounding box center [290, 403] width 16 height 11
click at [345, 409] on span "PDF" at bounding box center [339, 403] width 16 height 11
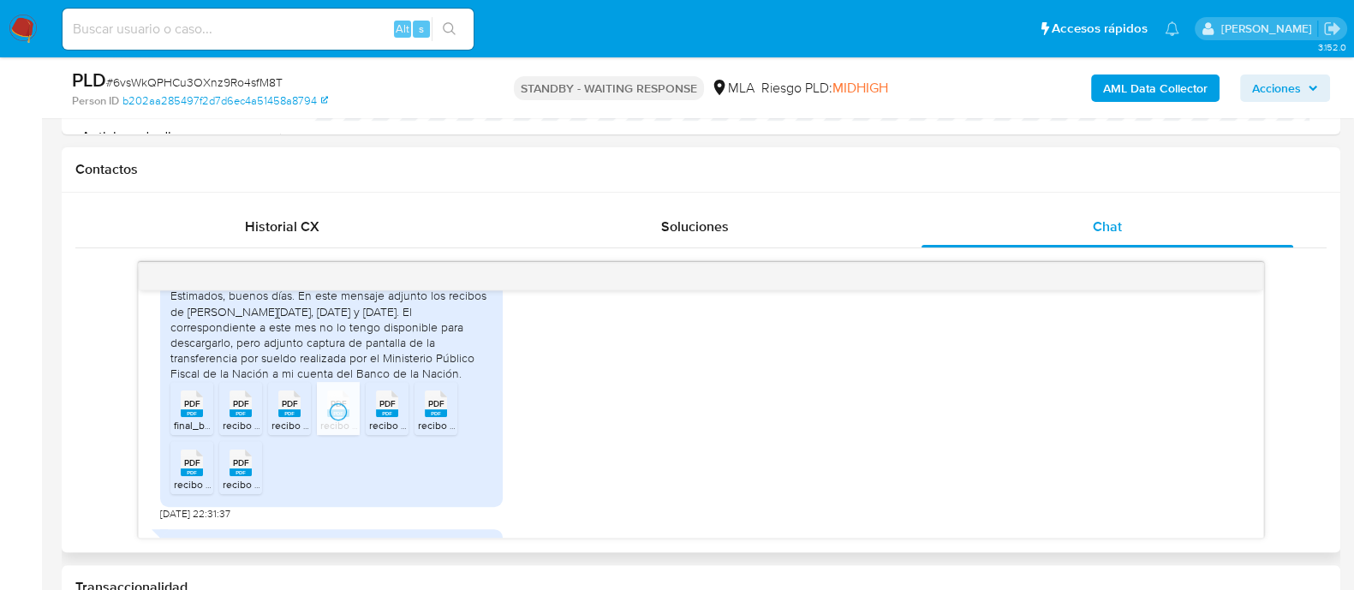
click at [389, 409] on span "PDF" at bounding box center [387, 403] width 16 height 11
click at [445, 417] on rect at bounding box center [436, 413] width 22 height 8
click at [177, 478] on div "PDF PDF" at bounding box center [192, 461] width 36 height 33
click at [231, 478] on icon "PDF" at bounding box center [241, 463] width 22 height 30
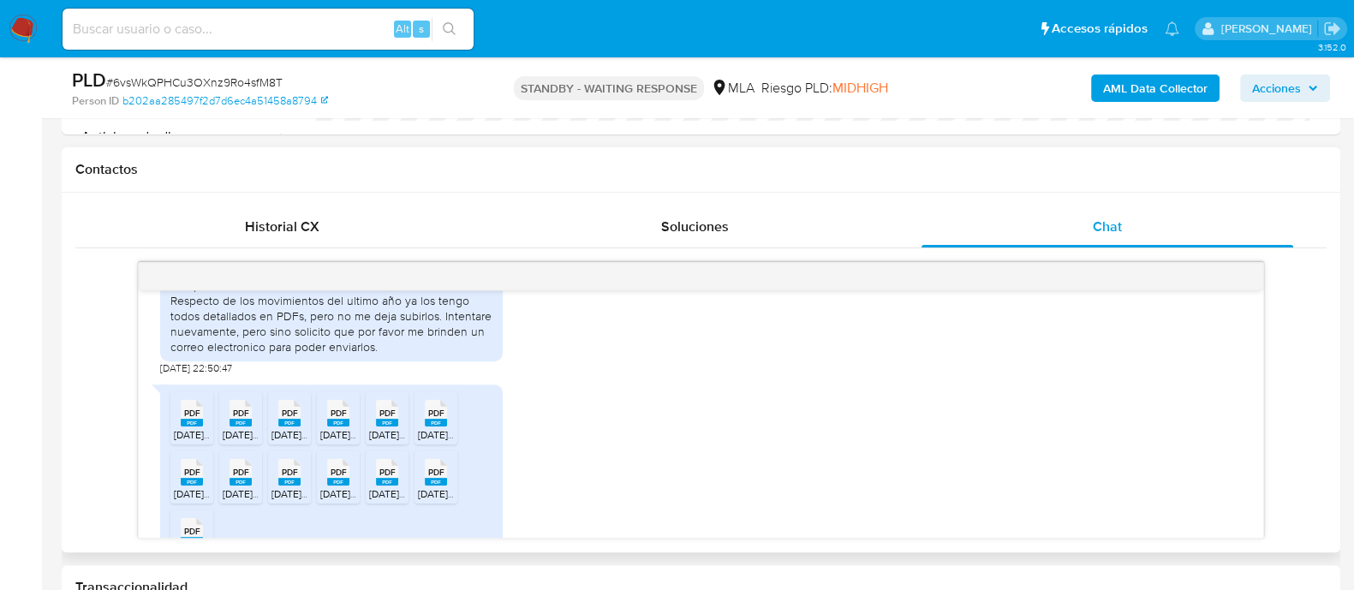
scroll to position [1391, 0]
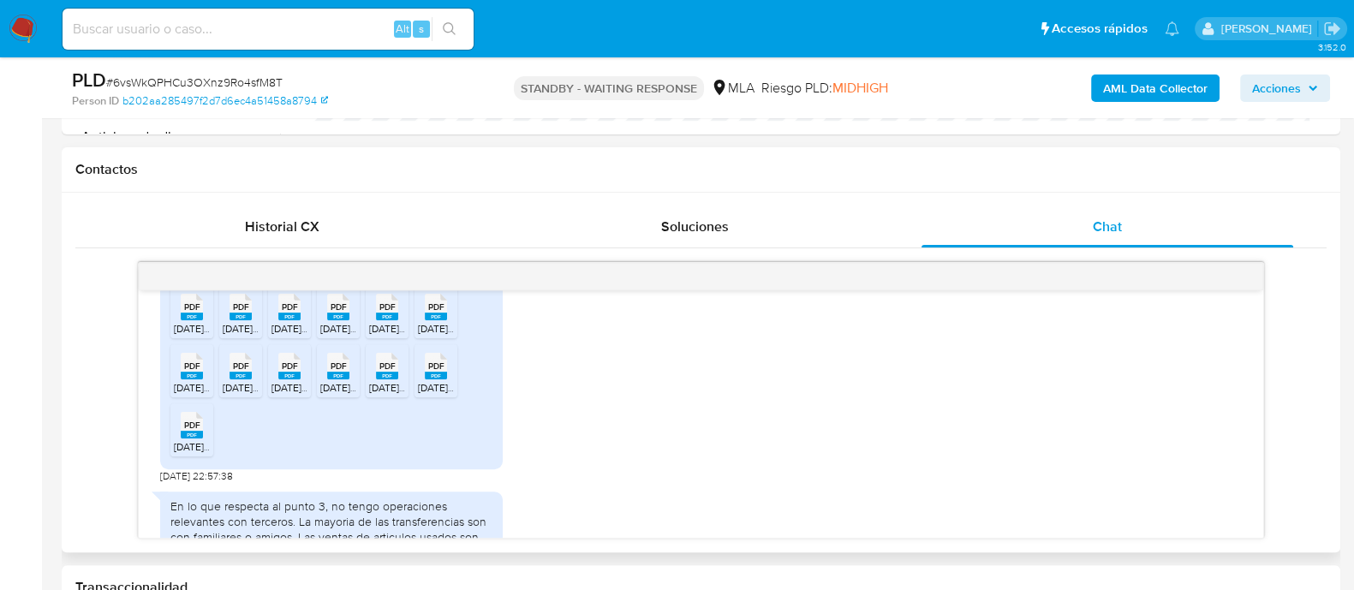
click at [200, 336] on span "[DATE]_compressed.pdf" at bounding box center [229, 328] width 110 height 15
click at [242, 322] on icon "PDF" at bounding box center [241, 307] width 22 height 30
click at [299, 320] on rect at bounding box center [289, 317] width 22 height 8
click at [346, 320] on rect at bounding box center [338, 317] width 22 height 8
click at [377, 336] on span "[DATE]_compressed.pdf" at bounding box center [424, 328] width 110 height 15
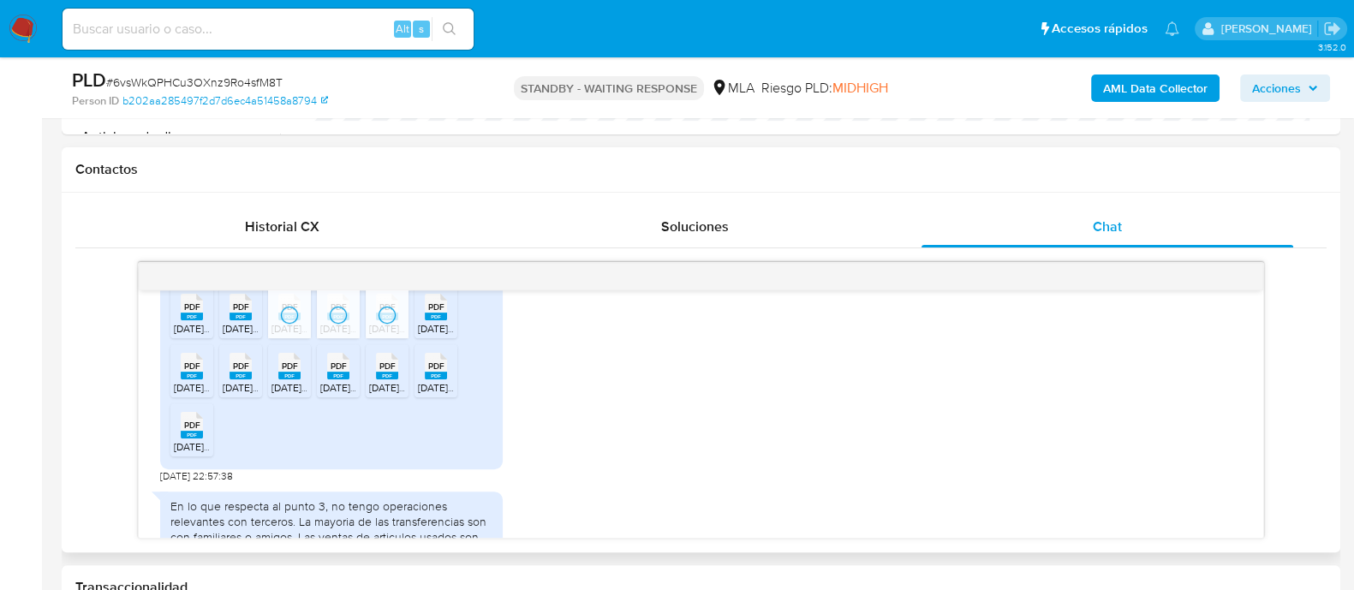
click at [439, 322] on icon "PDF" at bounding box center [436, 307] width 22 height 30
click at [203, 320] on icon at bounding box center [192, 307] width 22 height 27
click at [412, 395] on ul "PDF PDF [DATE]_compressed.pdf PDF PDF [DATE]_compressed.pdf PDF PDF [DATE]_comp…" at bounding box center [331, 373] width 322 height 177
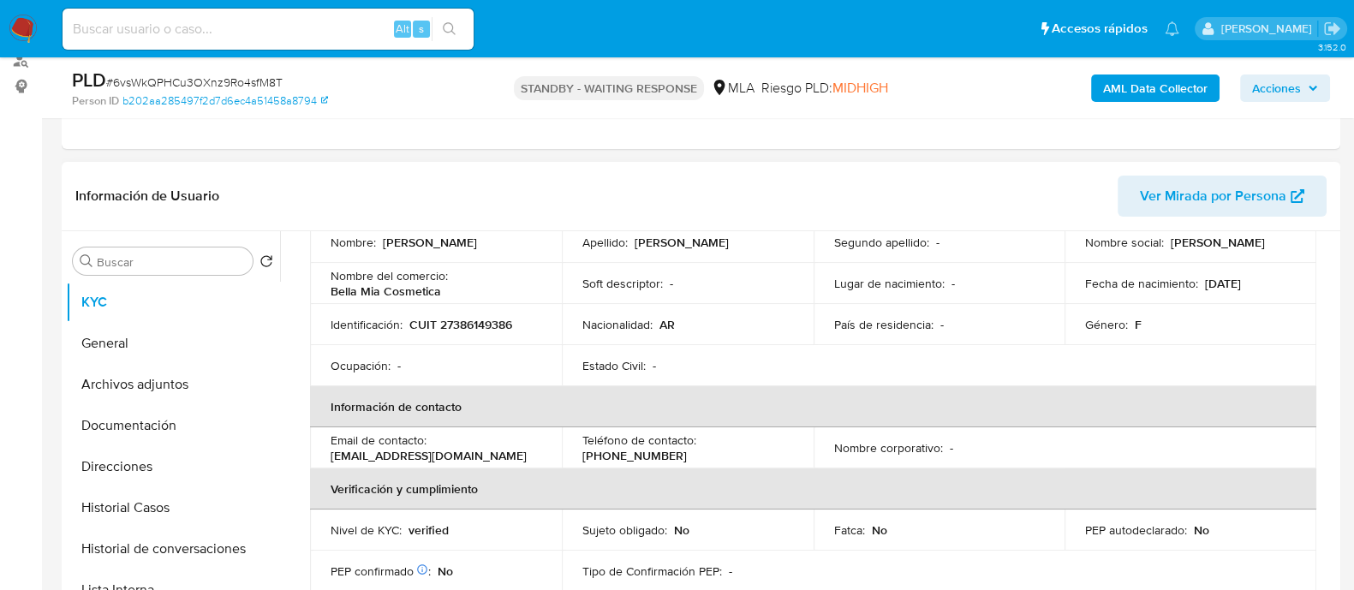
scroll to position [151, 0]
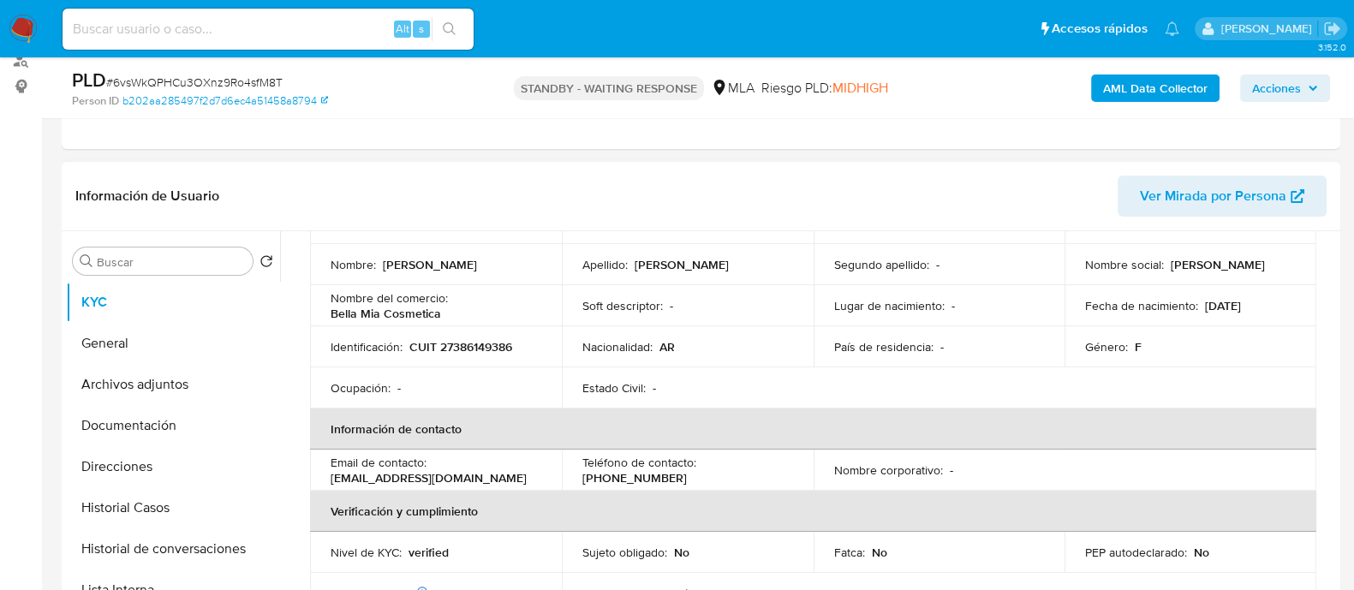
click at [451, 472] on p "[EMAIL_ADDRESS][DOMAIN_NAME]" at bounding box center [429, 477] width 196 height 15
drag, startPoint x: 361, startPoint y: 491, endPoint x: 350, endPoint y: 489, distance: 11.3
click at [361, 491] on th "Verificación y cumplimiento" at bounding box center [813, 511] width 1006 height 41
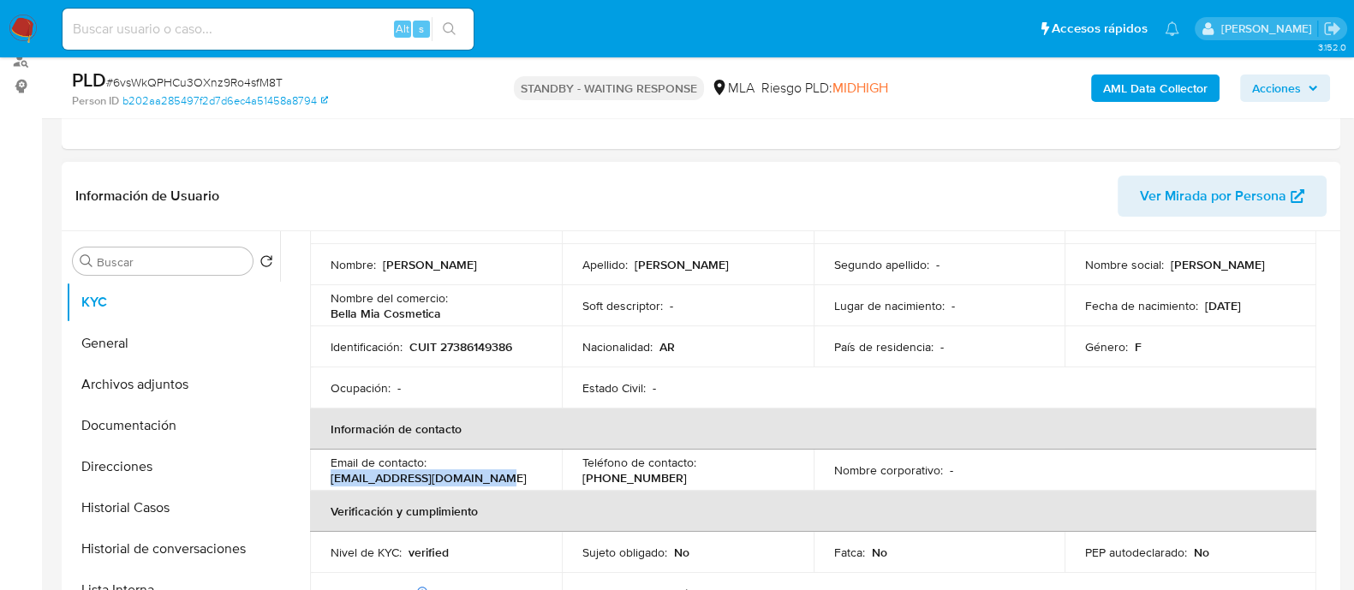
drag, startPoint x: 331, startPoint y: 477, endPoint x: 487, endPoint y: 477, distance: 156.8
click at [487, 477] on div "Email de contacto : [EMAIL_ADDRESS][DOMAIN_NAME]" at bounding box center [436, 470] width 211 height 31
copy p "[EMAIL_ADDRESS][DOMAIN_NAME]"
click at [171, 368] on button "Archivos adjuntos" at bounding box center [166, 384] width 200 height 41
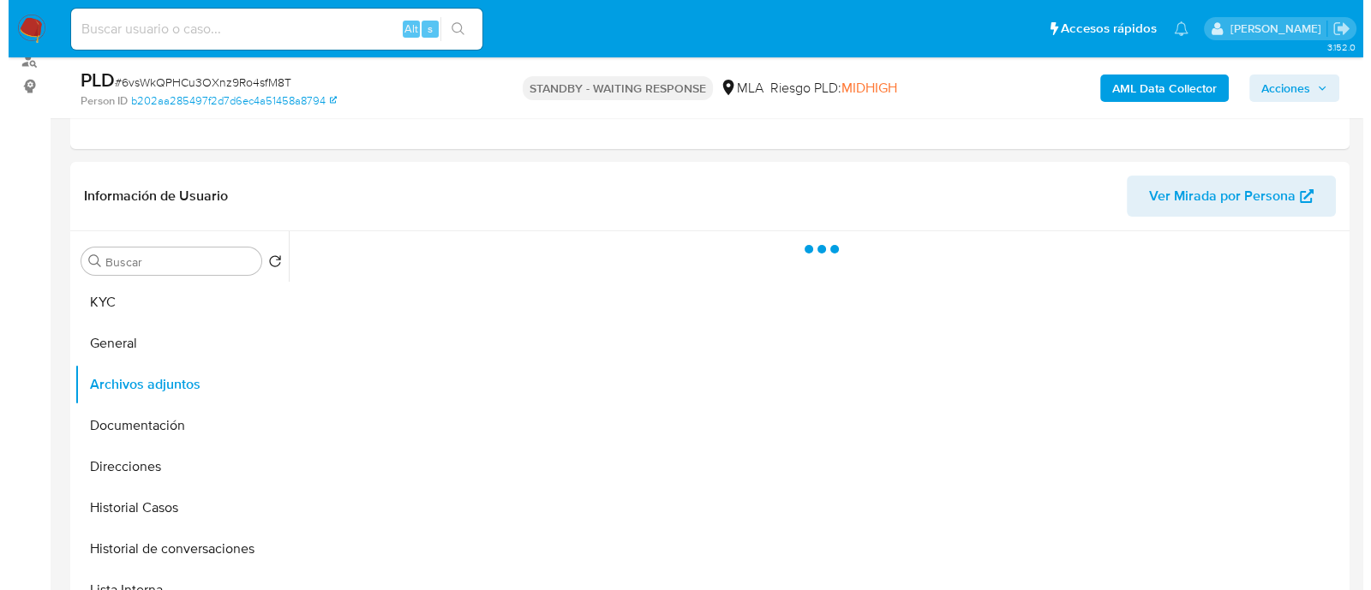
scroll to position [0, 0]
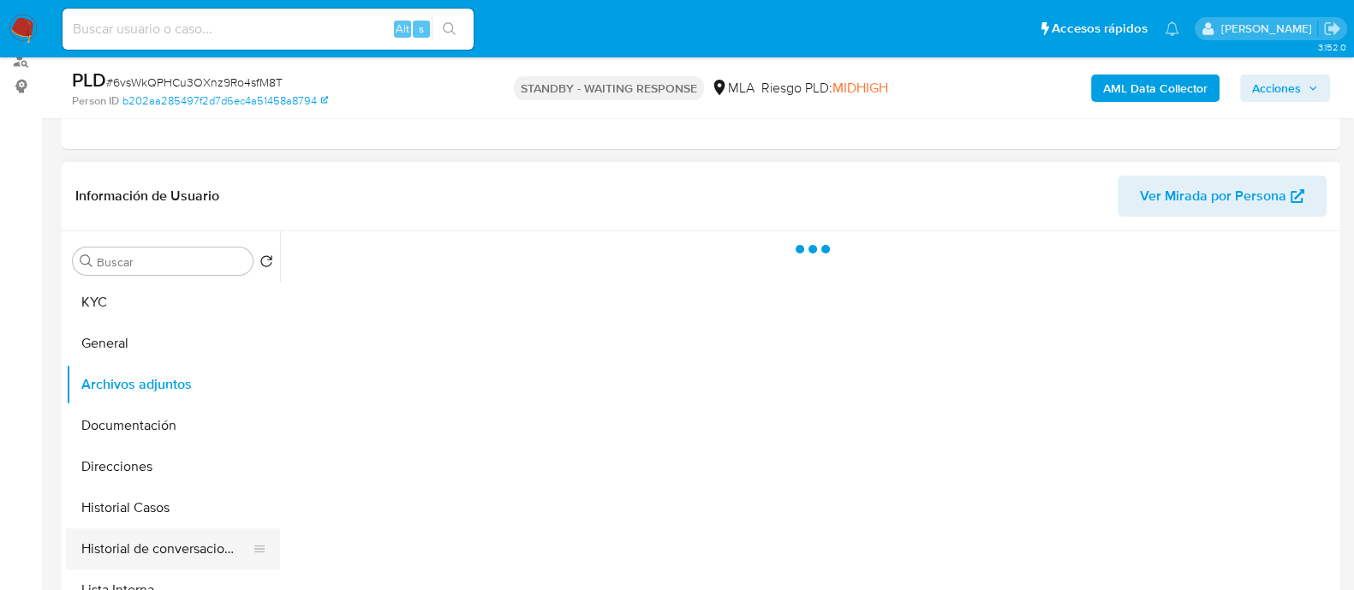
click at [138, 537] on button "Historial de conversaciones" at bounding box center [166, 549] width 200 height 41
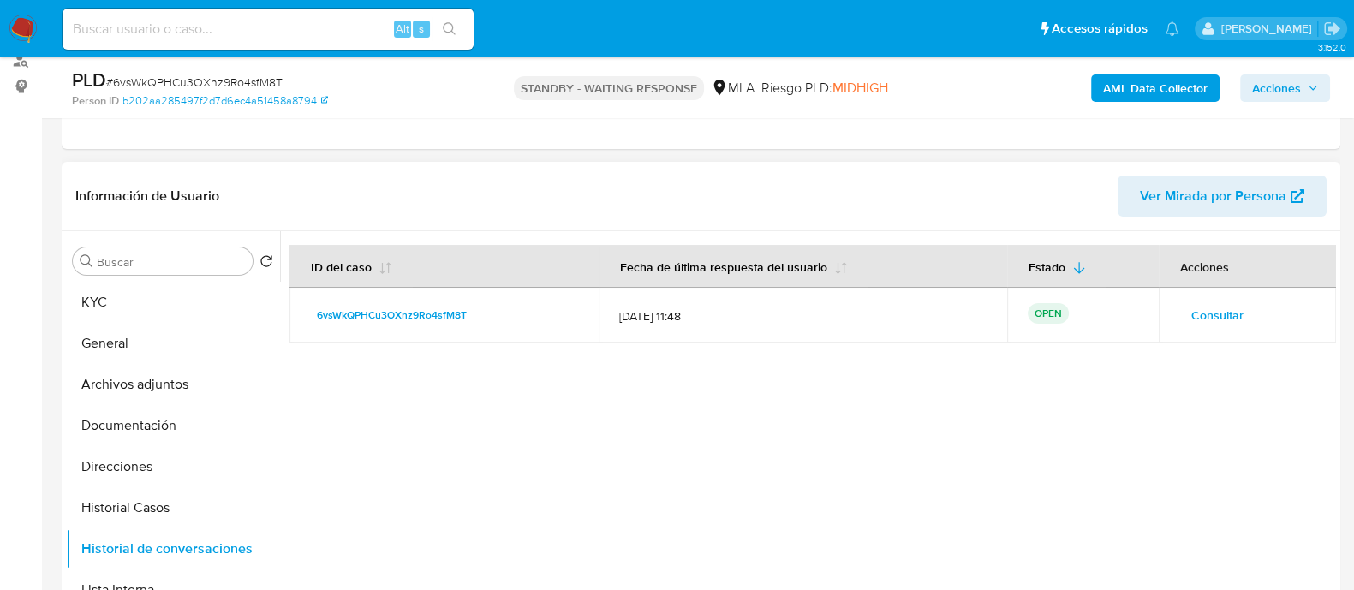
click at [1180, 306] on button "Consultar" at bounding box center [1218, 315] width 76 height 27
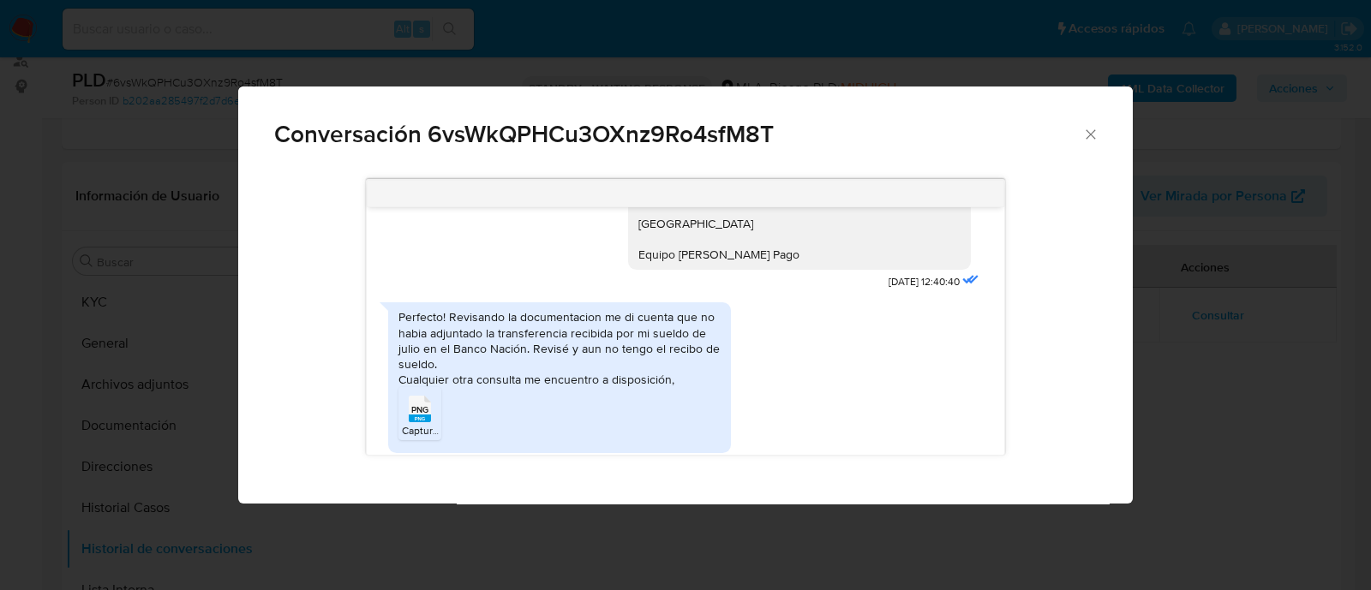
scroll to position [1894, 0]
click at [423, 431] on span "Captura de pantalla [DATE] 185510.png" at bounding box center [490, 434] width 176 height 15
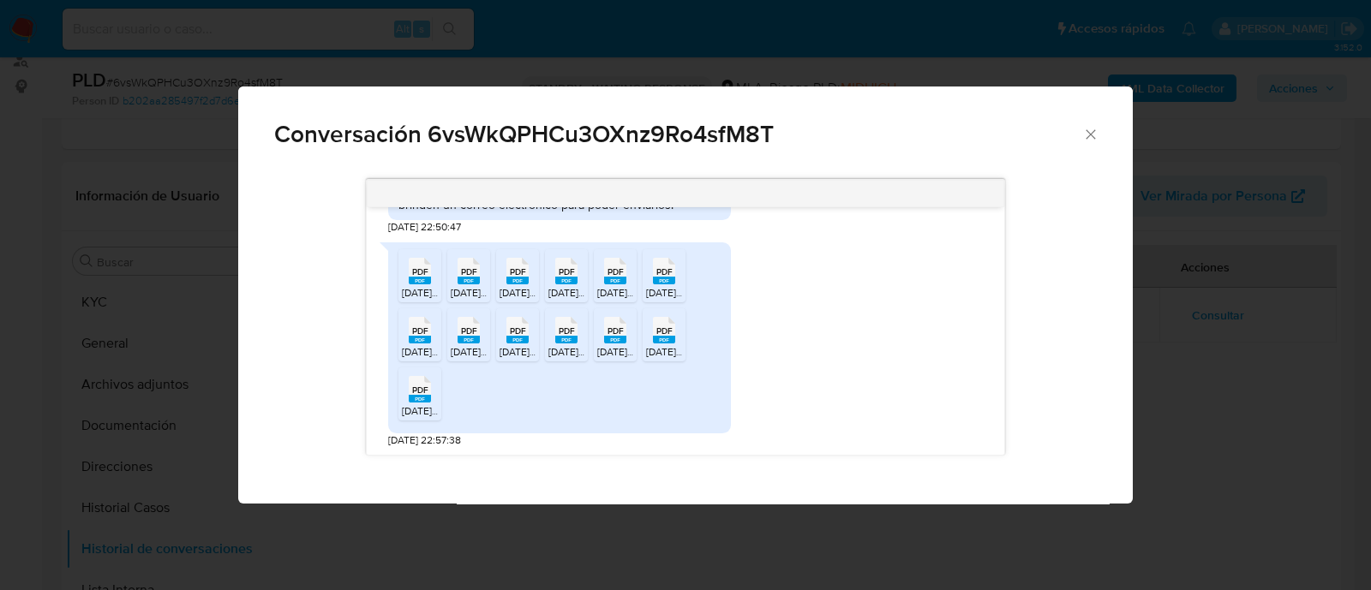
scroll to position [1359, 0]
click at [410, 286] on icon "Comunicación" at bounding box center [420, 273] width 22 height 27
click at [461, 280] on span "PDF" at bounding box center [469, 274] width 16 height 11
click at [517, 280] on span "PDF" at bounding box center [518, 274] width 16 height 11
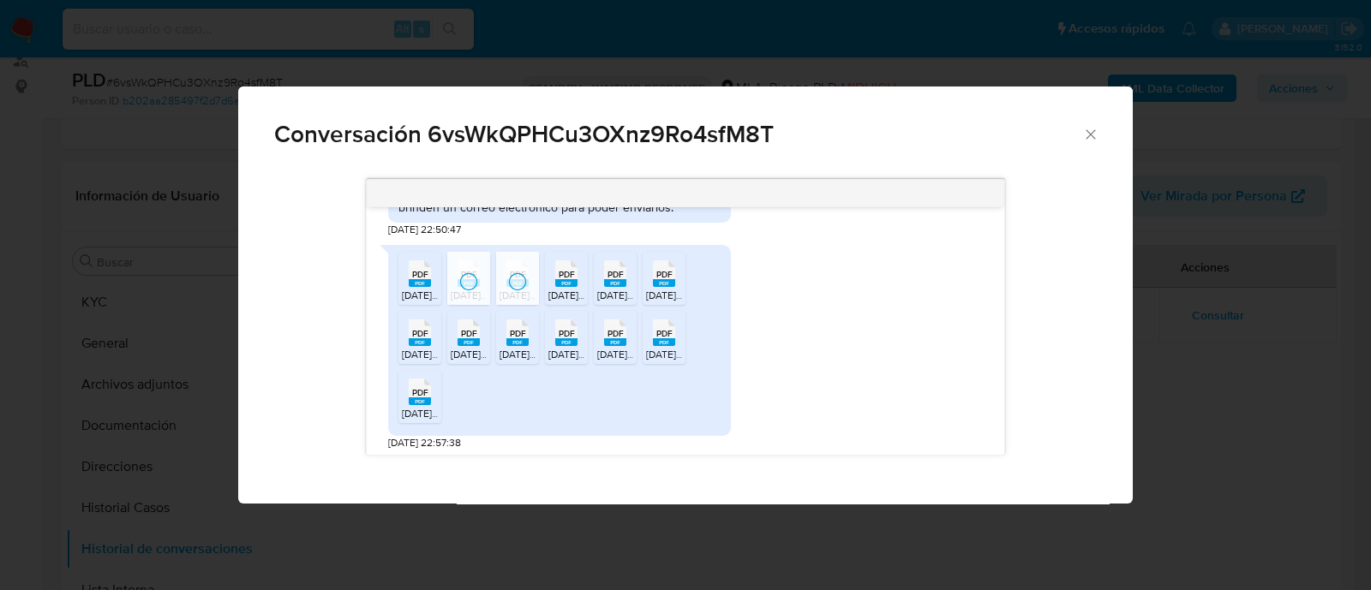
click at [569, 280] on span "PDF" at bounding box center [566, 274] width 16 height 11
click at [614, 280] on span "PDF" at bounding box center [615, 274] width 16 height 11
drag, startPoint x: 654, startPoint y: 289, endPoint x: 681, endPoint y: 333, distance: 51.9
click at [431, 287] on icon "Comunicación" at bounding box center [420, 273] width 22 height 27
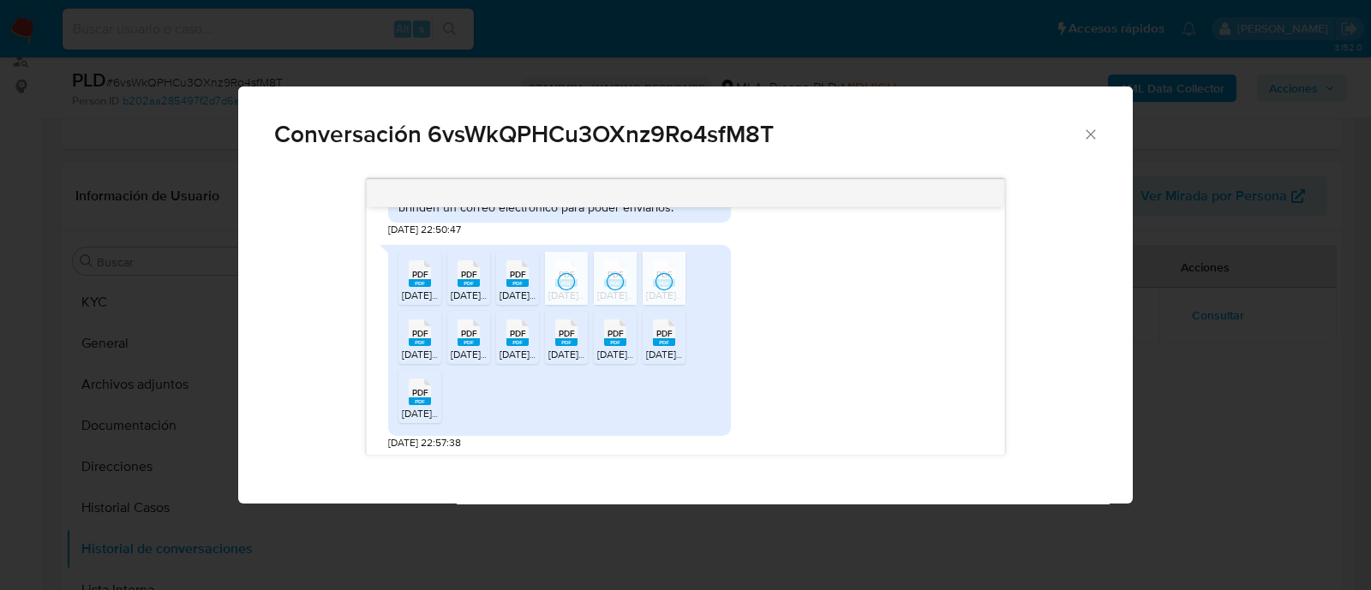
click at [677, 348] on div "PDF PDF" at bounding box center [664, 330] width 36 height 33
click at [608, 346] on rect "Comunicación" at bounding box center [615, 342] width 22 height 8
click at [572, 346] on rect "Comunicación" at bounding box center [566, 342] width 22 height 8
click at [517, 339] on span "PDF" at bounding box center [518, 333] width 16 height 11
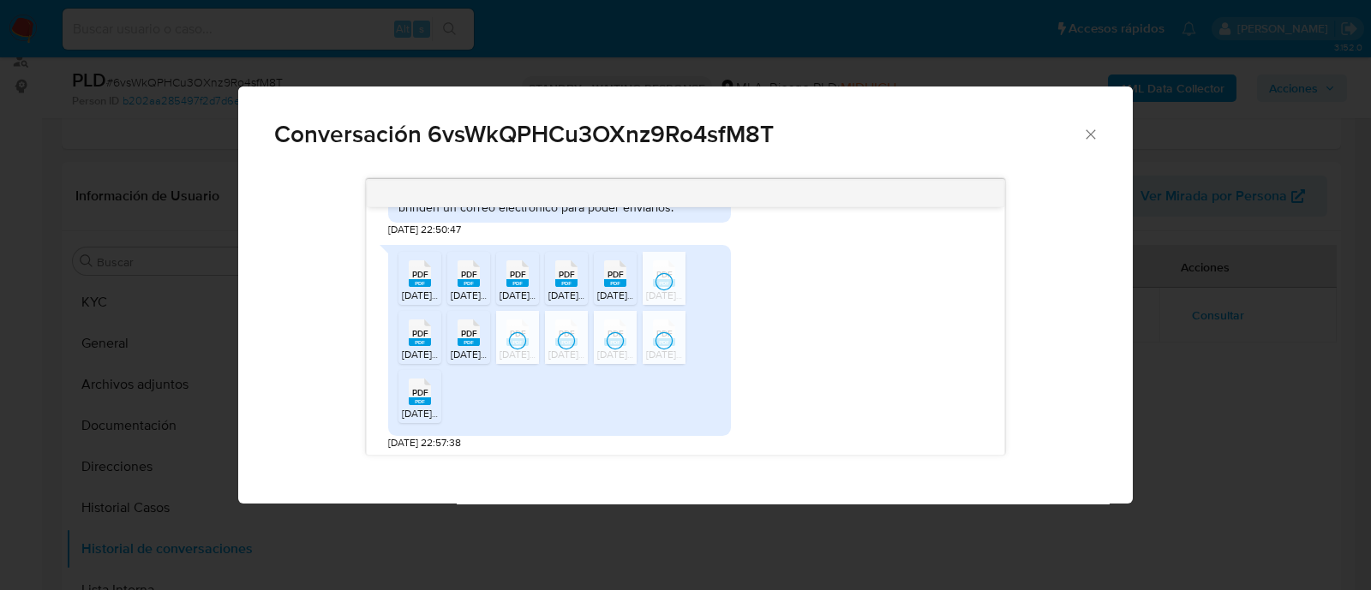
drag, startPoint x: 457, startPoint y: 353, endPoint x: 439, endPoint y: 353, distance: 17.1
click at [456, 348] on div "PDF PDF" at bounding box center [469, 330] width 36 height 33
click at [433, 348] on div "PDF PDF" at bounding box center [420, 330] width 36 height 33
click at [420, 405] on rect "Comunicación" at bounding box center [420, 401] width 22 height 8
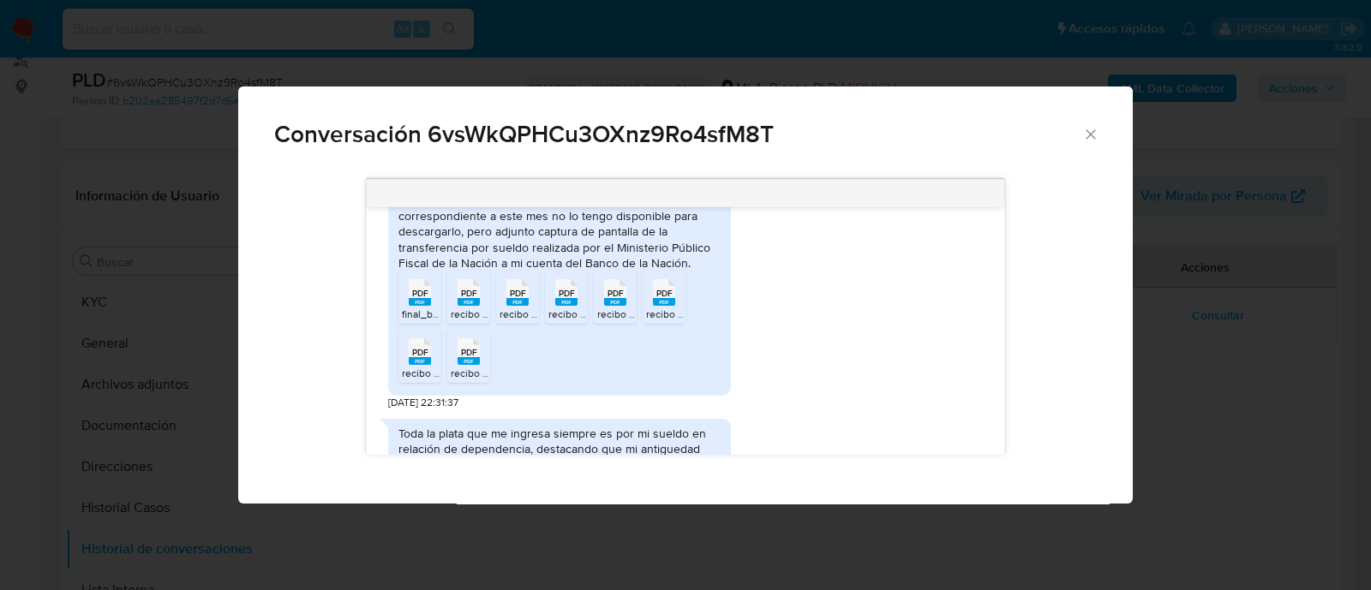
scroll to position [1037, 0]
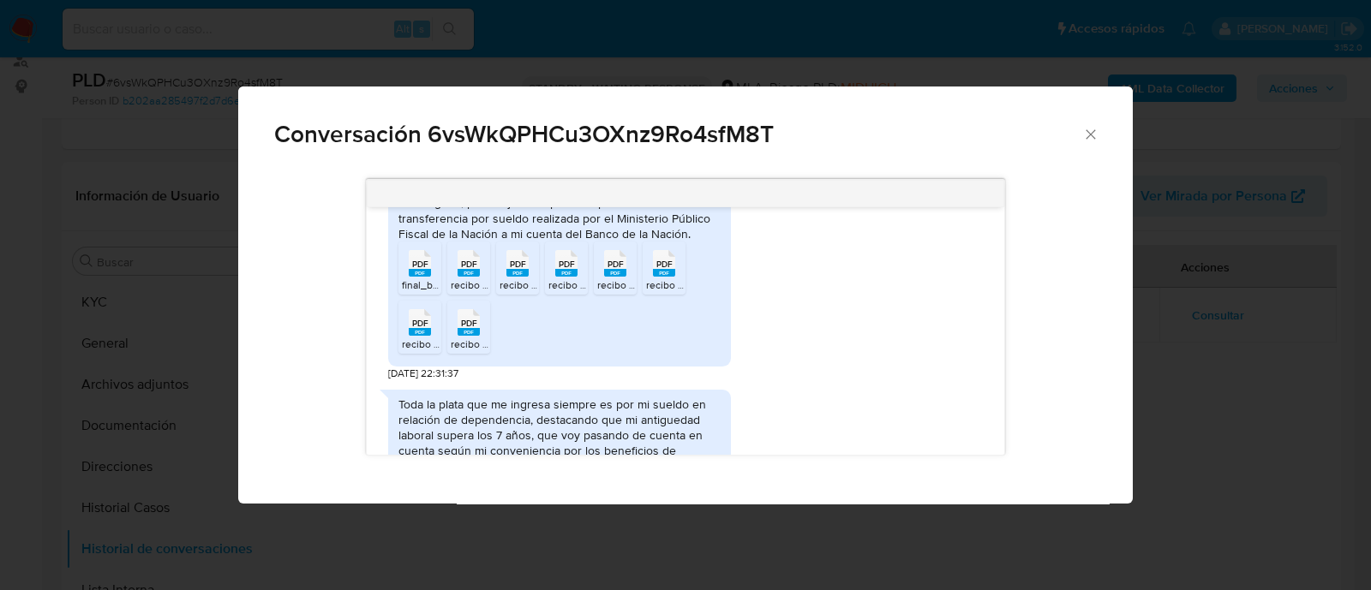
click at [417, 292] on span "final_balance_20250717210747_cd83 (1).pdf" at bounding box center [502, 285] width 200 height 15
click at [467, 292] on span "recibo [DATE]pdf" at bounding box center [489, 285] width 76 height 15
click at [515, 278] on icon "PDF" at bounding box center [517, 263] width 22 height 30
click at [560, 270] on span "PDF" at bounding box center [566, 264] width 16 height 11
click at [612, 270] on span "PDF" at bounding box center [615, 264] width 16 height 11
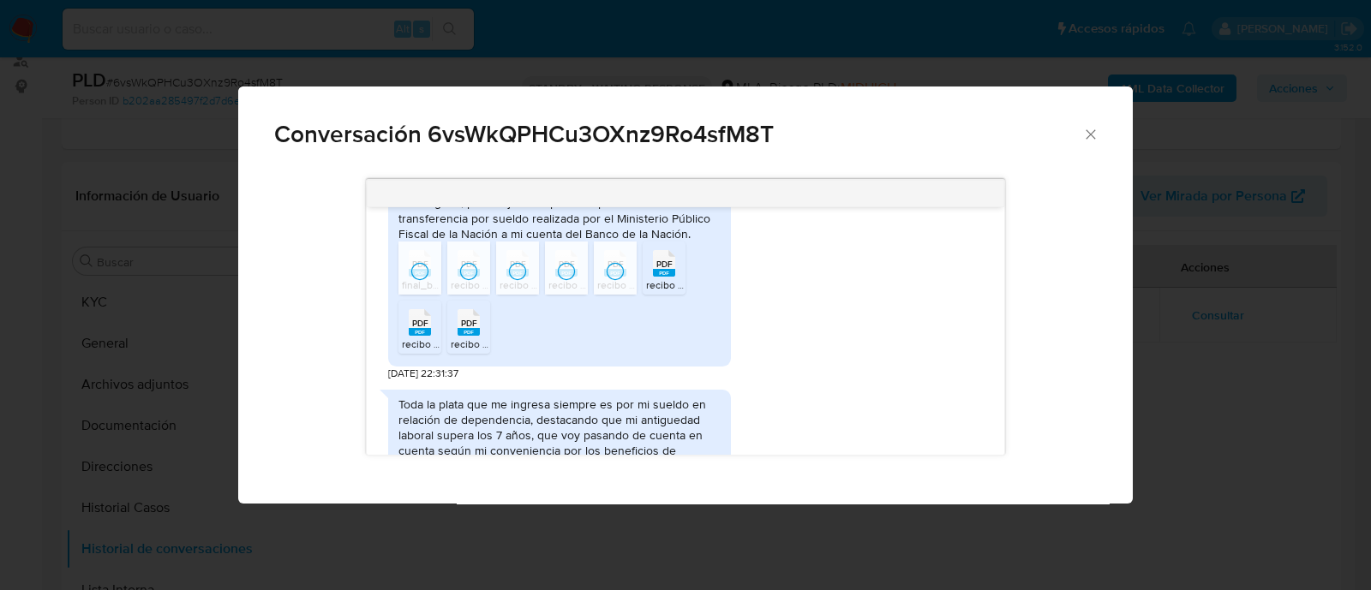
drag, startPoint x: 661, startPoint y: 289, endPoint x: 570, endPoint y: 305, distance: 93.1
click at [662, 277] on rect "Comunicación" at bounding box center [664, 273] width 22 height 8
click at [474, 329] on span "PDF" at bounding box center [469, 323] width 16 height 11
drag, startPoint x: 403, startPoint y: 346, endPoint x: 431, endPoint y: 373, distance: 39.4
click at [403, 337] on div "PDF PDF" at bounding box center [420, 320] width 36 height 33
